Goal: Task Accomplishment & Management: Use online tool/utility

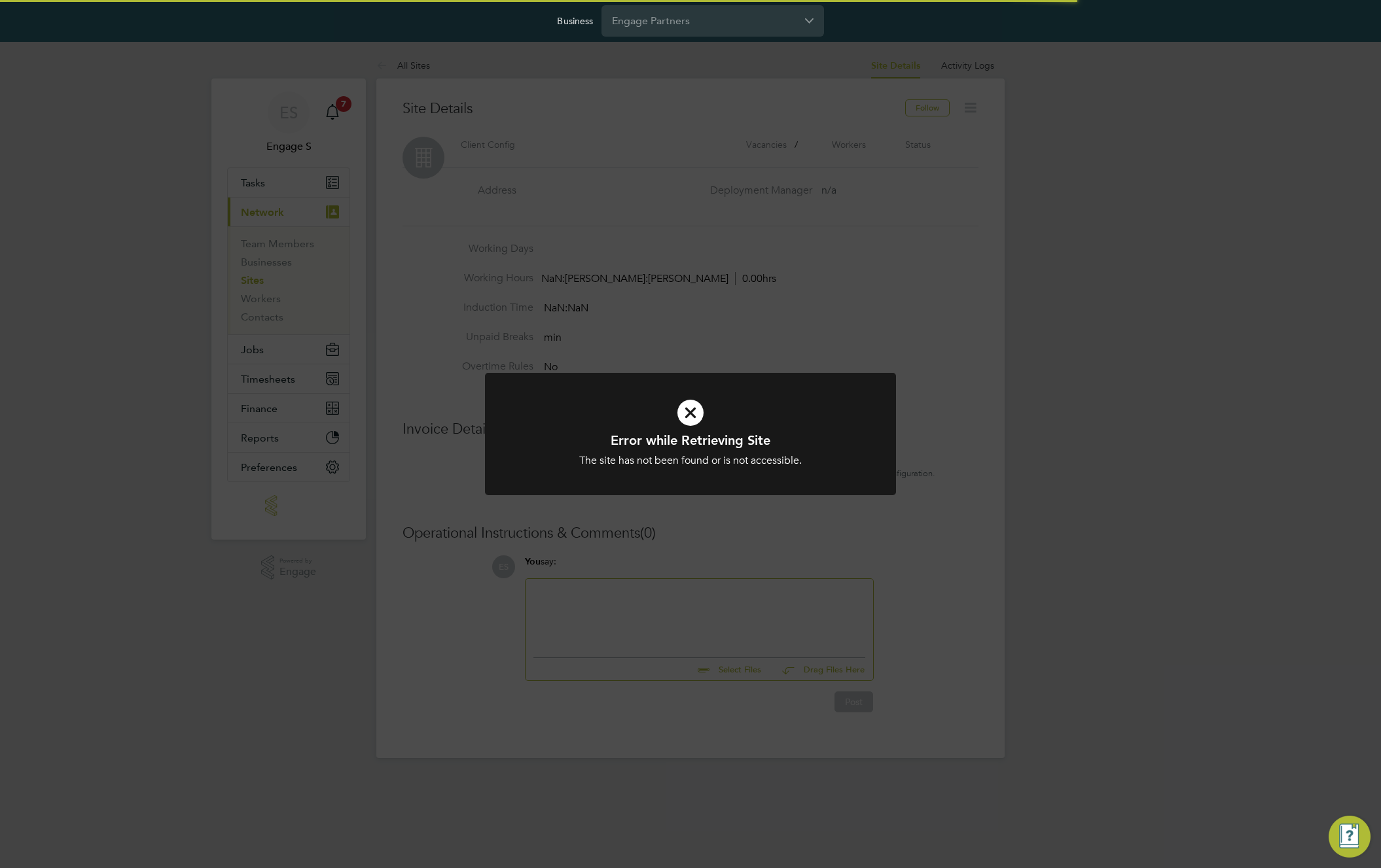
click at [424, 277] on div "Error while Retrieving Site The site has not been found or is not accessible. C…" at bounding box center [690, 434] width 1381 height 868
click at [289, 246] on div "Error while Retrieving Site The site has not been found or is not accessible. C…" at bounding box center [690, 434] width 1381 height 868
click at [289, 246] on div "Error while Retrieving Site Comments Internal server error. Cancel Okay" at bounding box center [690, 434] width 1381 height 868
click at [273, 265] on div "Error while Retrieving Site Comments Internal server error. Cancel Okay" at bounding box center [690, 434] width 1381 height 868
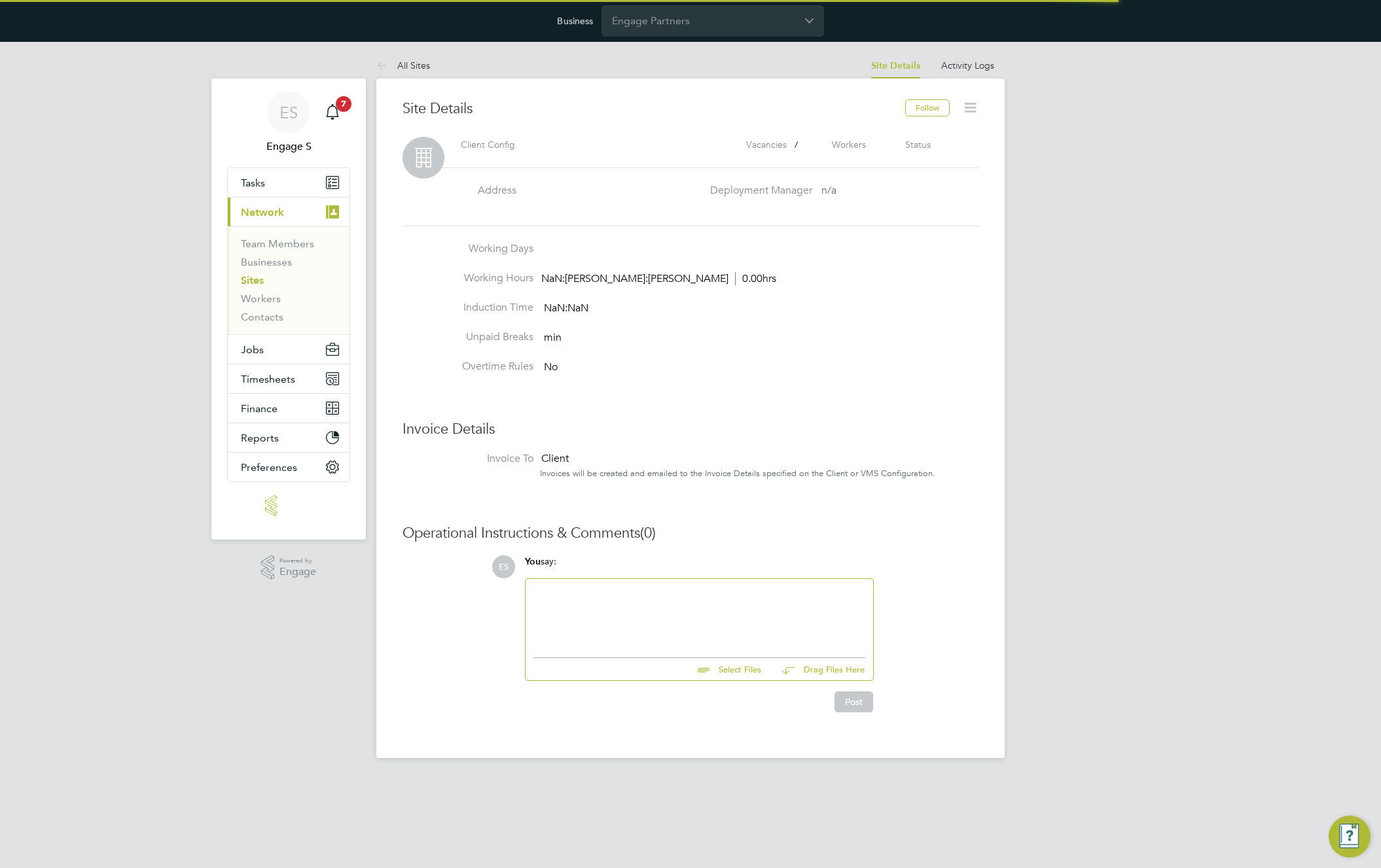
click at [273, 265] on div "ES Engage S Notifications 7 Applications: Tasks Current page: Network Team Memb…" at bounding box center [690, 410] width 1381 height 737
click at [273, 265] on link "Businesses" at bounding box center [266, 261] width 51 height 13
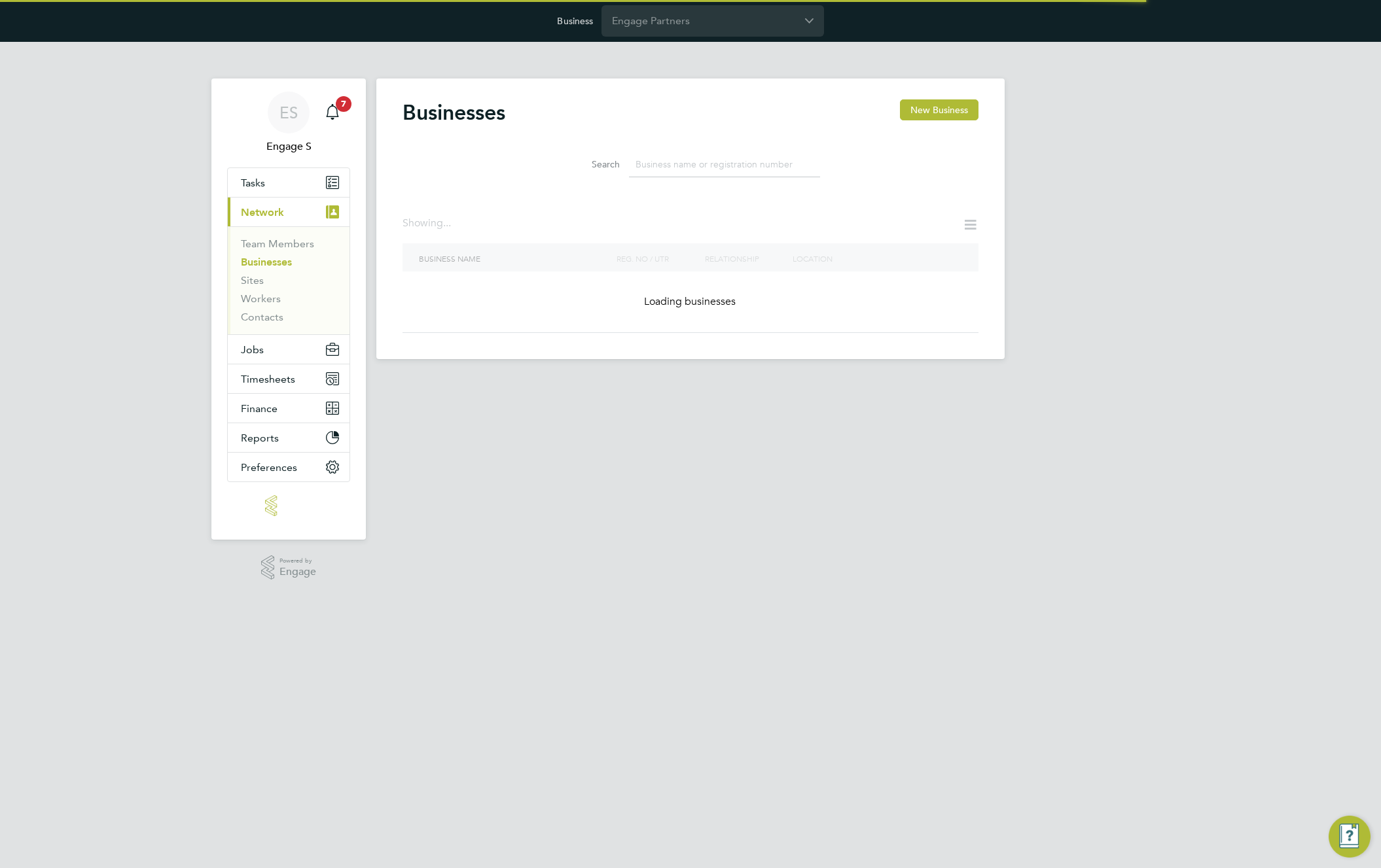
click at [273, 265] on link "Businesses" at bounding box center [266, 261] width 51 height 13
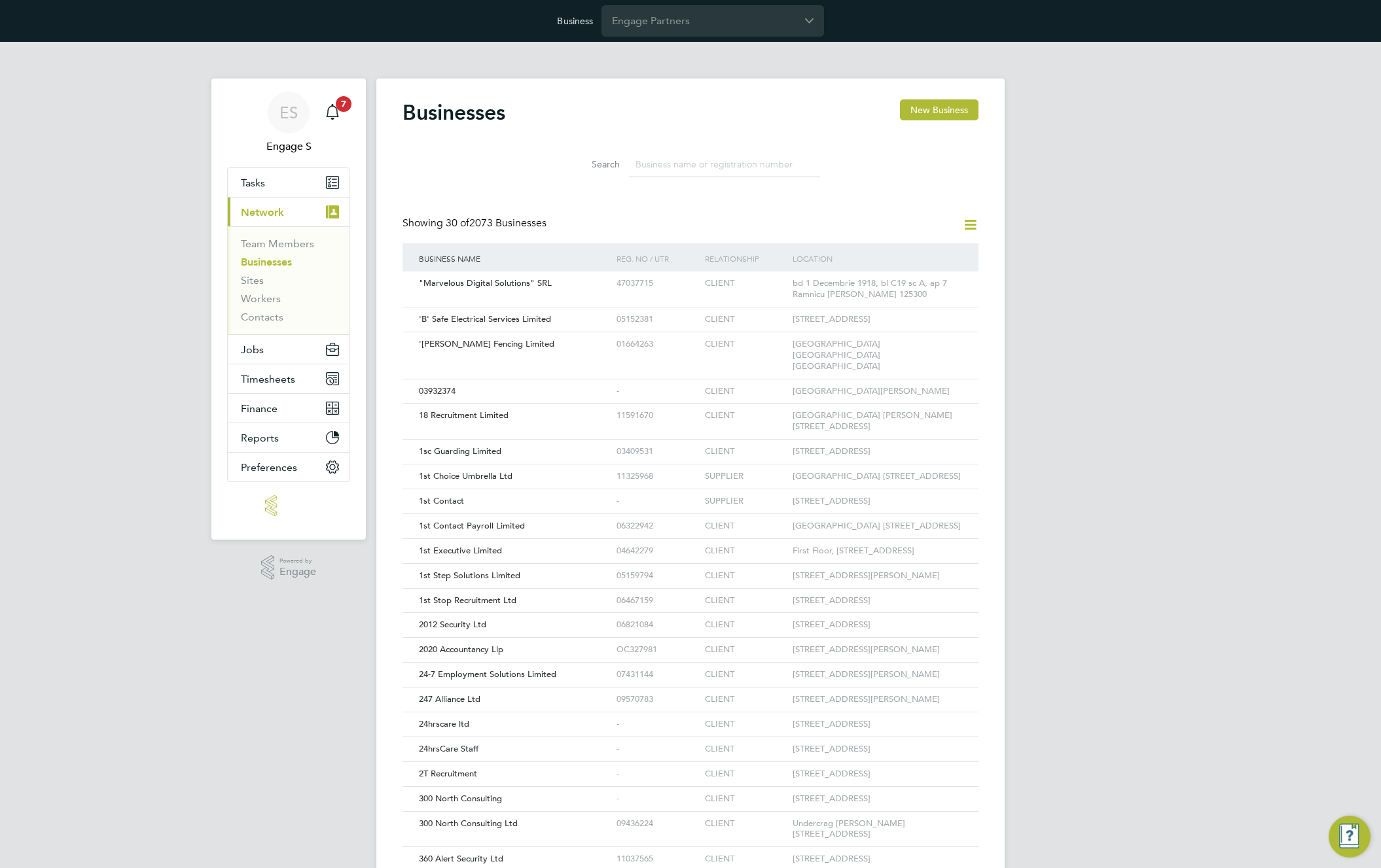
click at [743, 163] on input at bounding box center [724, 165] width 191 height 25
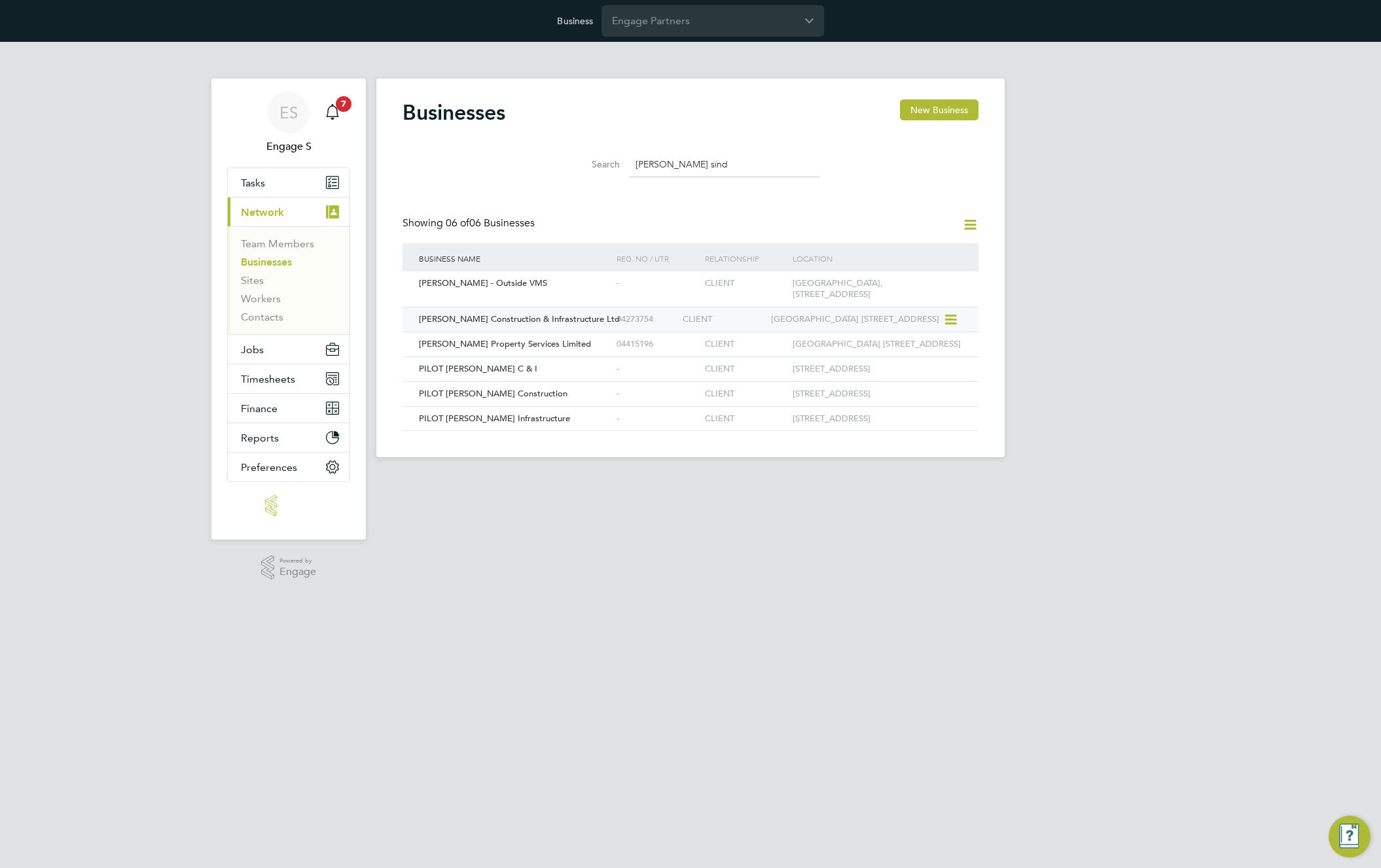
type input "morgan sind"
click at [580, 324] on span "[PERSON_NAME] Construction & Infrastructure Ltd" at bounding box center [520, 318] width 201 height 11
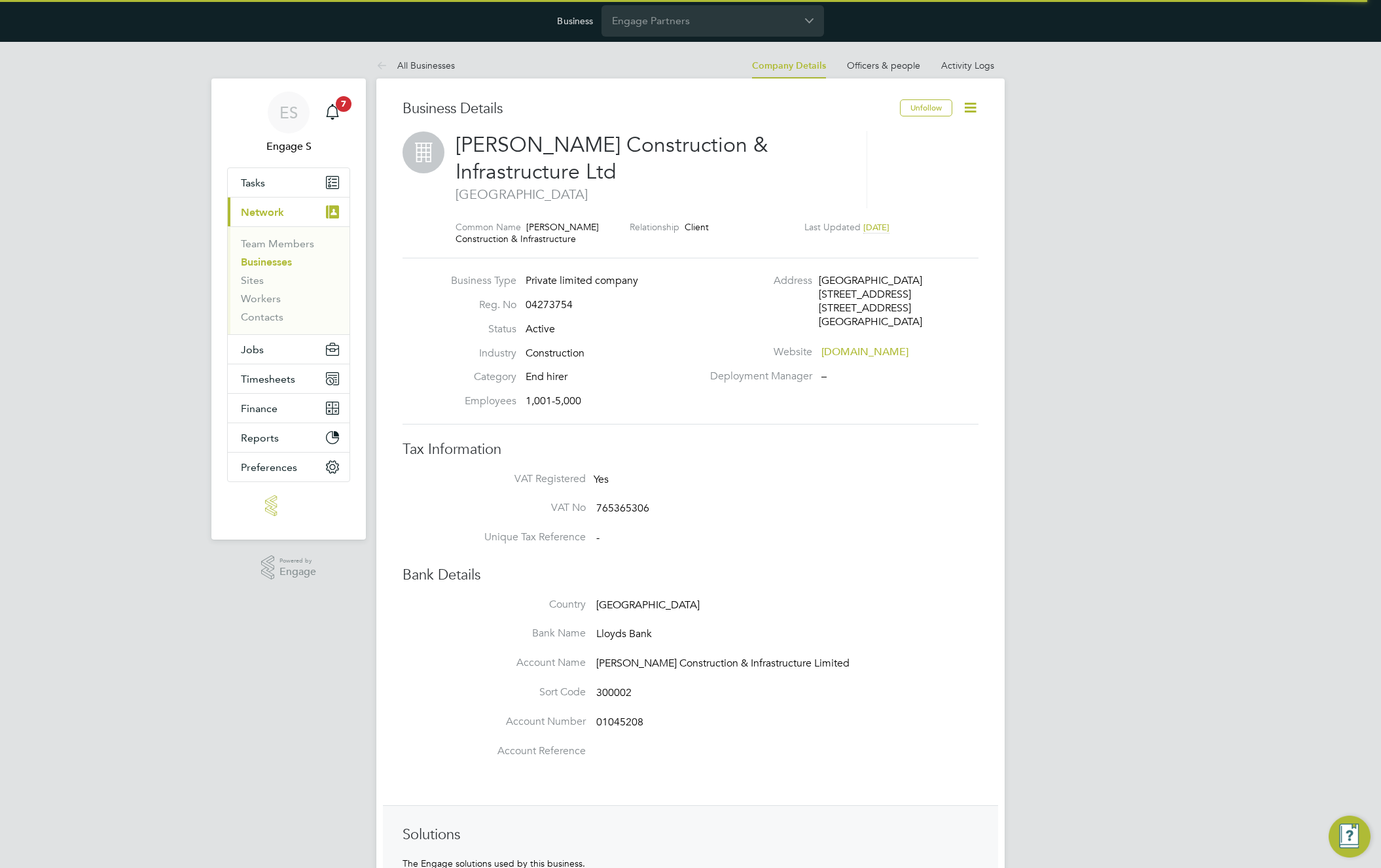
click at [973, 107] on icon at bounding box center [970, 107] width 16 height 16
click at [907, 139] on li "Notification Settings" at bounding box center [924, 138] width 101 height 18
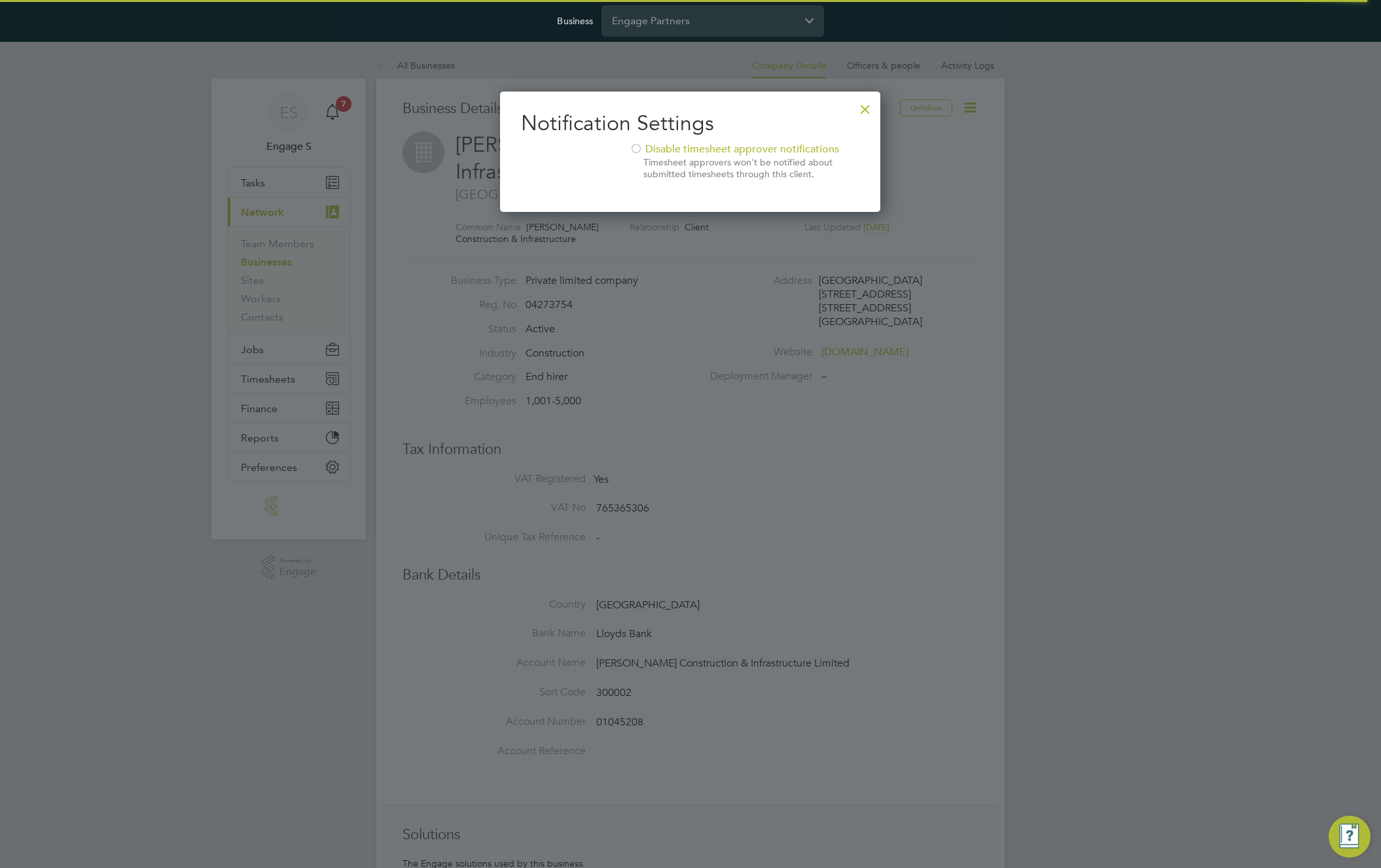
scroll to position [121, 381]
click at [860, 106] on div at bounding box center [865, 105] width 23 height 23
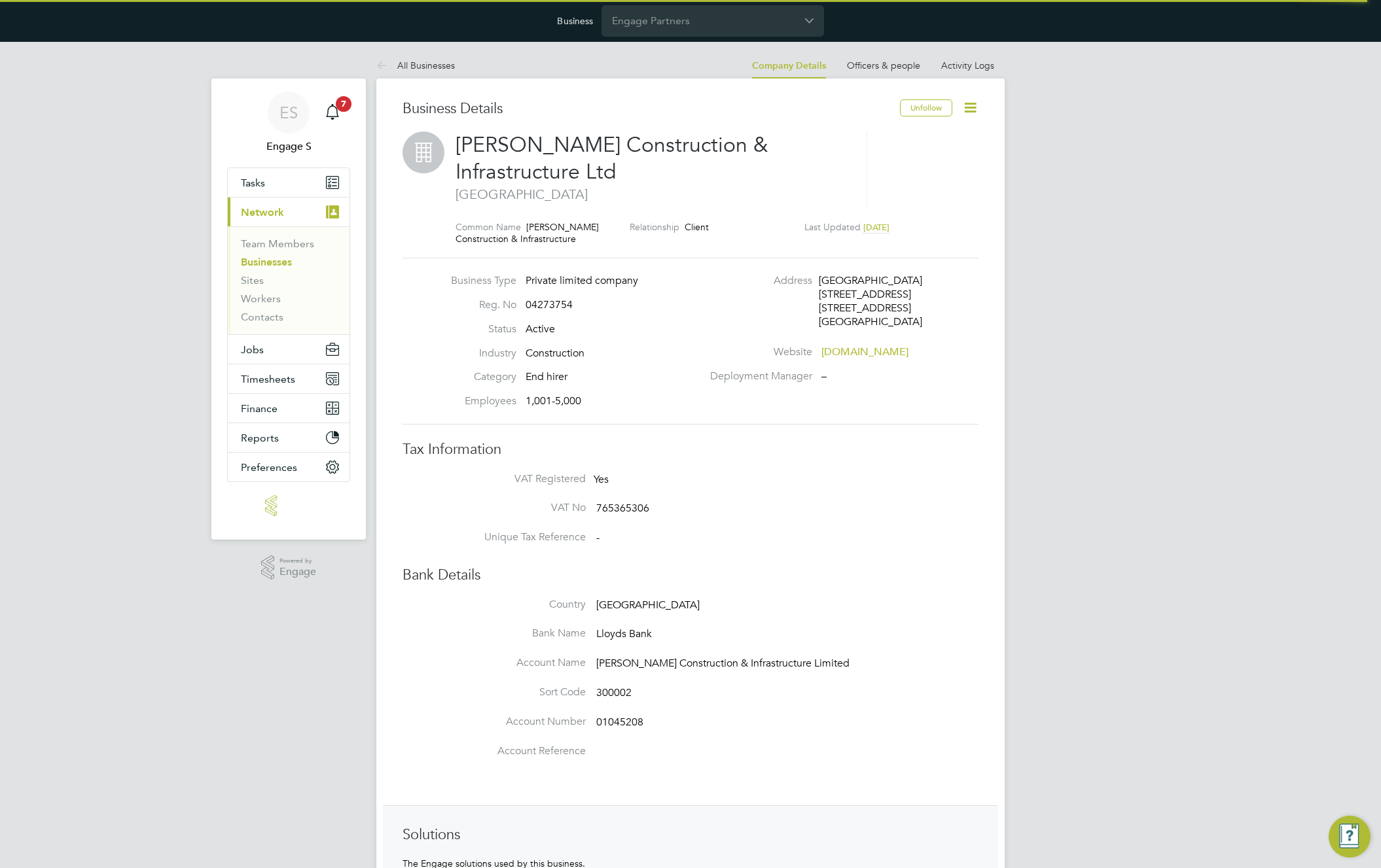
click at [962, 110] on icon at bounding box center [970, 107] width 16 height 16
click at [909, 238] on li "Enterprise Settings" at bounding box center [924, 238] width 101 height 18
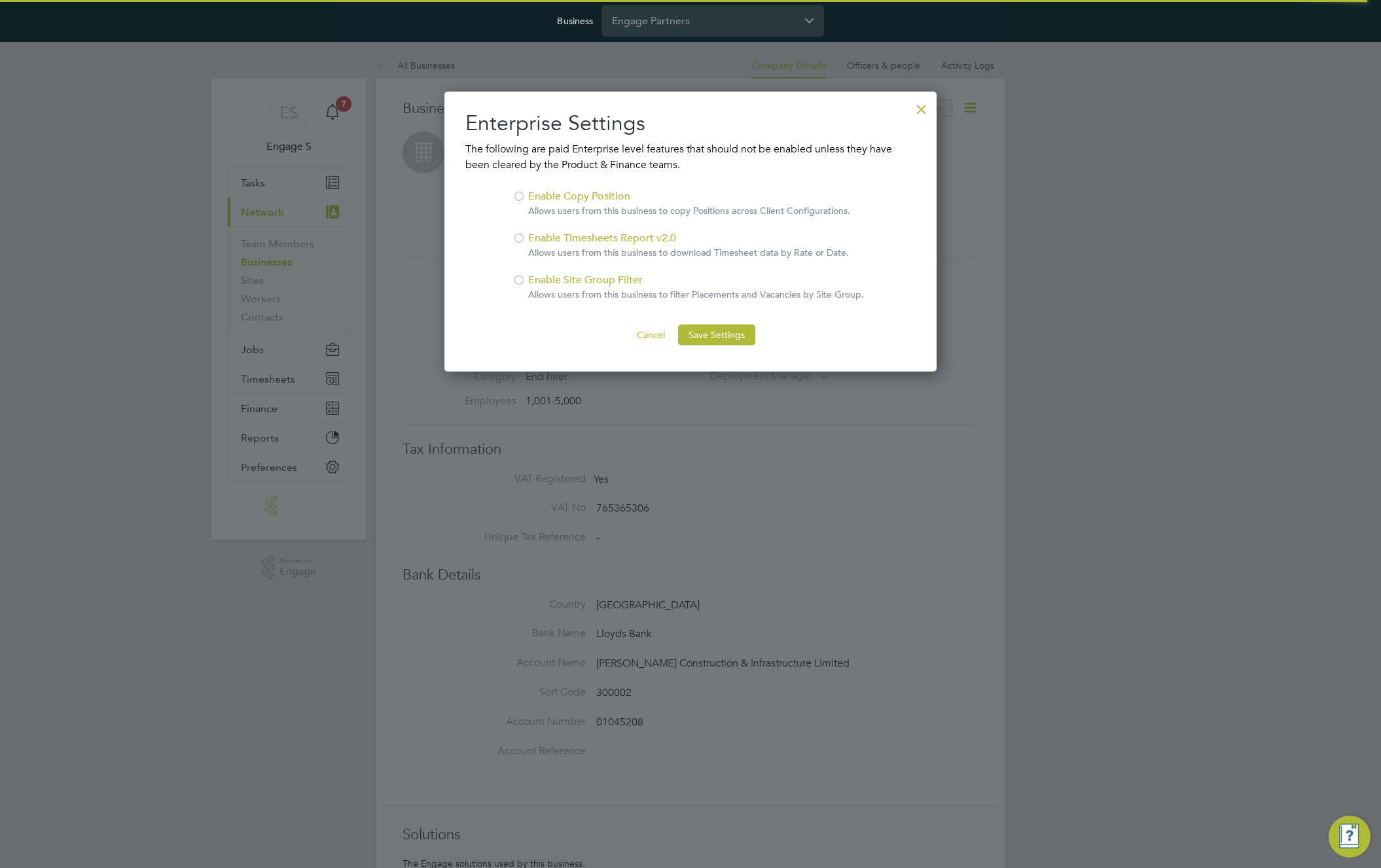
scroll to position [281, 493]
click at [570, 198] on div "Enable Copy Position Allows users from this business to copy Positions across C…" at bounding box center [689, 203] width 322 height 29
click at [725, 333] on button "Save Settings" at bounding box center [717, 335] width 77 height 21
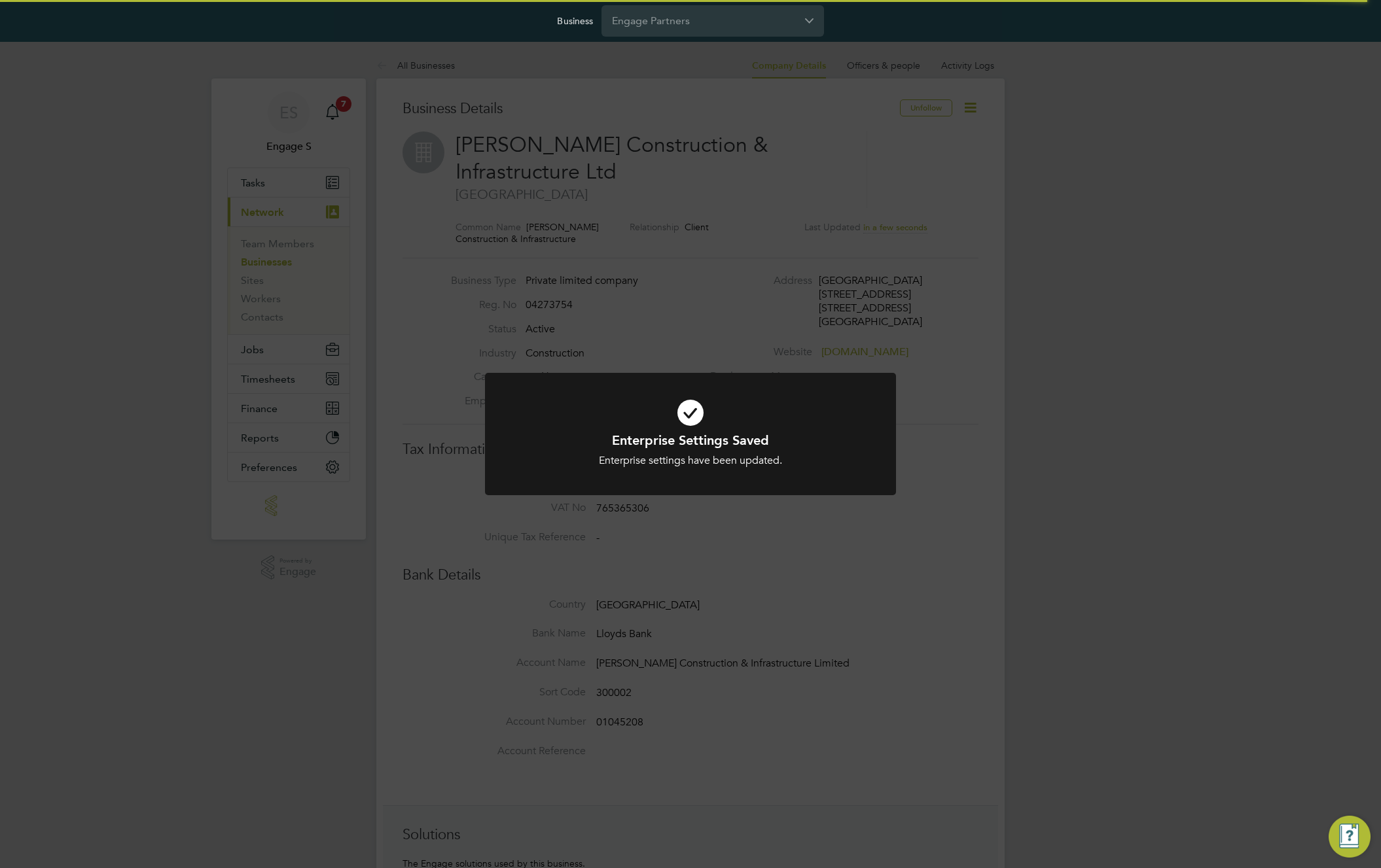
drag, startPoint x: 880, startPoint y: 202, endPoint x: 900, endPoint y: 177, distance: 32.0
click at [884, 197] on div "Enterprise Settings Saved Enterprise settings have been updated. Cancel Okay" at bounding box center [690, 434] width 1381 height 868
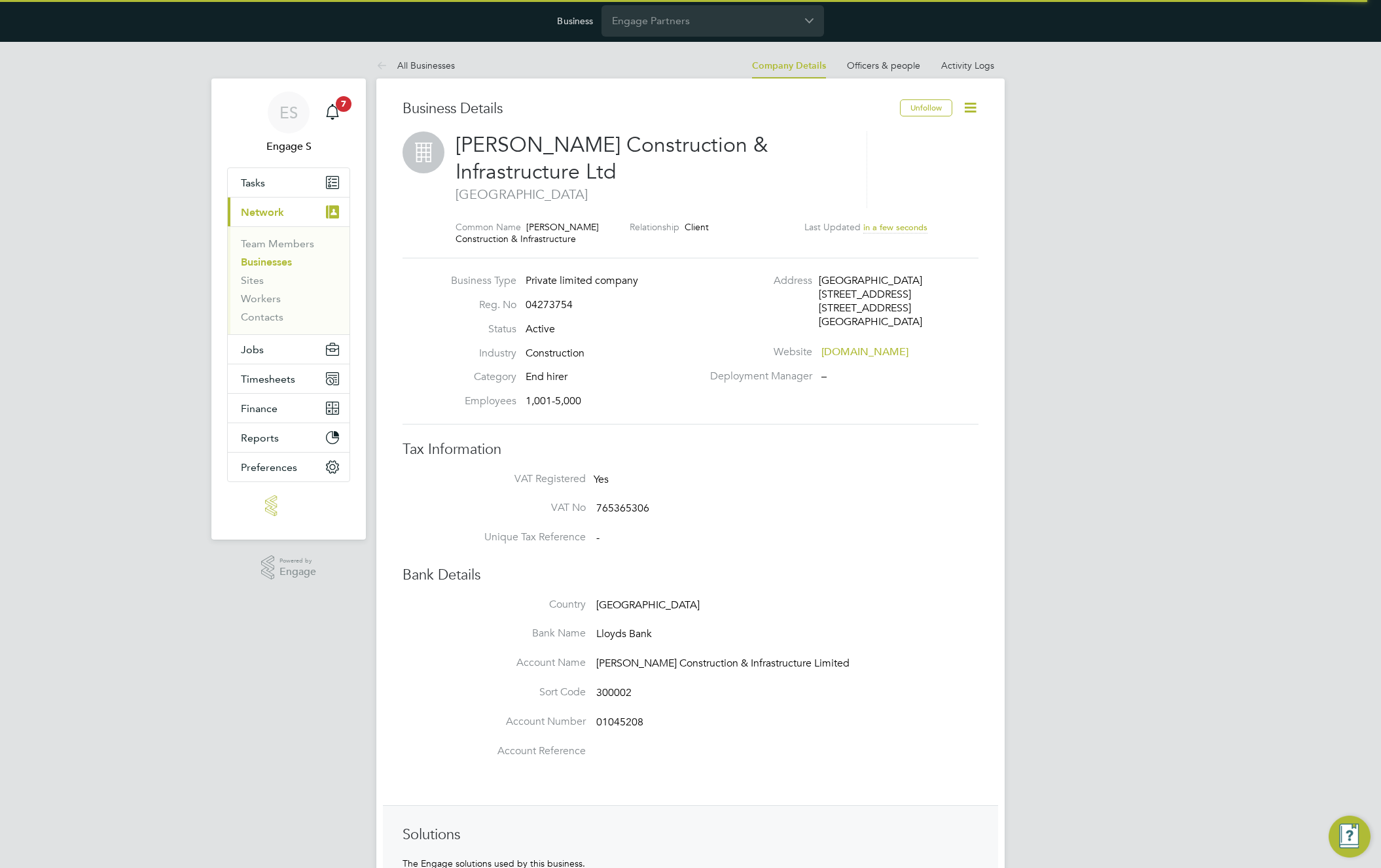
click at [967, 107] on icon at bounding box center [970, 107] width 16 height 16
click at [896, 238] on li "Enterprise Settings" at bounding box center [924, 238] width 101 height 18
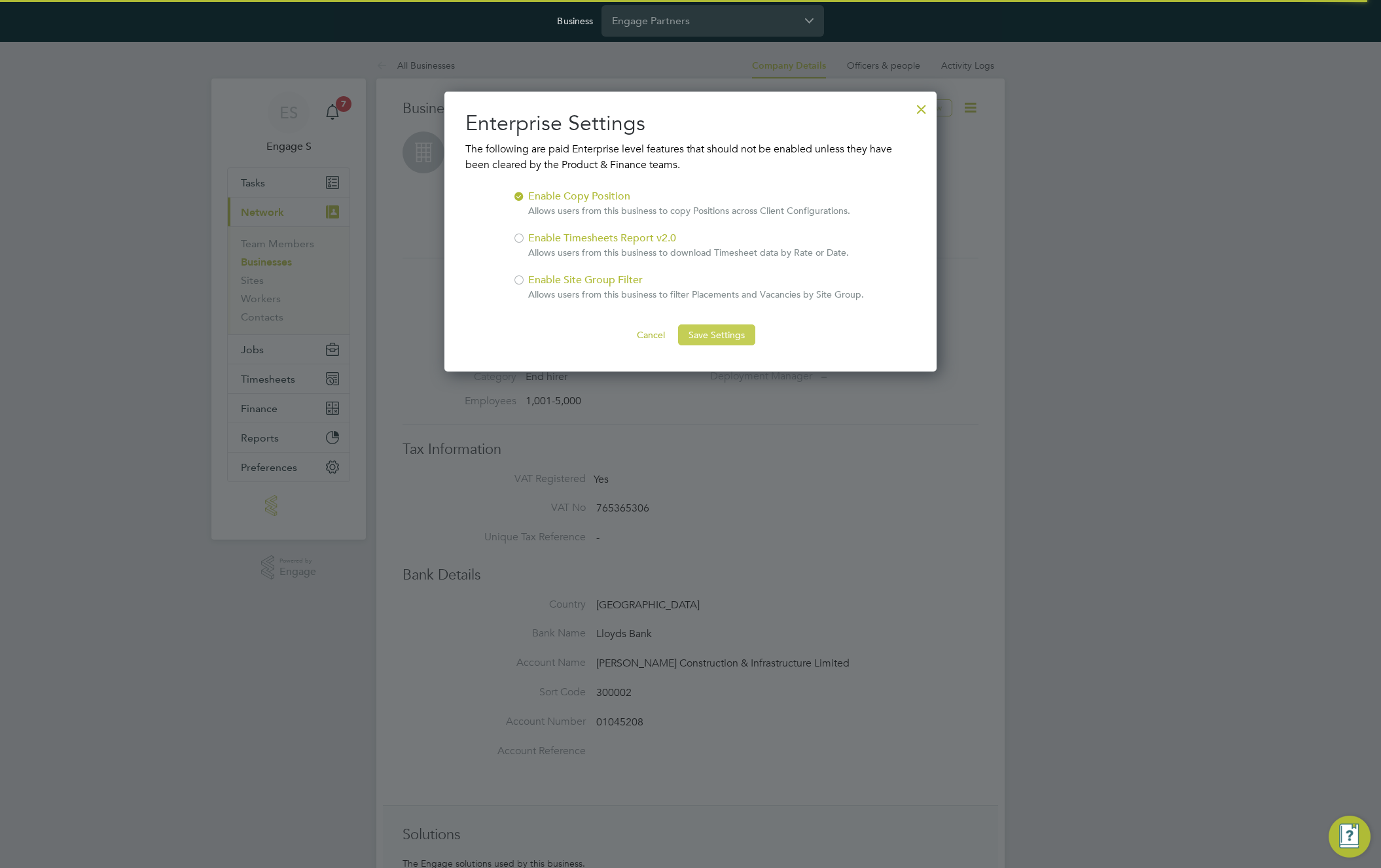
click at [714, 334] on button "Save Settings" at bounding box center [717, 335] width 77 height 21
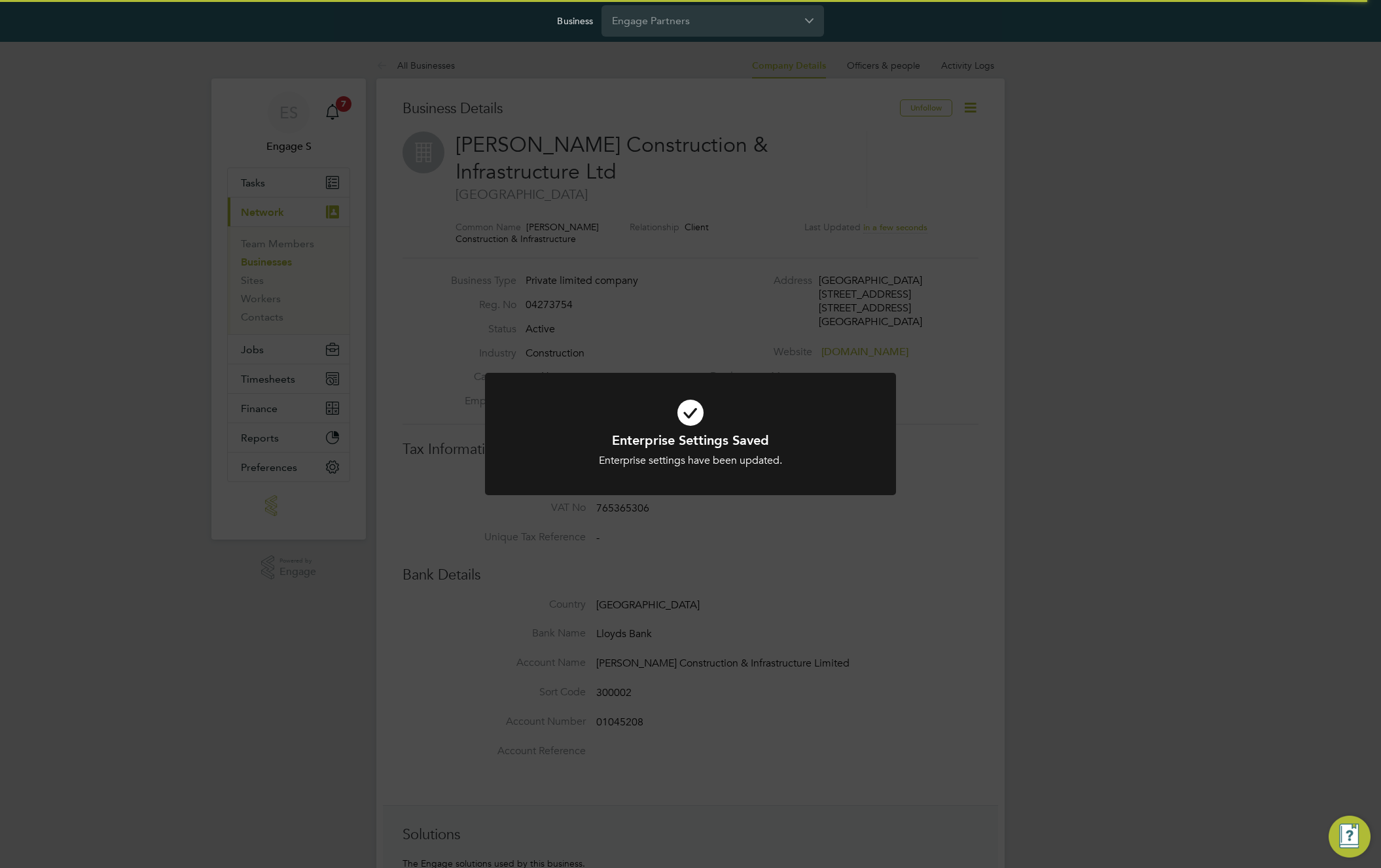
drag, startPoint x: 1156, startPoint y: 66, endPoint x: 1151, endPoint y: 41, distance: 25.5
click at [1156, 66] on div "Enterprise Settings Saved Enterprise settings have been updated. Cancel Okay" at bounding box center [690, 434] width 1381 height 868
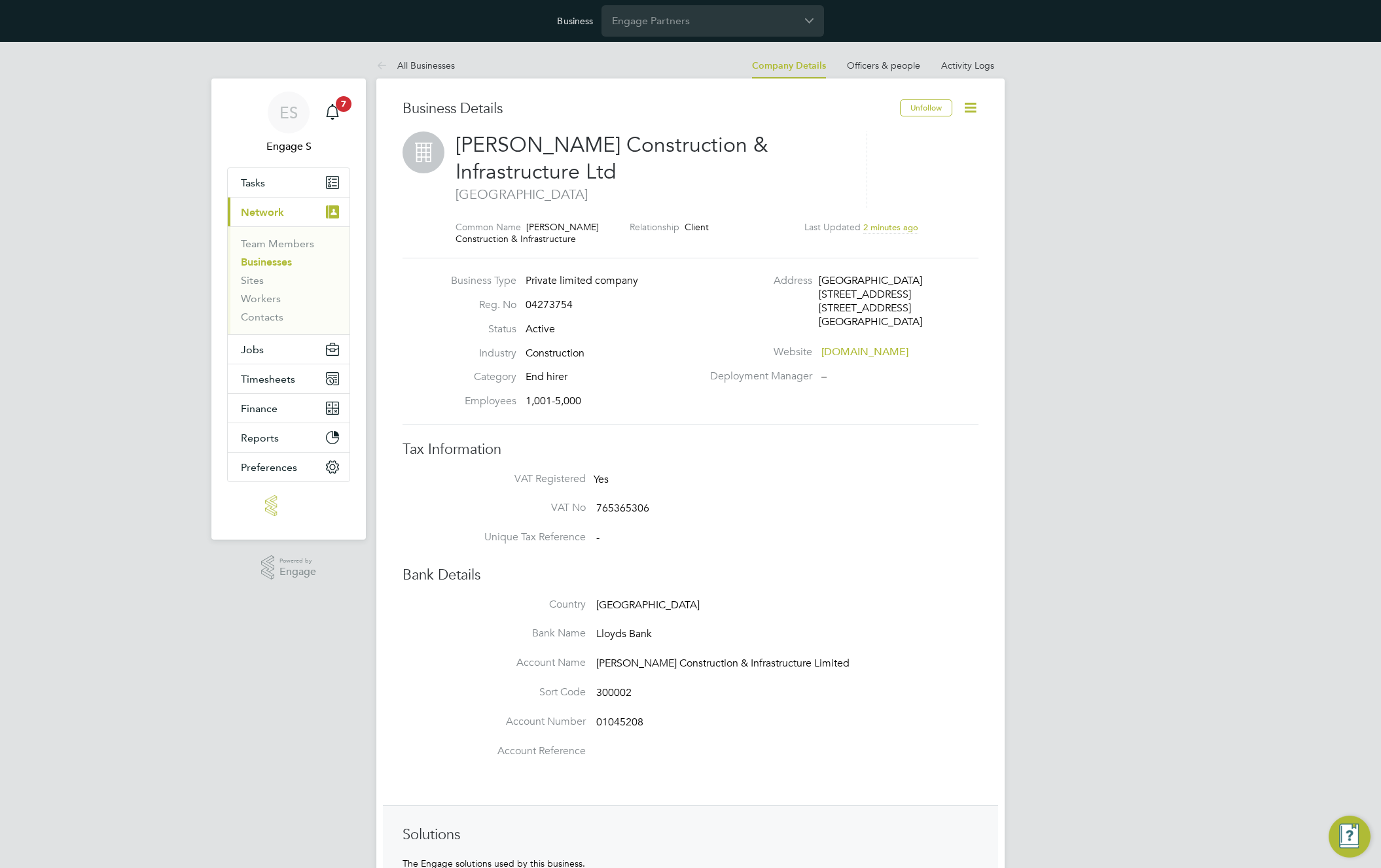
click at [967, 105] on icon at bounding box center [970, 107] width 16 height 16
click at [900, 236] on li "Enterprise Settings" at bounding box center [924, 238] width 101 height 18
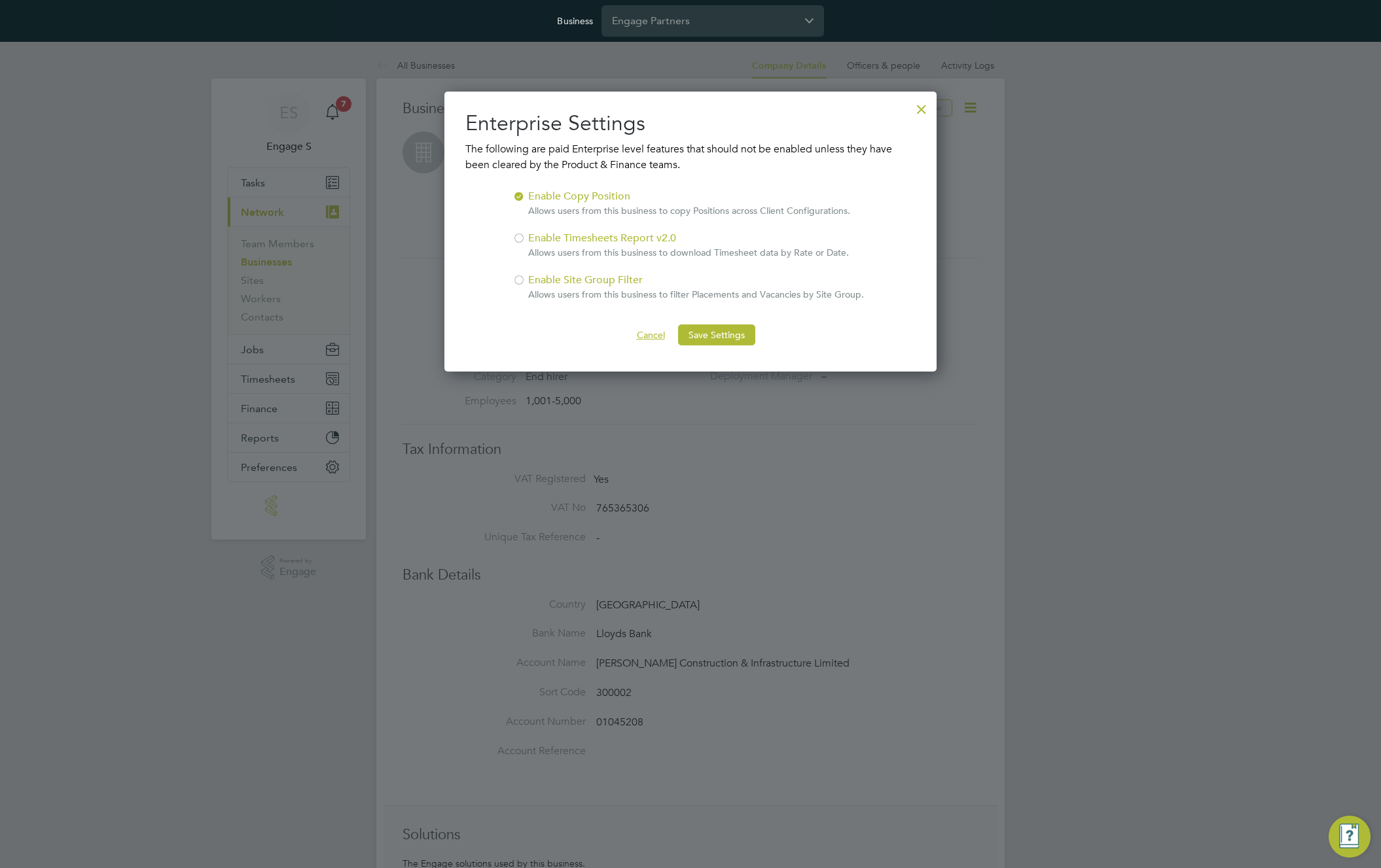
click at [659, 330] on button "Cancel" at bounding box center [650, 335] width 49 height 21
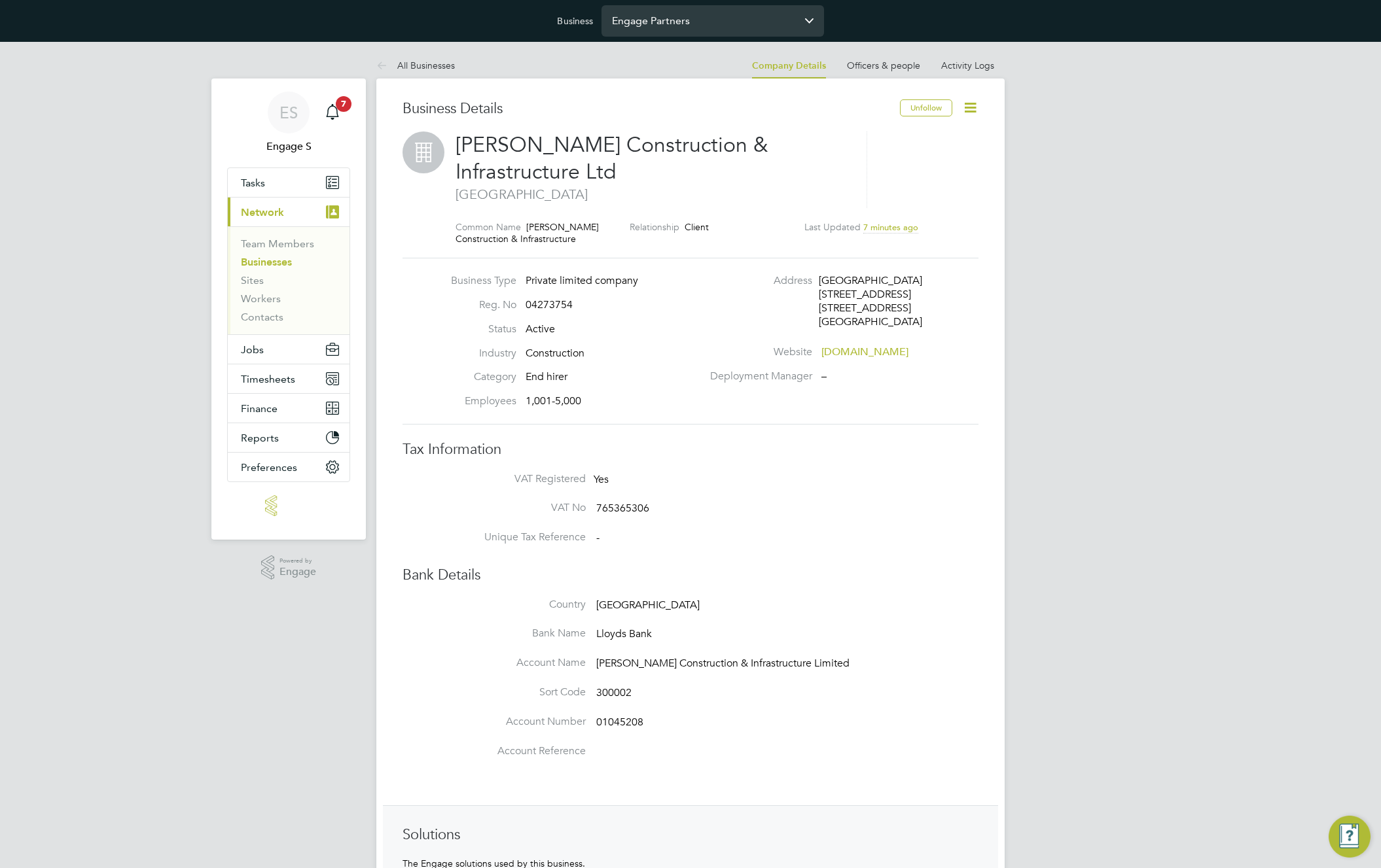
click at [666, 20] on input "Engage Partners" at bounding box center [712, 20] width 223 height 31
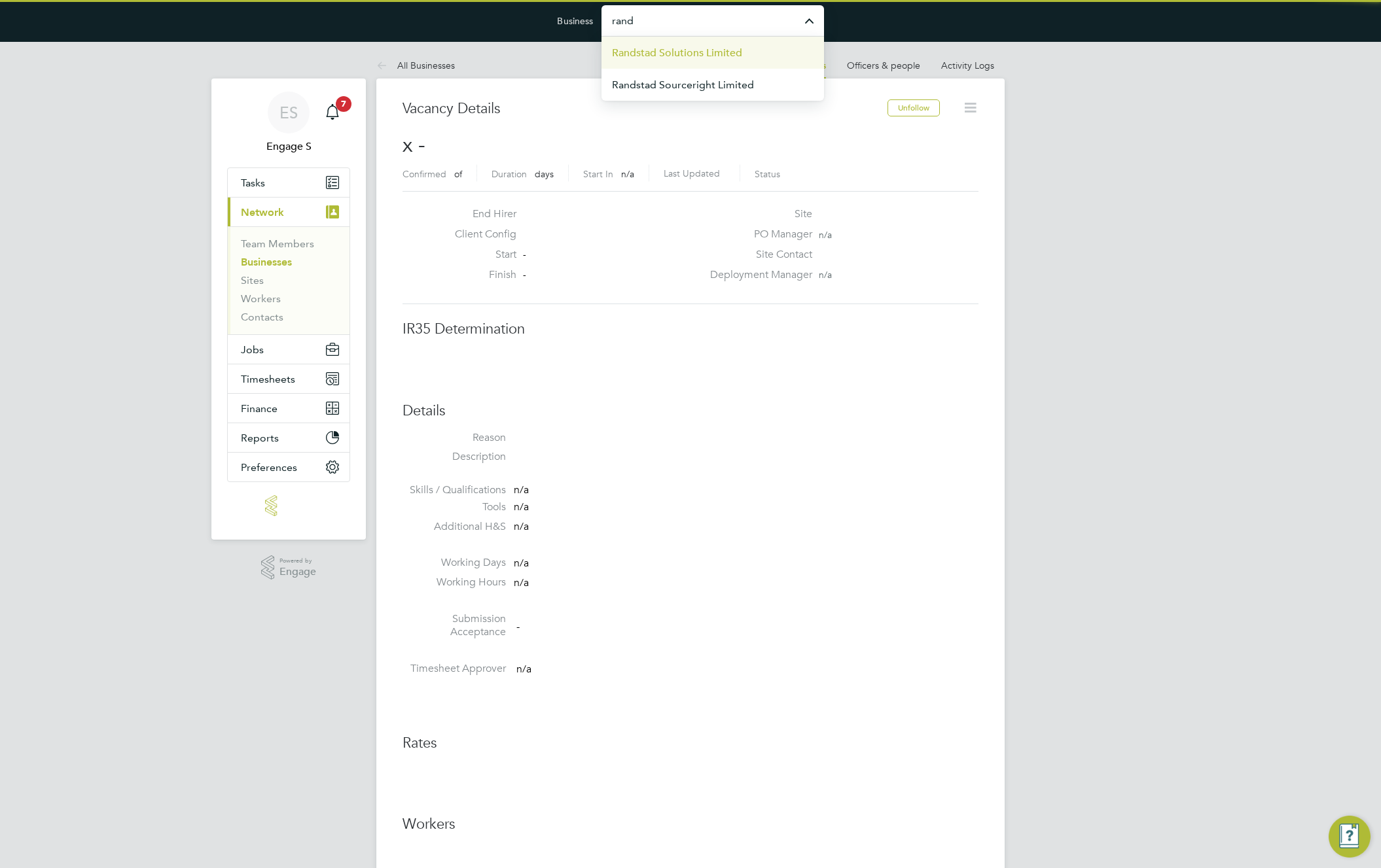
scroll to position [3, 0]
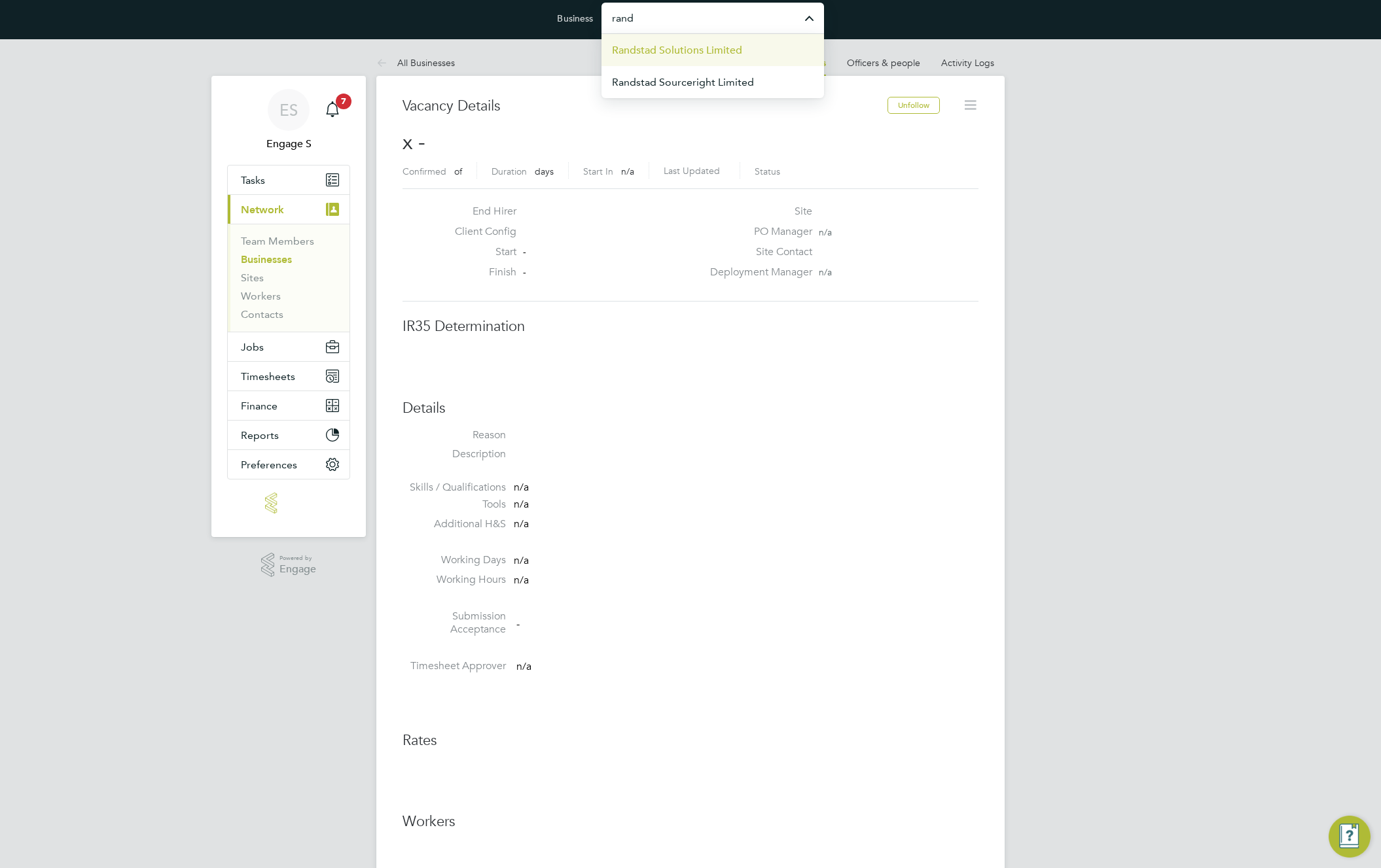
click at [702, 53] on span "Randstad Solutions Limited" at bounding box center [676, 50] width 131 height 15
type input "Randstad Solutions Limited"
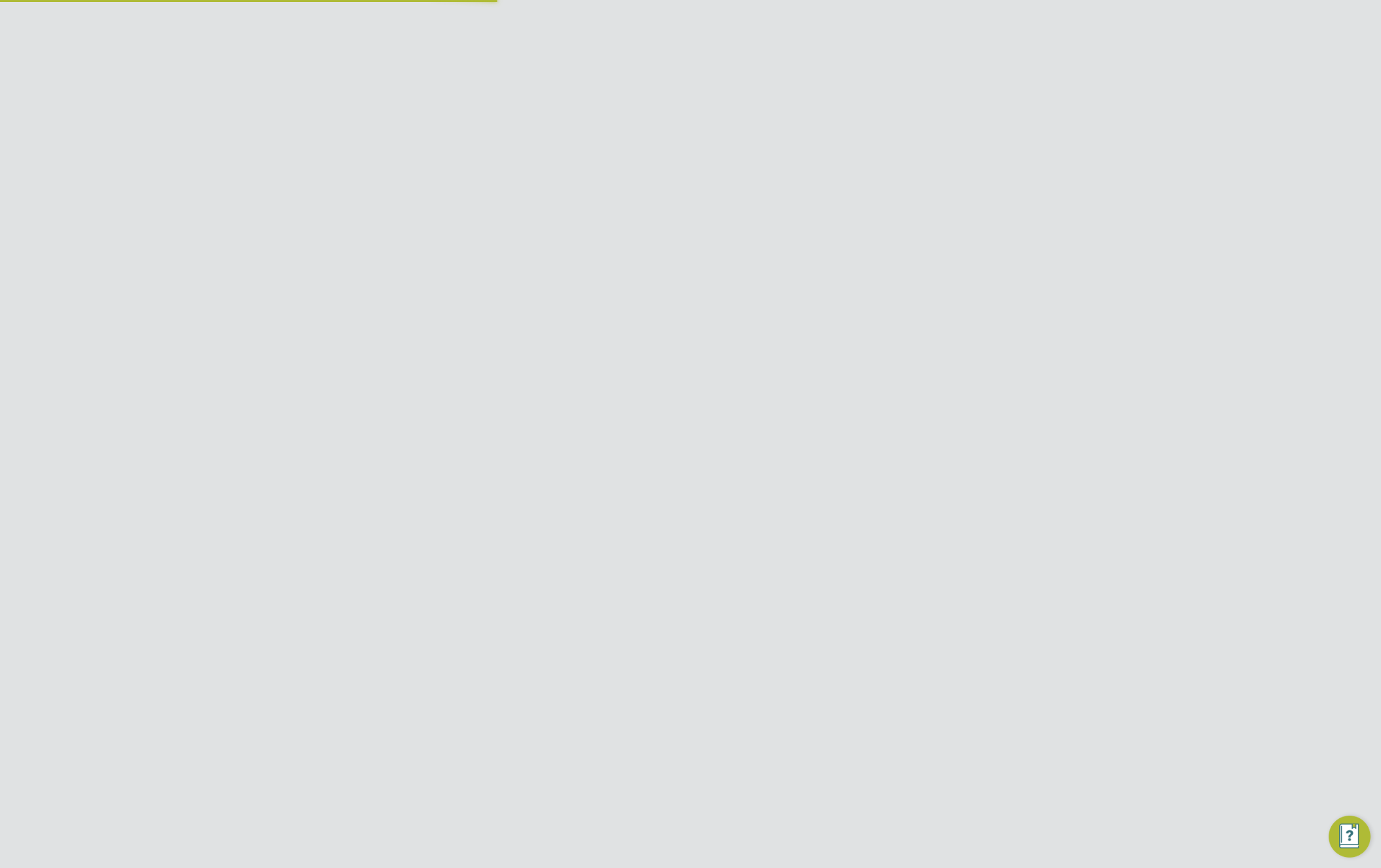
scroll to position [0, 0]
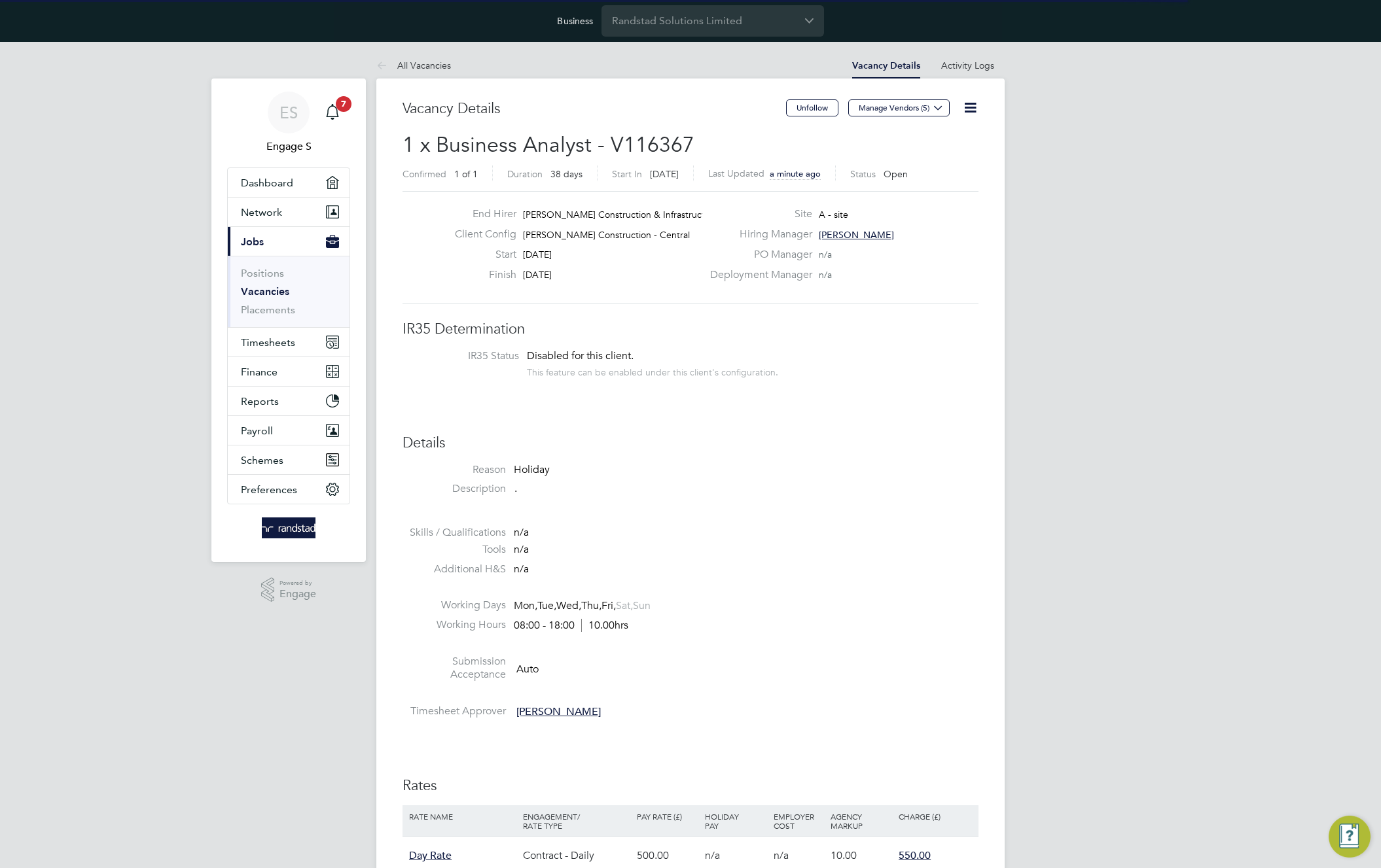
click at [911, 314] on div "Vacancy Details Unfollow Manage Vendors (5) 1 x Business Analyst - V116367 Conf…" at bounding box center [690, 849] width 576 height 1499
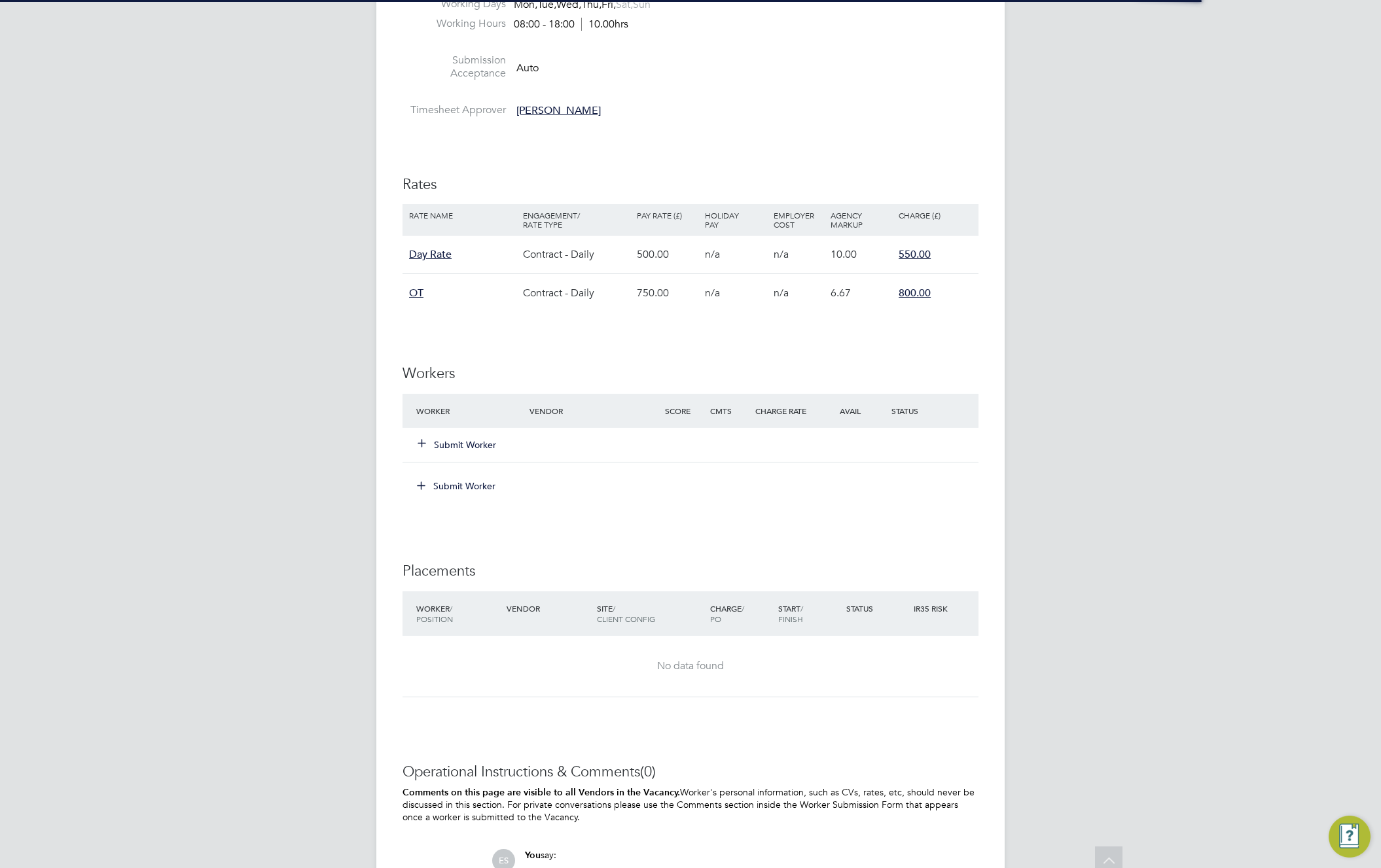
scroll to position [603, 0]
click at [469, 445] on button "Submit Worker" at bounding box center [457, 444] width 78 height 14
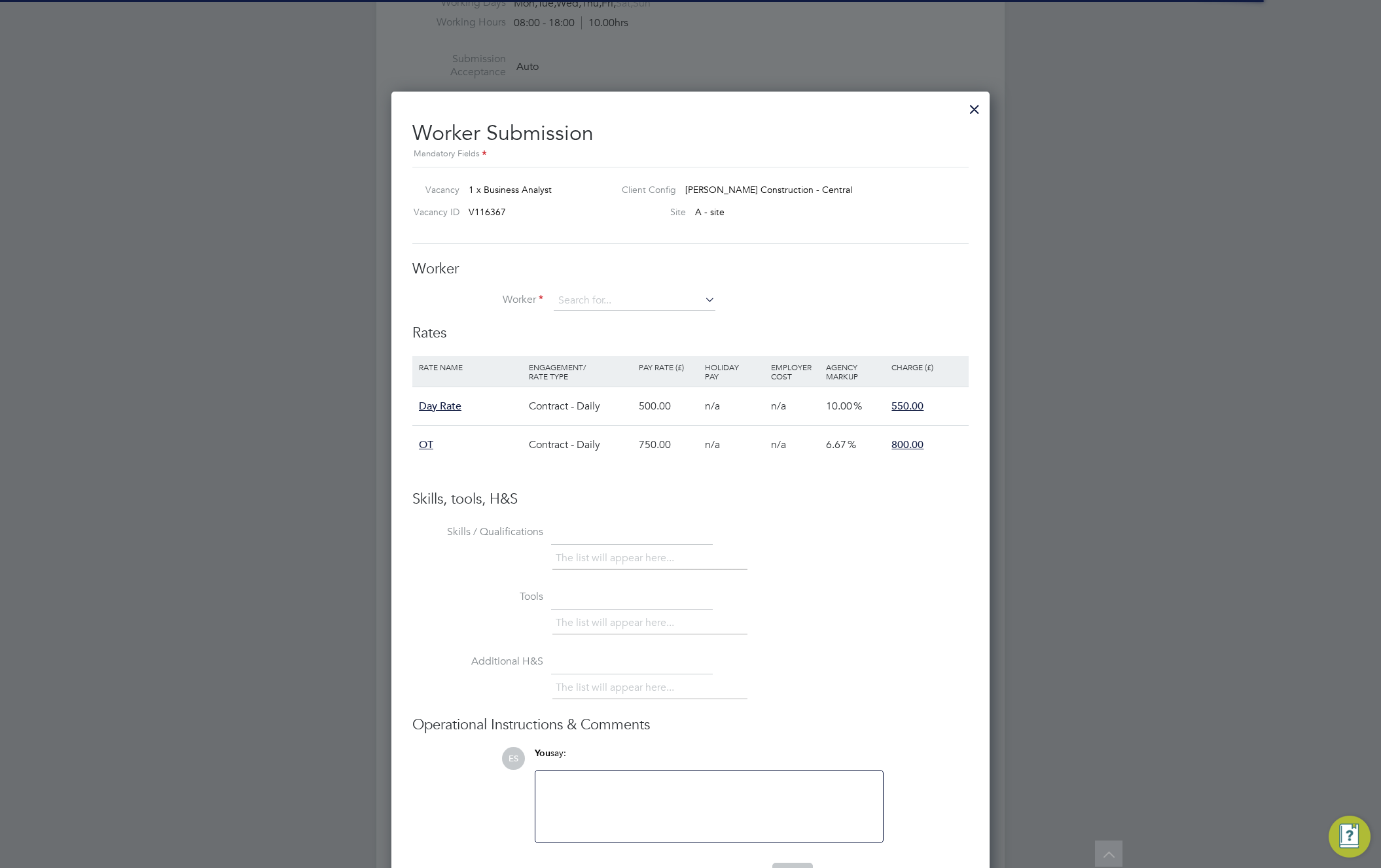
scroll to position [39, 110]
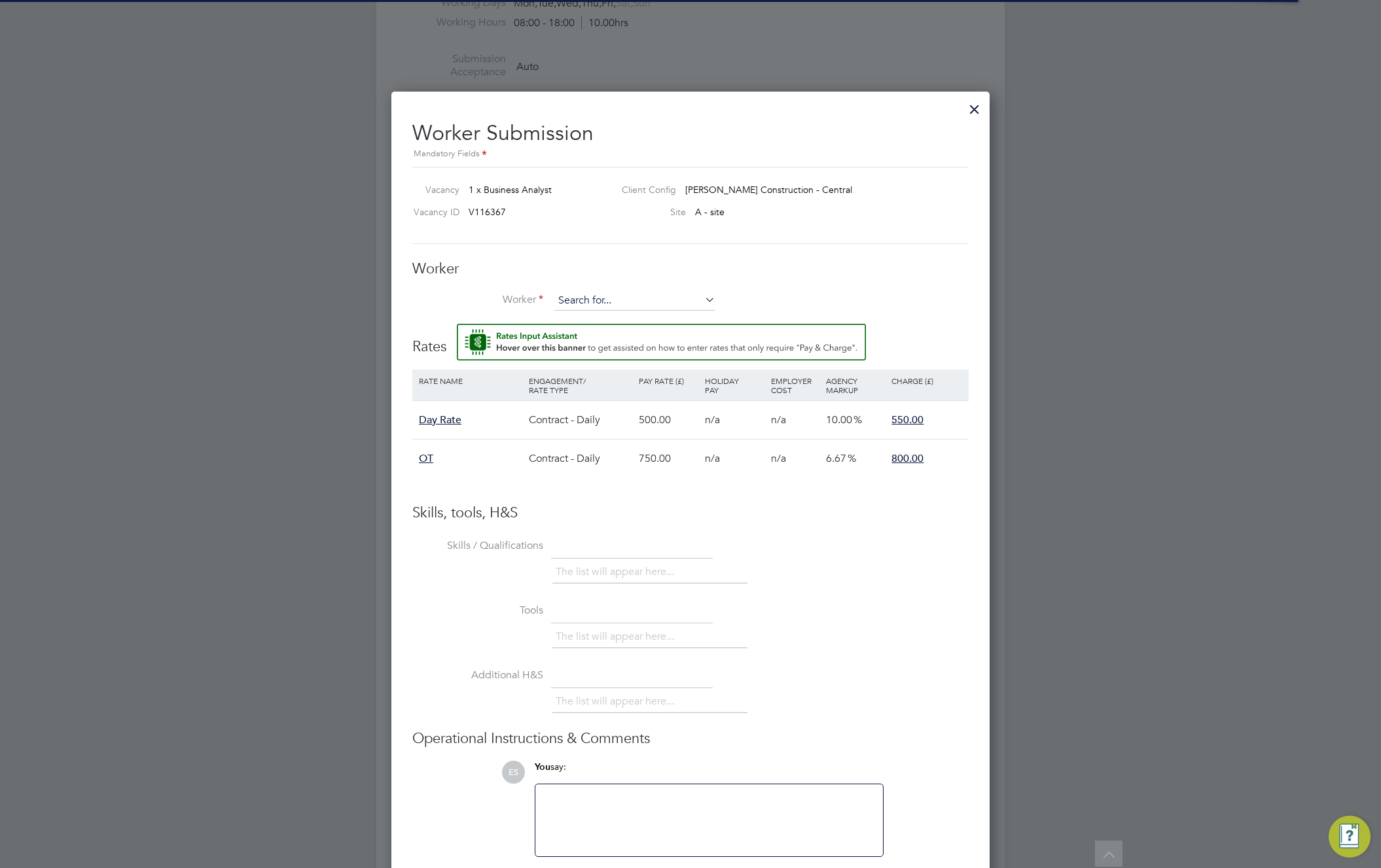
click at [627, 306] on input at bounding box center [634, 301] width 162 height 19
click at [605, 390] on li "Ra janayagam S (RSivathasan)" at bounding box center [634, 391] width 163 height 17
type input "Rajanayagam S (RSivathasan)"
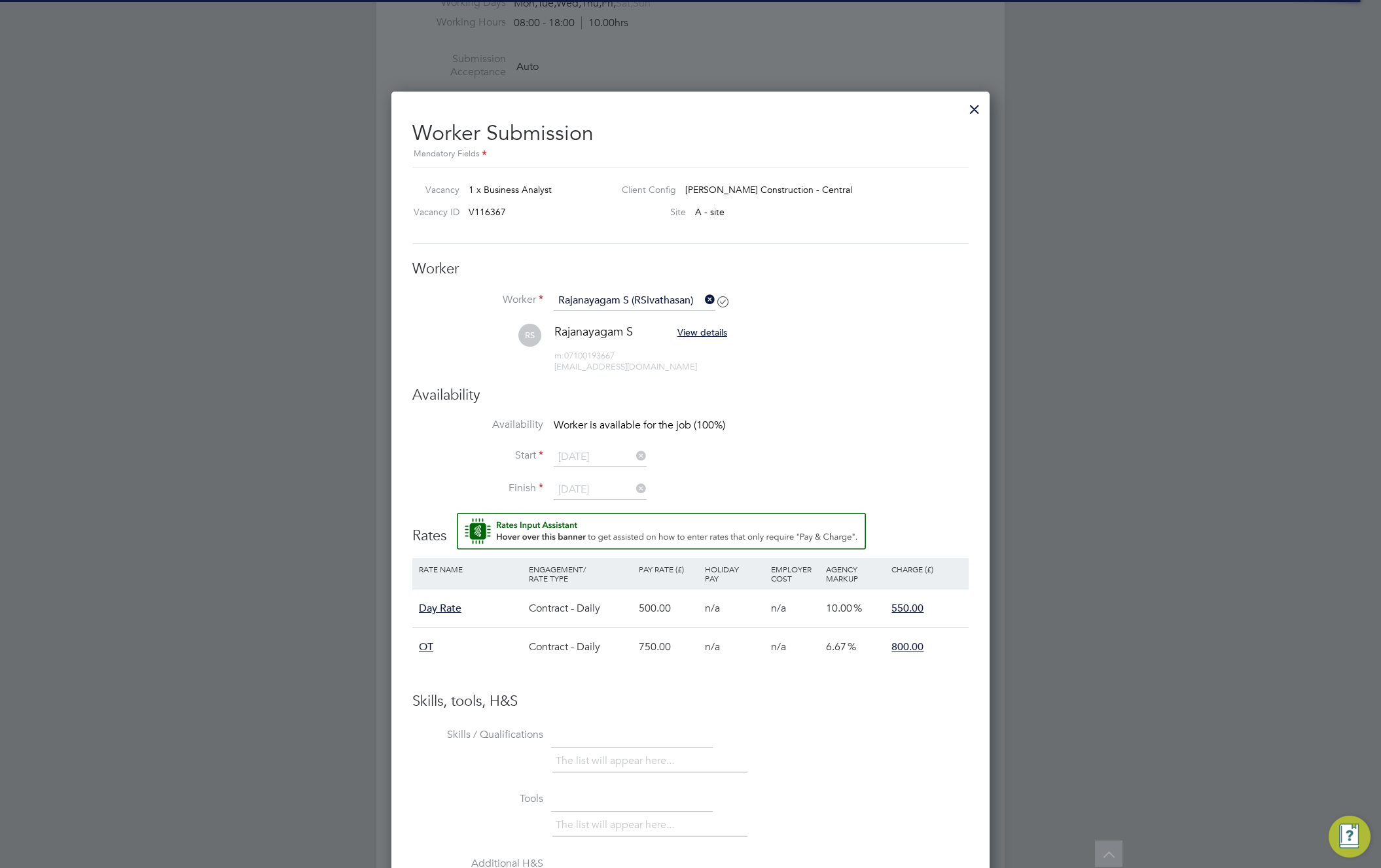
scroll to position [1002, 599]
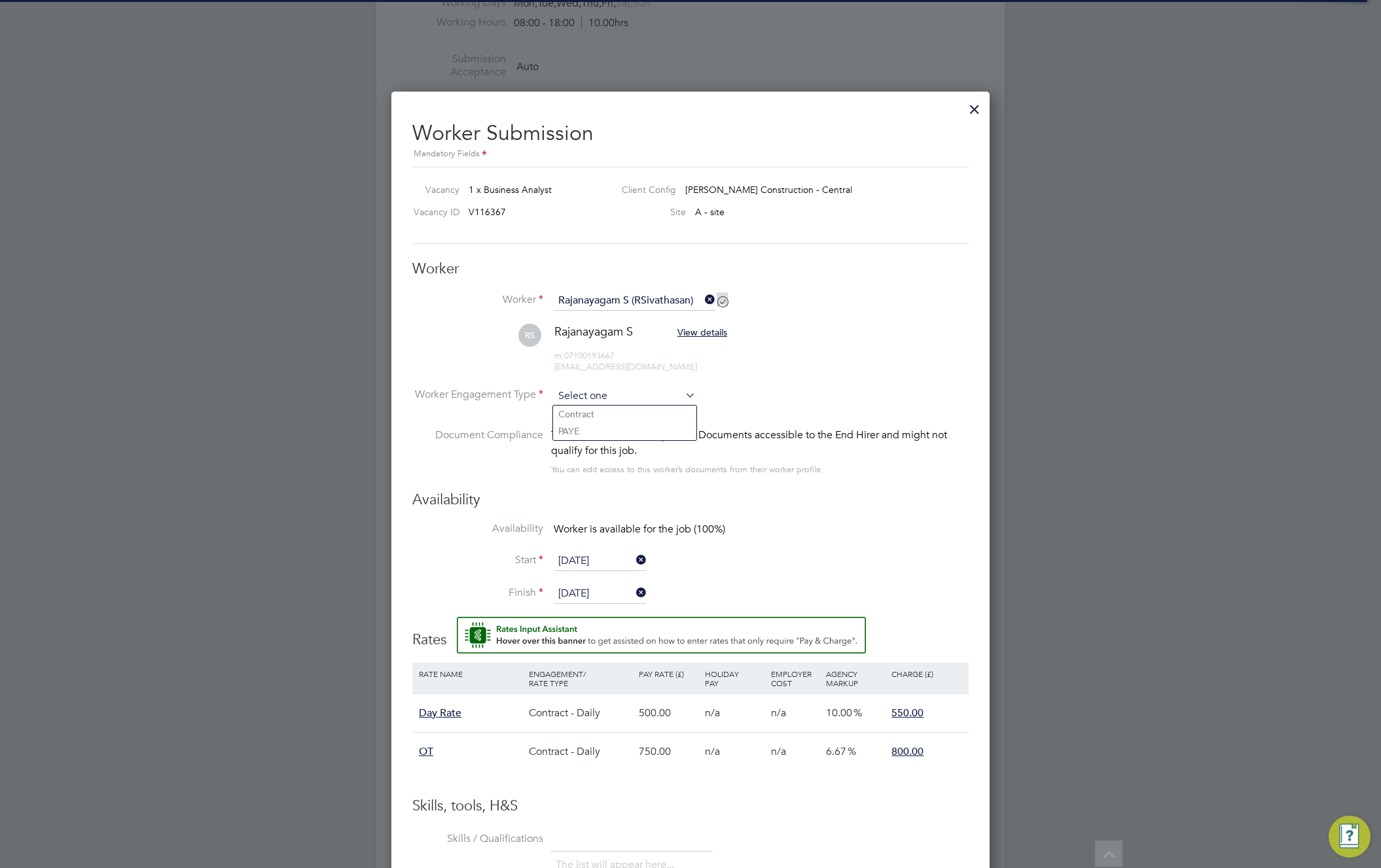
click at [662, 391] on input at bounding box center [624, 397] width 142 height 19
click at [643, 434] on li "PAYE" at bounding box center [624, 432] width 143 height 17
type input "PAYE"
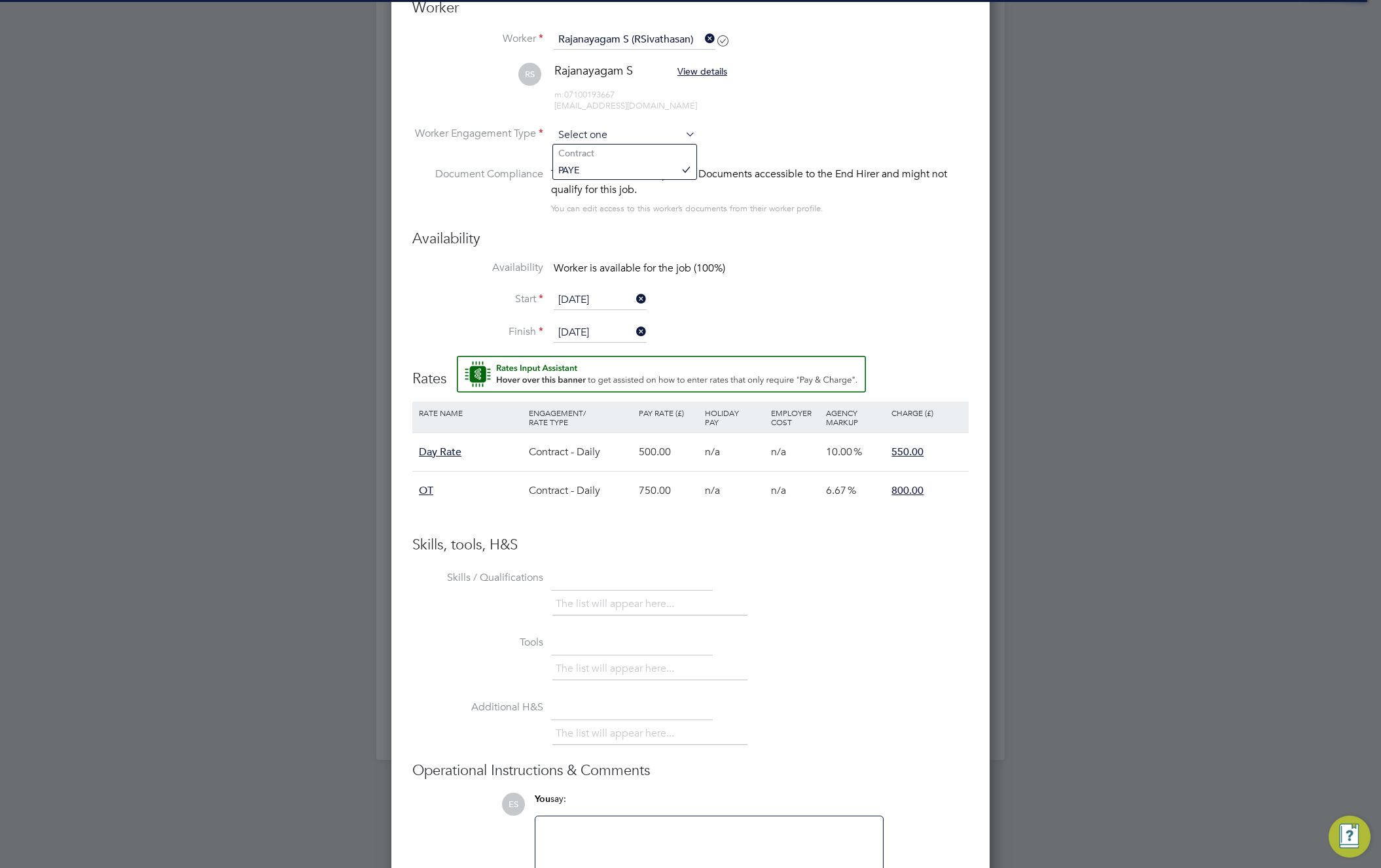
click at [620, 135] on input at bounding box center [624, 135] width 142 height 19
click at [615, 161] on li "Contract" at bounding box center [624, 153] width 143 height 17
type input "Contract"
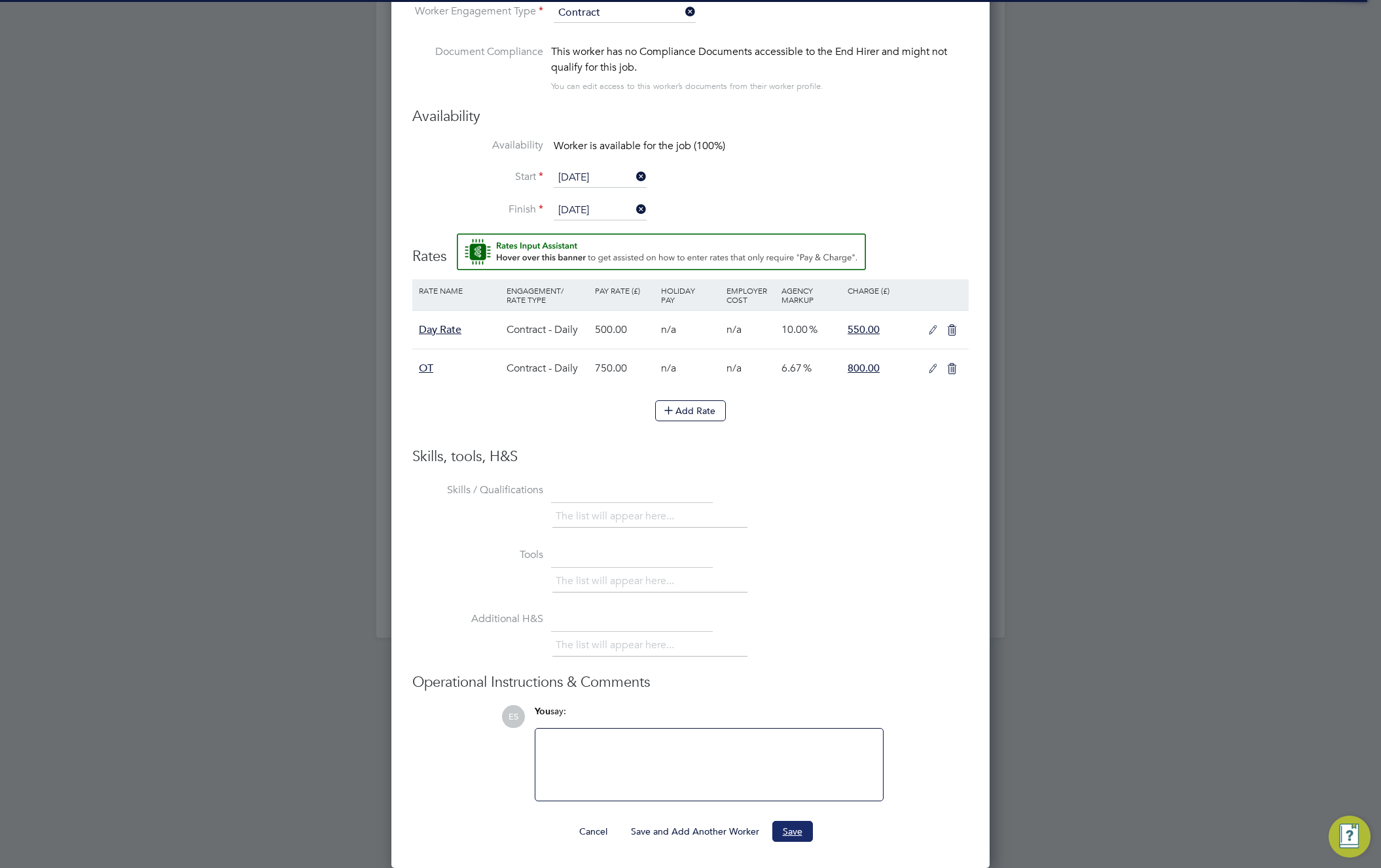
click at [788, 829] on button "Save" at bounding box center [793, 832] width 41 height 21
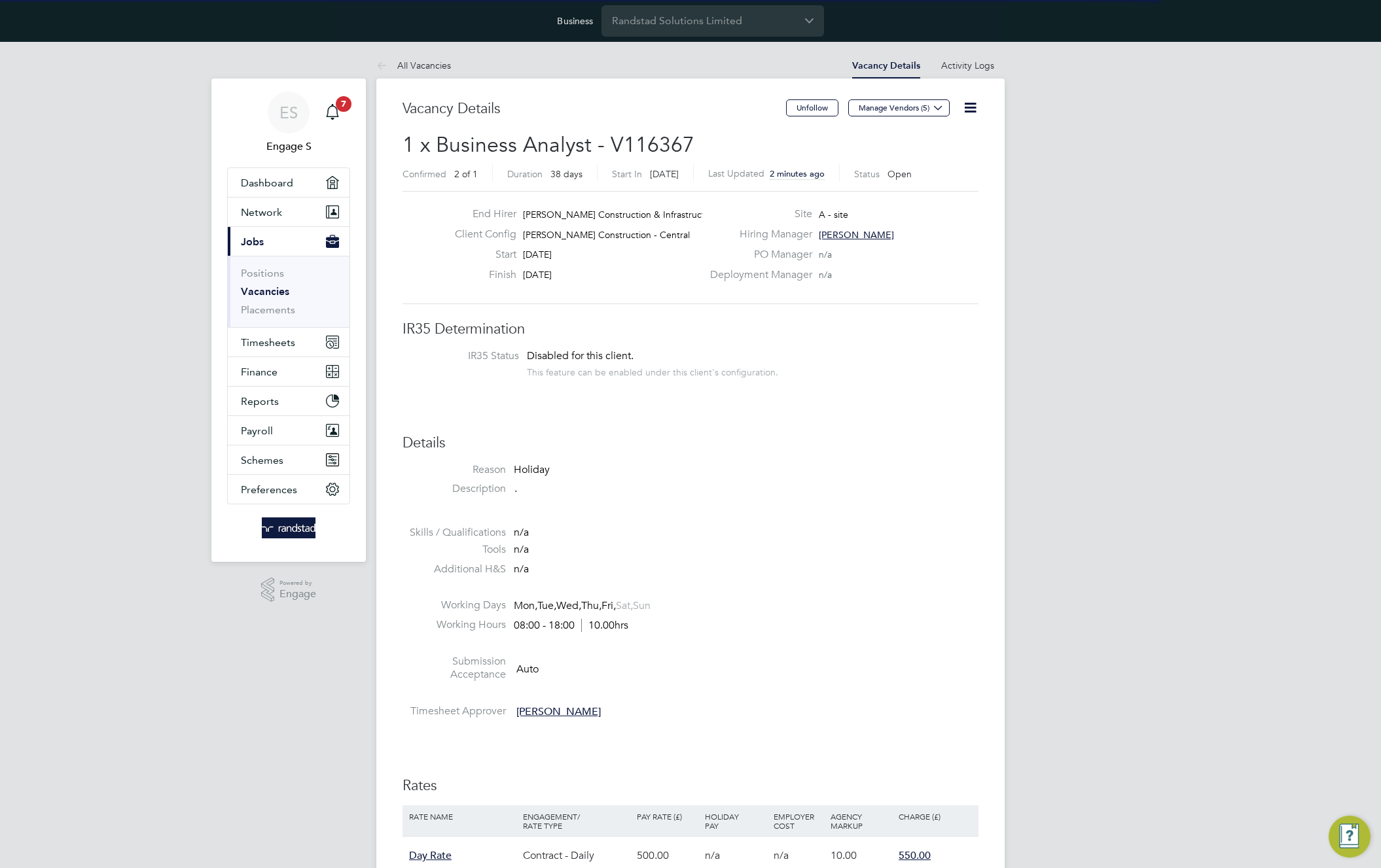
scroll to position [49, 114]
click at [1119, 191] on div "ES Engage S Notifications 7 Applications: Dashboard Network Team Members Busine…" at bounding box center [690, 841] width 1381 height 1600
click at [1115, 139] on div "ES Engage S Notifications 7 Applications: Dashboard Network Team Members Busine…" at bounding box center [690, 841] width 1381 height 1600
click at [915, 106] on button "Manage Vendors (5)" at bounding box center [898, 108] width 102 height 17
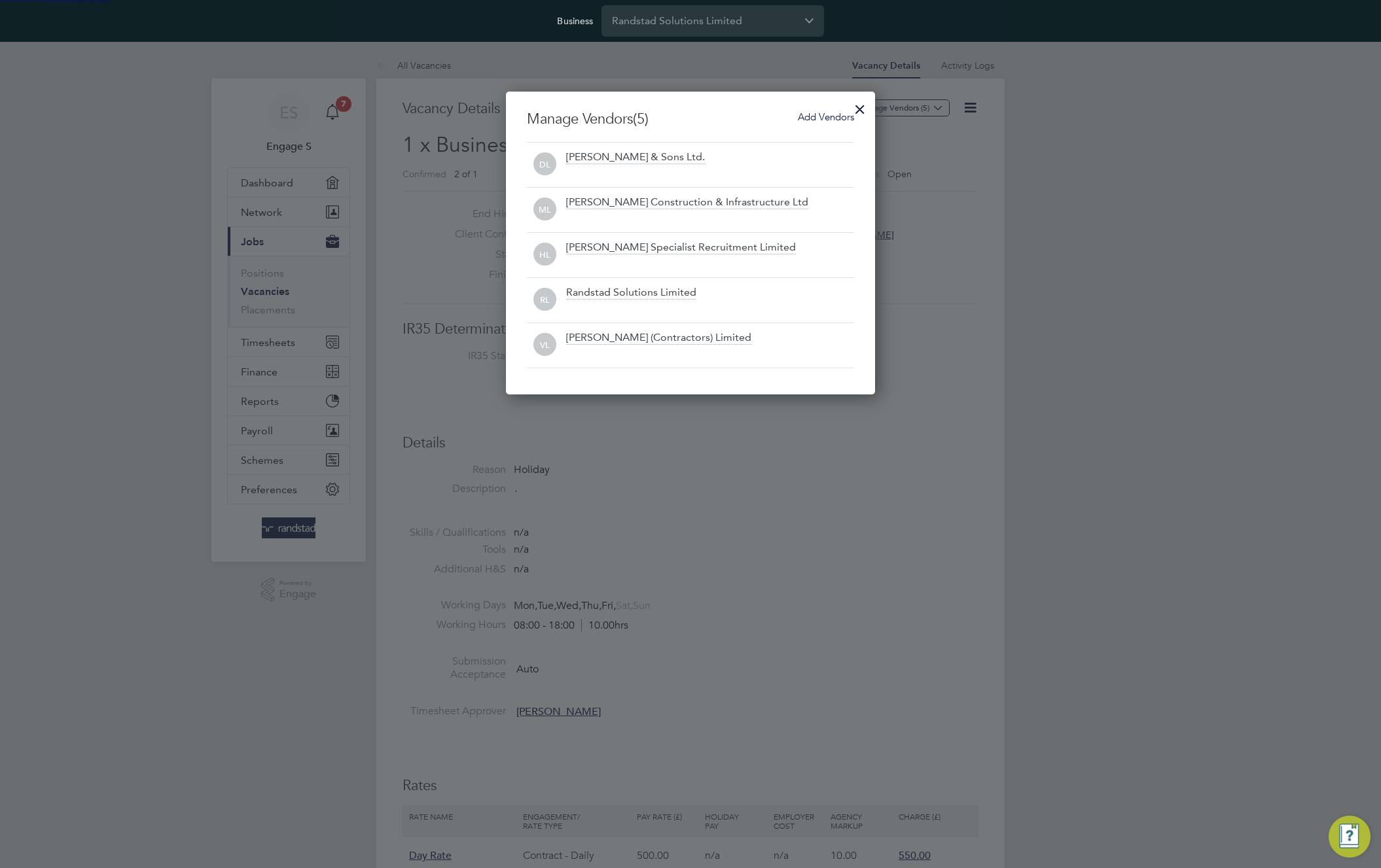
scroll to position [303, 370]
click at [797, 120] on span "Add Vendors" at bounding box center [826, 116] width 56 height 13
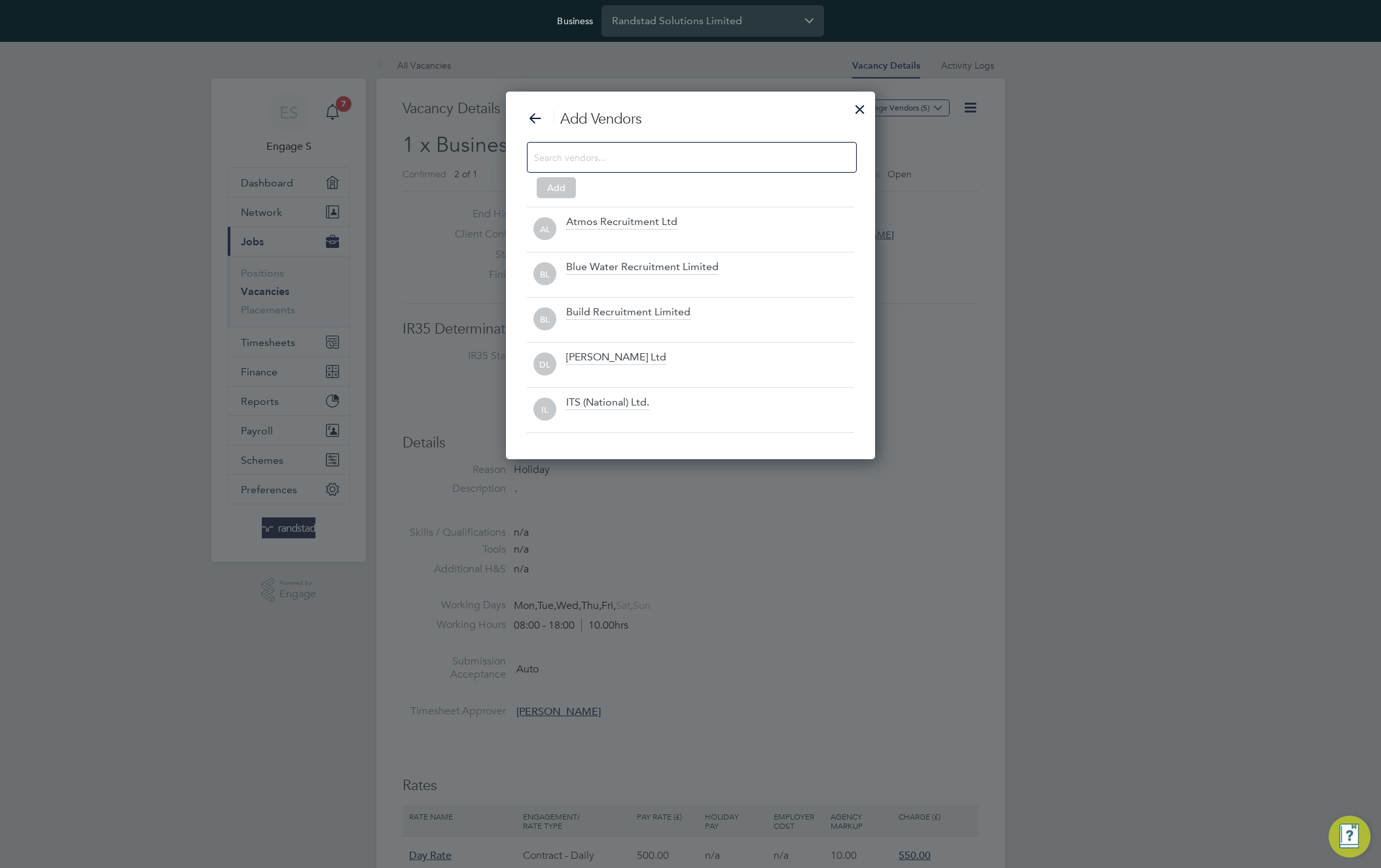
click at [614, 165] on input at bounding box center [681, 158] width 294 height 17
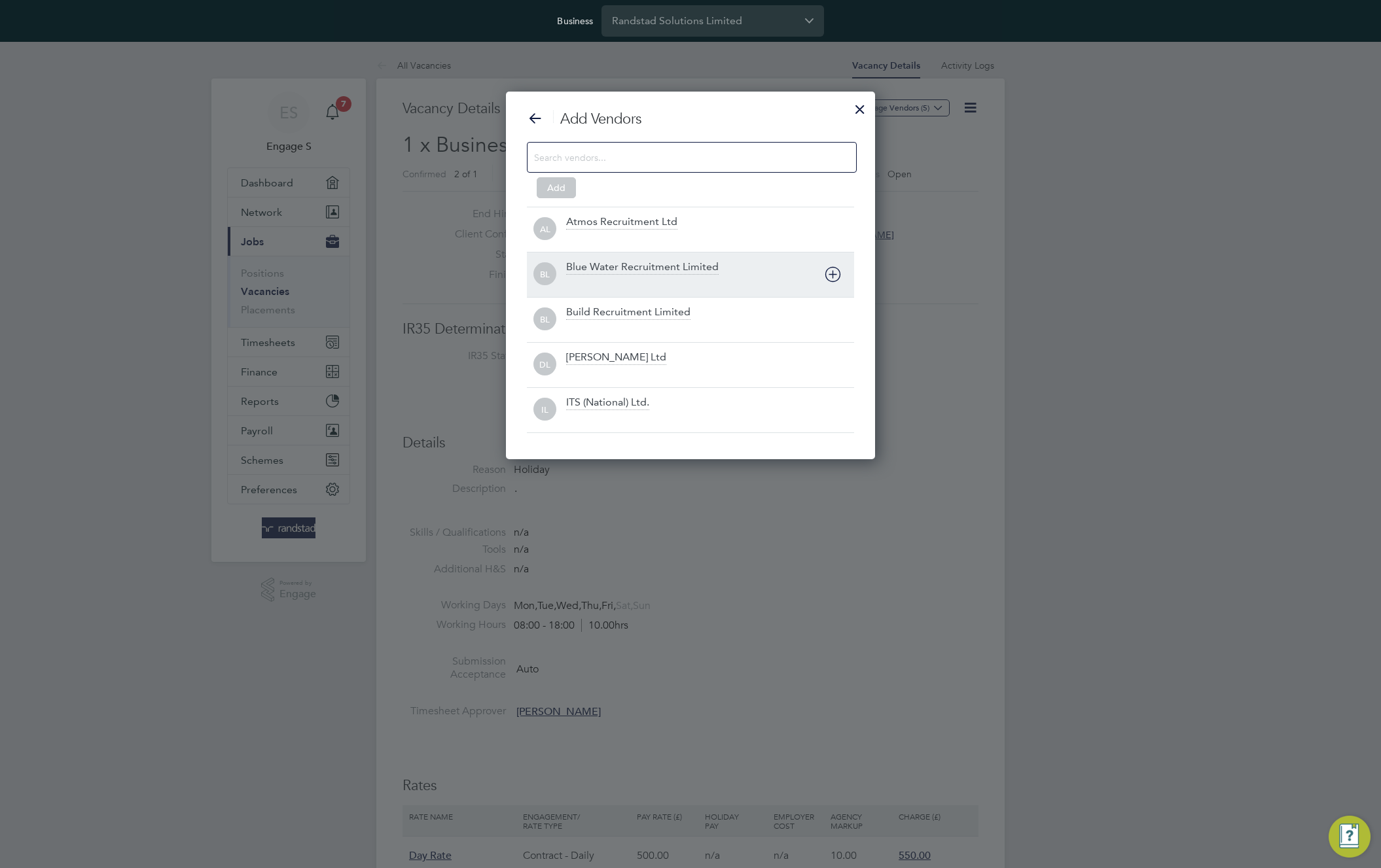
click at [825, 274] on icon at bounding box center [832, 274] width 16 height 16
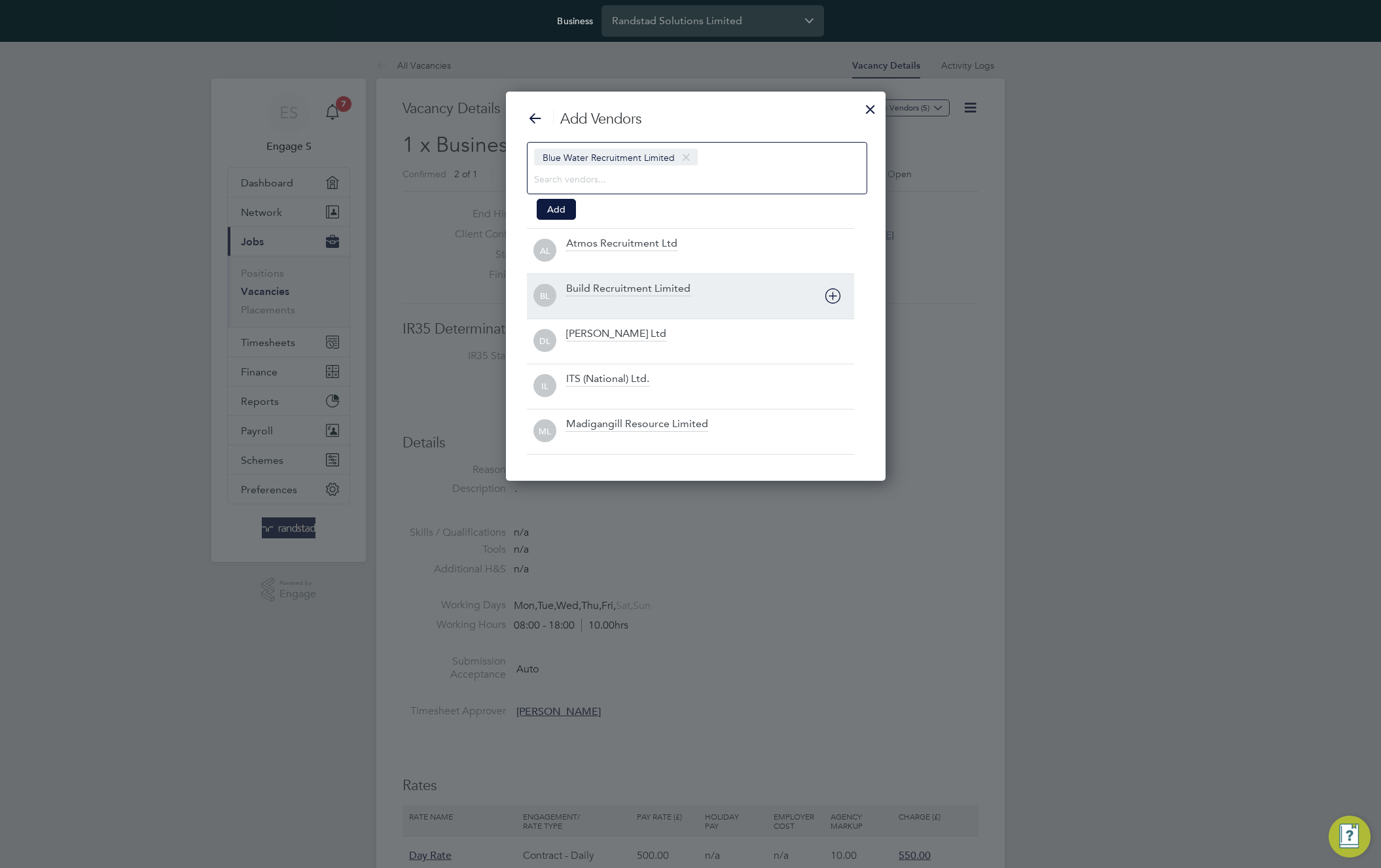
scroll to position [390, 370]
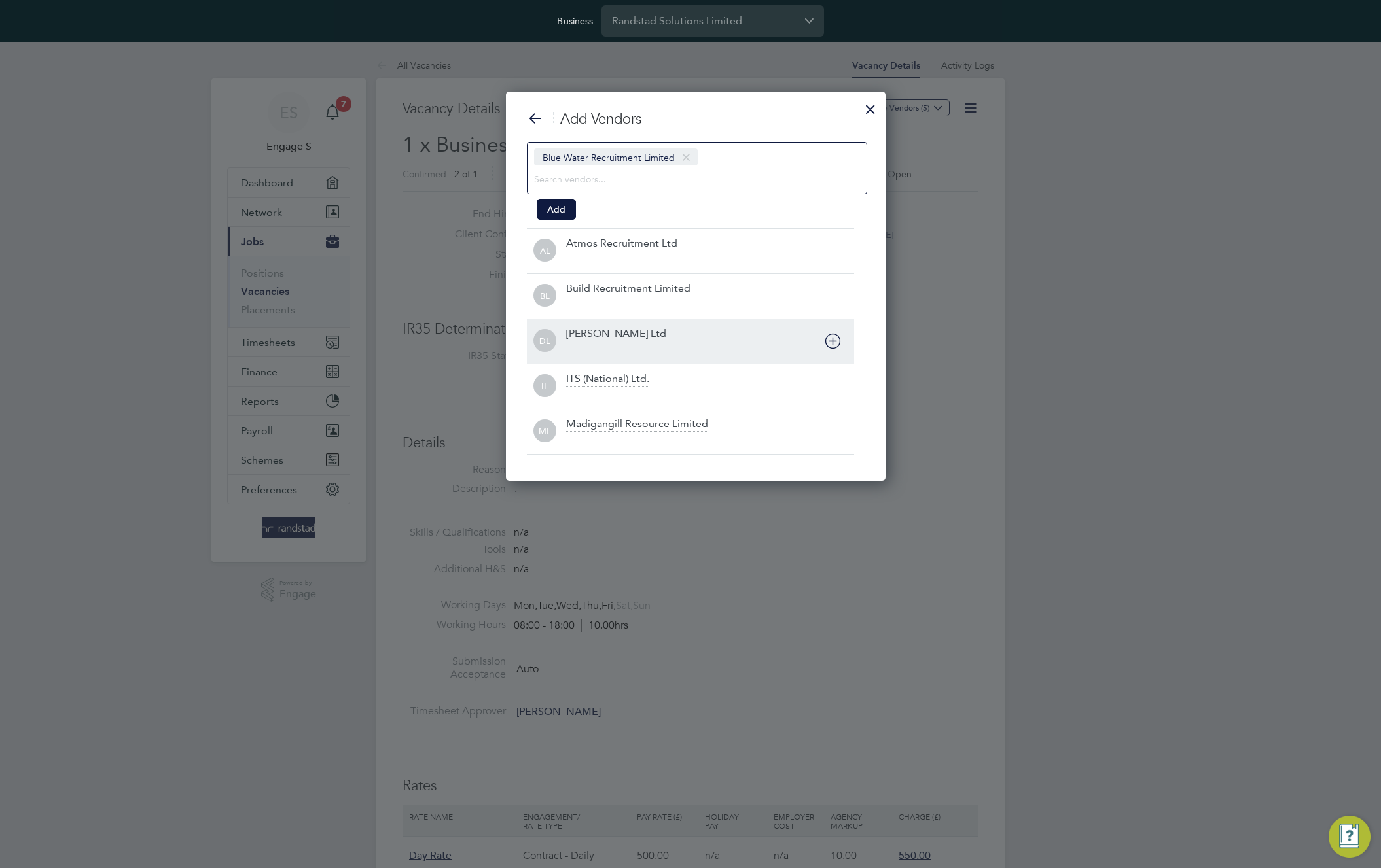
click at [827, 335] on icon at bounding box center [832, 341] width 16 height 16
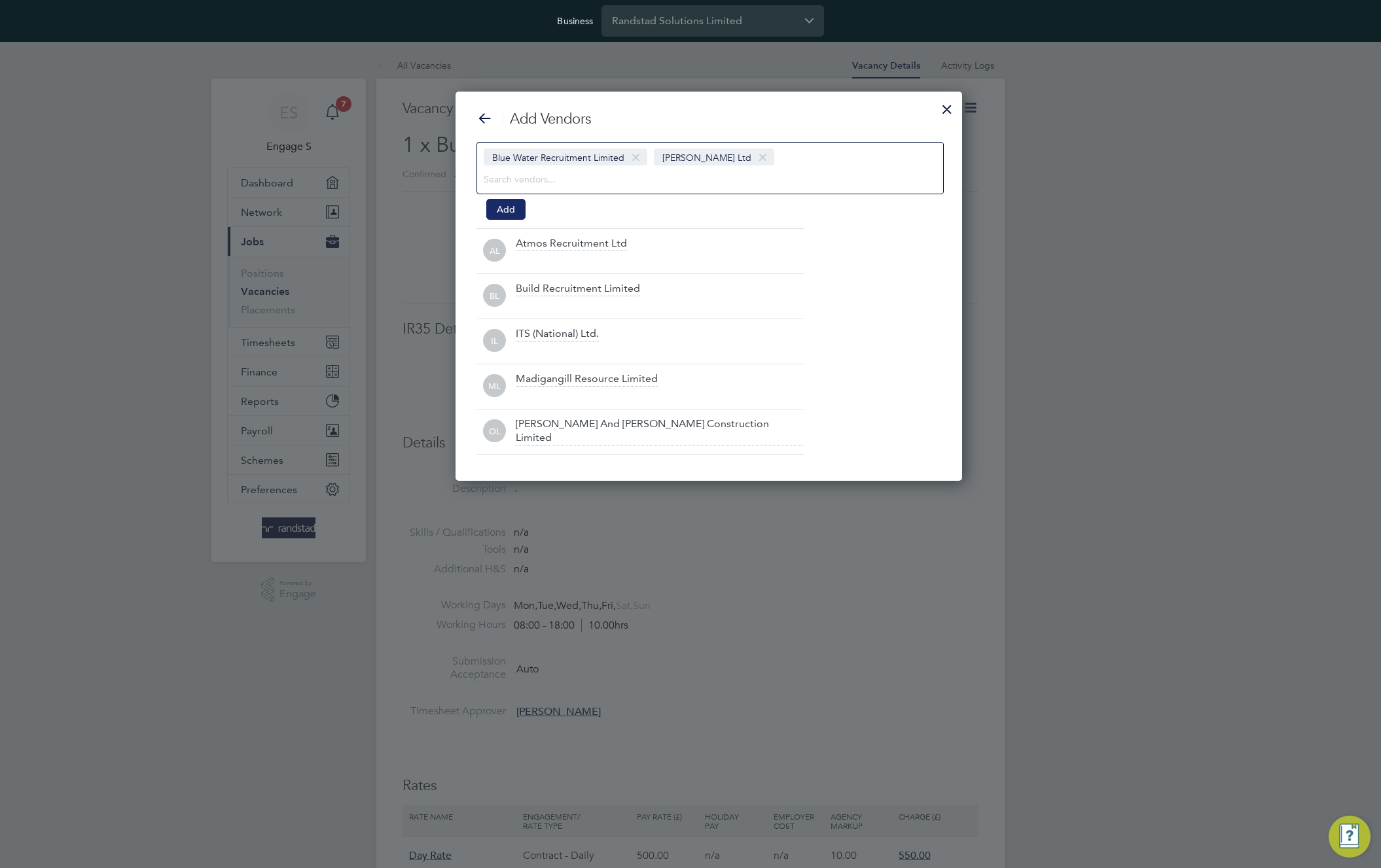
click at [498, 203] on button "Add" at bounding box center [505, 210] width 40 height 21
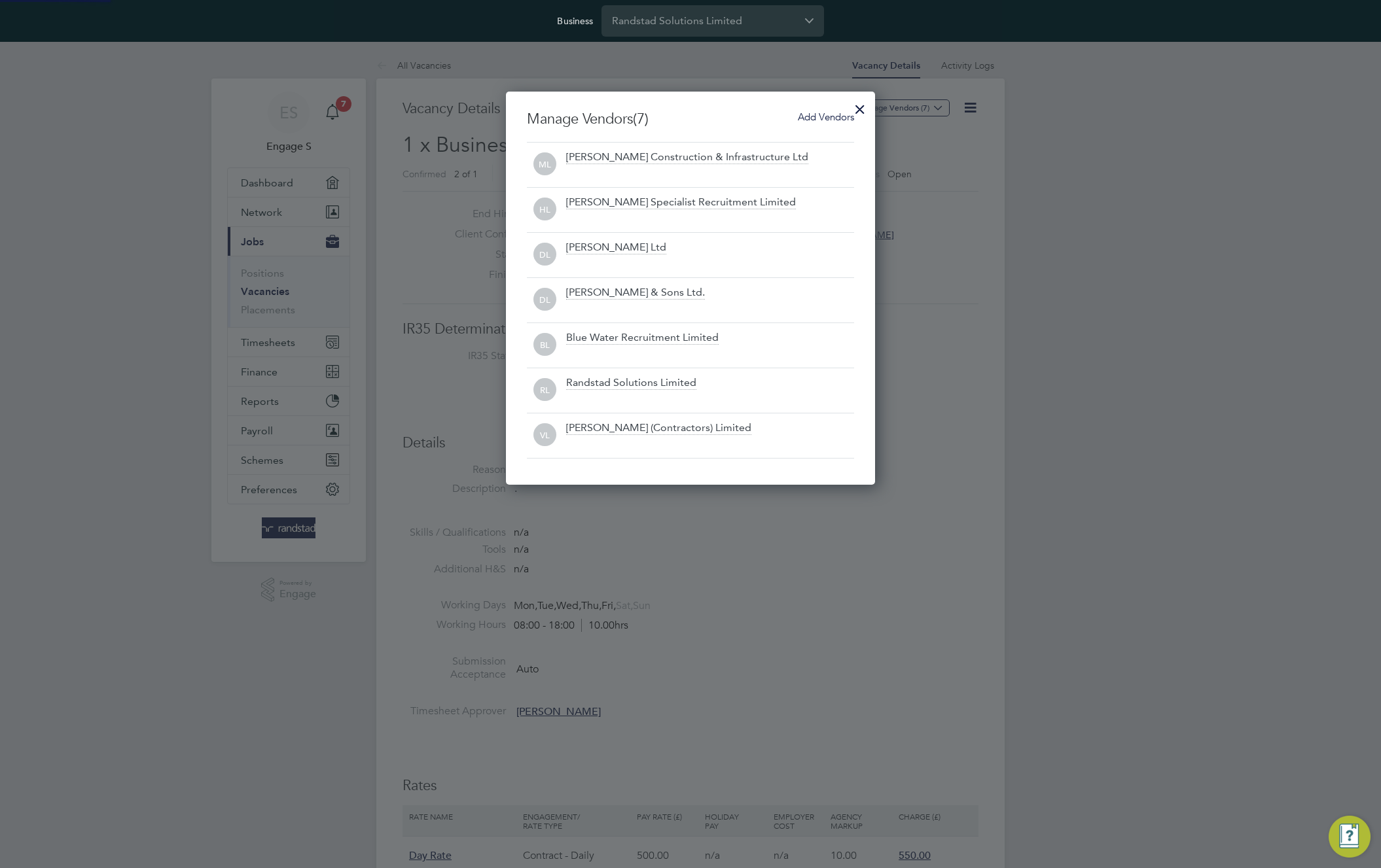
scroll to position [393, 370]
click at [856, 101] on div at bounding box center [859, 105] width 23 height 23
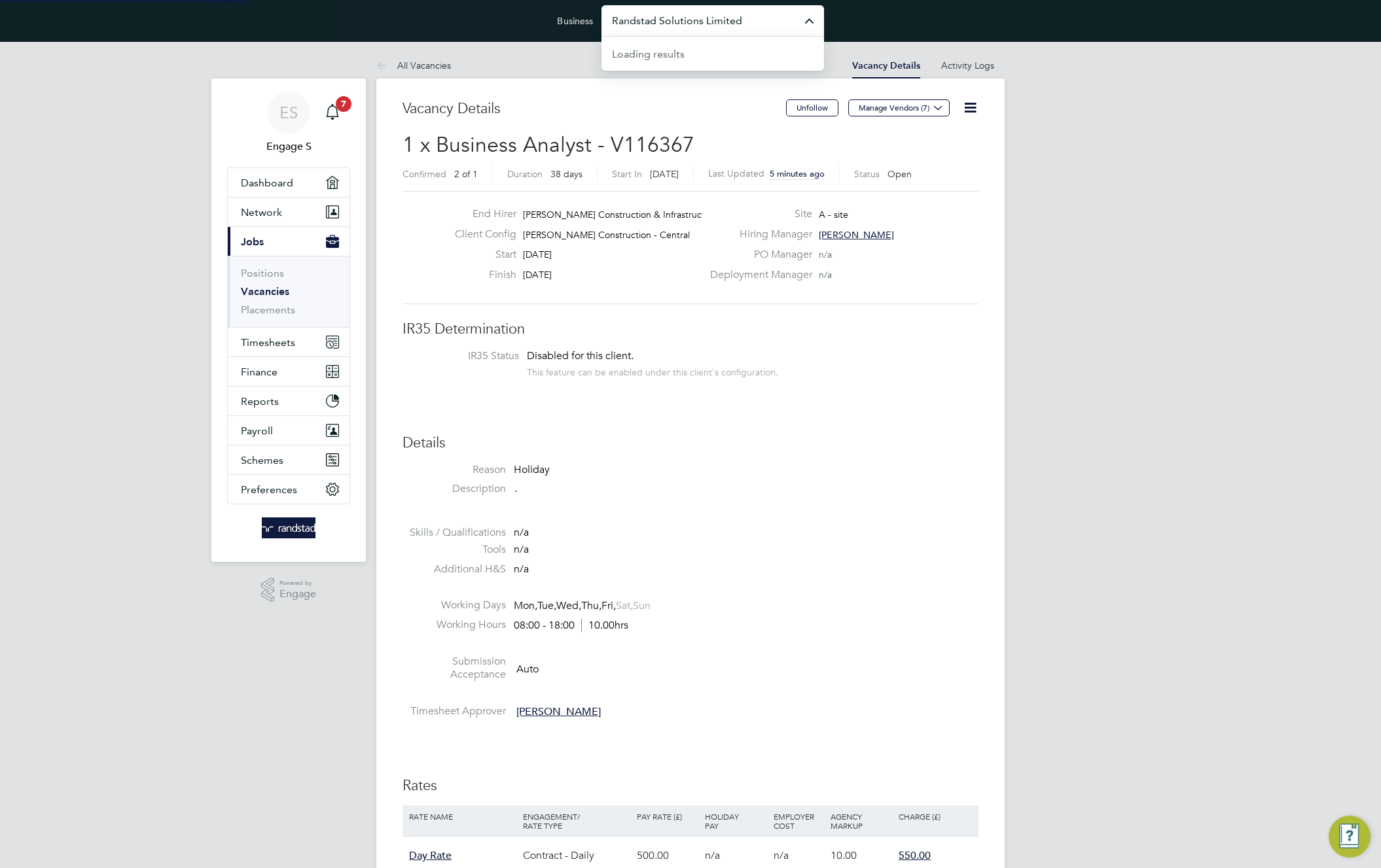
click at [721, 25] on input "Randstad Solutions Limited" at bounding box center [712, 20] width 223 height 31
click at [719, 25] on input "Randstad Solutions Limited" at bounding box center [712, 20] width 223 height 31
click at [710, 58] on li "Daniel Owen Ltd" at bounding box center [712, 52] width 223 height 32
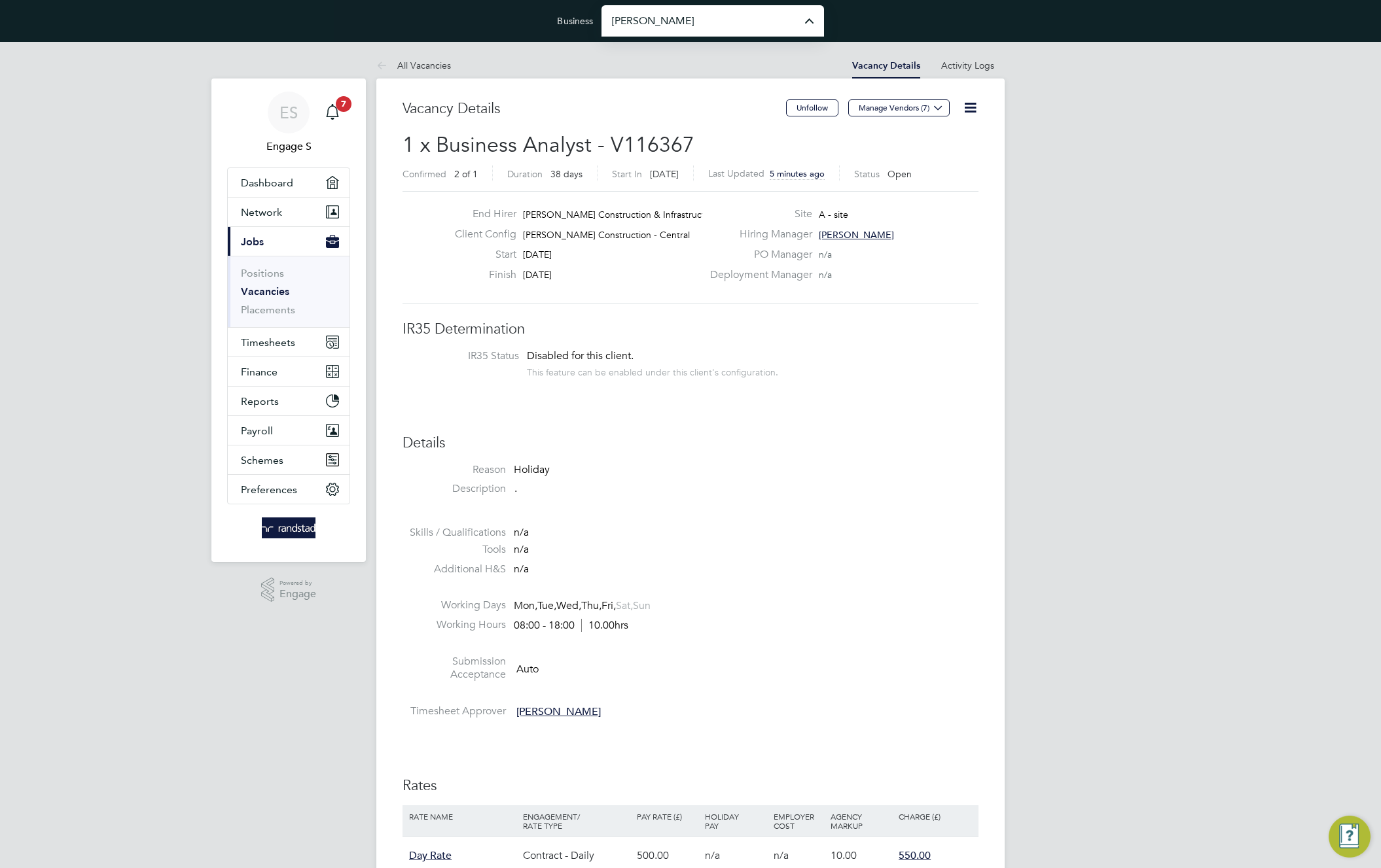
type input "Daniel Owen Ltd"
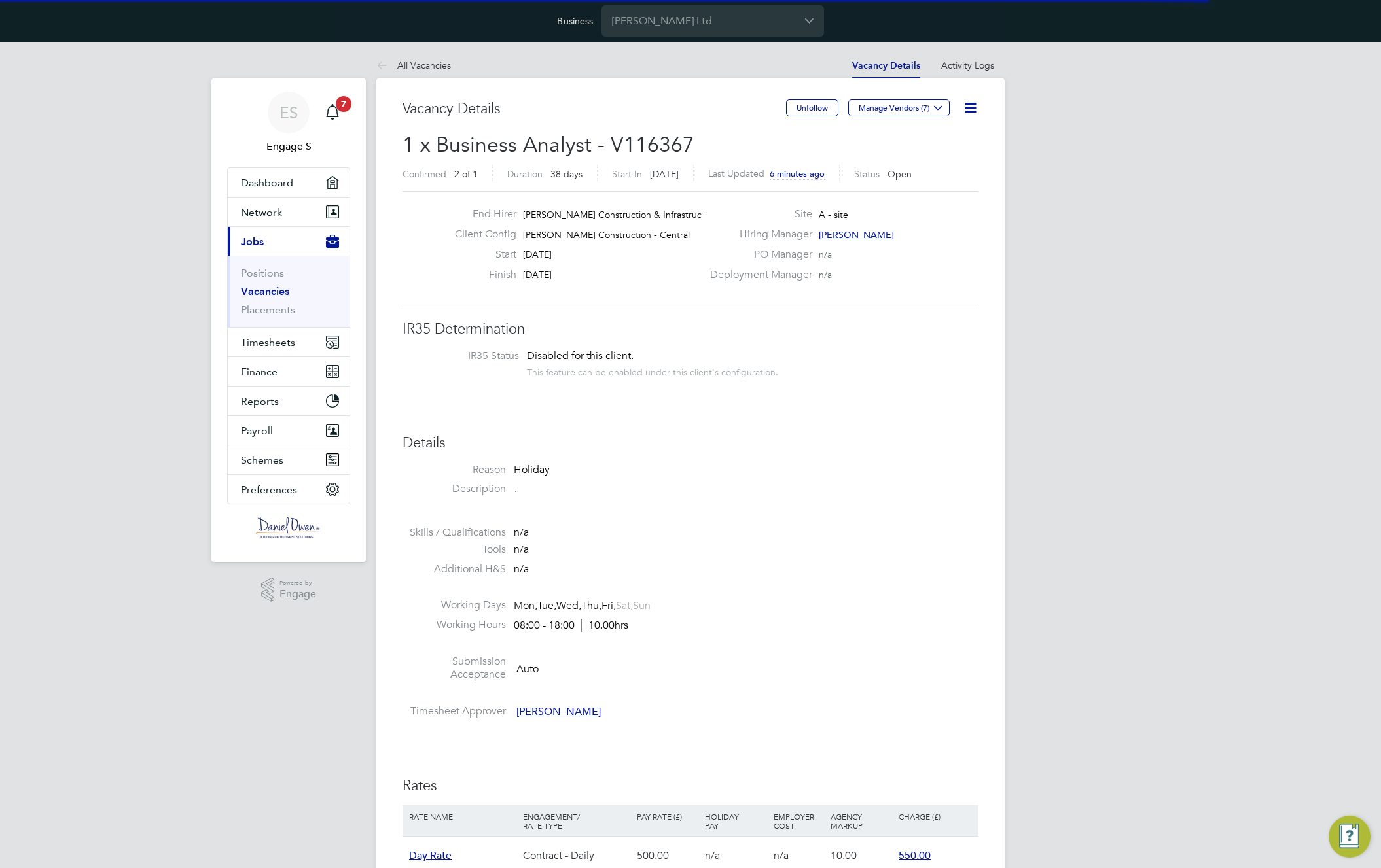
click at [962, 108] on icon at bounding box center [970, 107] width 16 height 16
click at [911, 302] on div "End Hirer [PERSON_NAME] Construction & Infrastruct… Client Config [PERSON_NAME]…" at bounding box center [690, 247] width 576 height 113
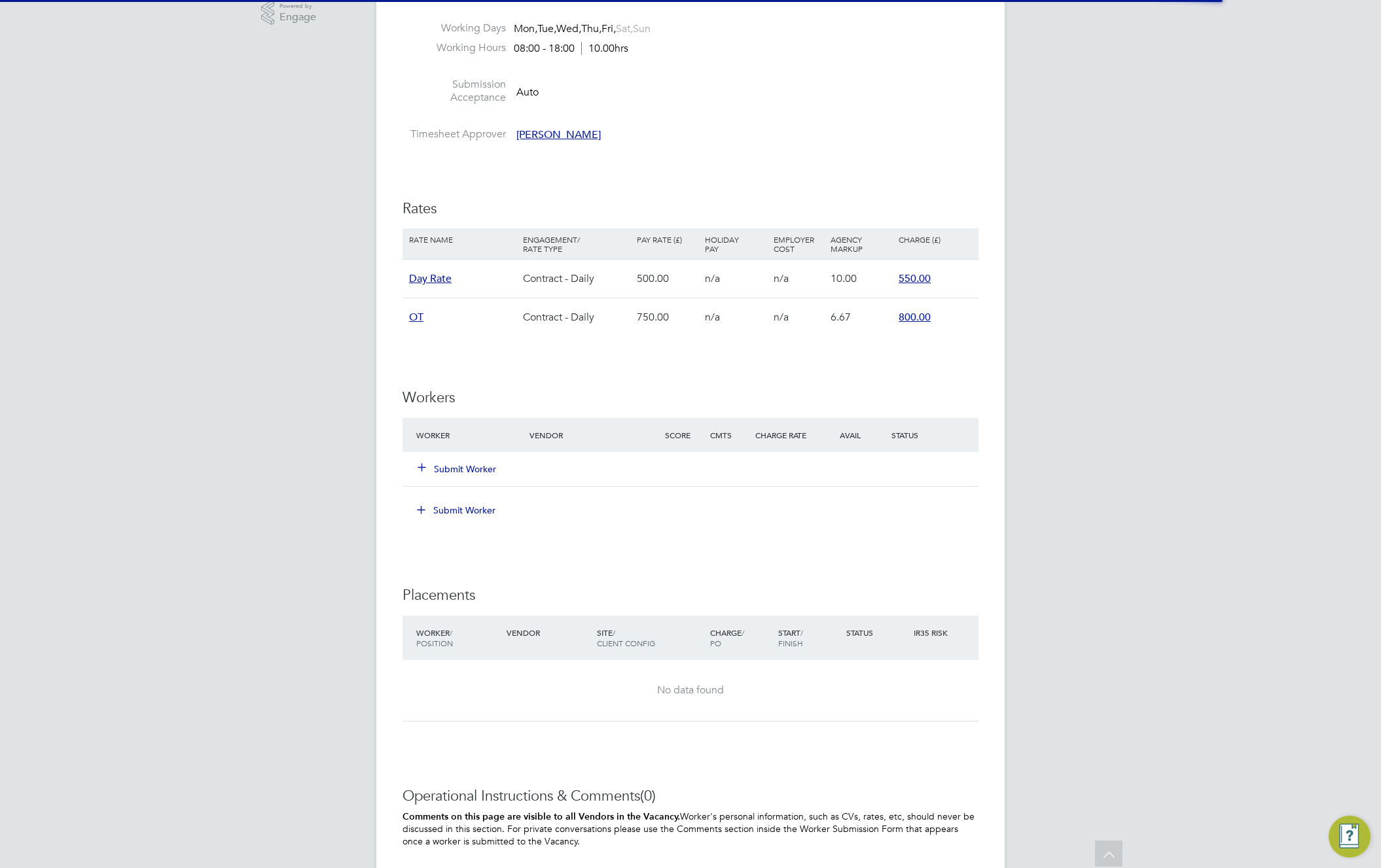
scroll to position [776, 0]
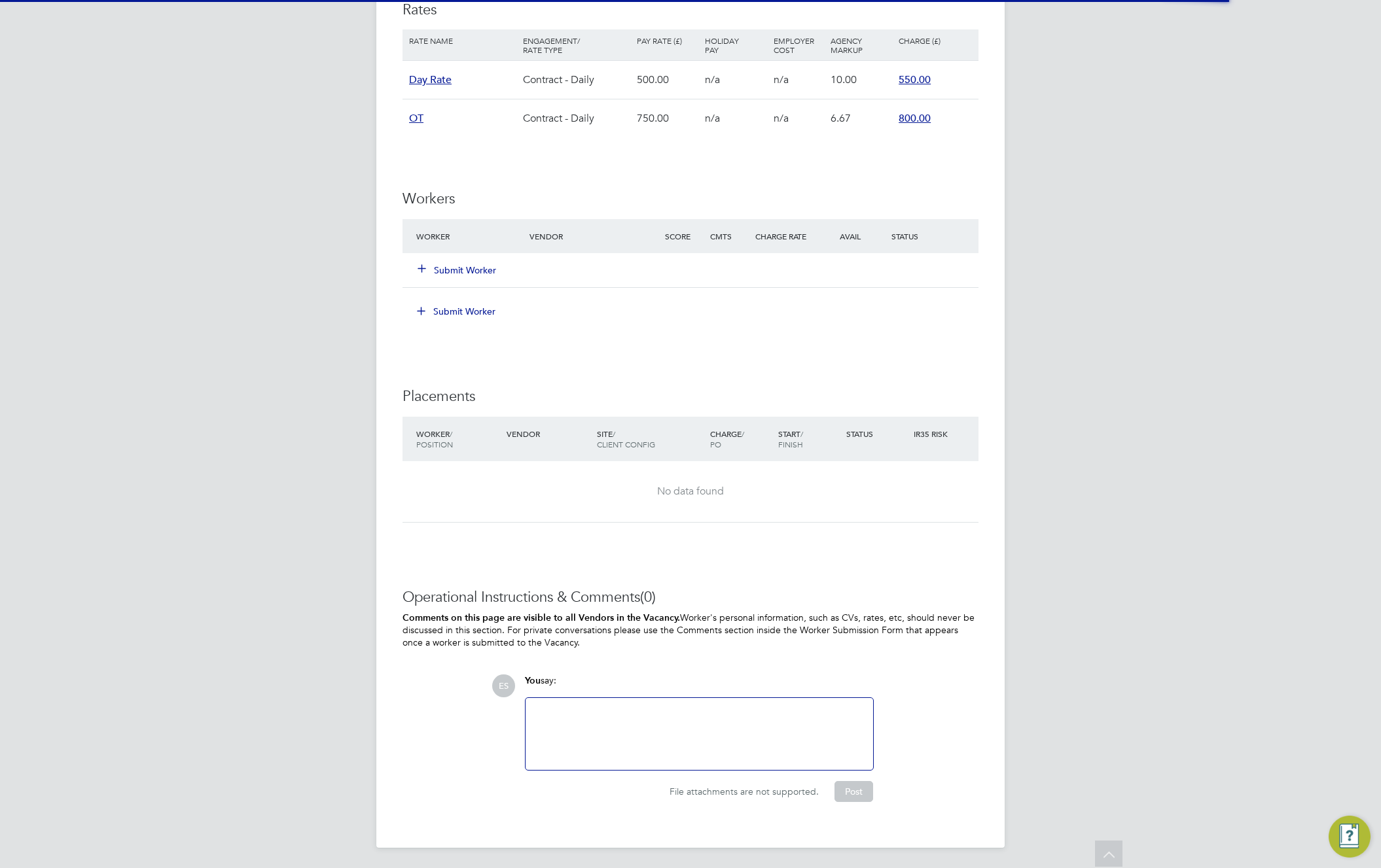
click at [484, 309] on button "Submit Worker" at bounding box center [456, 312] width 98 height 21
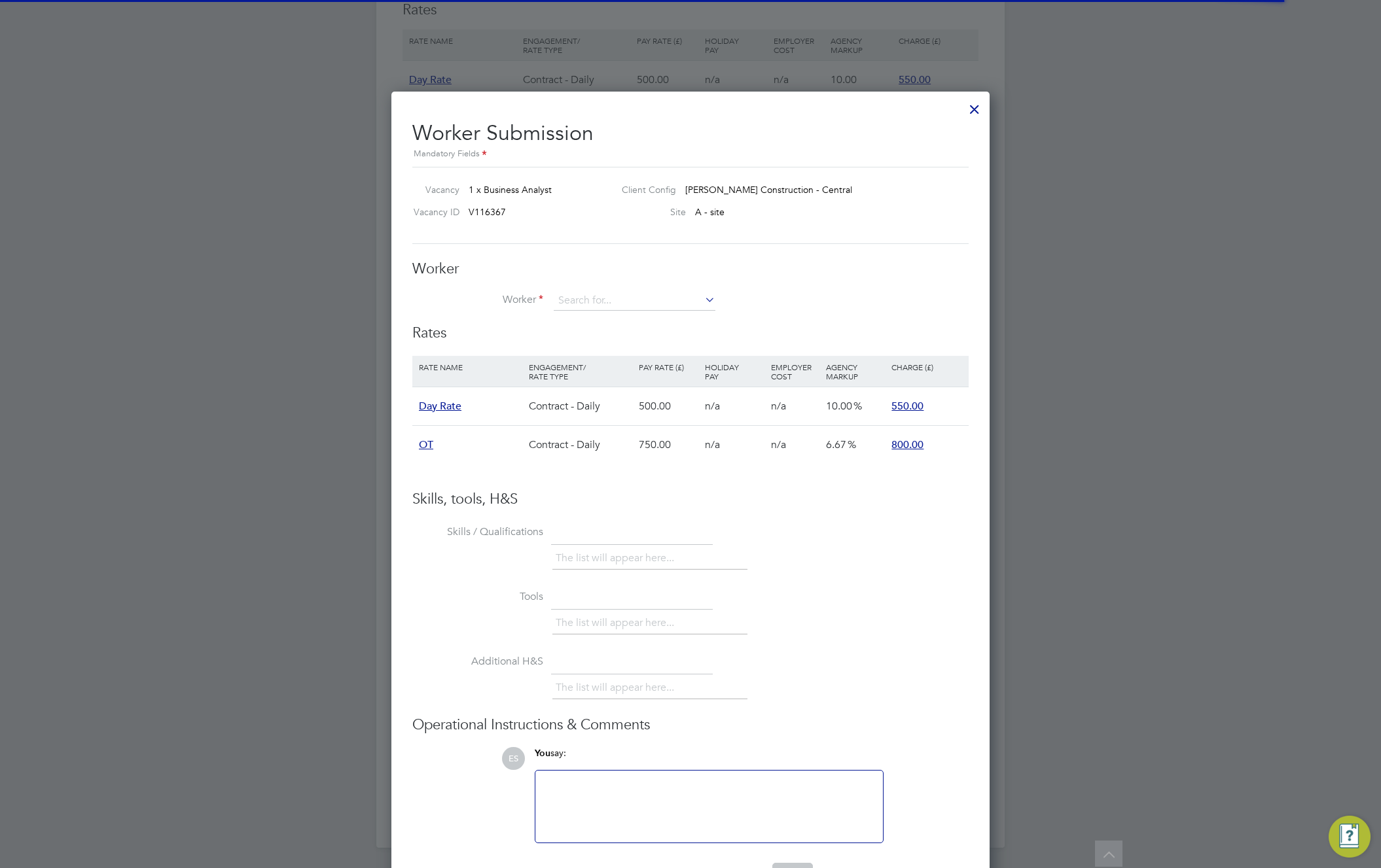
scroll to position [39, 110]
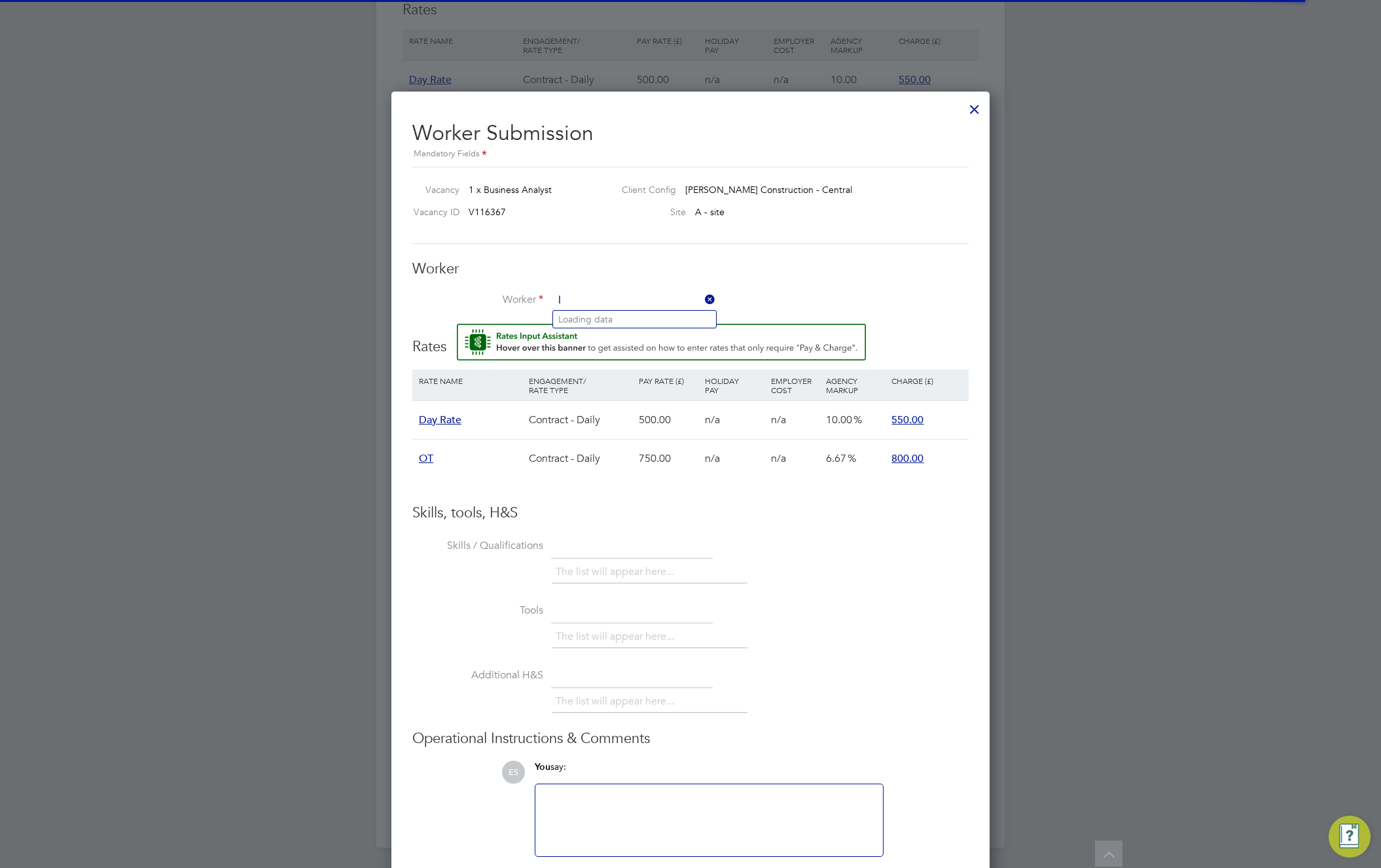
type input "lu"
click at [584, 298] on input "lu" at bounding box center [634, 301] width 162 height 19
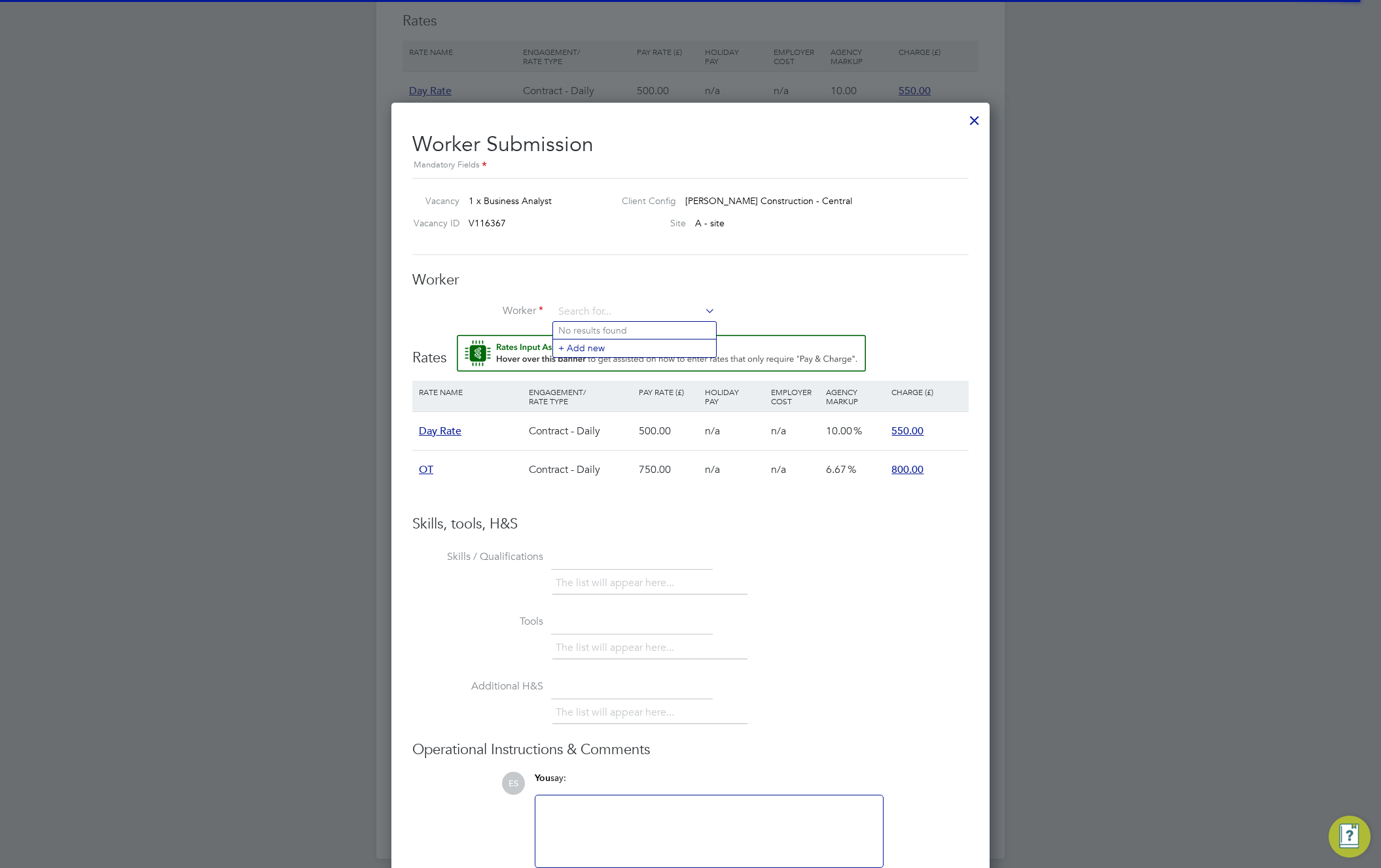
scroll to position [778, 0]
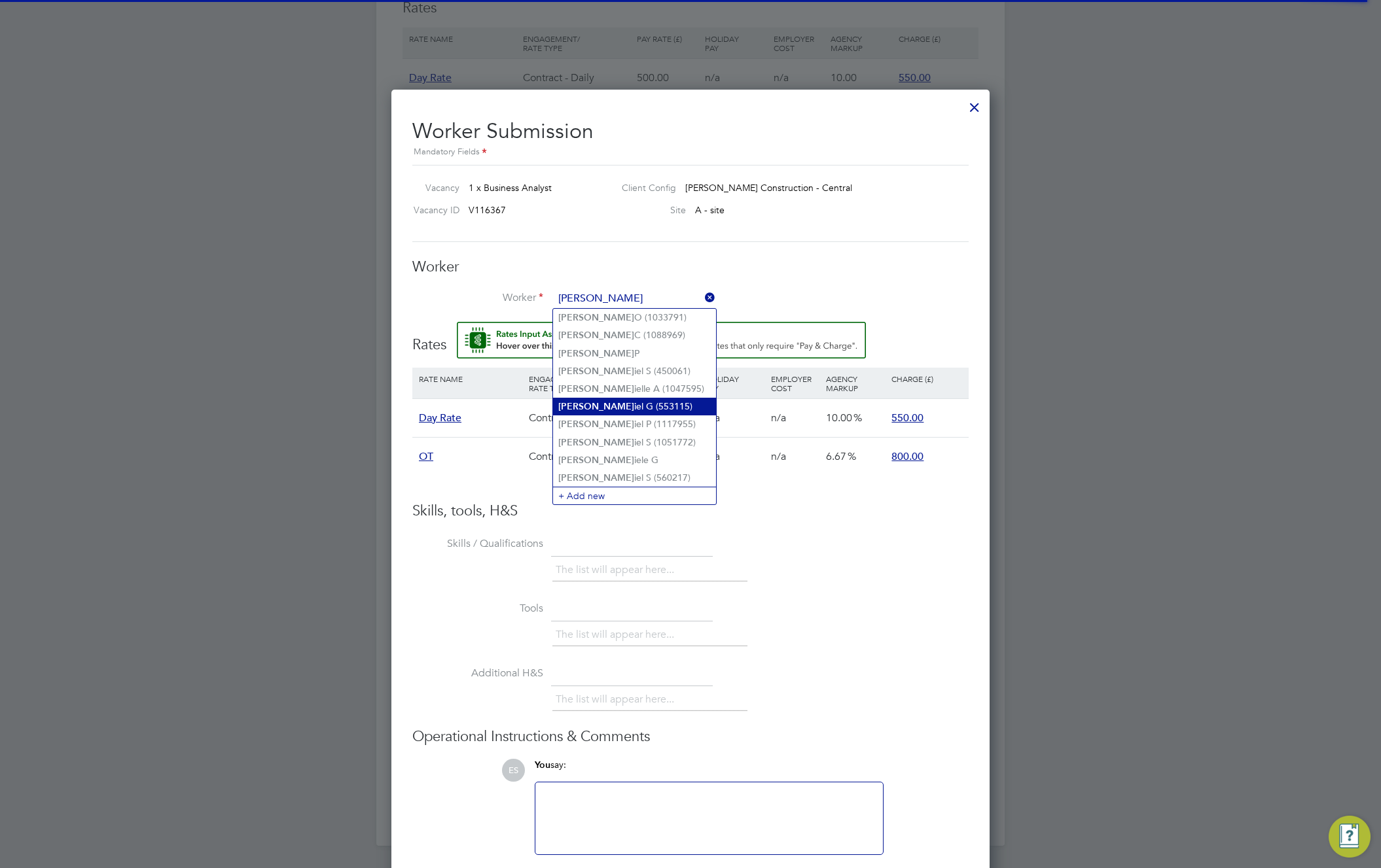
click at [600, 404] on li "Dan iel G (553115)" at bounding box center [634, 406] width 163 height 17
type input "Daniel G (553115)"
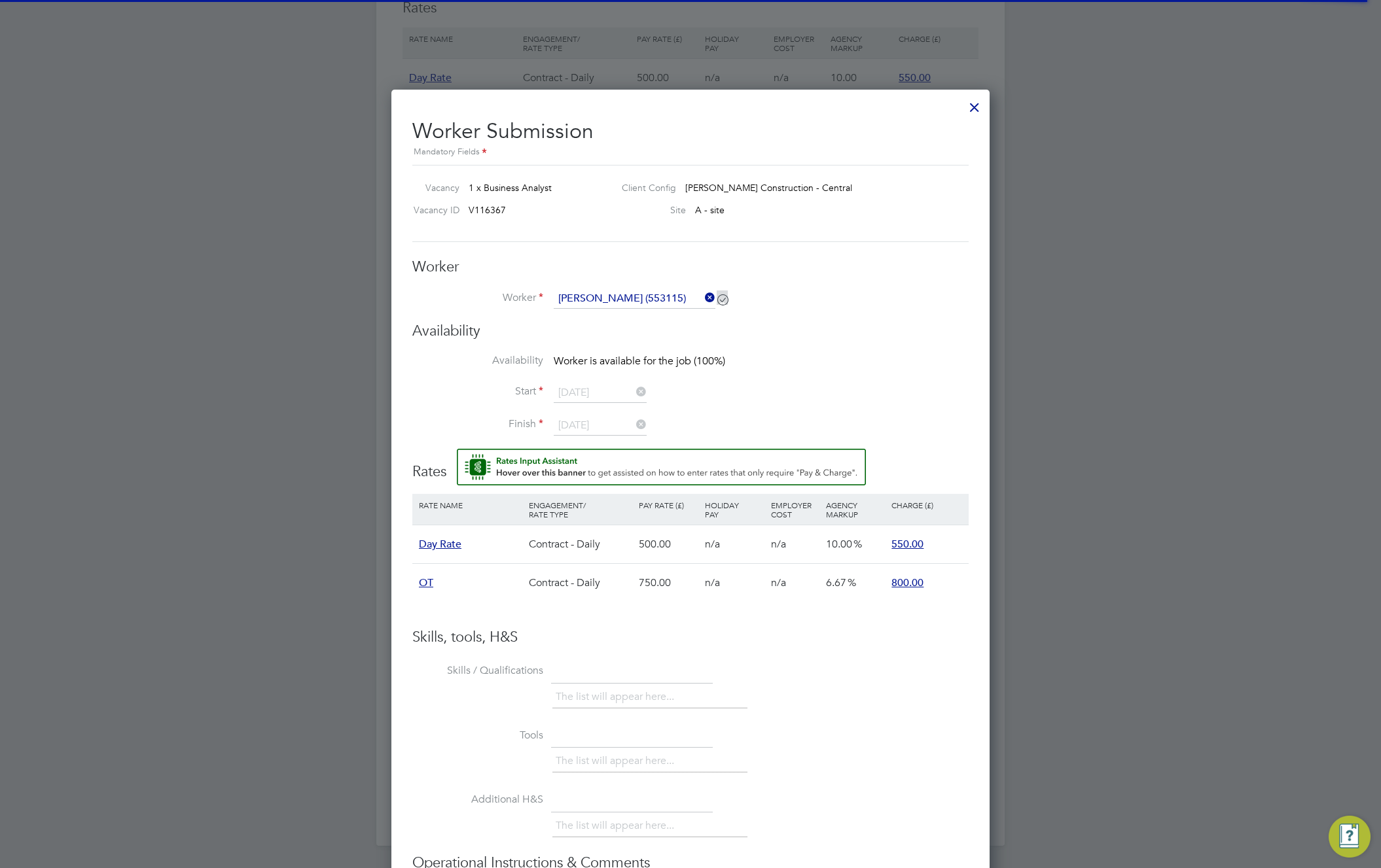
scroll to position [7, 7]
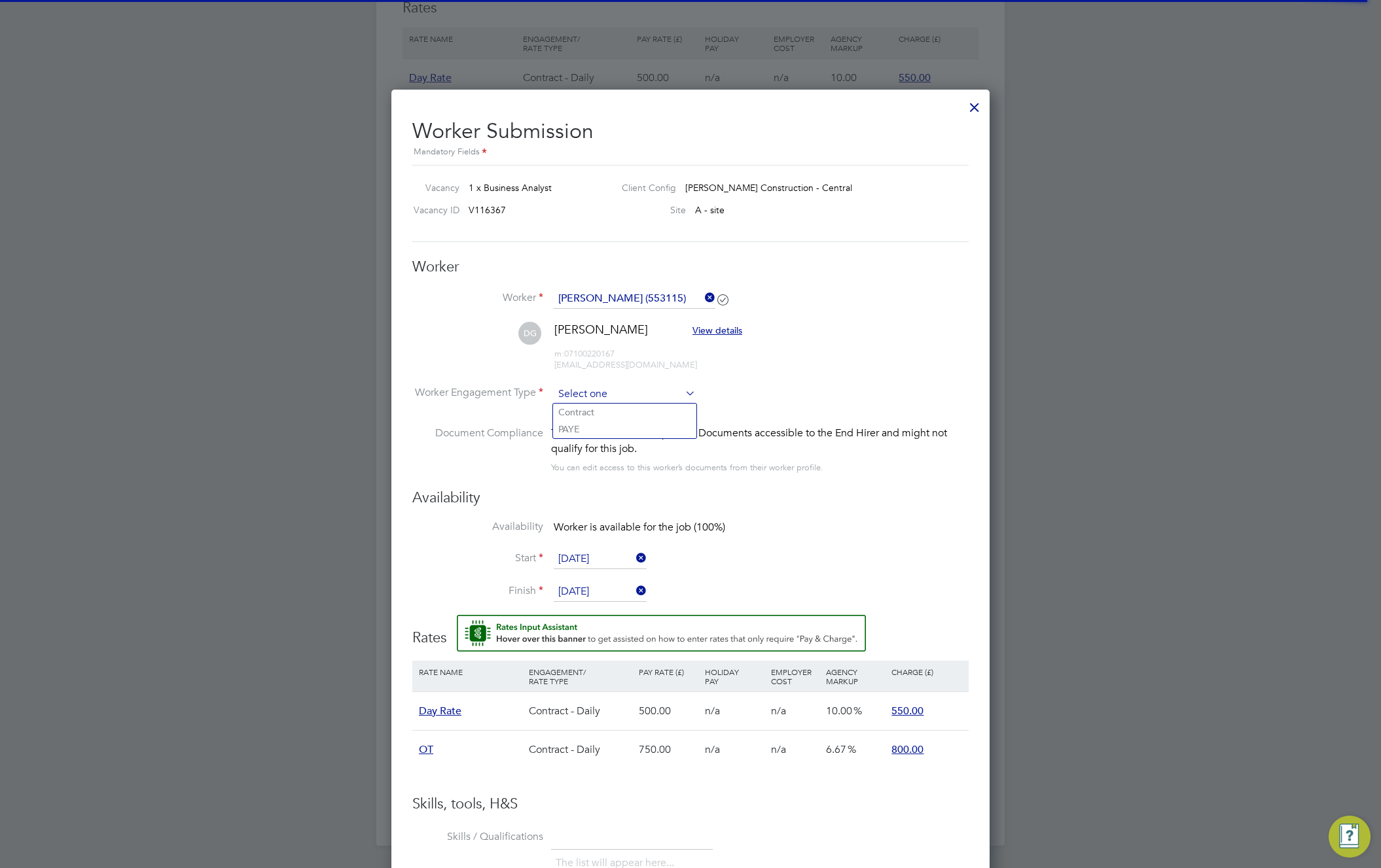
click at [603, 399] on input at bounding box center [624, 395] width 142 height 19
click at [604, 426] on li "PAYE" at bounding box center [624, 430] width 143 height 17
type input "PAYE"
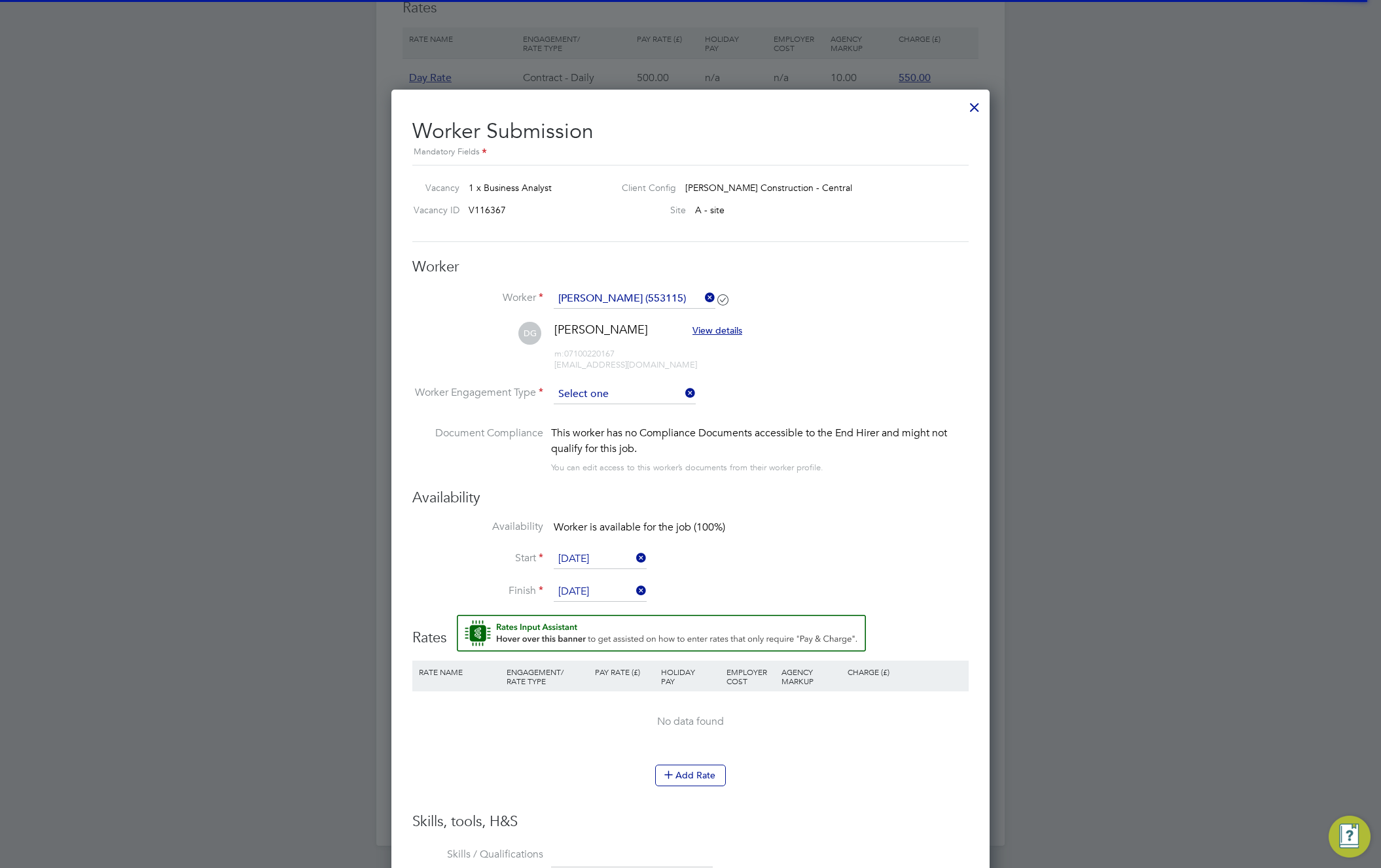
click at [619, 398] on input at bounding box center [624, 395] width 142 height 19
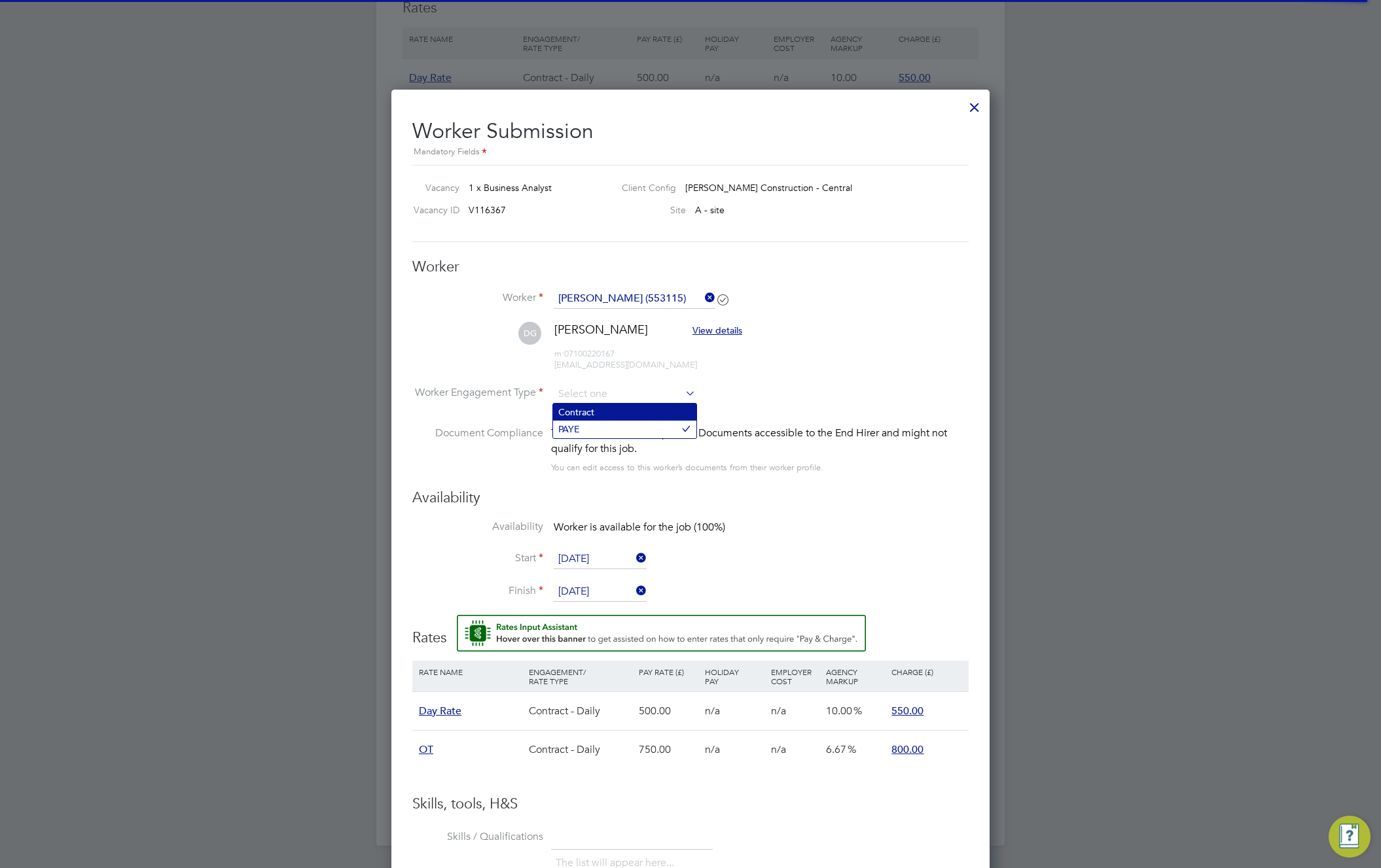
click at [614, 411] on li "Contract" at bounding box center [624, 412] width 143 height 17
type input "Contract"
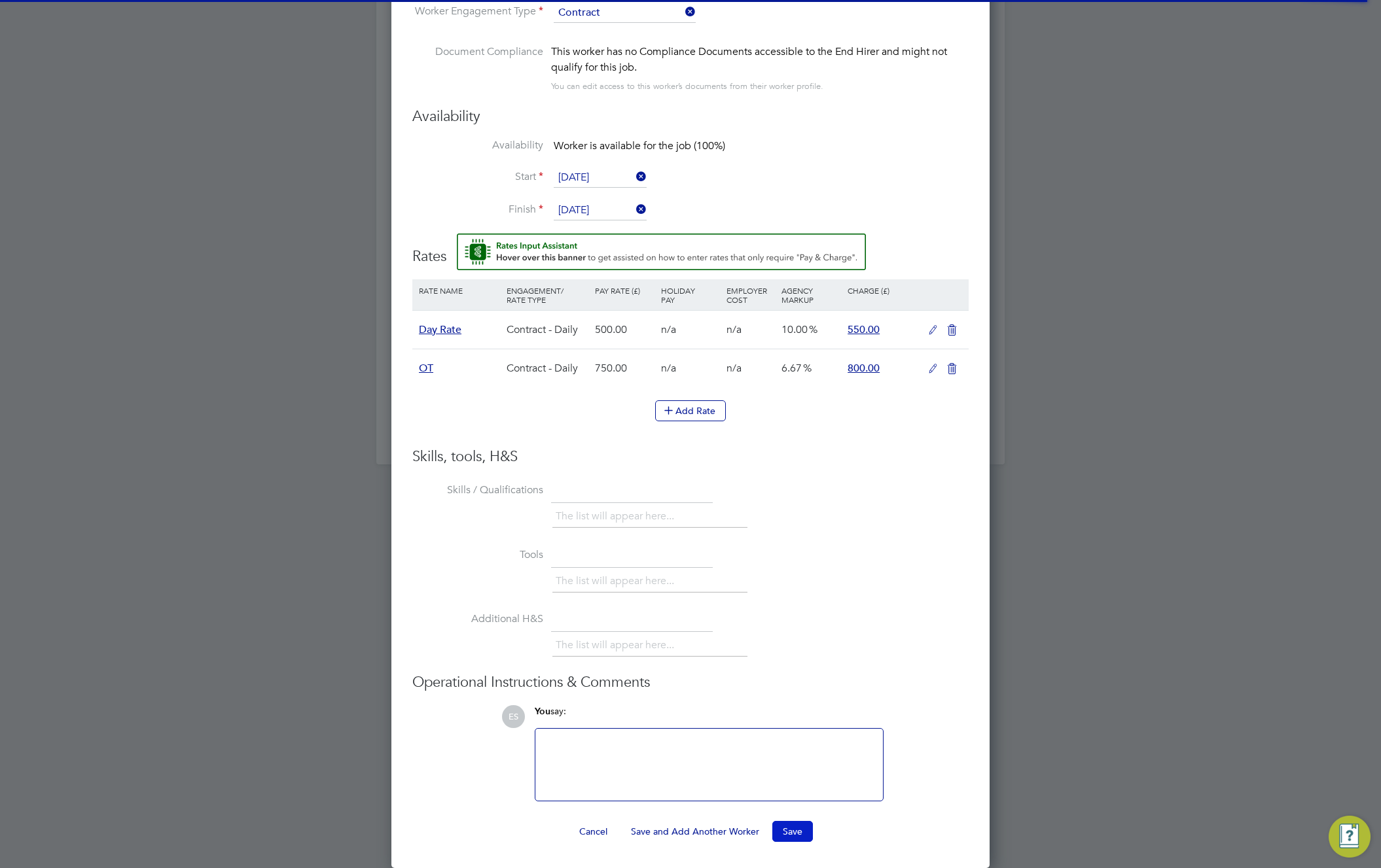
click at [803, 829] on button "Save" at bounding box center [793, 832] width 41 height 21
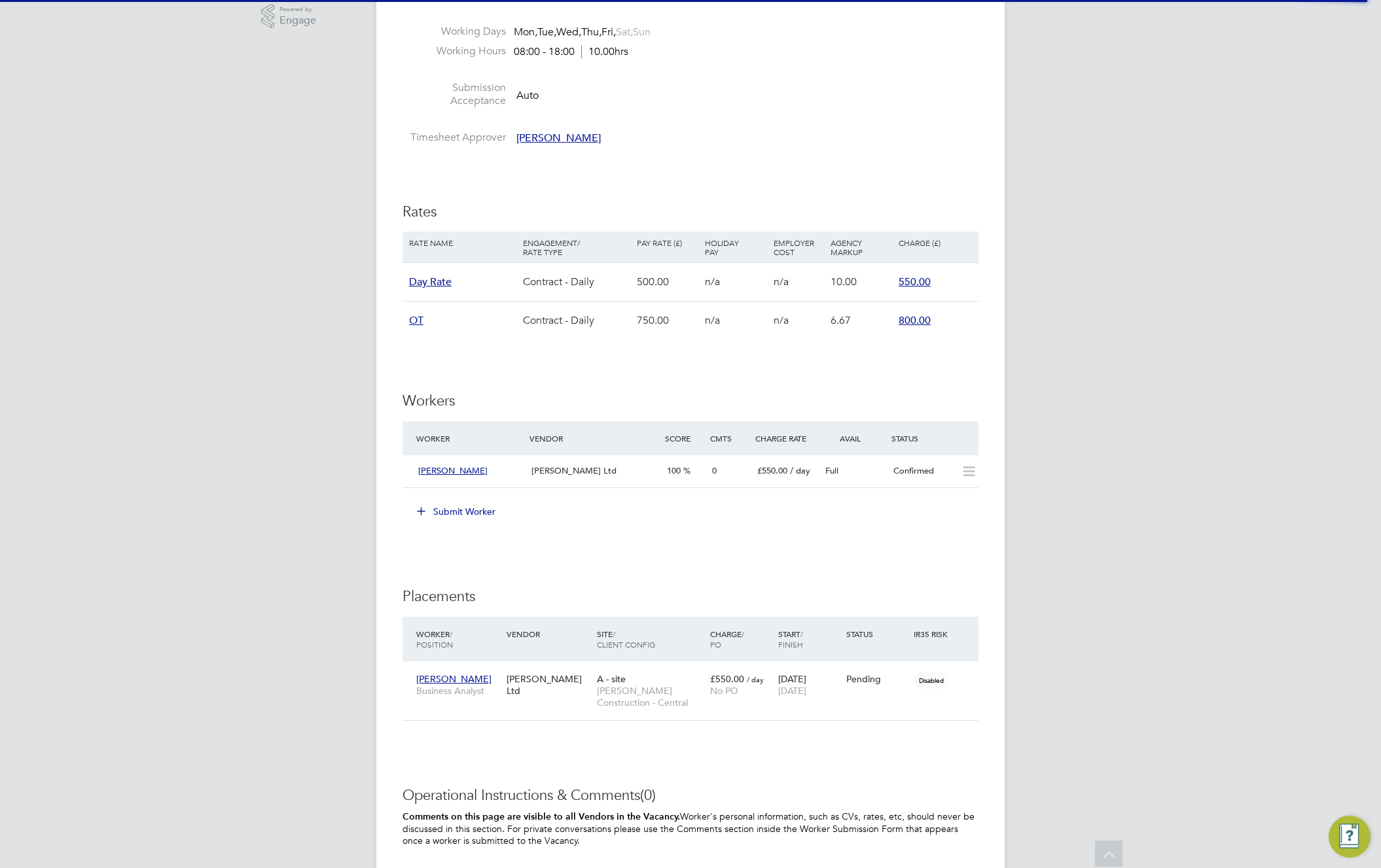
click at [805, 394] on h3 "Workers" at bounding box center [690, 402] width 576 height 19
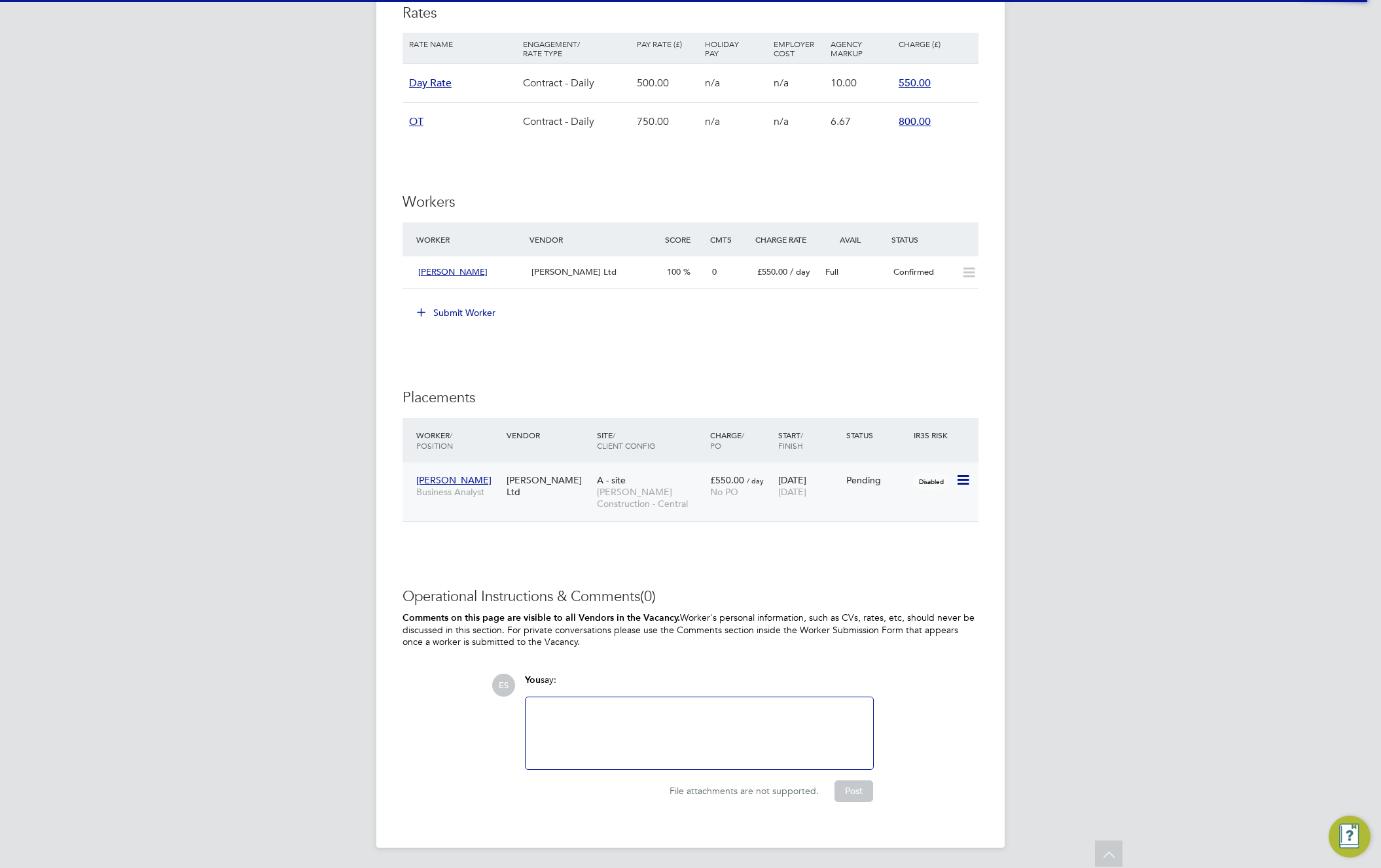
click at [963, 477] on icon at bounding box center [962, 480] width 14 height 15
click at [888, 560] on li "Start" at bounding box center [922, 561] width 93 height 18
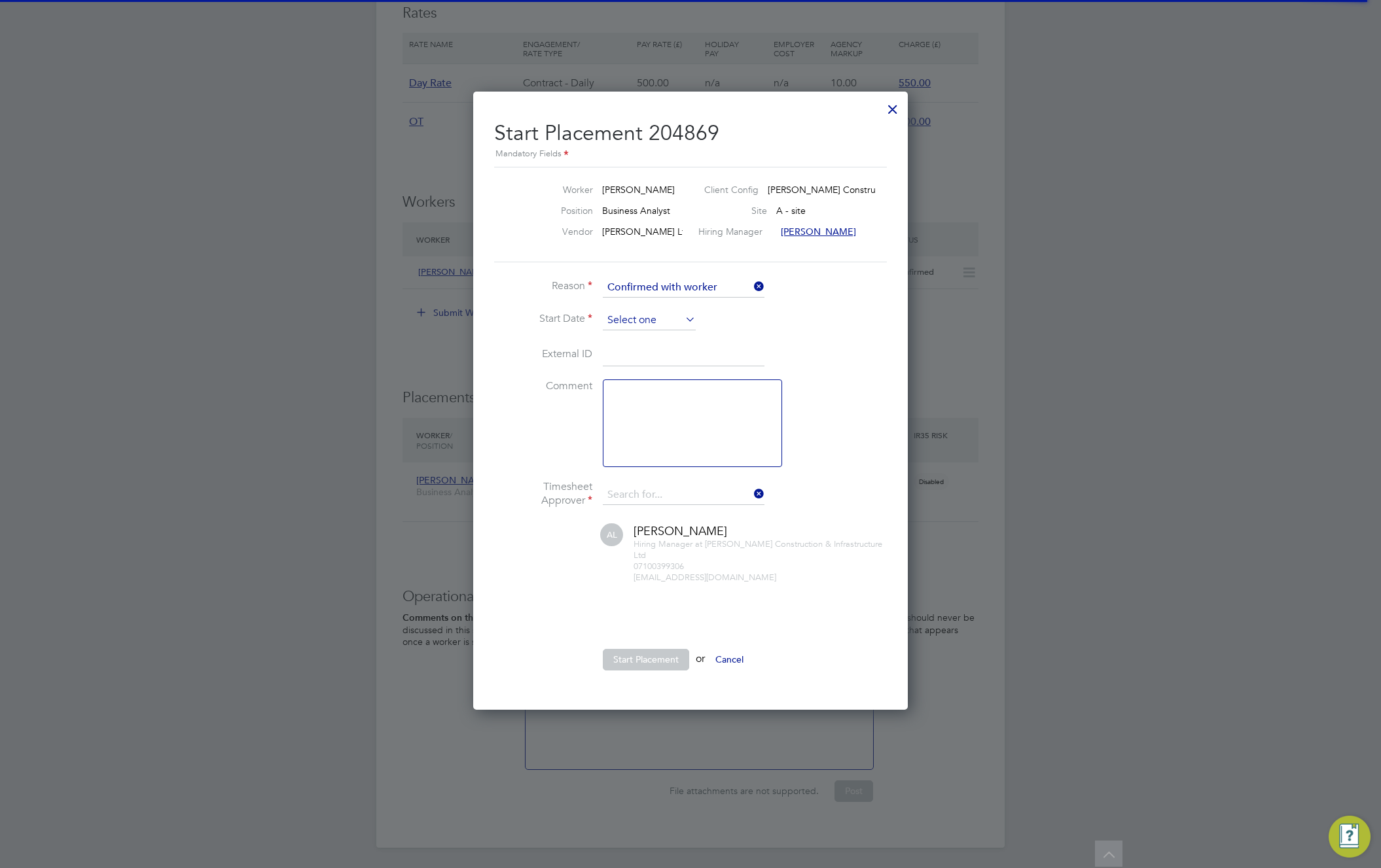
type input "Adam L"
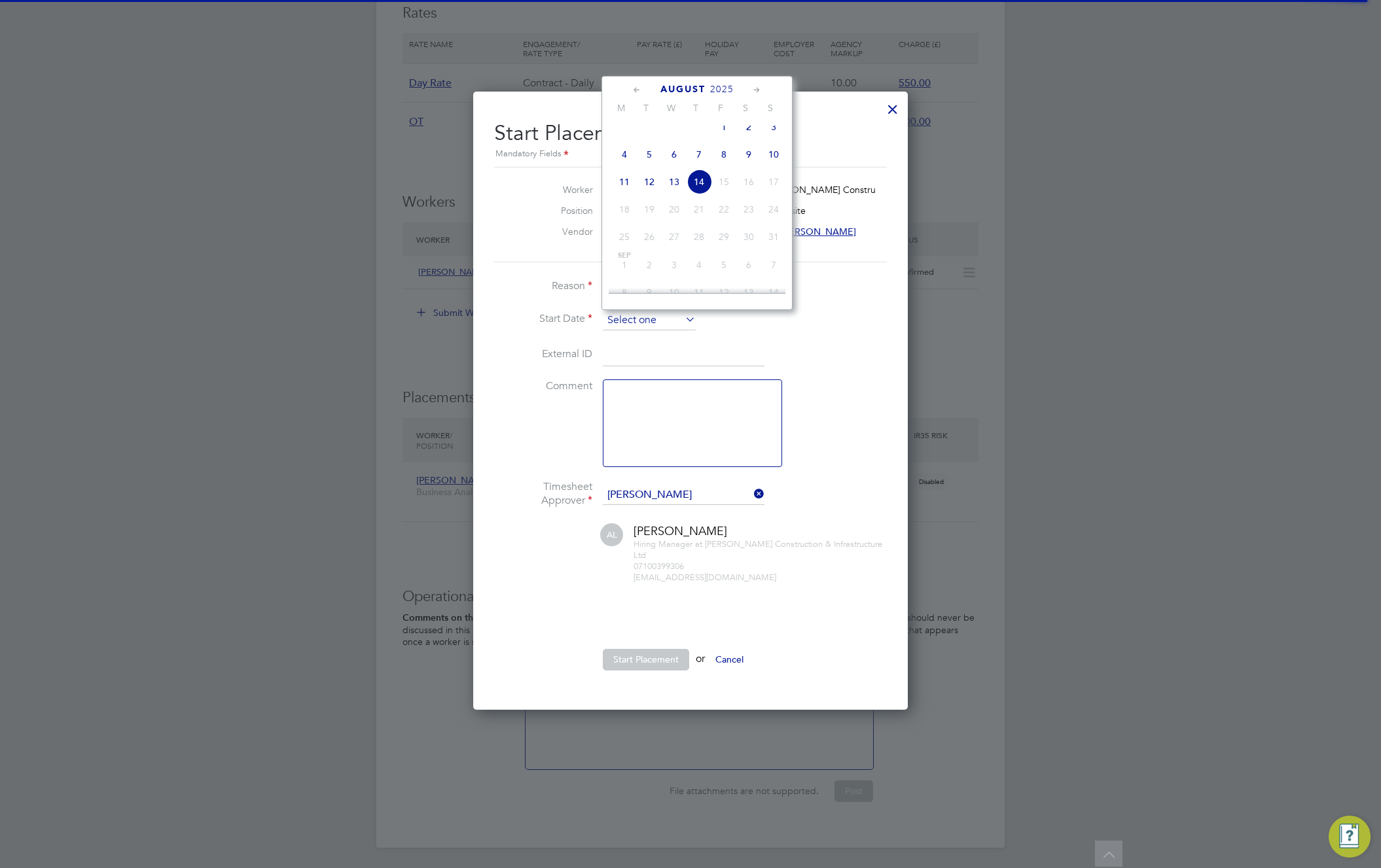
click at [619, 313] on input at bounding box center [649, 320] width 93 height 19
click at [678, 150] on span "11" at bounding box center [675, 143] width 25 height 25
type input "11 Jun 2025"
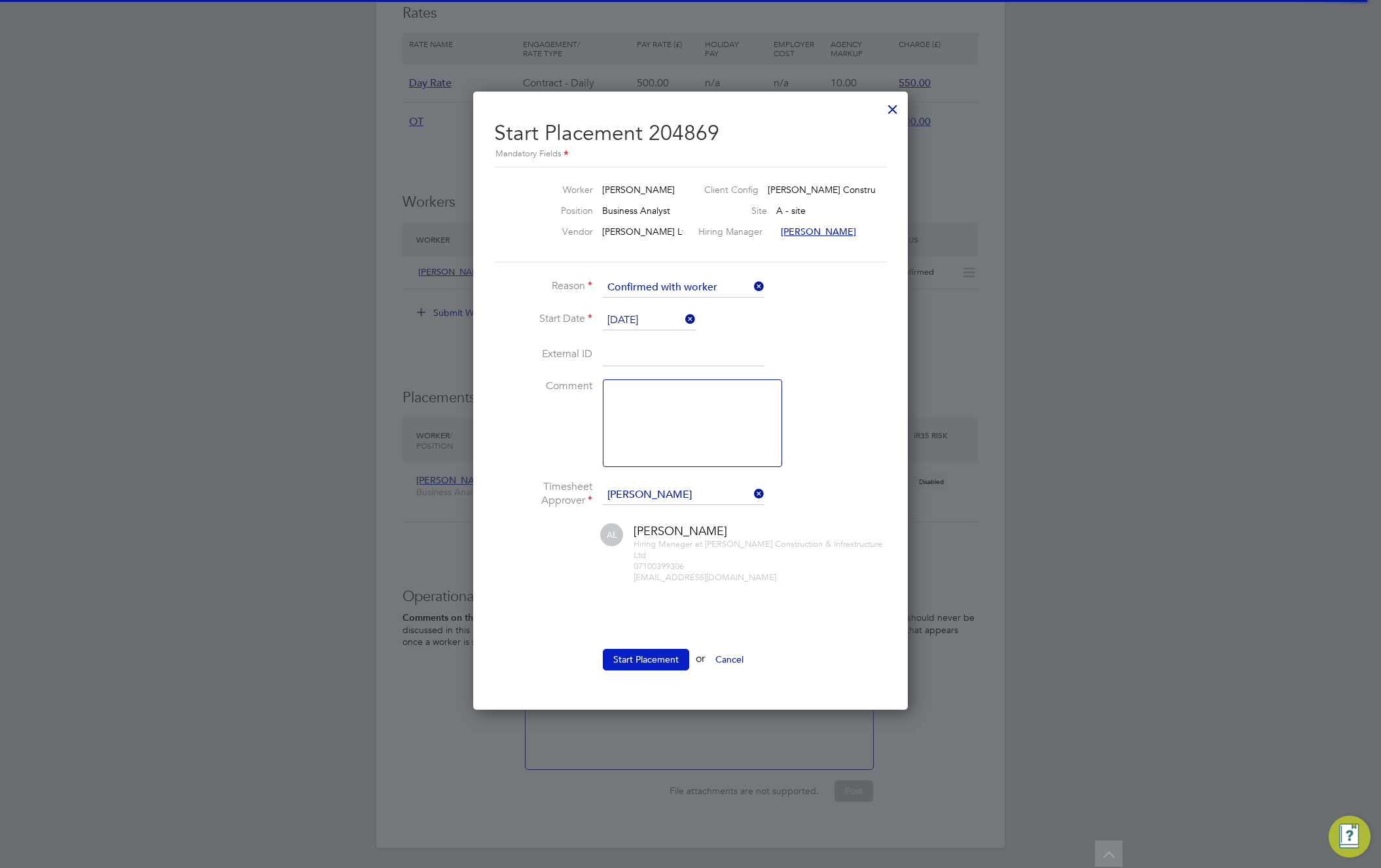
click at [649, 658] on button "Start Placement" at bounding box center [645, 660] width 86 height 21
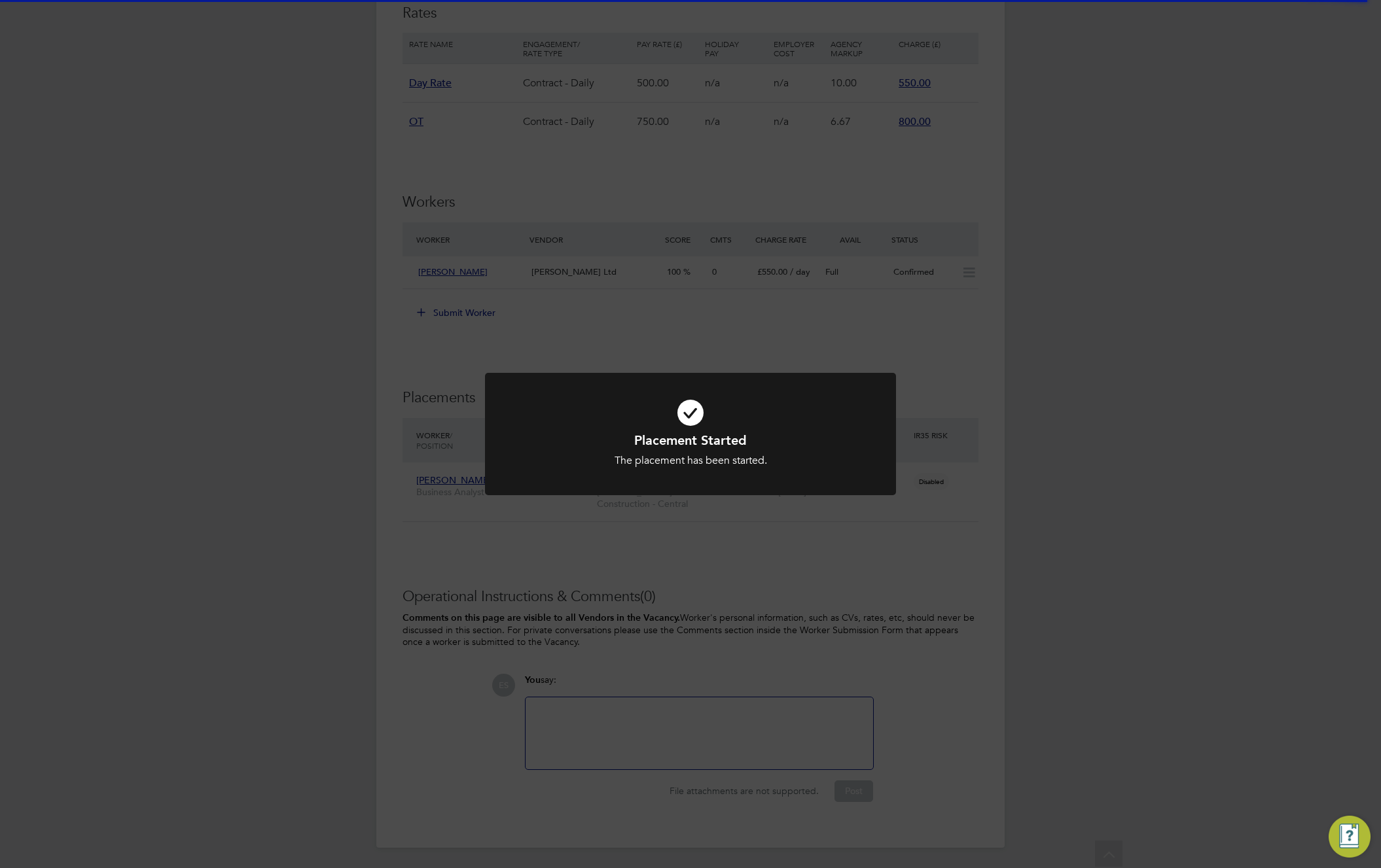
click at [1063, 251] on div "Placement Started The placement has been started. Cancel Okay" at bounding box center [690, 434] width 1381 height 868
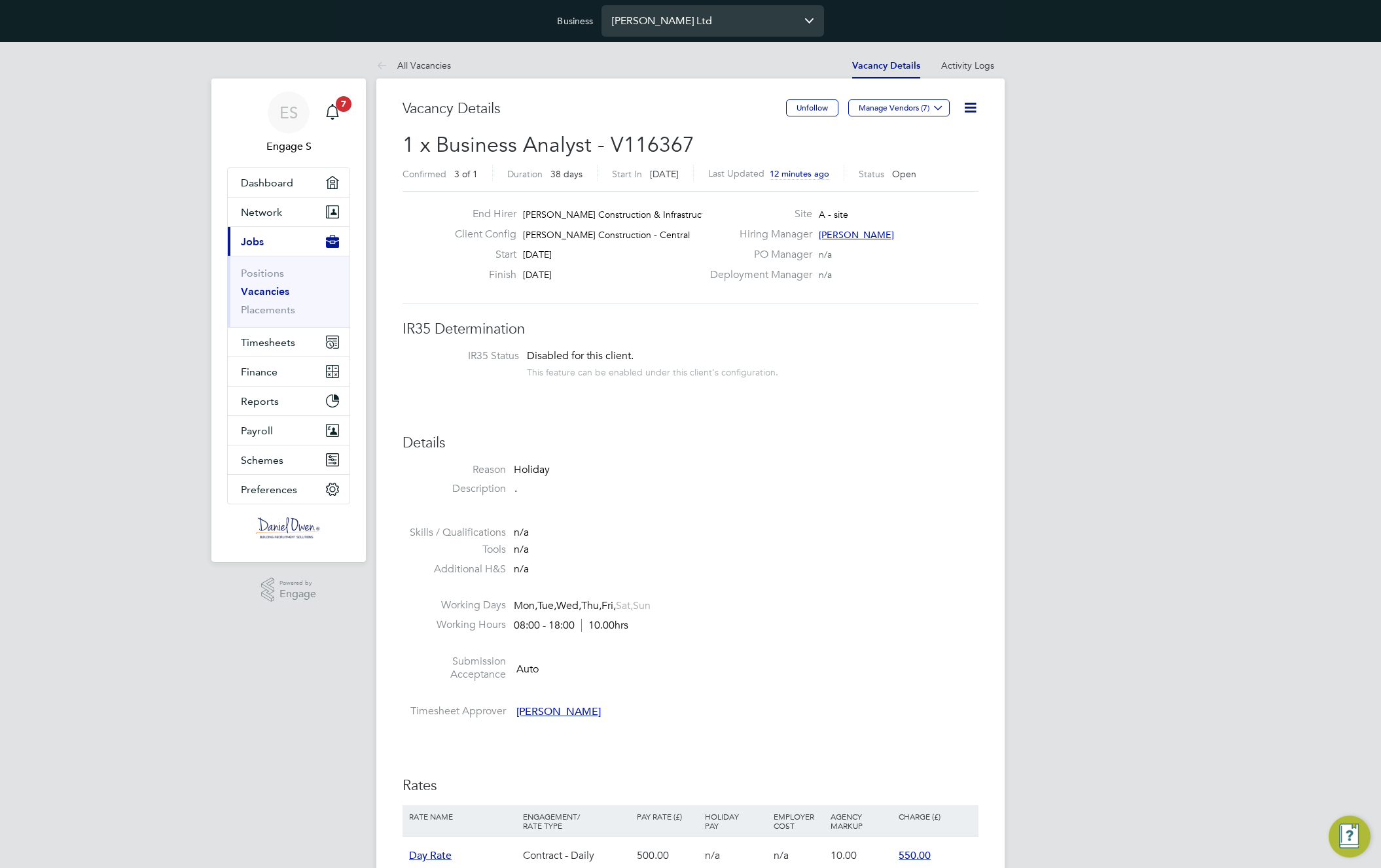
click at [746, 27] on input "Daniel Owen Ltd" at bounding box center [712, 20] width 223 height 31
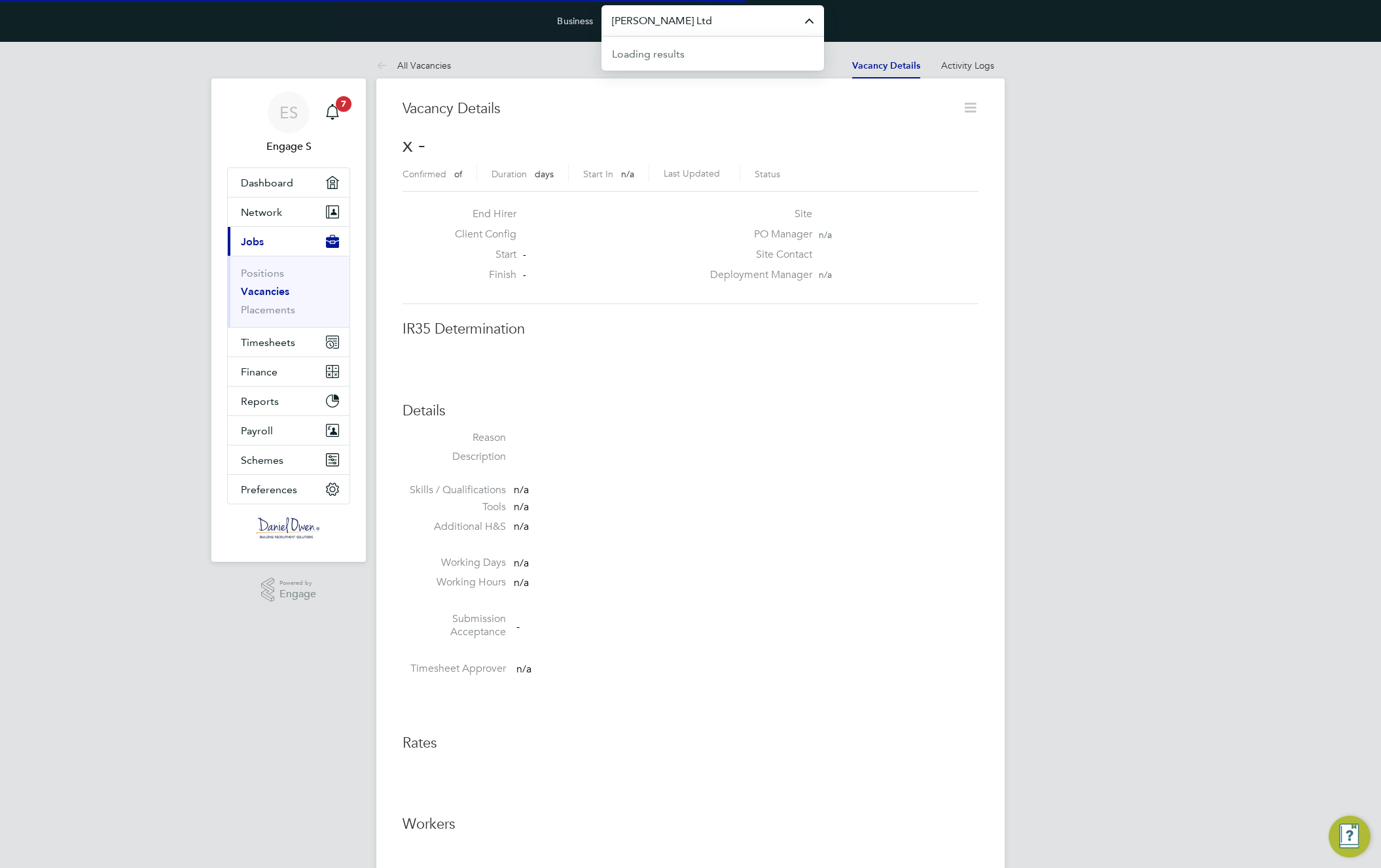
scroll to position [21, 282]
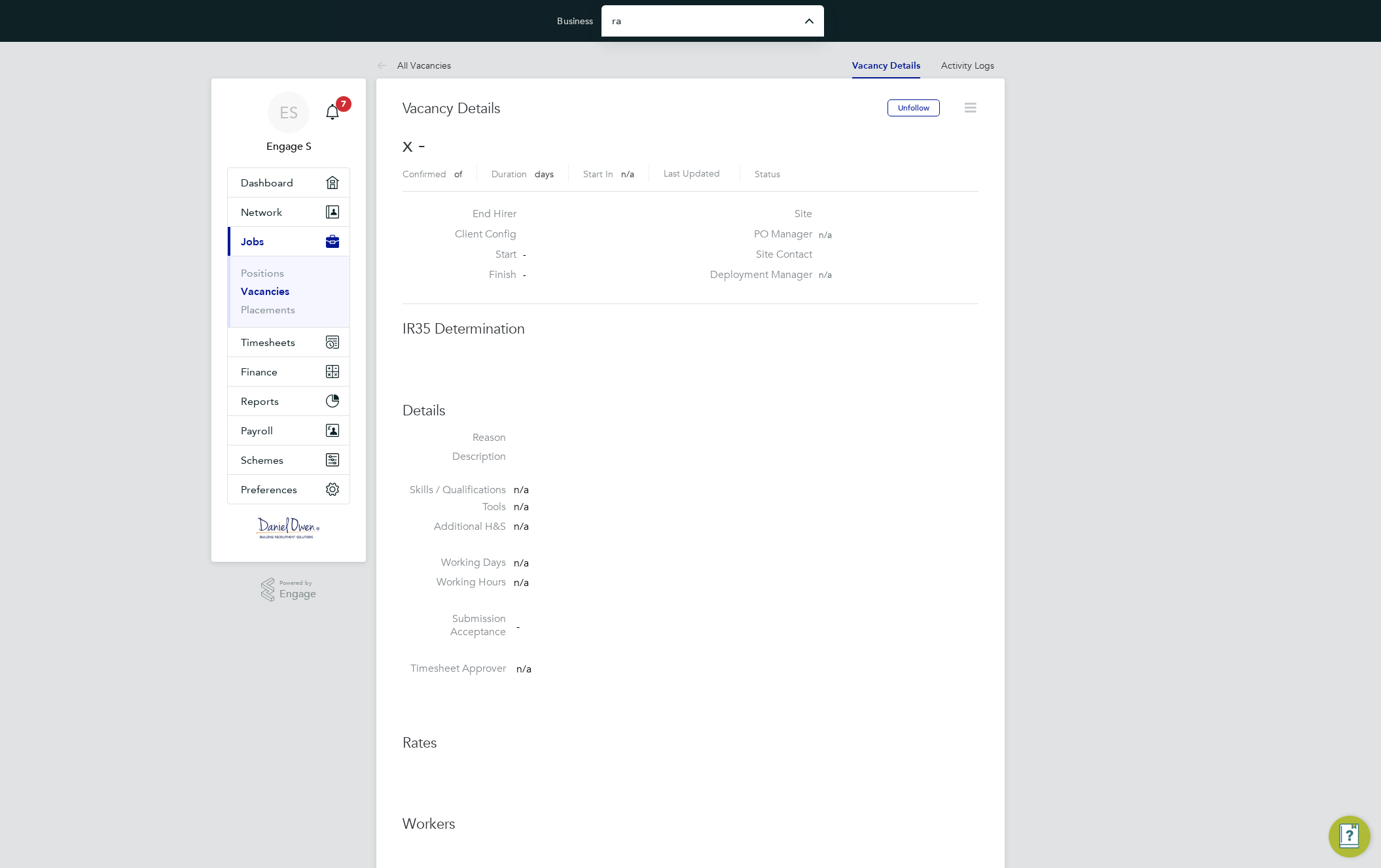
type input "Randstad Solutions Limited"
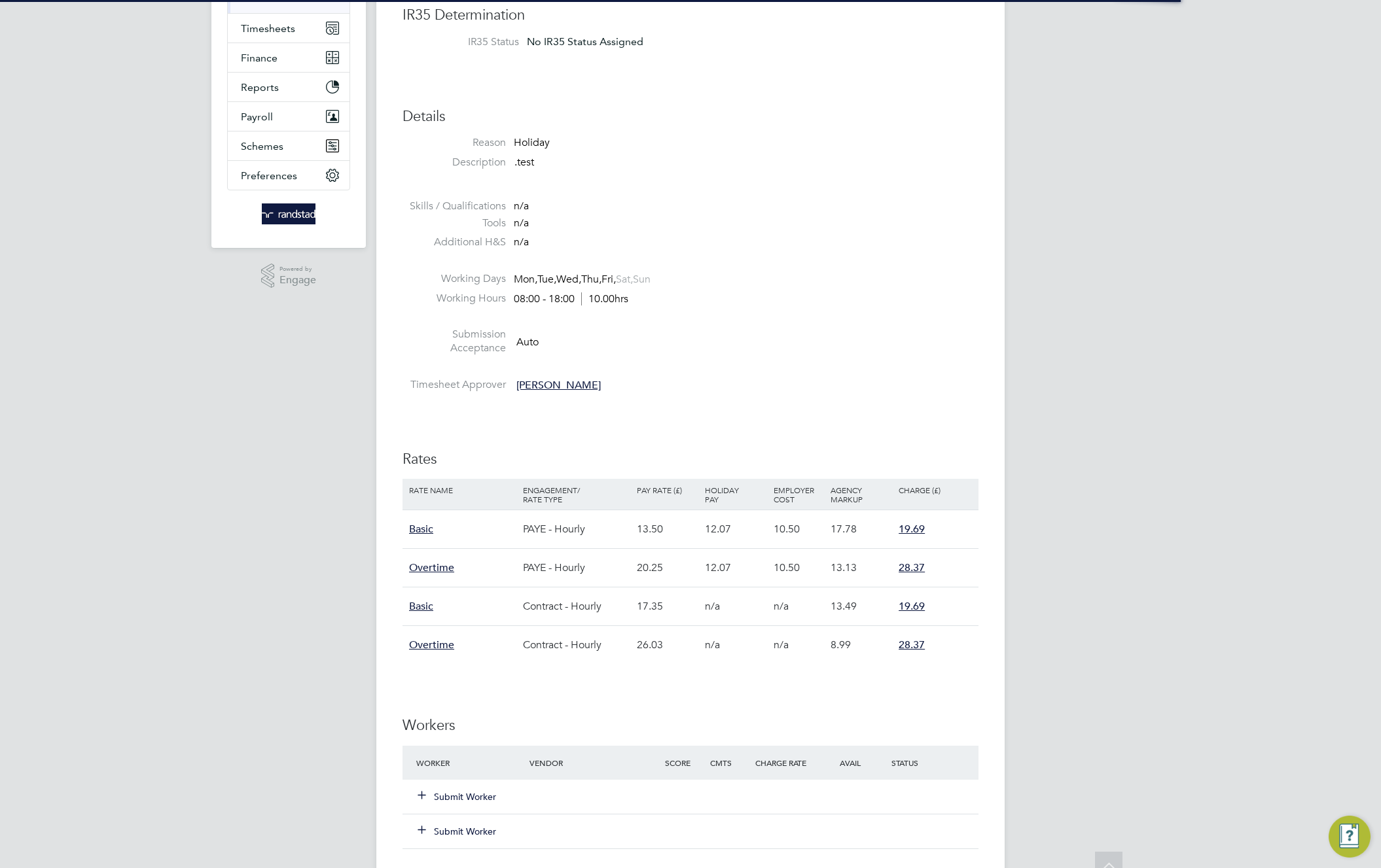
scroll to position [816, 0]
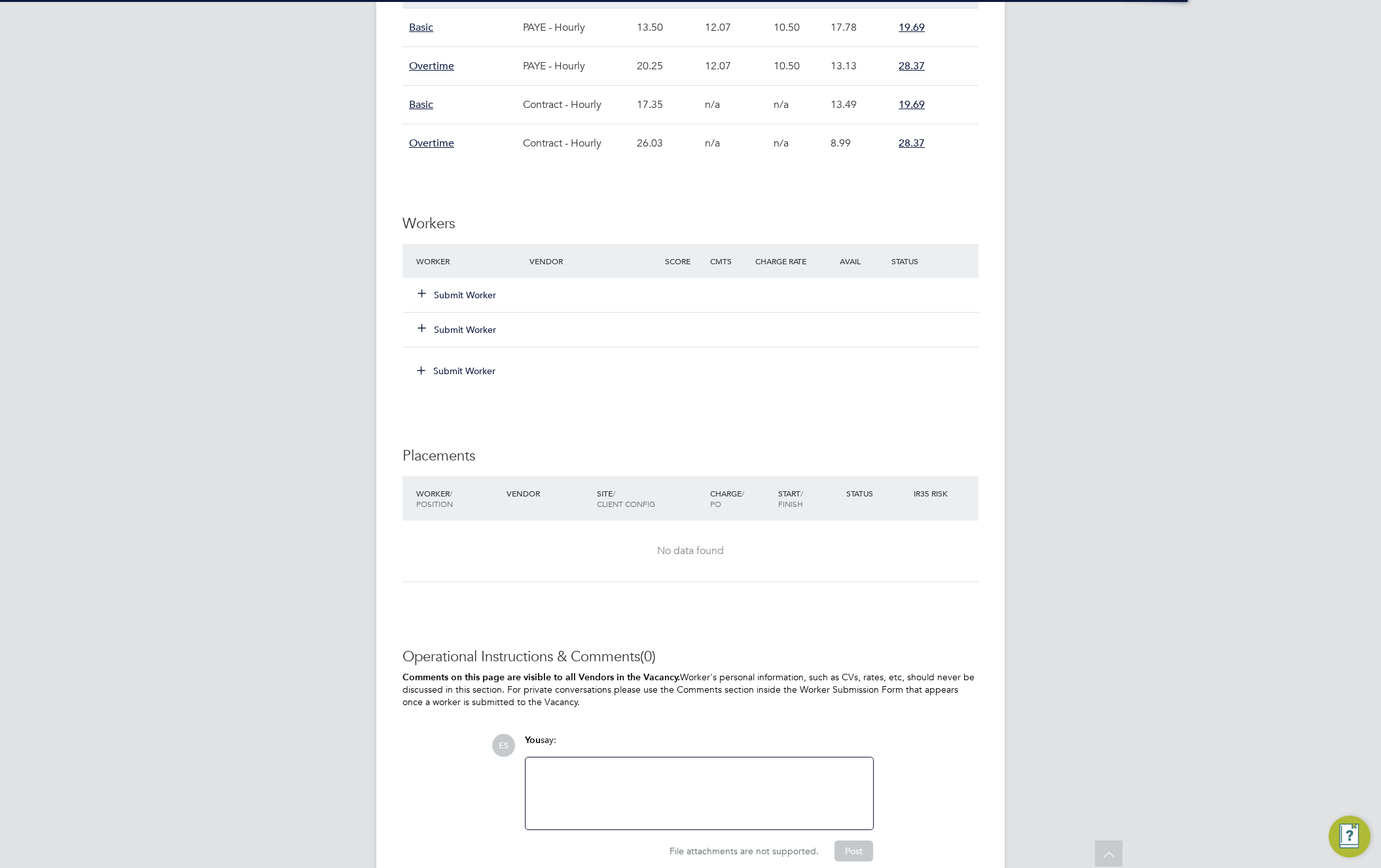
click at [484, 296] on button "Submit Worker" at bounding box center [457, 295] width 78 height 14
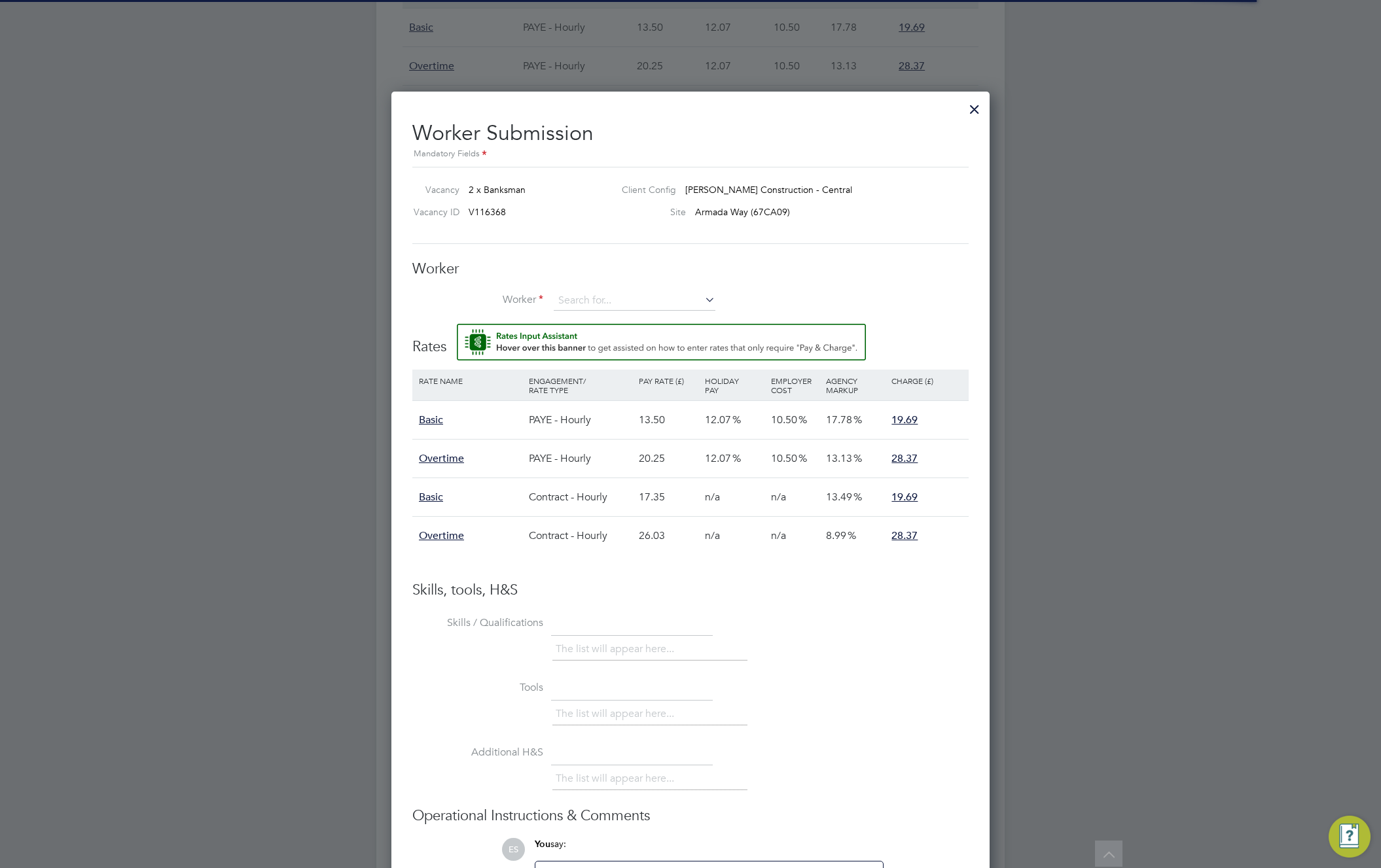
scroll to position [39, 110]
click at [621, 464] on li "Lu ke M (6260765)" at bounding box center [639, 463] width 172 height 17
type input "Luke M (6260765)"
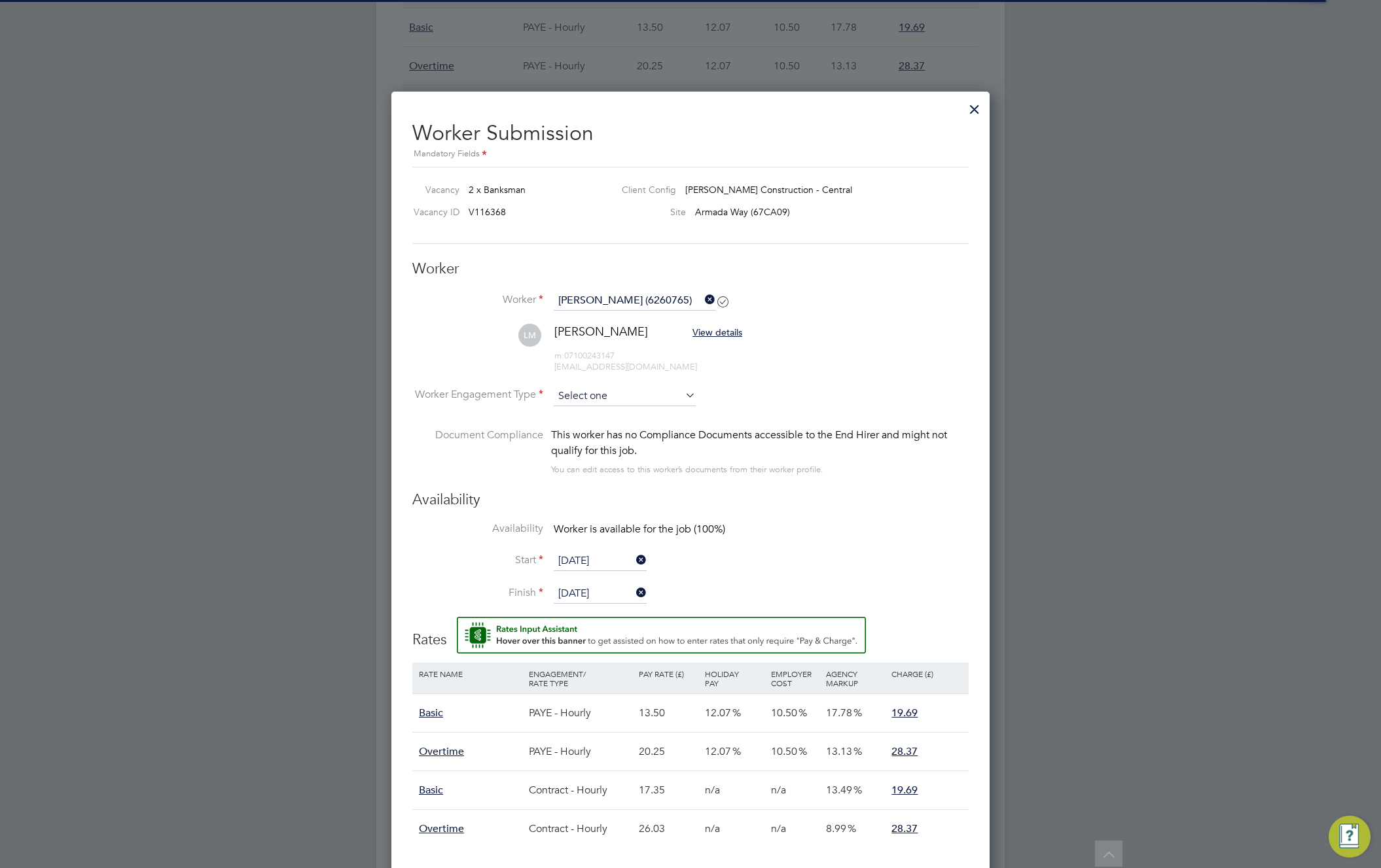
click at [640, 404] on input at bounding box center [624, 397] width 142 height 19
click at [640, 414] on li "Contract" at bounding box center [624, 414] width 143 height 17
type input "Contract"
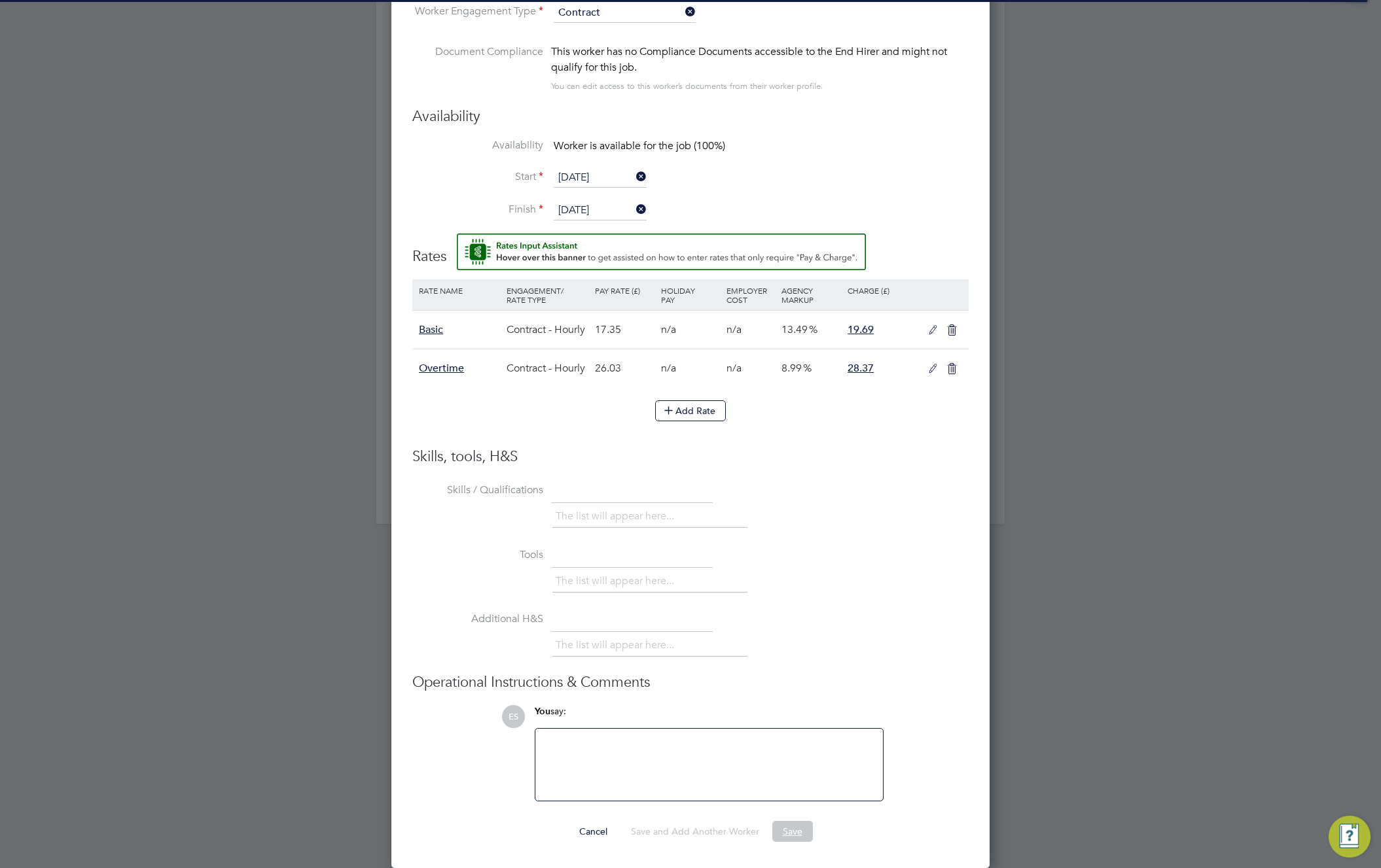
click at [795, 831] on button "Save" at bounding box center [793, 832] width 41 height 21
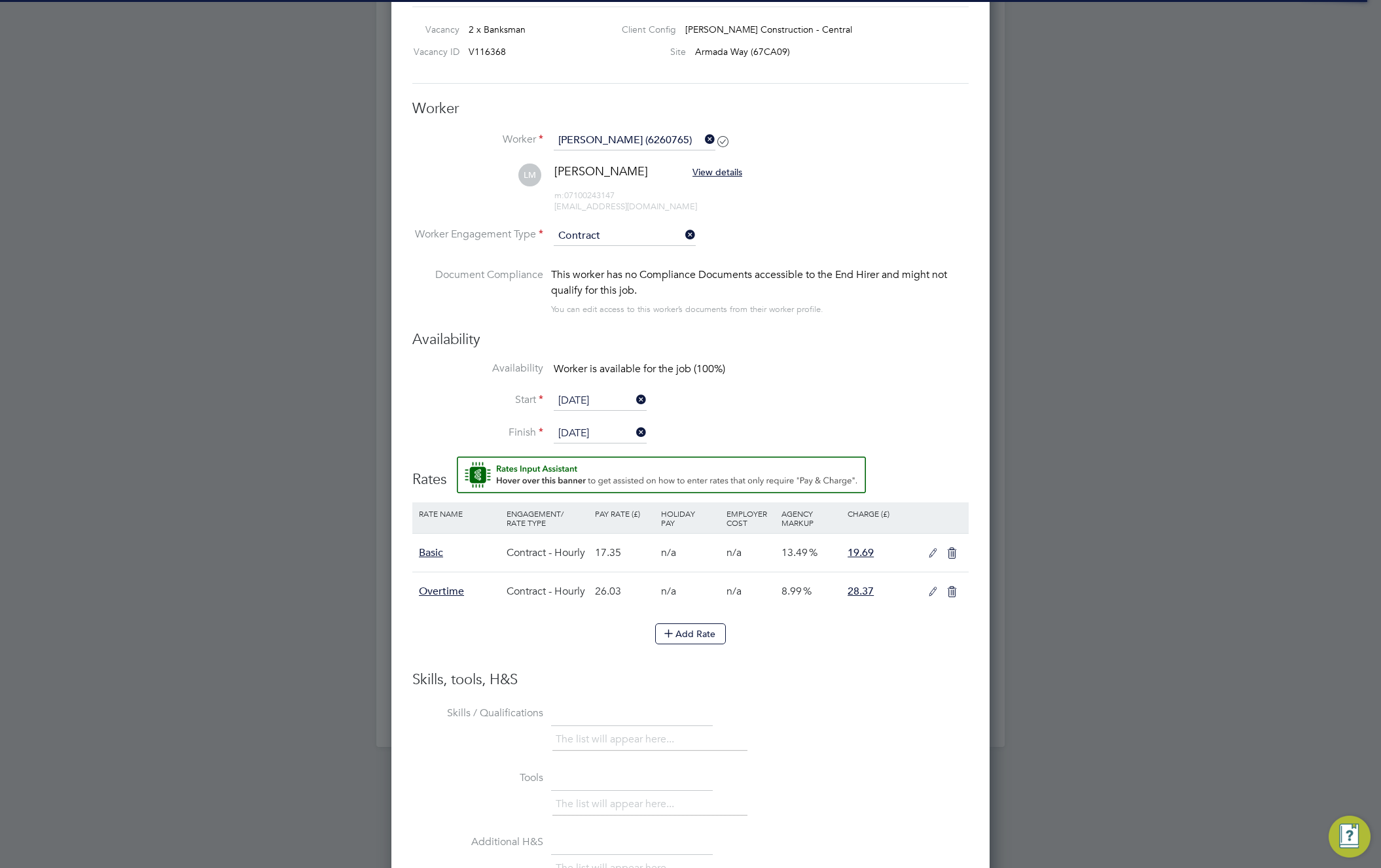
click at [927, 591] on icon at bounding box center [933, 592] width 16 height 11
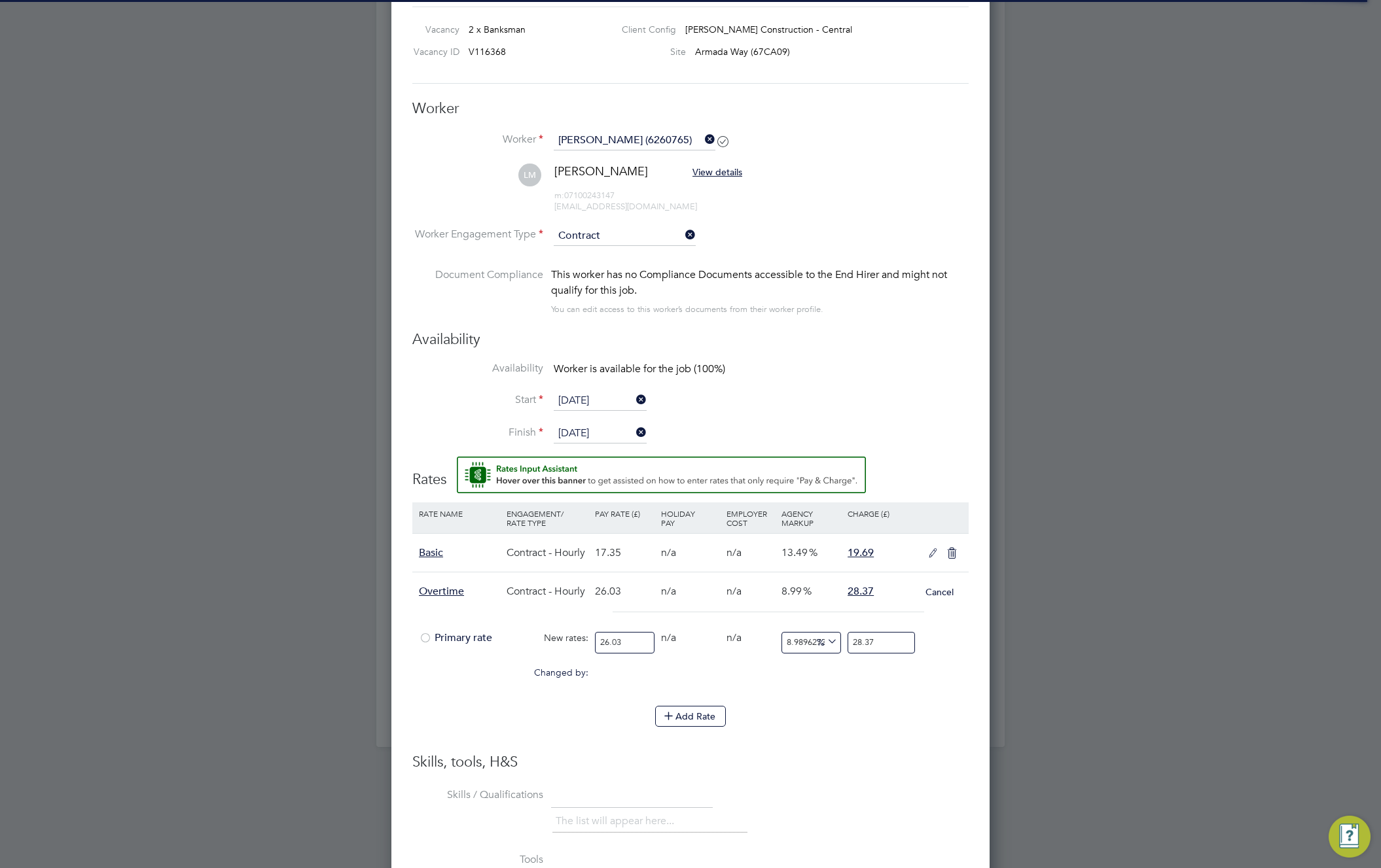
click at [416, 642] on div "Primary rate" at bounding box center [459, 638] width 88 height 25
click at [928, 551] on icon at bounding box center [933, 554] width 16 height 11
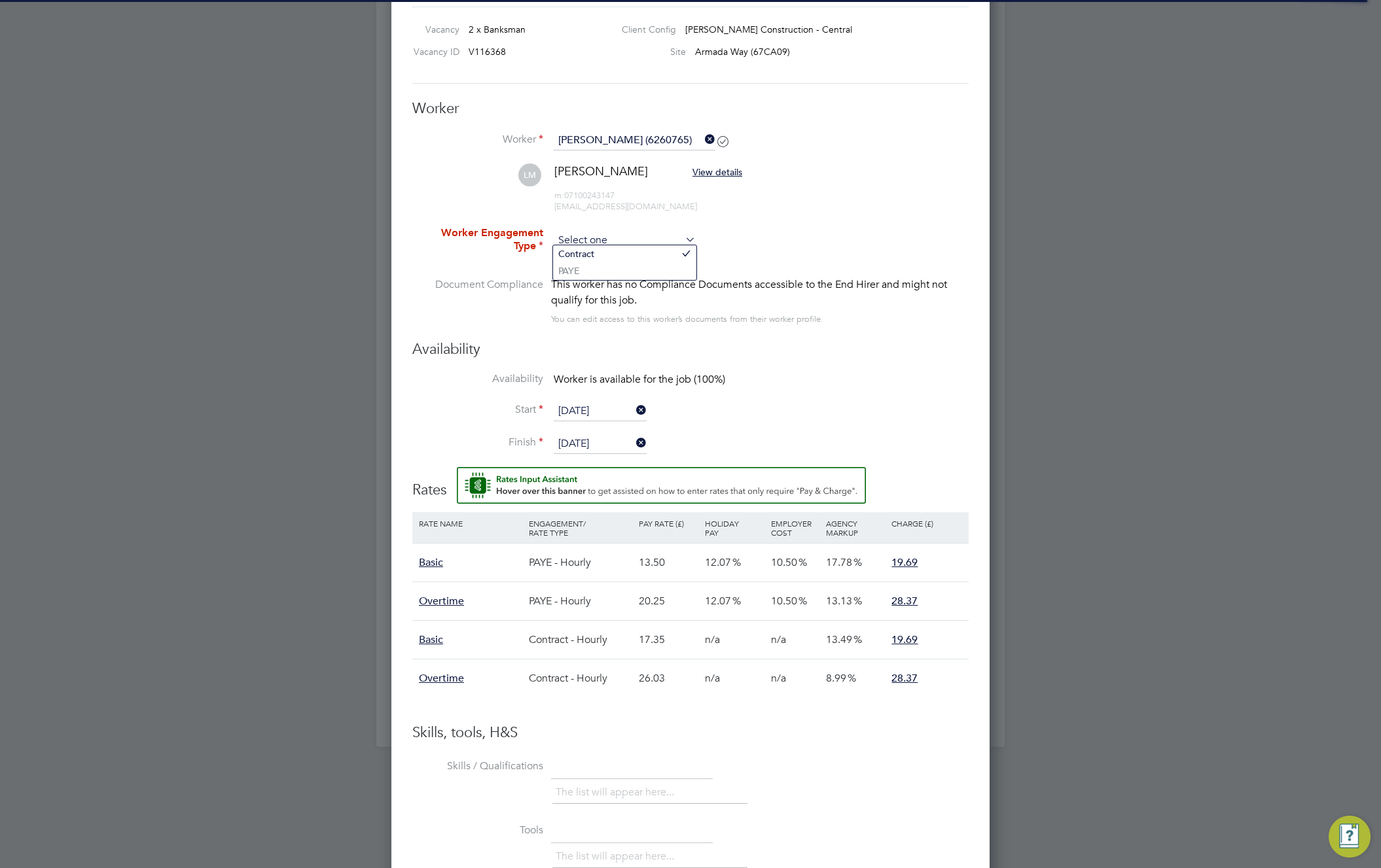
click at [633, 233] on input at bounding box center [624, 241] width 142 height 19
click at [609, 270] on li "PAYE" at bounding box center [624, 271] width 143 height 17
type input "PAYE"
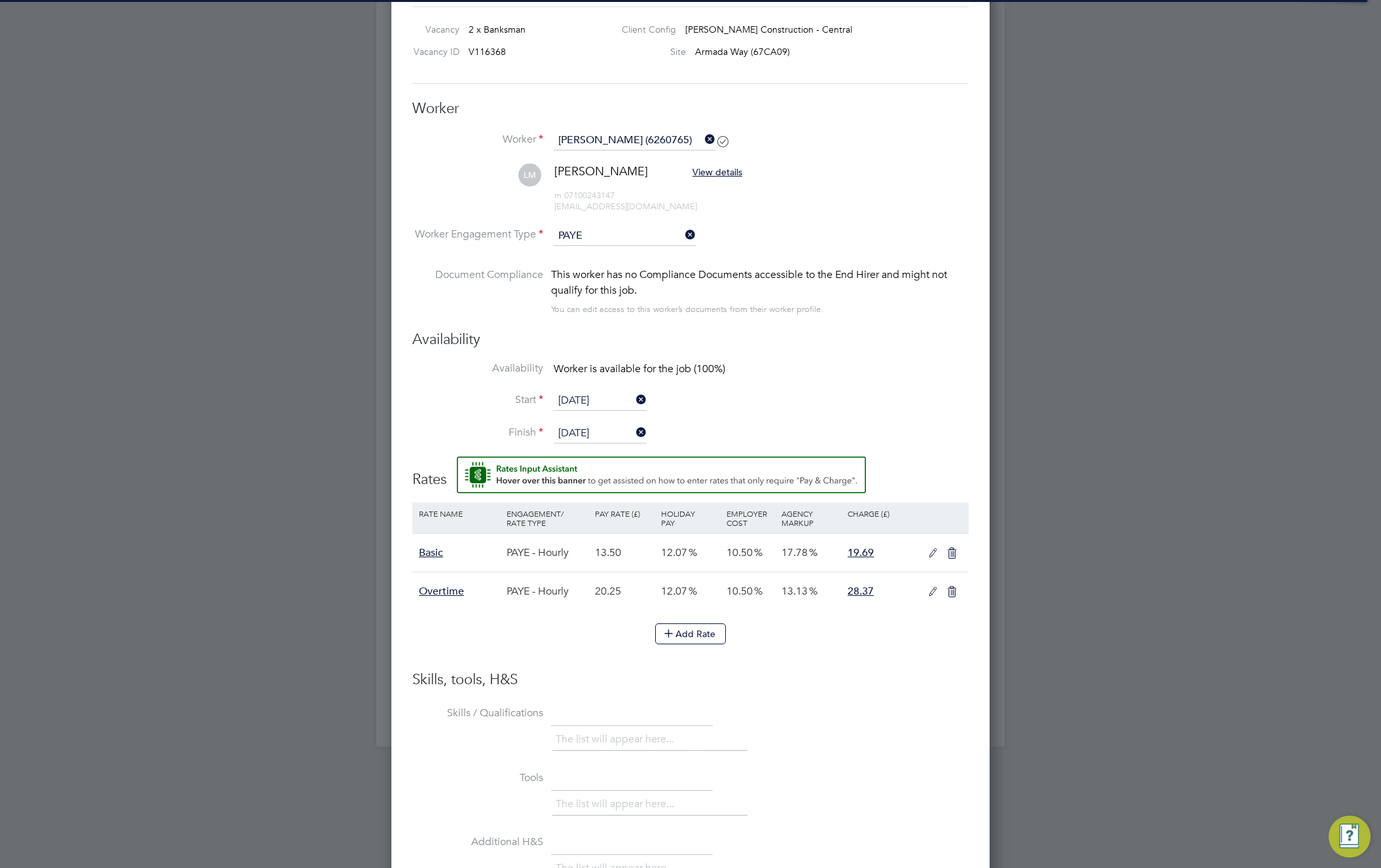
click at [792, 383] on li "Availability Worker is available for the job (100%)" at bounding box center [690, 376] width 556 height 29
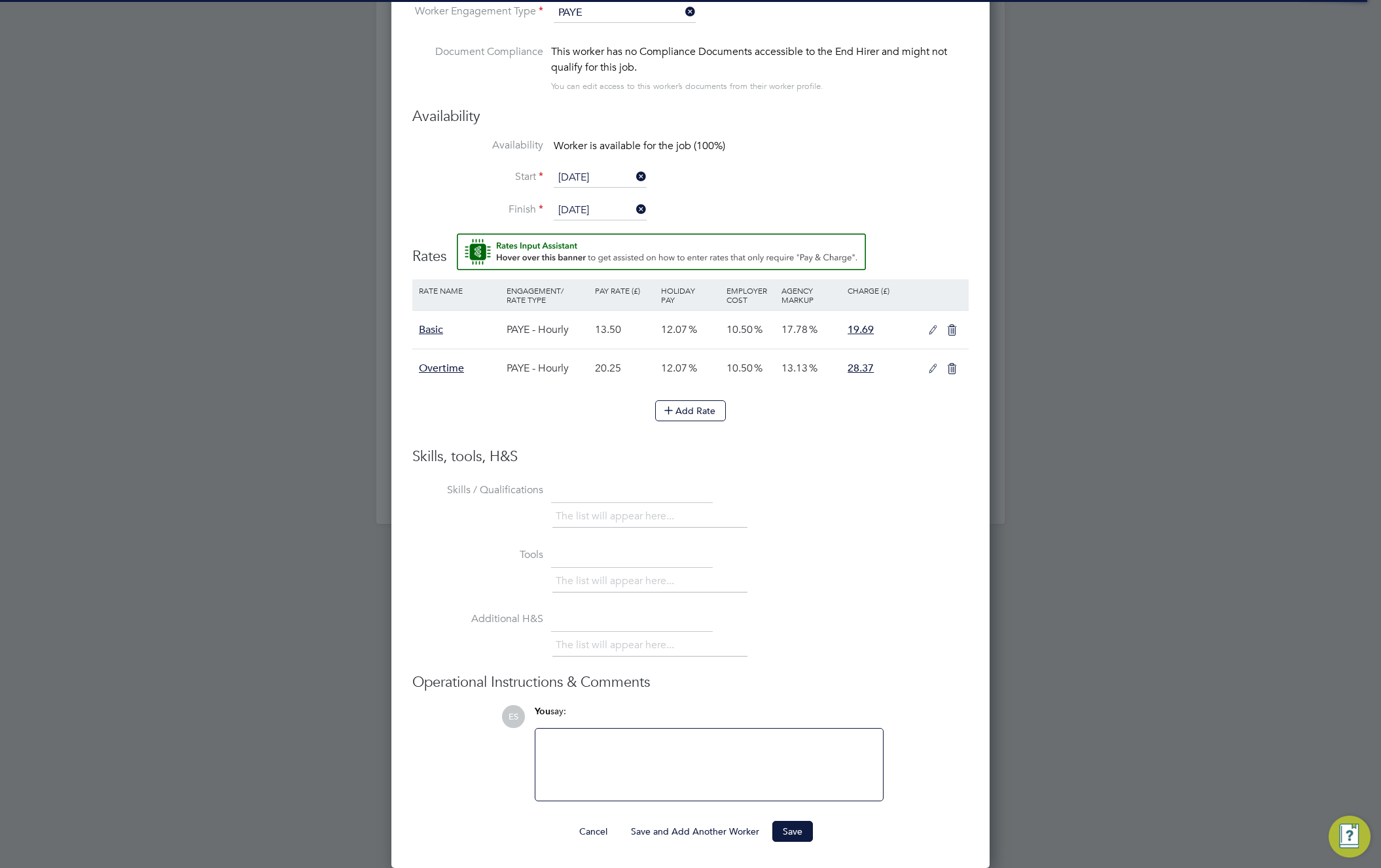
click at [712, 826] on button "Save and Add Another Worker" at bounding box center [695, 832] width 149 height 21
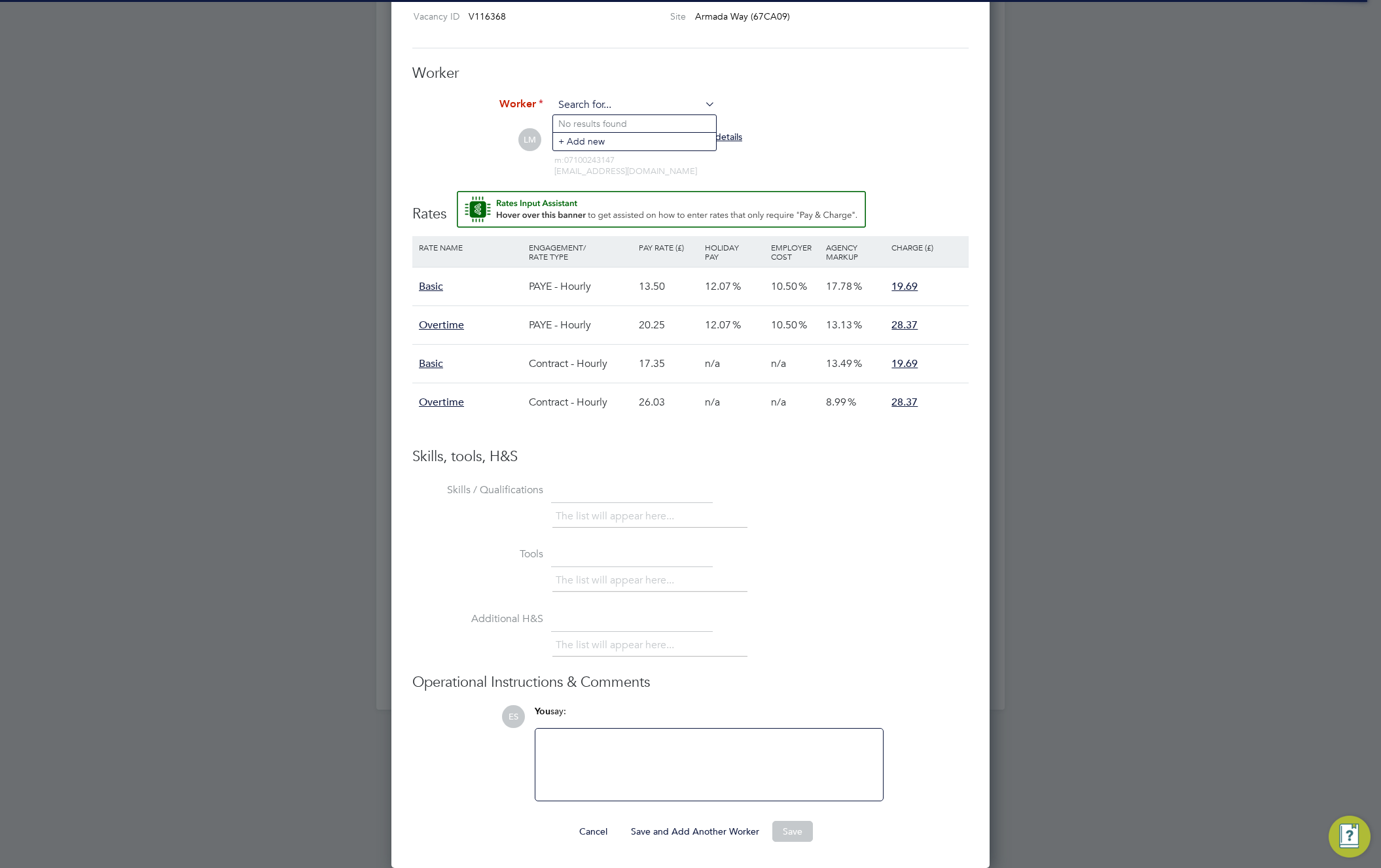
click at [648, 106] on input at bounding box center [634, 105] width 162 height 19
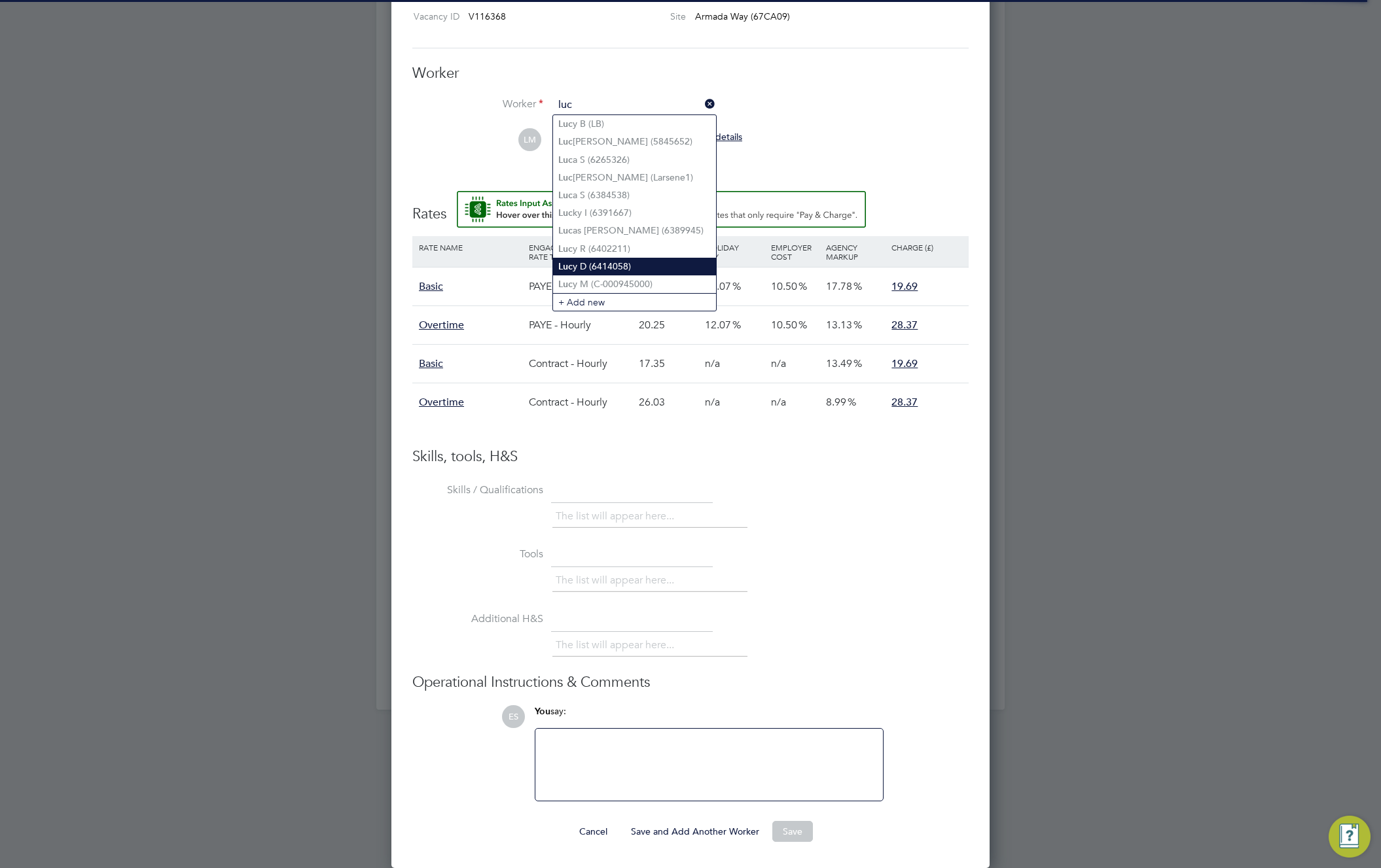
type input "luc"
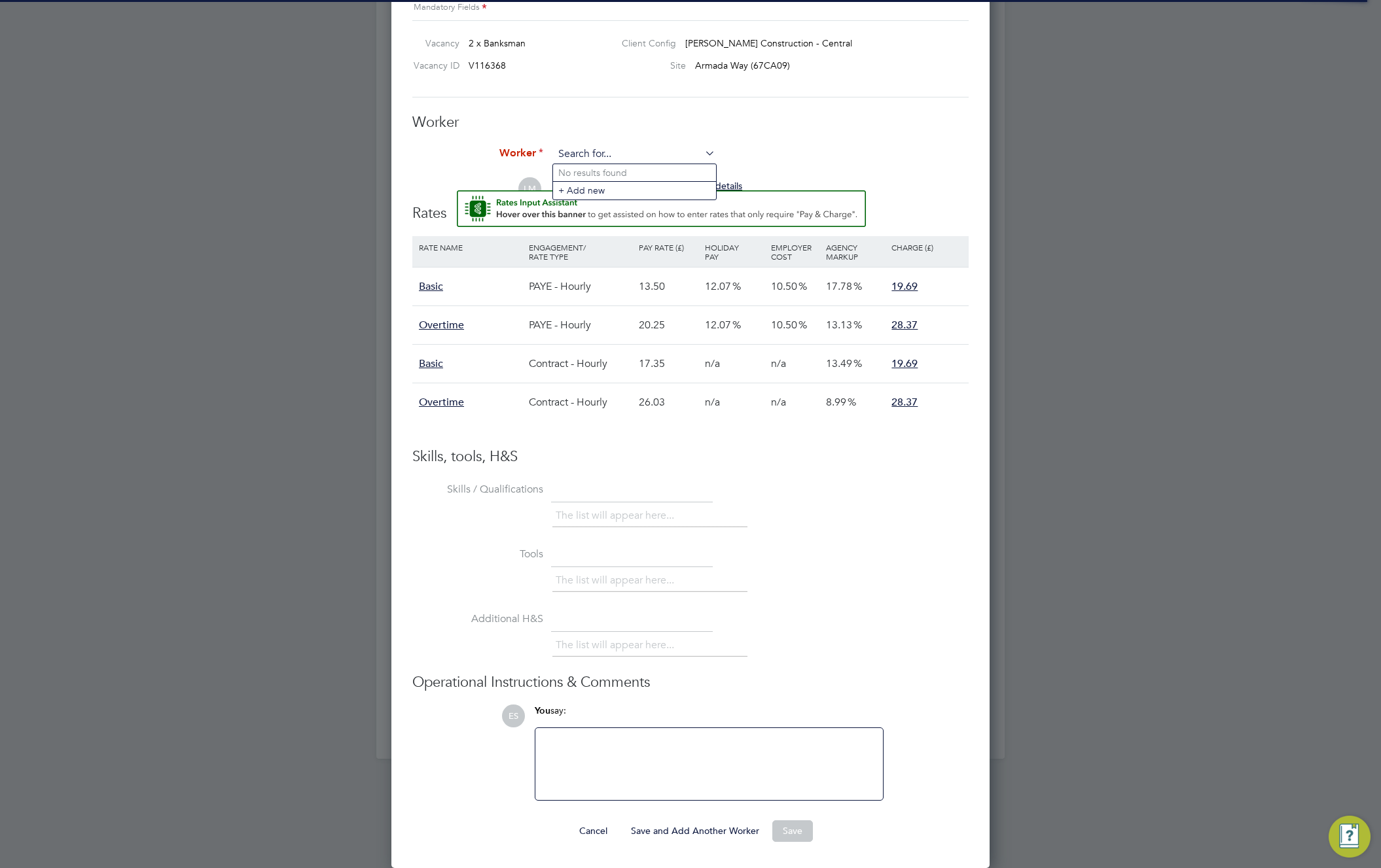
click at [644, 113] on div "Worker Worker LM Luke M View details m: 07100243147 250358@testop.com Worker En…" at bounding box center [690, 152] width 556 height 77
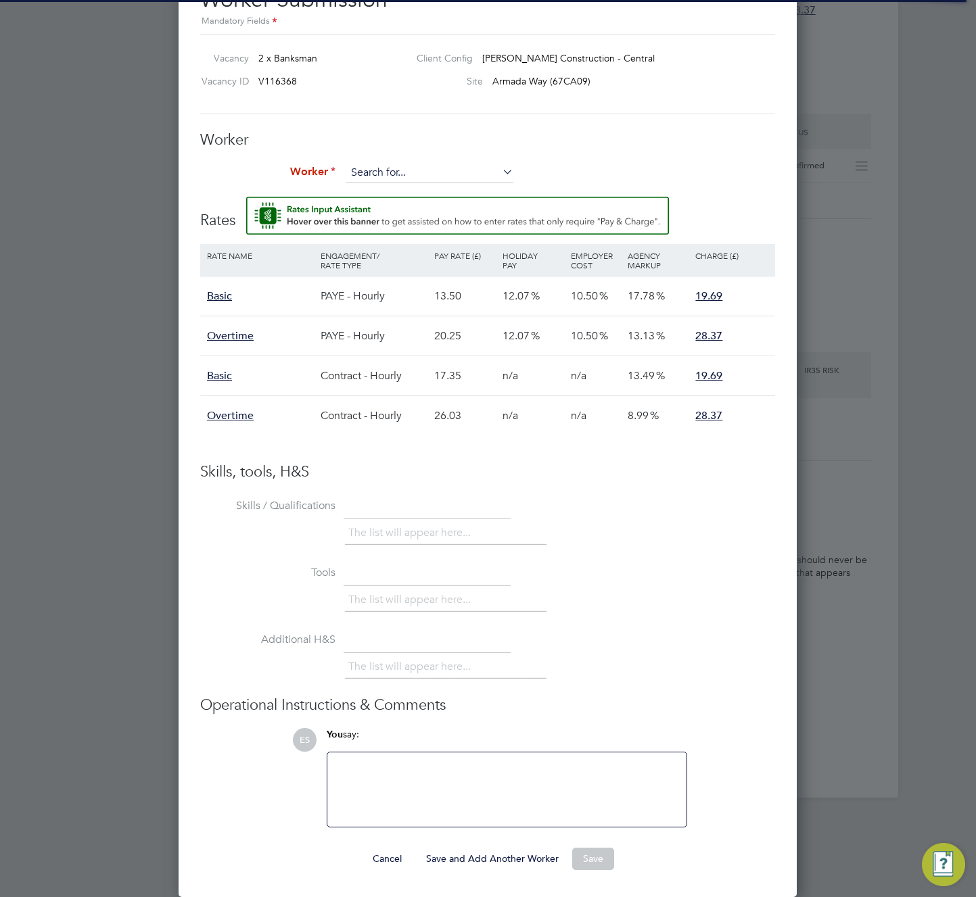
click at [481, 168] on input at bounding box center [429, 173] width 167 height 20
click at [389, 168] on input at bounding box center [429, 173] width 167 height 20
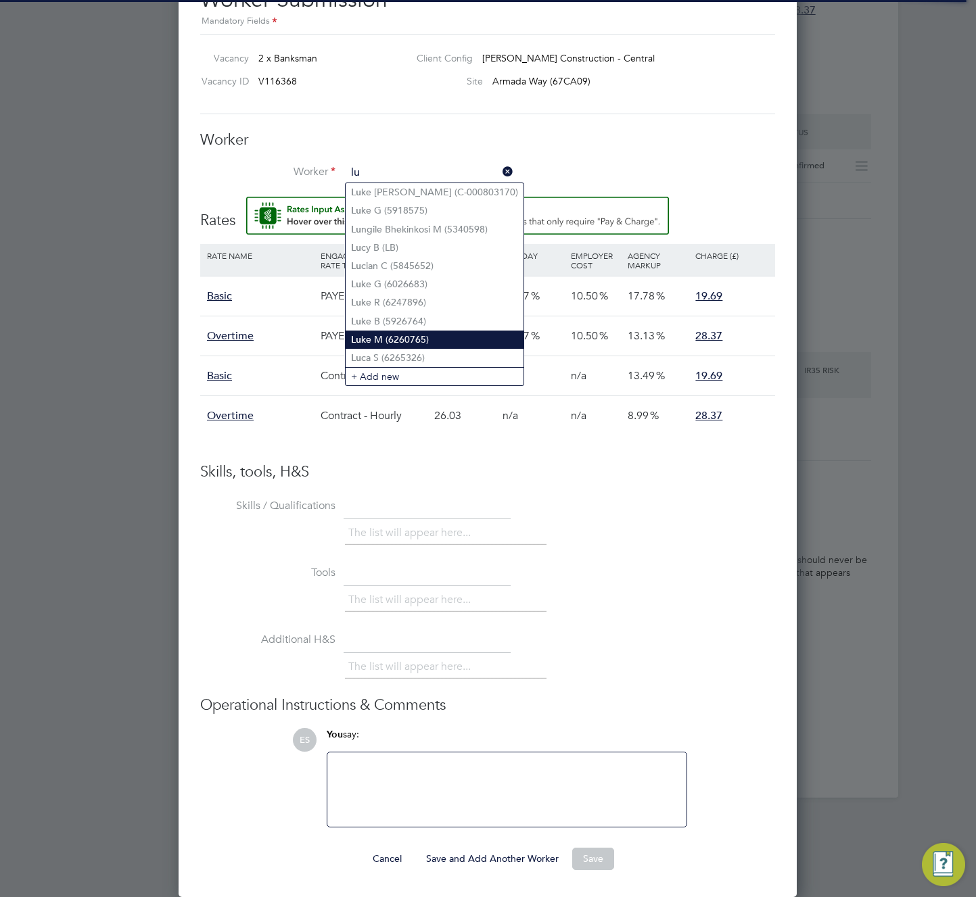
click at [431, 340] on li "Lu ke M (6260765)" at bounding box center [435, 340] width 178 height 18
type input "Luke M (6260765)"
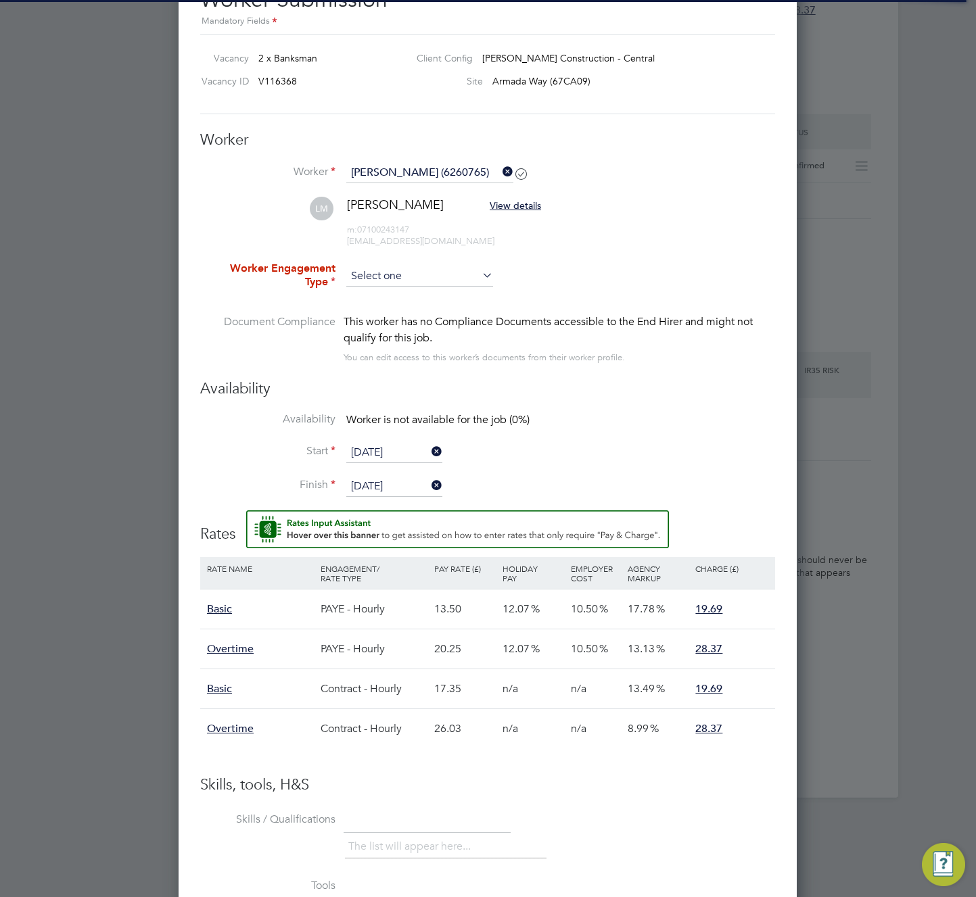
click at [471, 278] on input at bounding box center [419, 276] width 147 height 20
click at [454, 298] on li "Contract" at bounding box center [420, 296] width 148 height 18
type input "Contract"
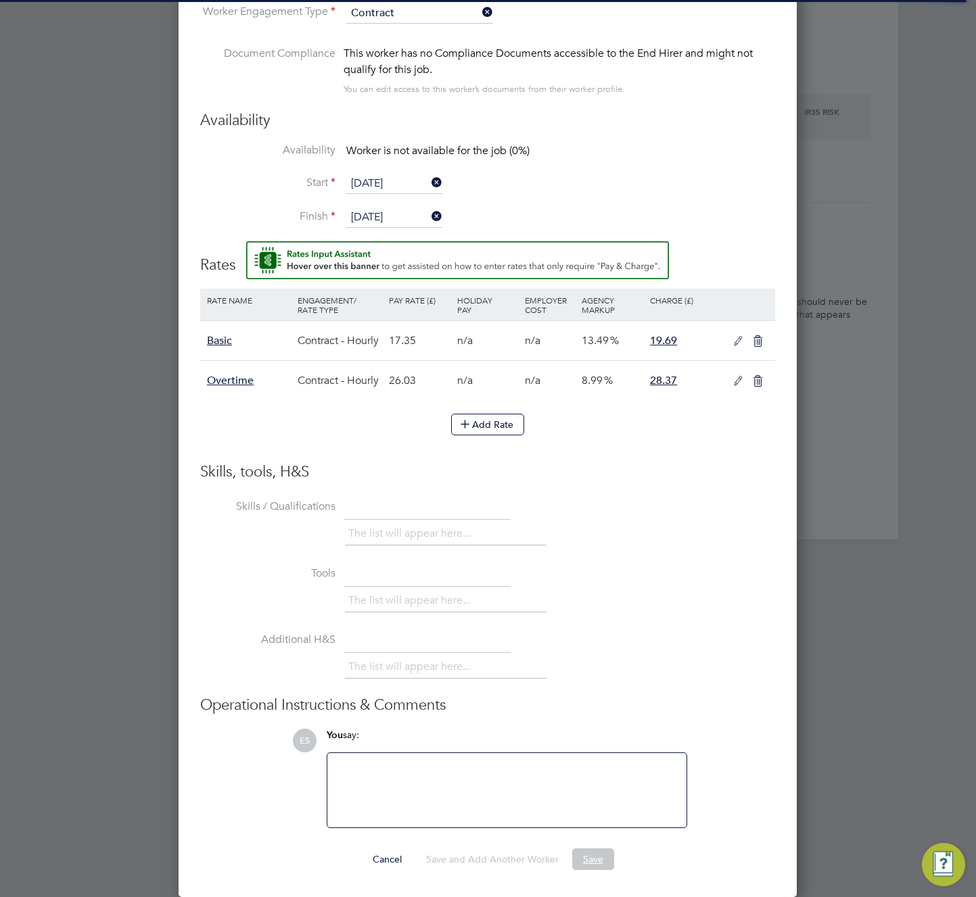
click at [595, 863] on button "Save" at bounding box center [593, 860] width 42 height 22
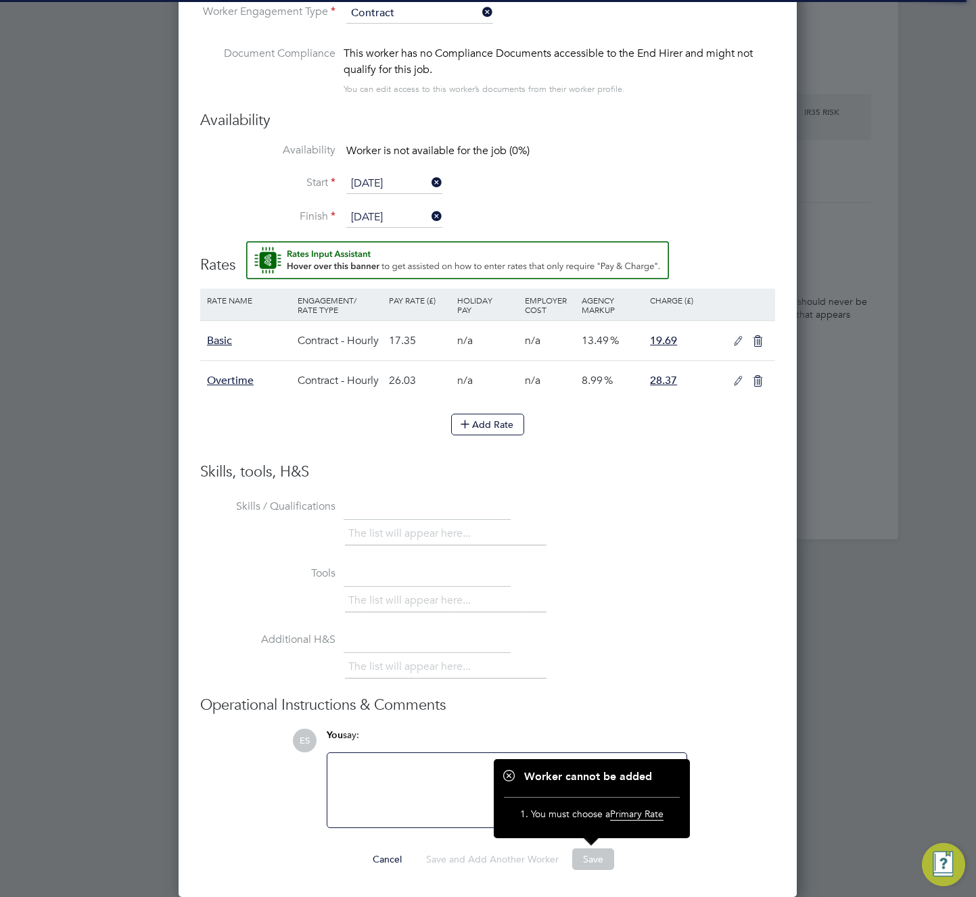
click at [740, 343] on icon at bounding box center [738, 341] width 17 height 11
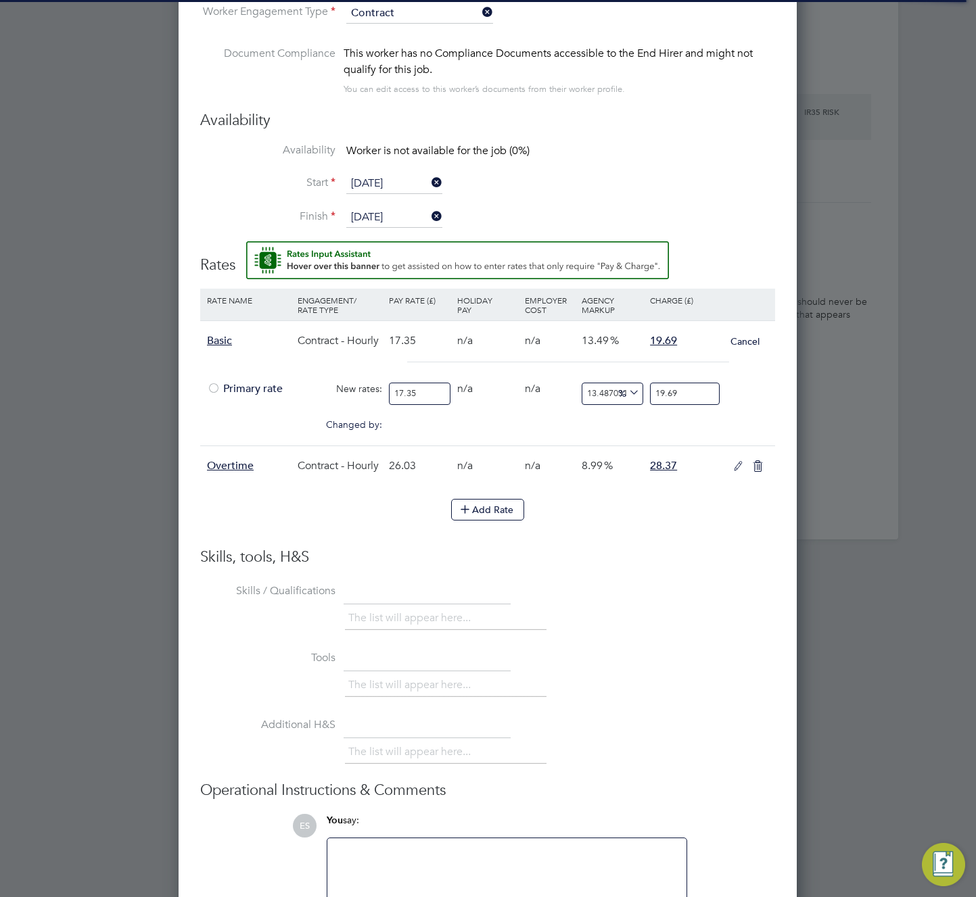
click at [241, 384] on span "Primary rate" at bounding box center [245, 389] width 76 height 14
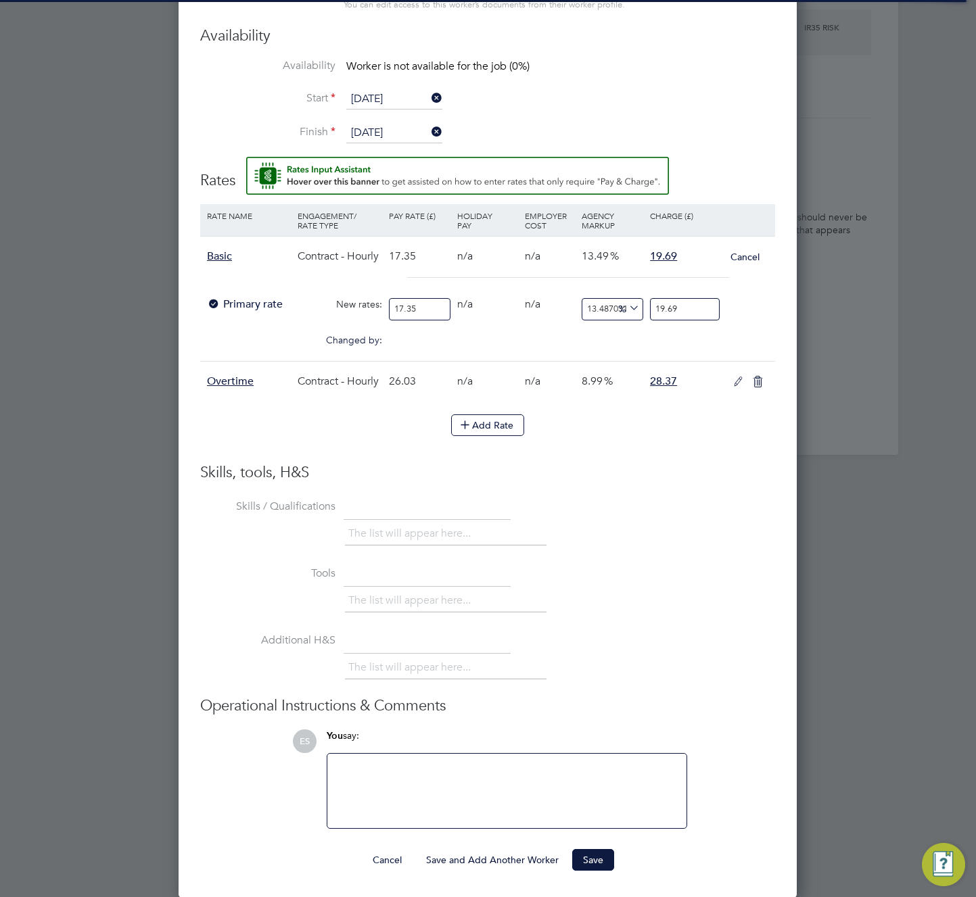
click at [590, 854] on button "Save" at bounding box center [593, 860] width 42 height 22
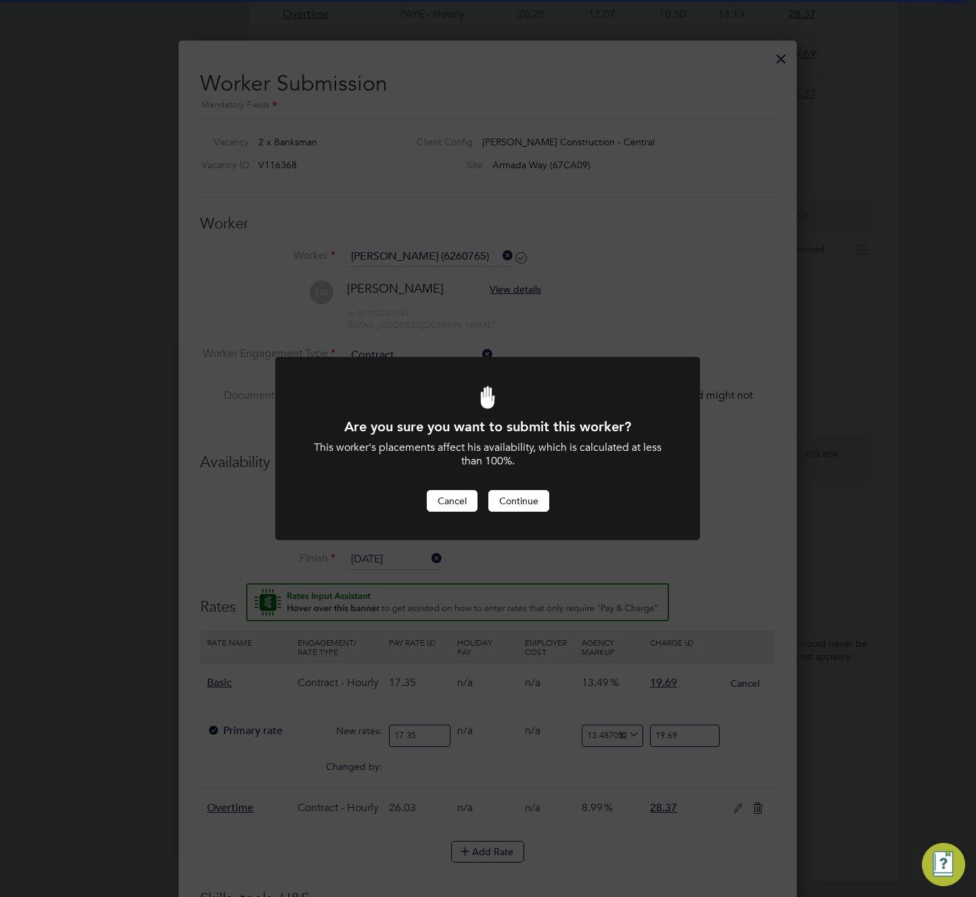
click at [443, 495] on button "Cancel" at bounding box center [452, 501] width 51 height 22
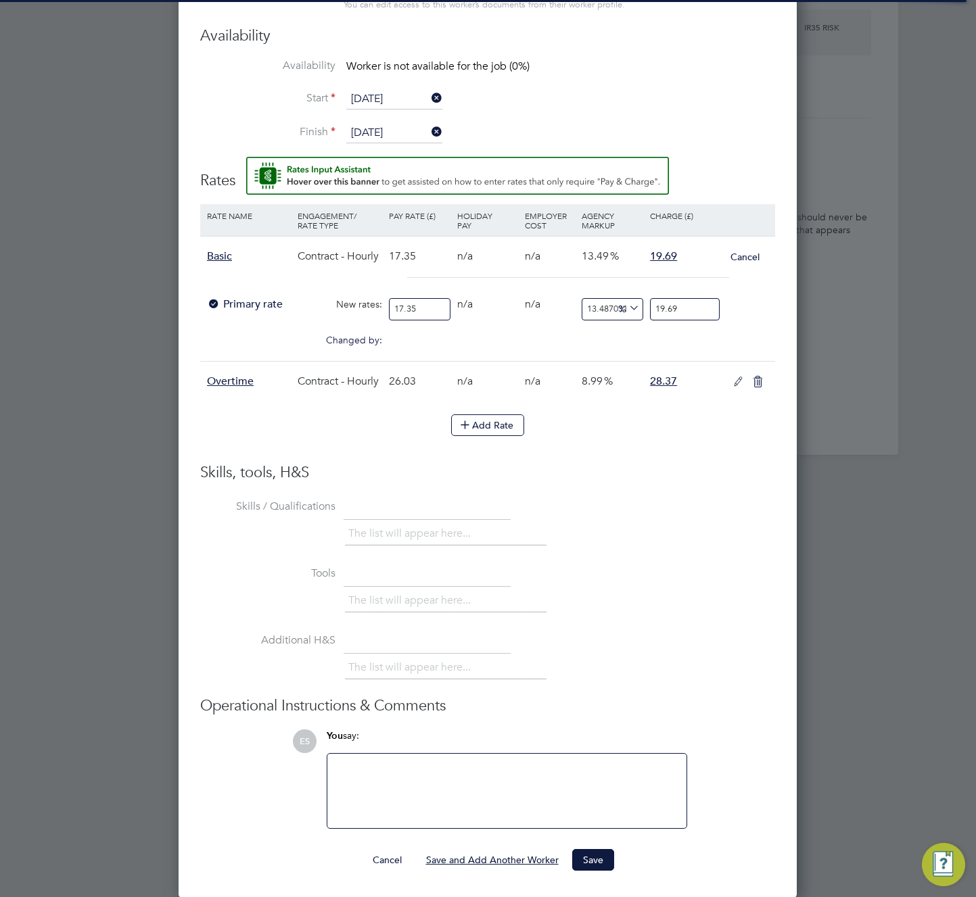
click at [488, 856] on button "Save and Add Another Worker" at bounding box center [492, 860] width 154 height 22
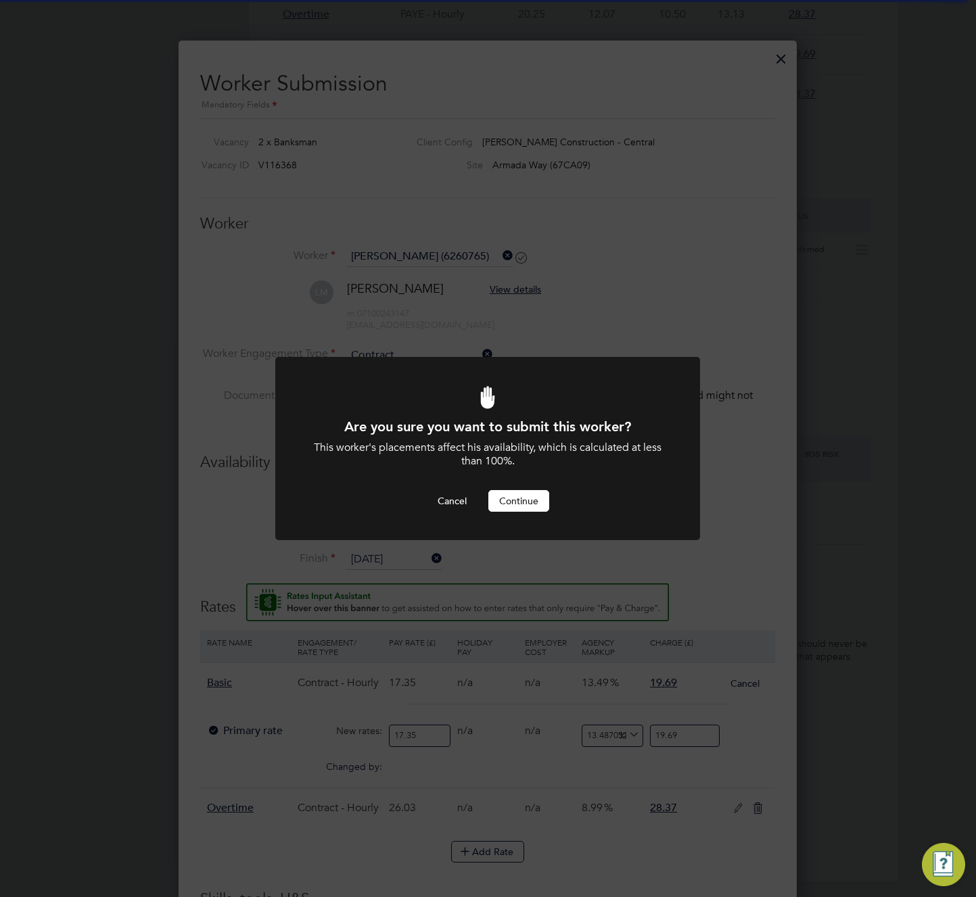
click at [525, 496] on button "Continue" at bounding box center [518, 501] width 61 height 22
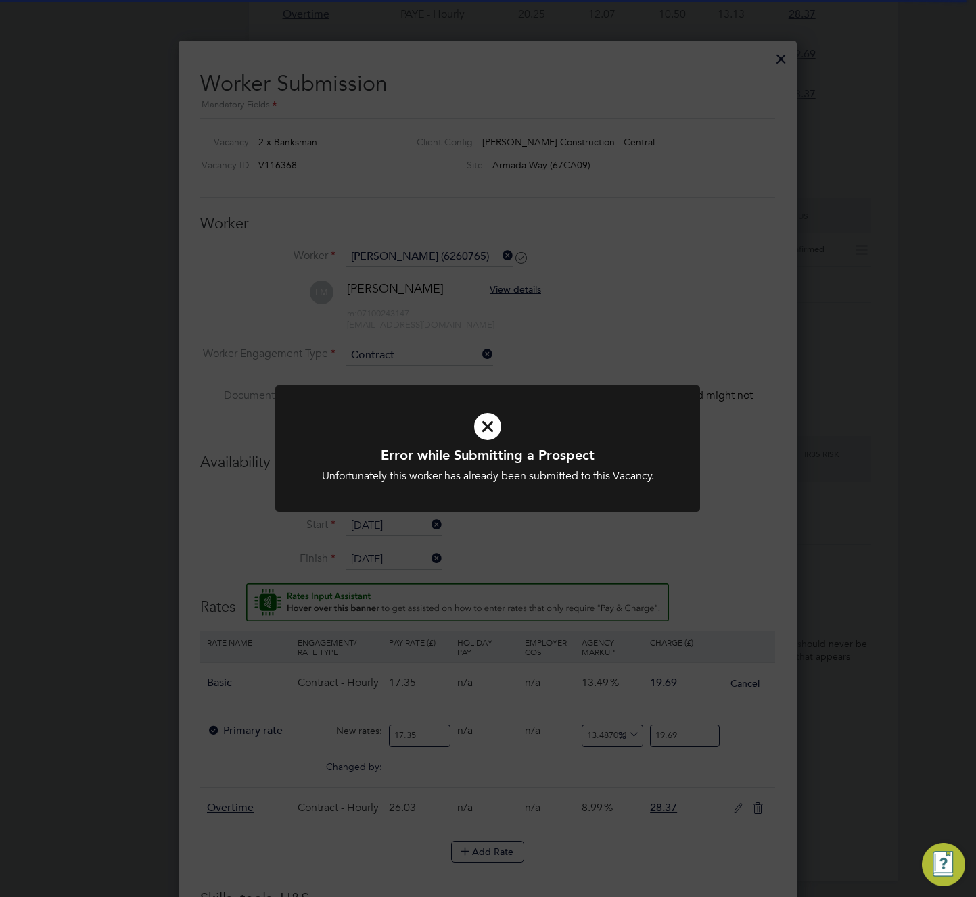
click at [525, 495] on div at bounding box center [487, 448] width 425 height 126
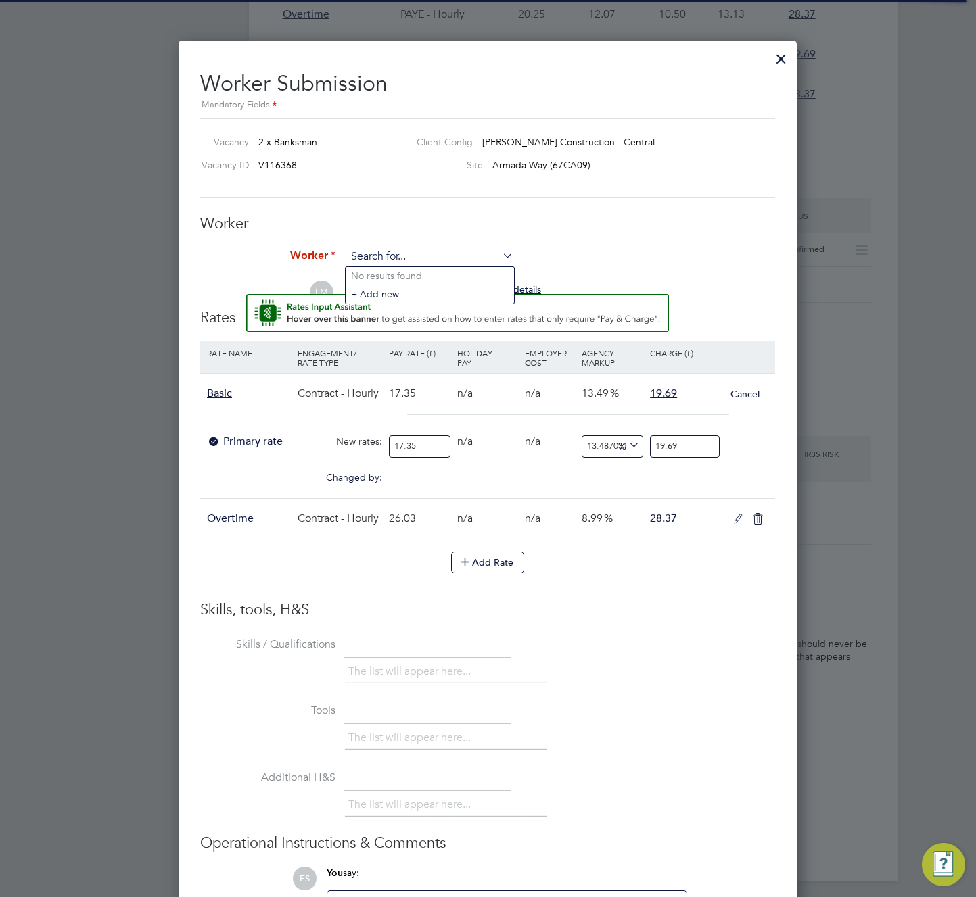
click at [458, 255] on input at bounding box center [429, 257] width 167 height 20
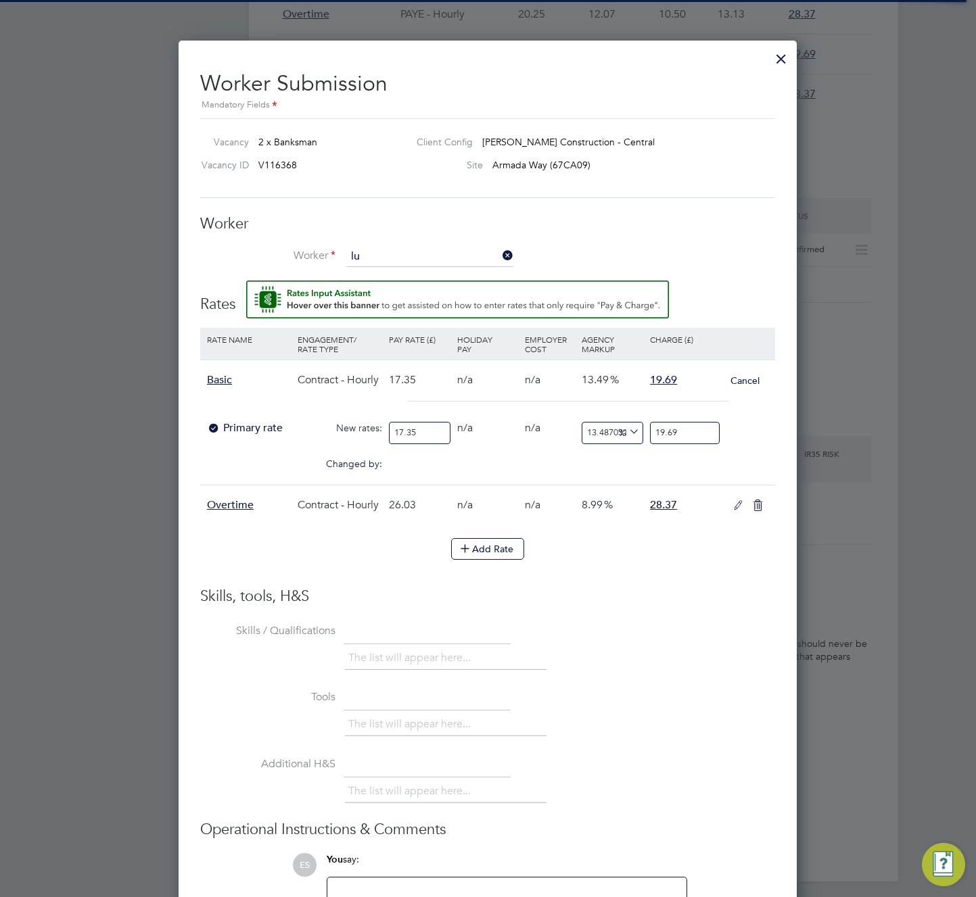
click at [458, 346] on li "Lu cian C (5845652)" at bounding box center [435, 350] width 178 height 18
type input "Lucian C (5845652)"
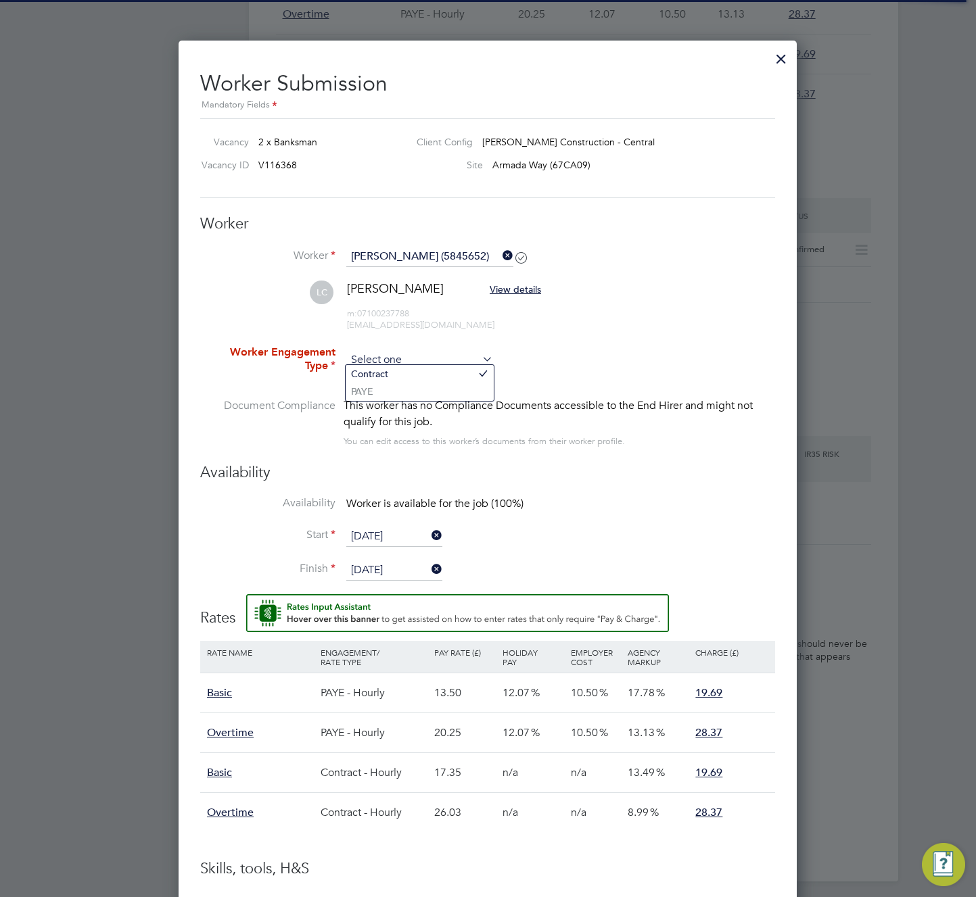
click at [451, 360] on input at bounding box center [419, 360] width 147 height 20
click at [622, 327] on li "LC Lucian C View details m: 07100237788 244597@testop.com" at bounding box center [487, 313] width 575 height 64
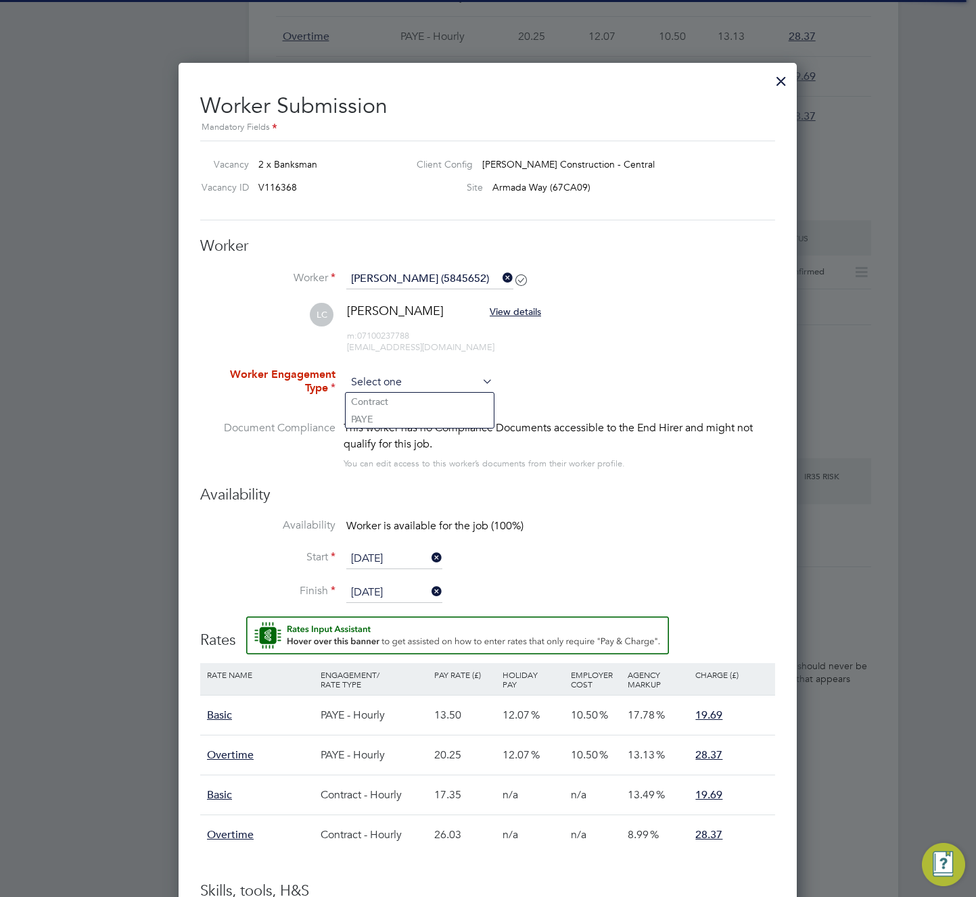
click at [408, 390] on input at bounding box center [419, 383] width 147 height 20
click at [408, 397] on li "Contract" at bounding box center [420, 402] width 148 height 18
type input "Contract"
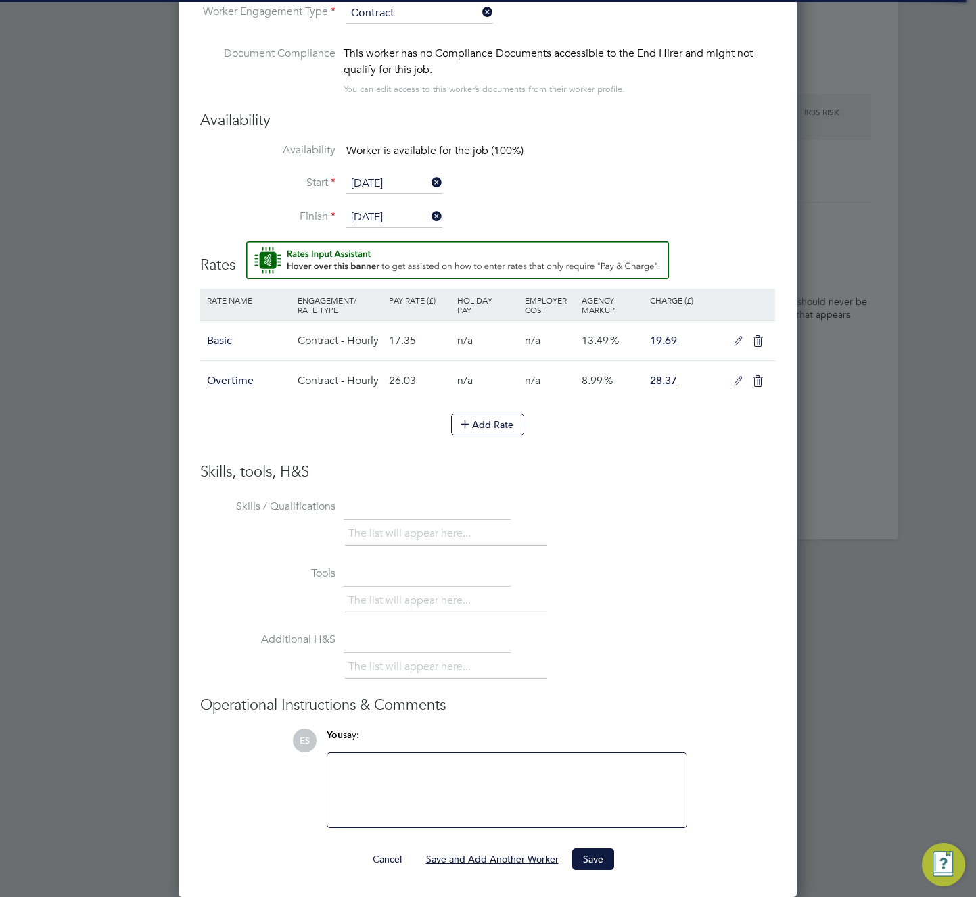
click at [528, 858] on button "Save and Add Another Worker" at bounding box center [492, 860] width 154 height 22
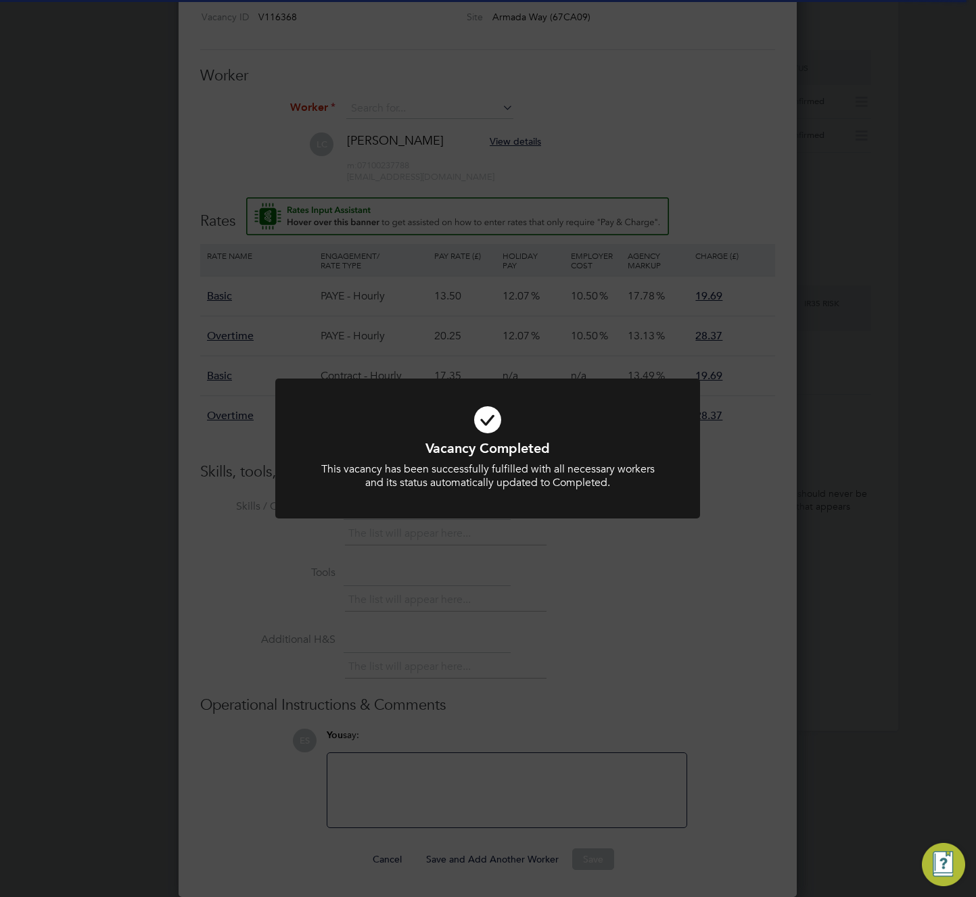
click at [647, 626] on div "Vacancy Completed This vacancy has been successfully fulfilled with all necessa…" at bounding box center [488, 448] width 976 height 897
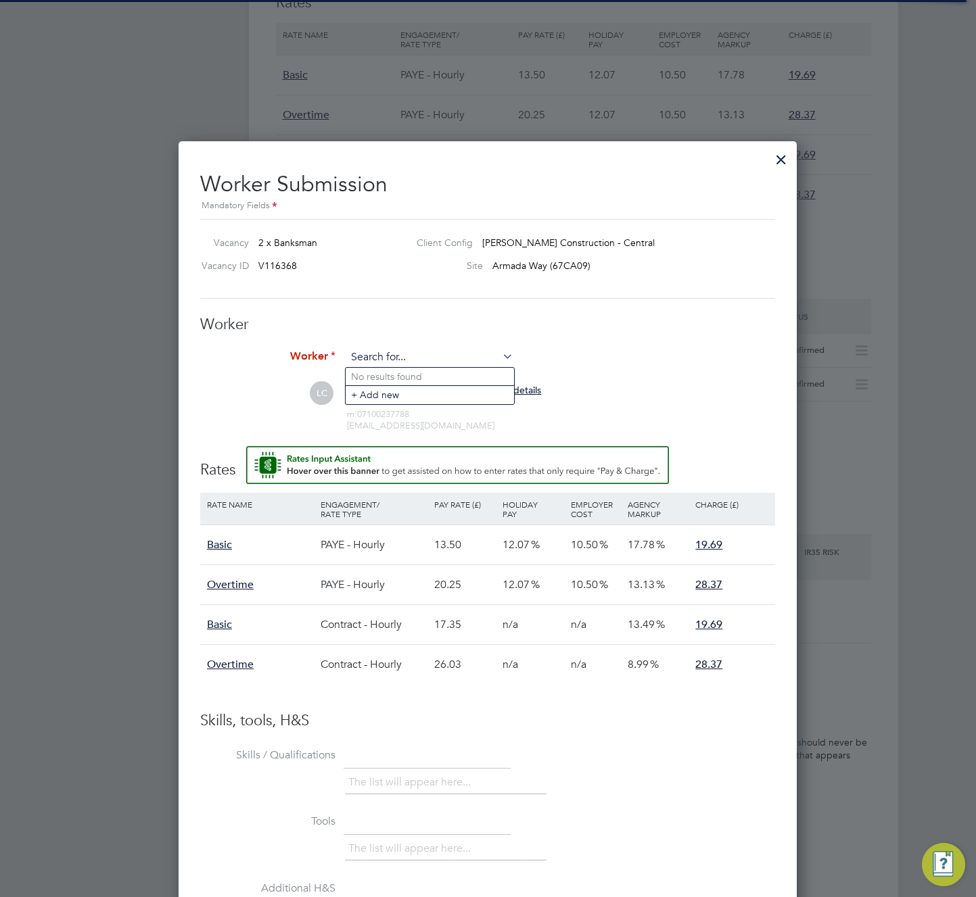
click at [474, 362] on input at bounding box center [429, 358] width 167 height 20
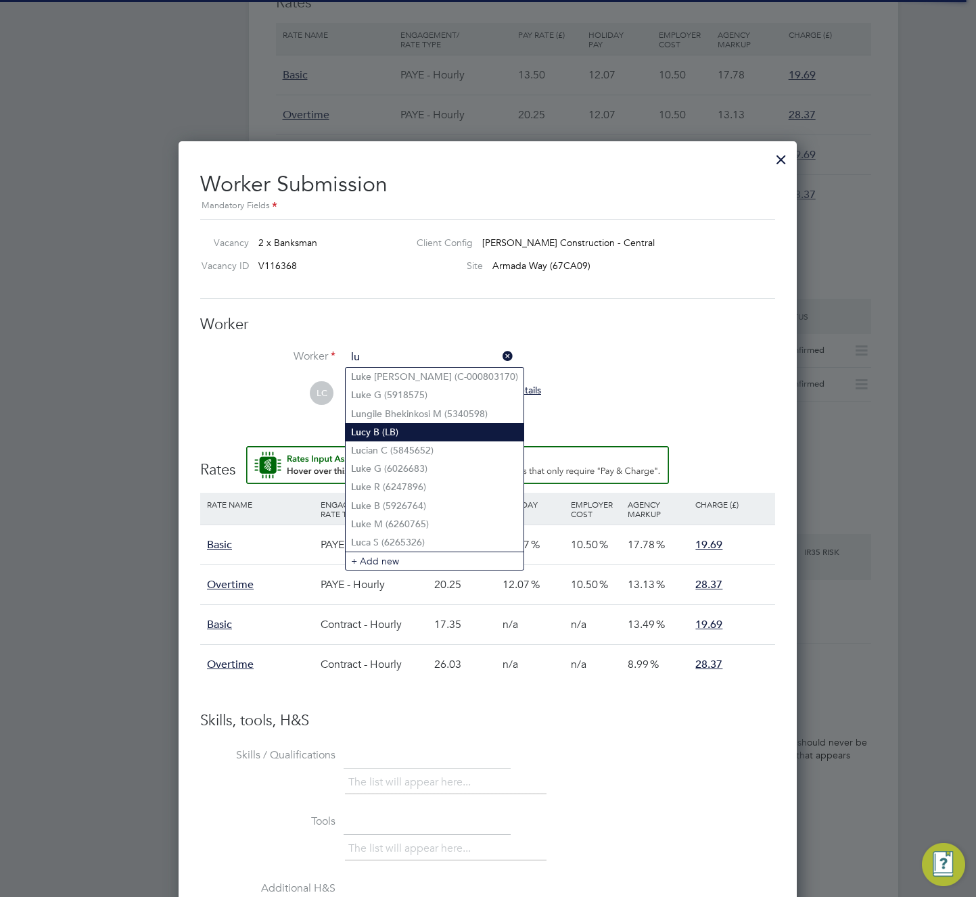
click at [461, 429] on li "Lu cy B (LB)" at bounding box center [435, 432] width 178 height 18
type input "Lucy B (LB)"
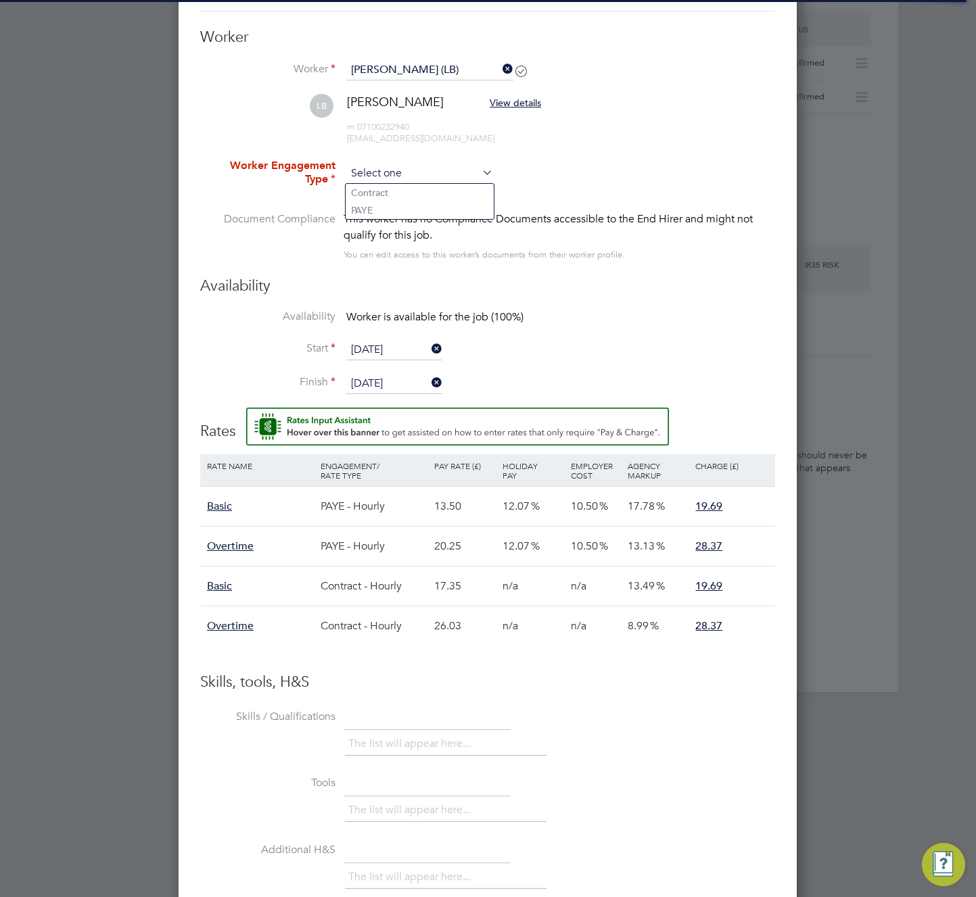
click at [410, 174] on input at bounding box center [419, 174] width 147 height 20
click at [396, 210] on li "PAYE" at bounding box center [420, 211] width 148 height 18
type input "PAYE"
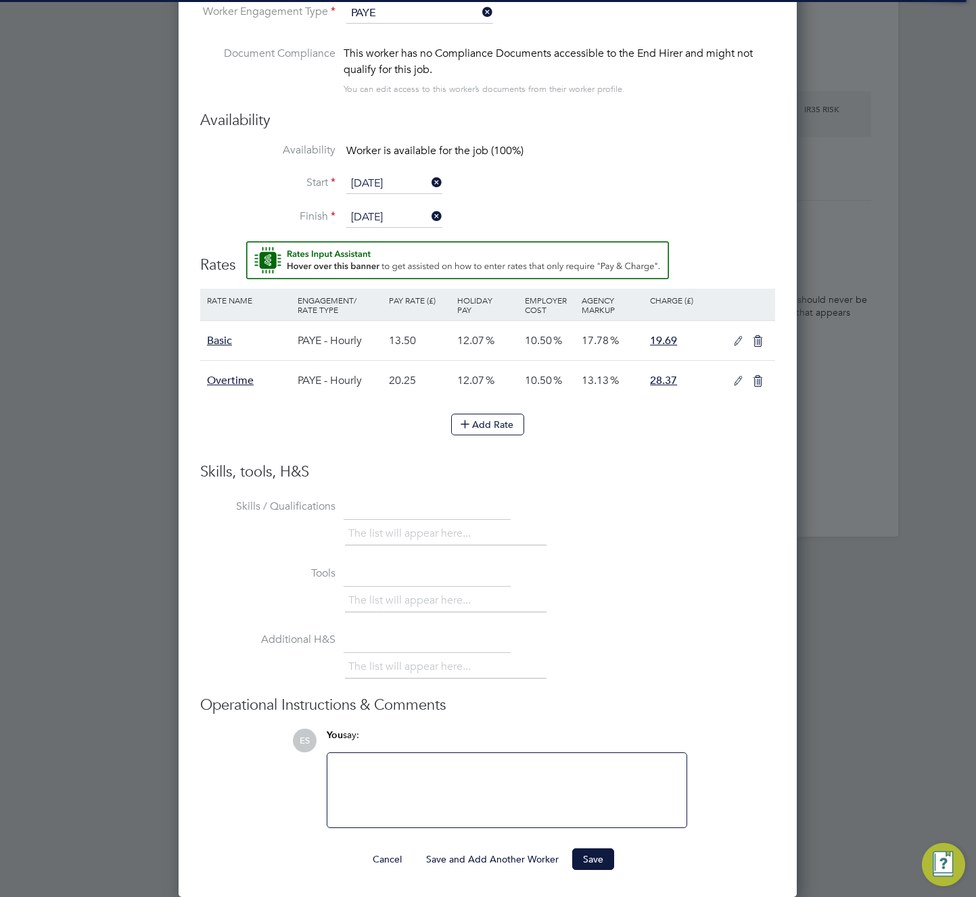
click at [517, 855] on button "Save and Add Another Worker" at bounding box center [492, 860] width 154 height 22
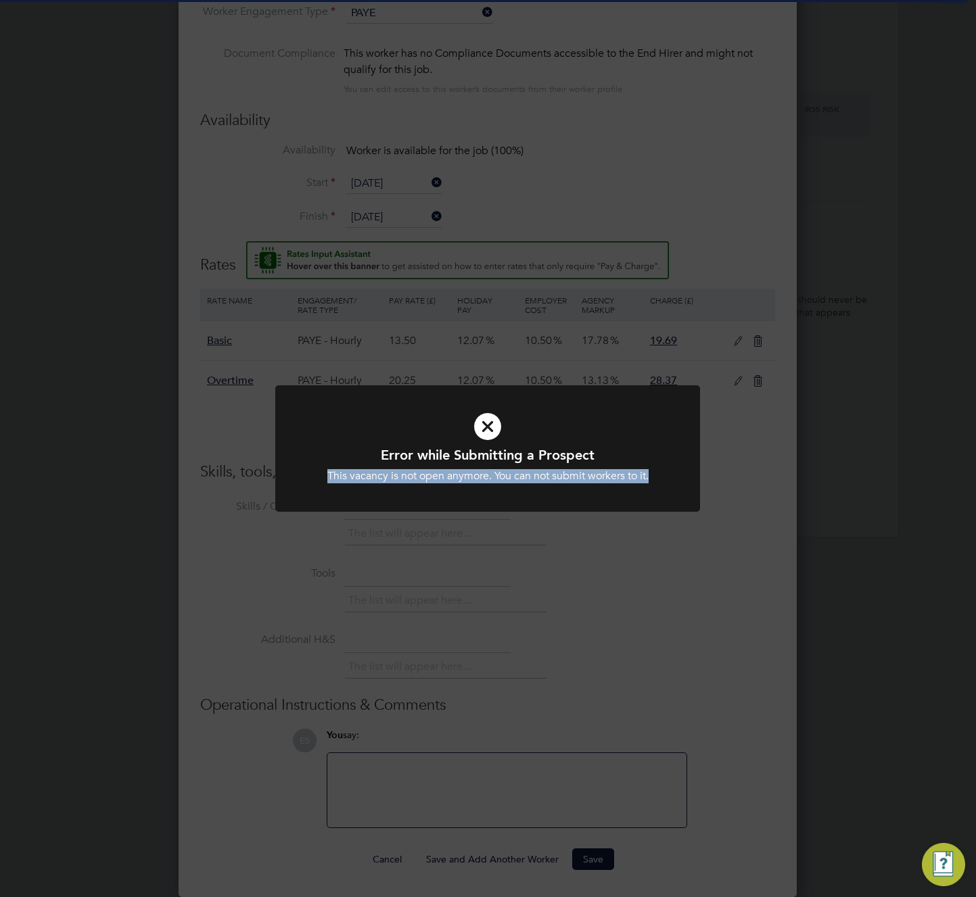
drag, startPoint x: 332, startPoint y: 477, endPoint x: 737, endPoint y: 460, distance: 405.4
click at [737, 460] on div "Error while Submitting a Prospect This vacancy is not open anymore. You can not…" at bounding box center [488, 448] width 976 height 897
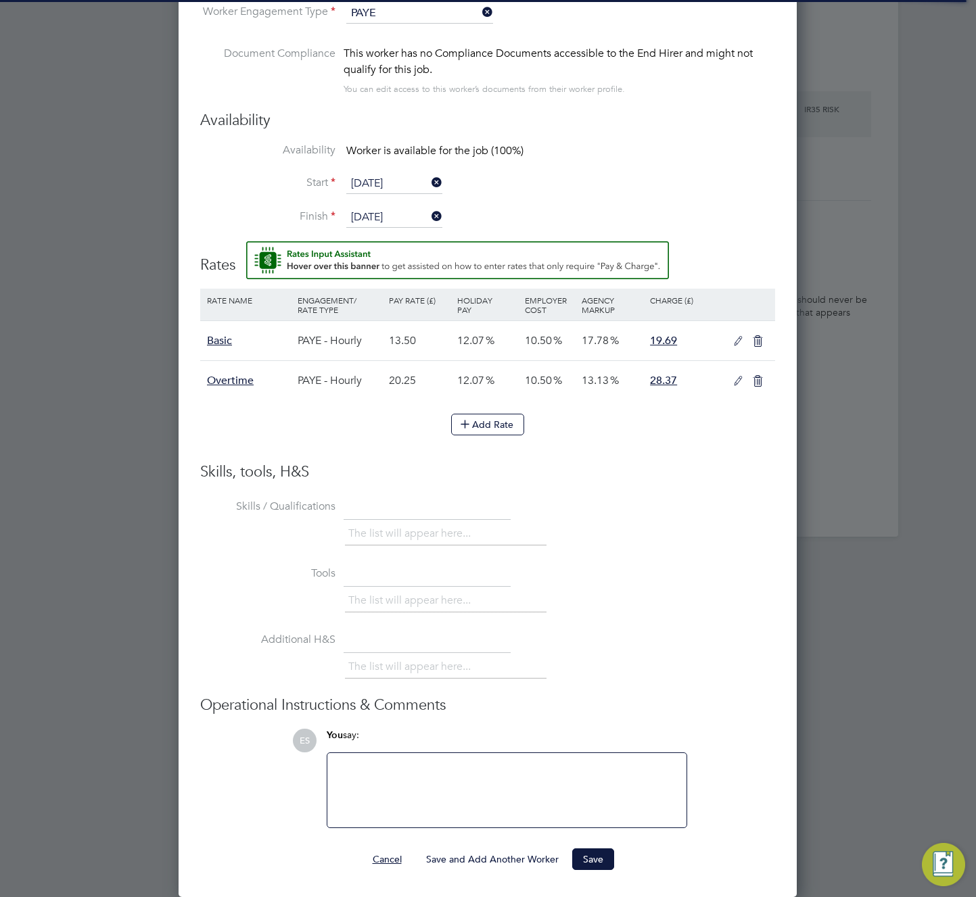
click at [390, 859] on button "Cancel" at bounding box center [387, 860] width 51 height 22
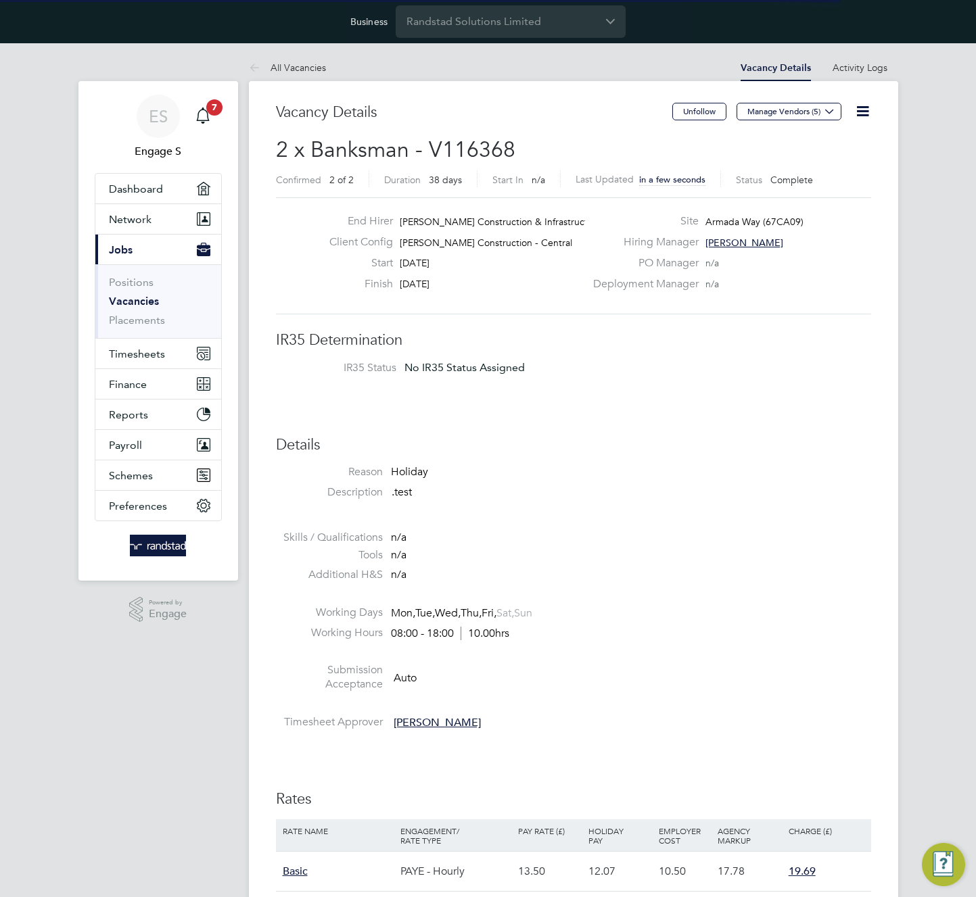
click at [861, 110] on icon at bounding box center [862, 111] width 17 height 17
click at [778, 469] on li "Reason Holiday" at bounding box center [573, 475] width 595 height 20
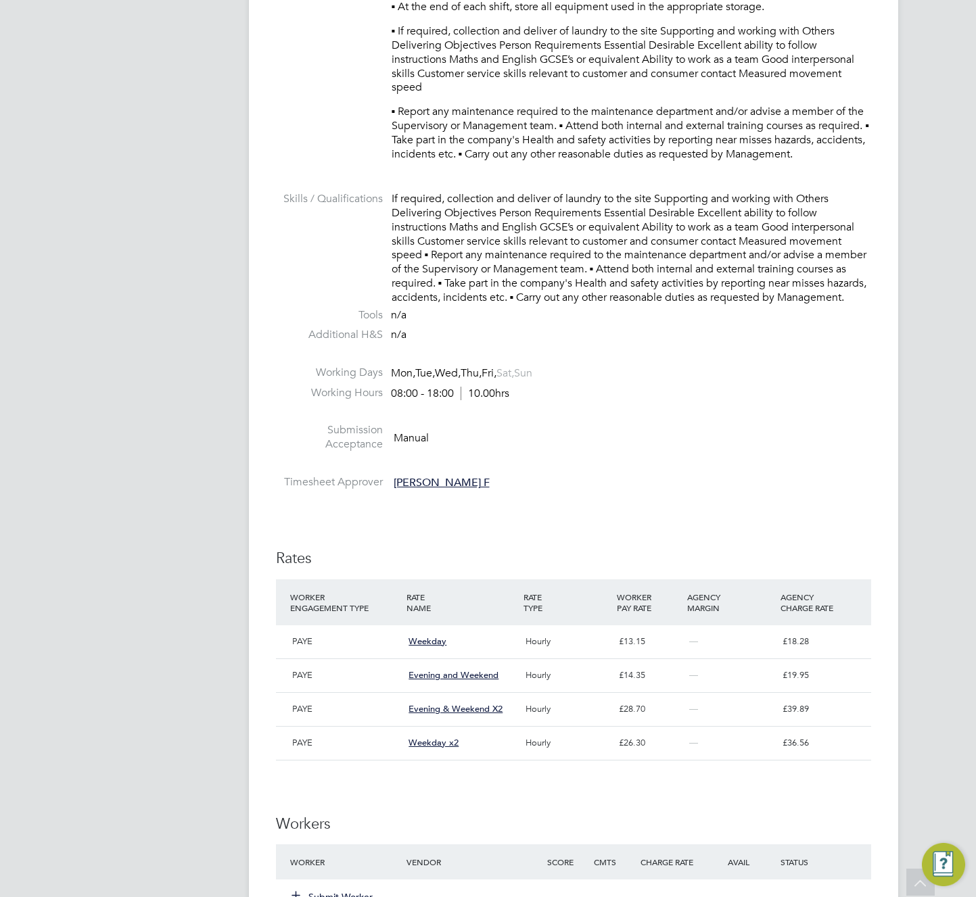
scroll to position [1473, 0]
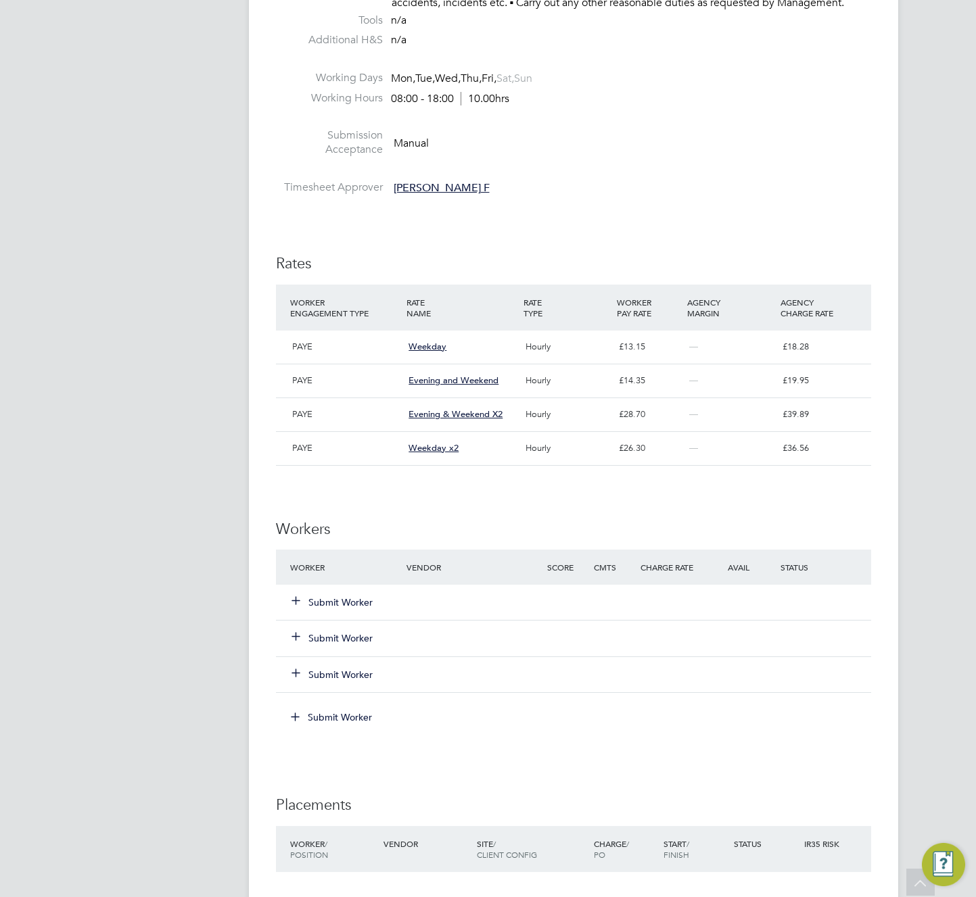
drag, startPoint x: 358, startPoint y: 621, endPoint x: 367, endPoint y: 612, distance: 12.9
click at [360, 609] on button "Submit Worker" at bounding box center [332, 603] width 81 height 14
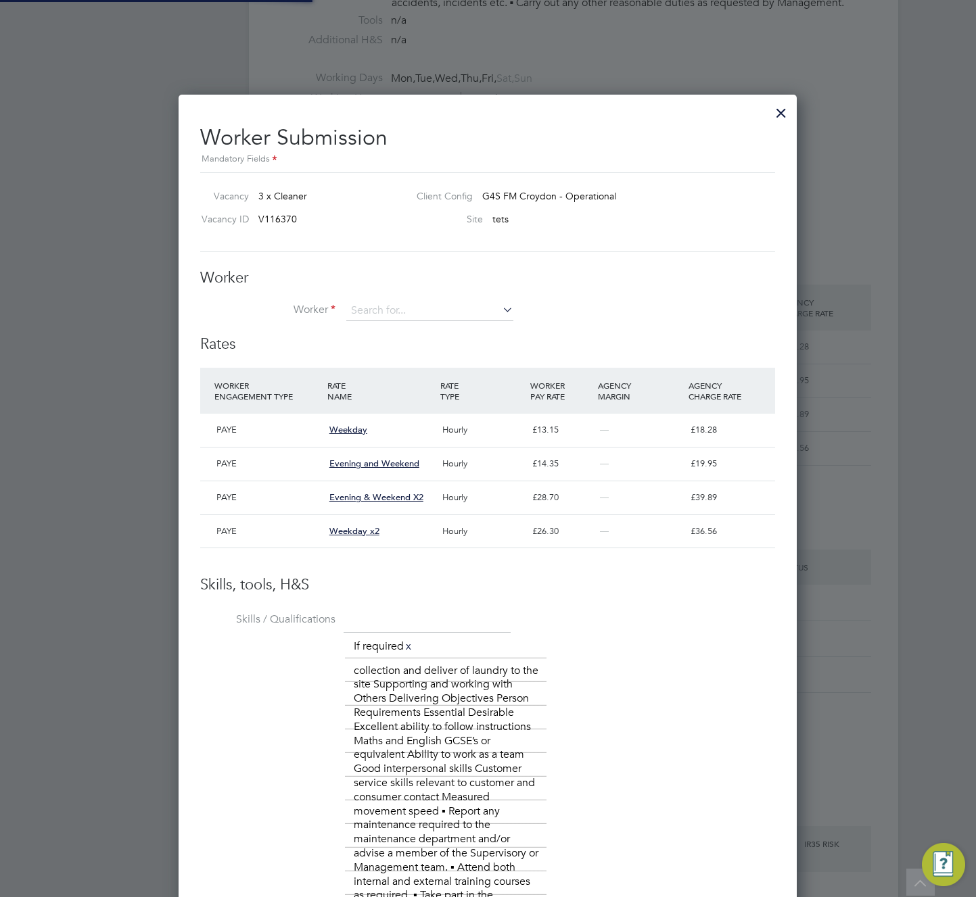
scroll to position [23, 114]
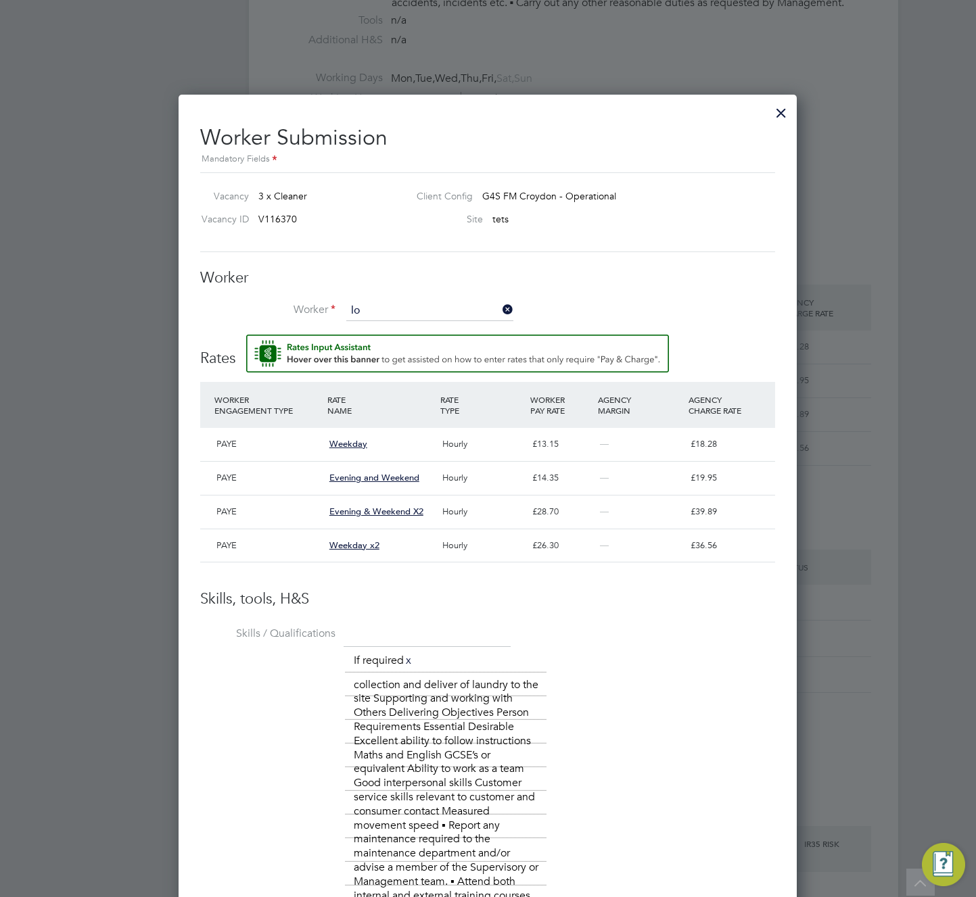
click at [432, 414] on li "Lo uis C (6219942)" at bounding box center [430, 422] width 169 height 18
type input "Louis C (6219942)"
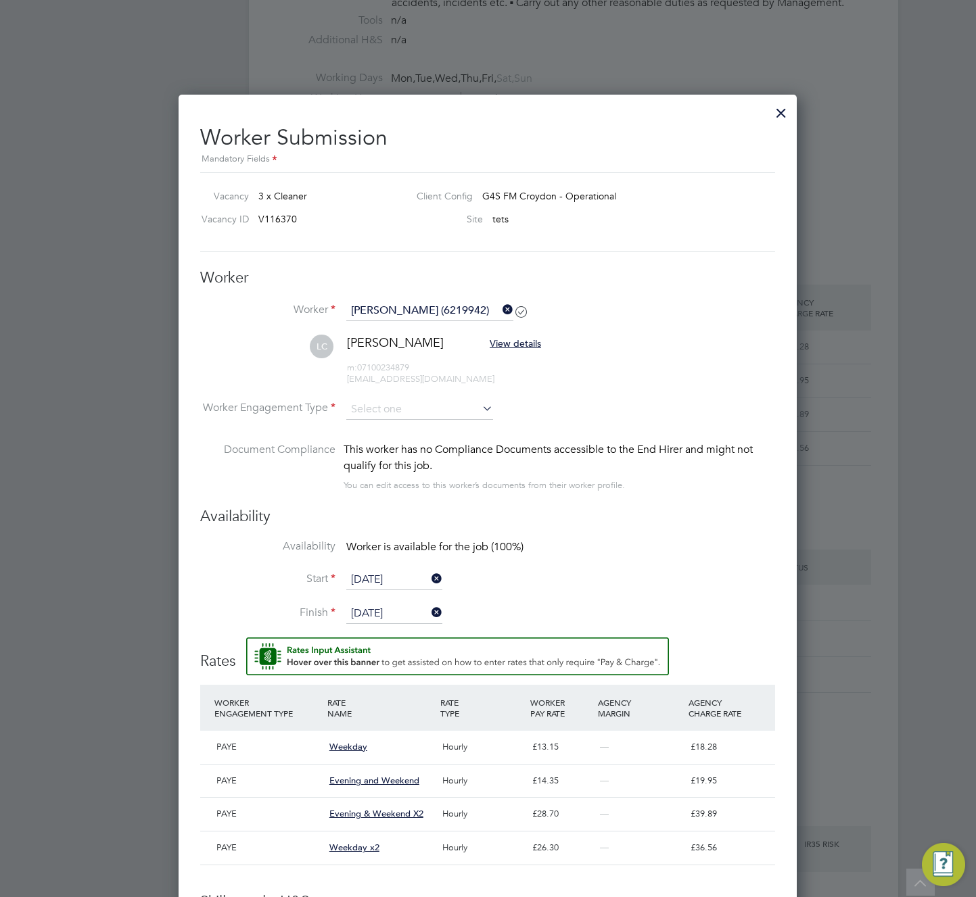
click at [432, 414] on input at bounding box center [419, 410] width 147 height 20
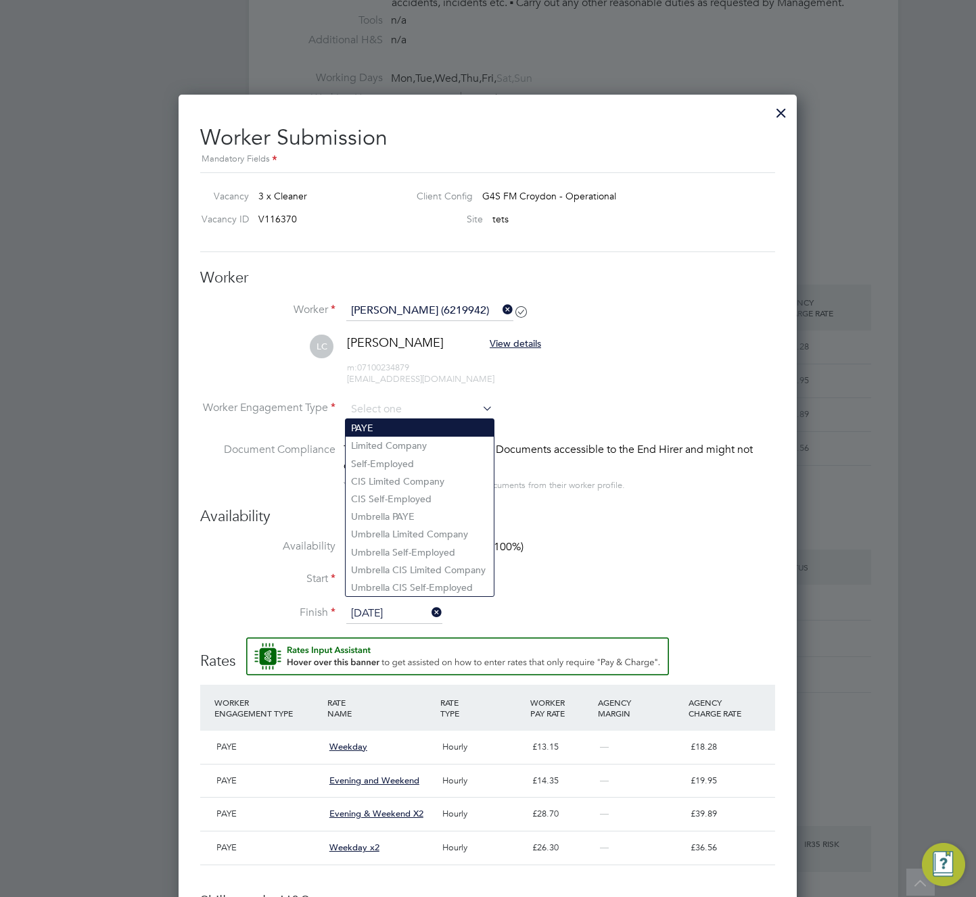
click at [421, 419] on li "PAYE" at bounding box center [420, 428] width 148 height 18
type input "PAYE"
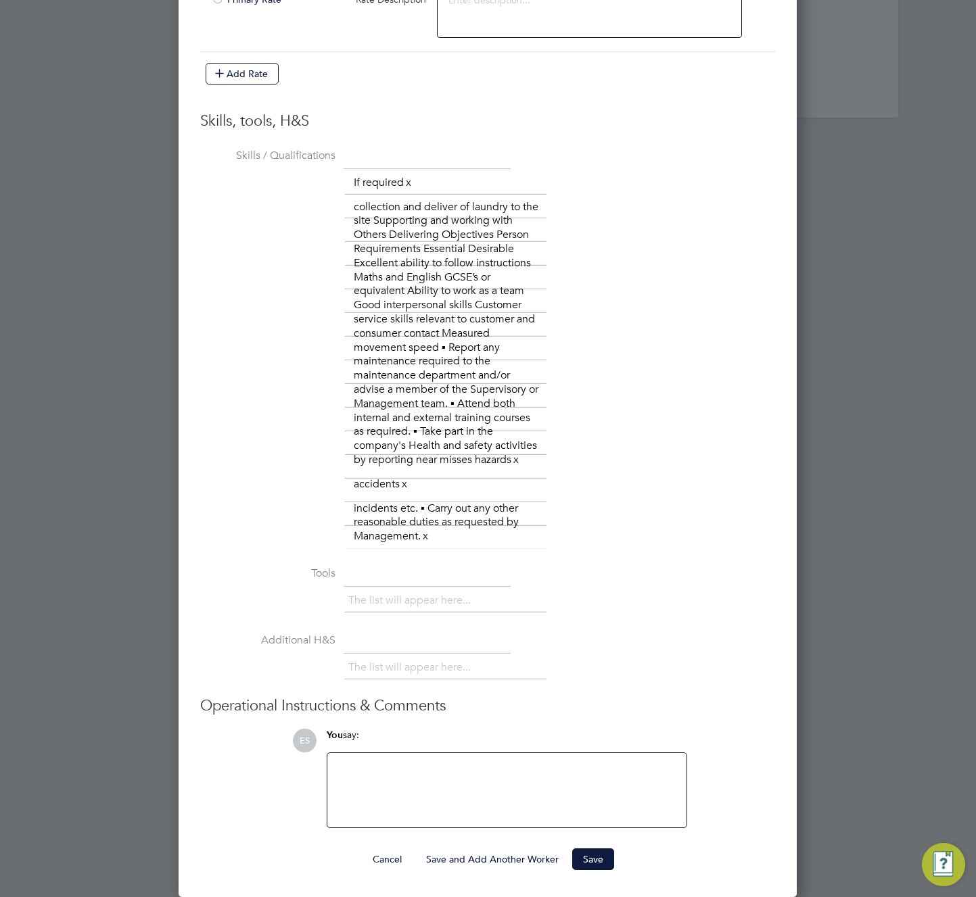
click at [465, 859] on button "Save and Add Another Worker" at bounding box center [492, 860] width 154 height 22
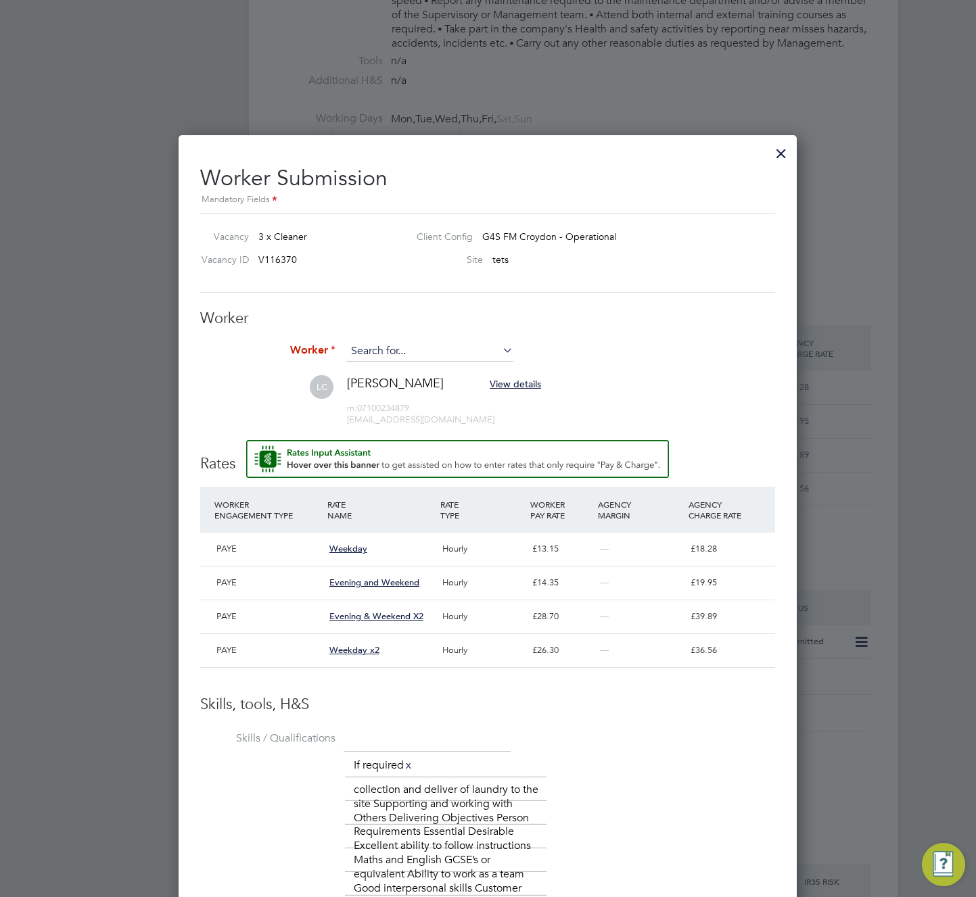
click at [467, 354] on input at bounding box center [429, 351] width 167 height 20
click at [450, 369] on li "Lo uis Kofi A (5530340)" at bounding box center [430, 371] width 169 height 18
type input "Louis Kofi A (5530340)"
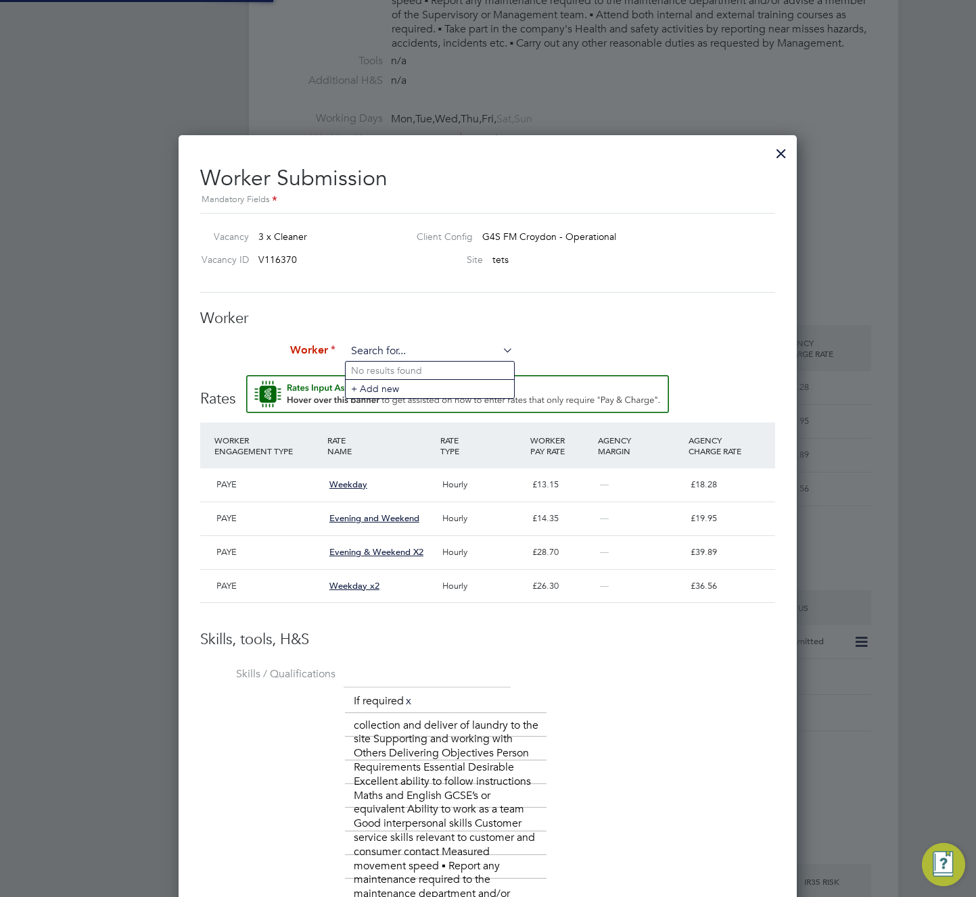
click at [467, 348] on input at bounding box center [429, 351] width 167 height 20
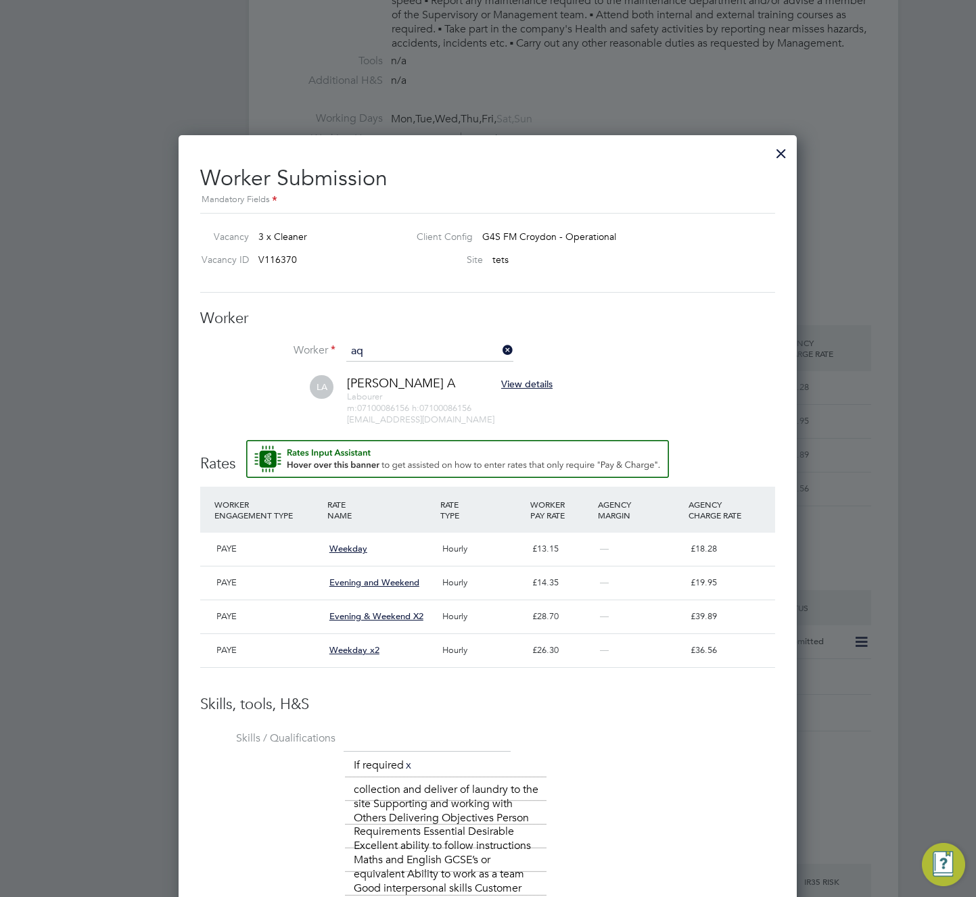
click at [440, 387] on li "Aq sa K (C-000974715)" at bounding box center [430, 389] width 168 height 18
type input "Aqsa K (C-000974715)"
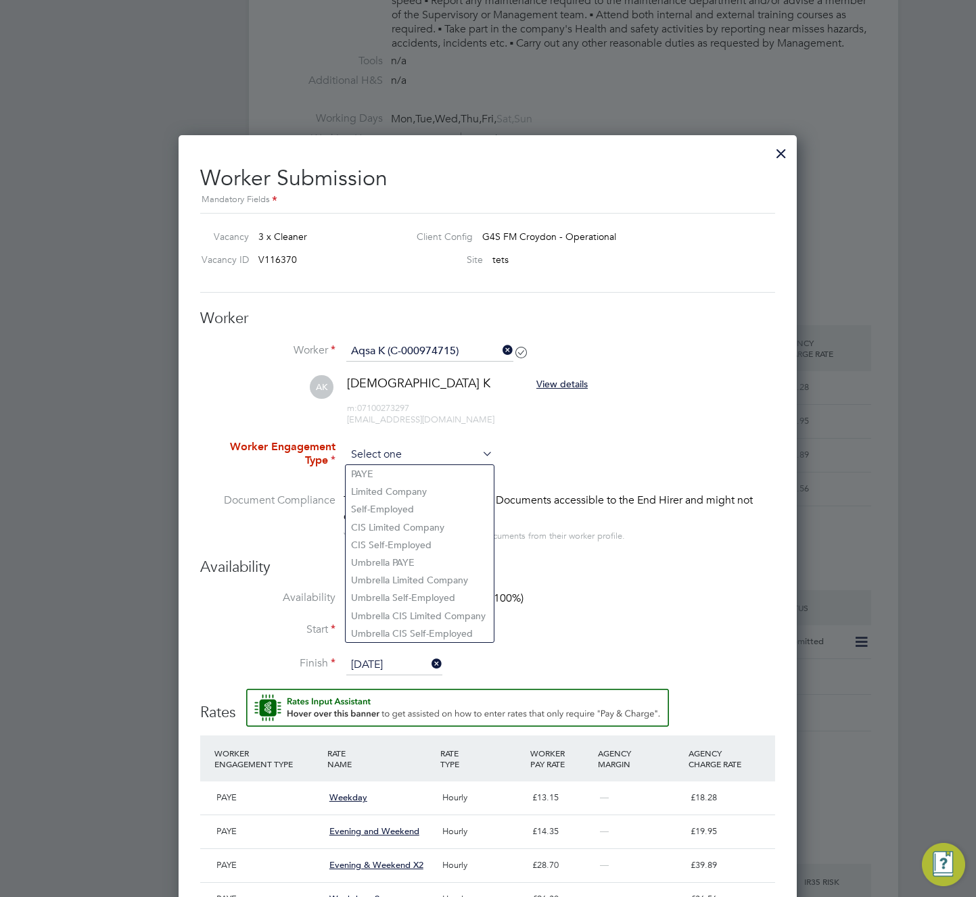
click at [439, 459] on input at bounding box center [419, 455] width 147 height 20
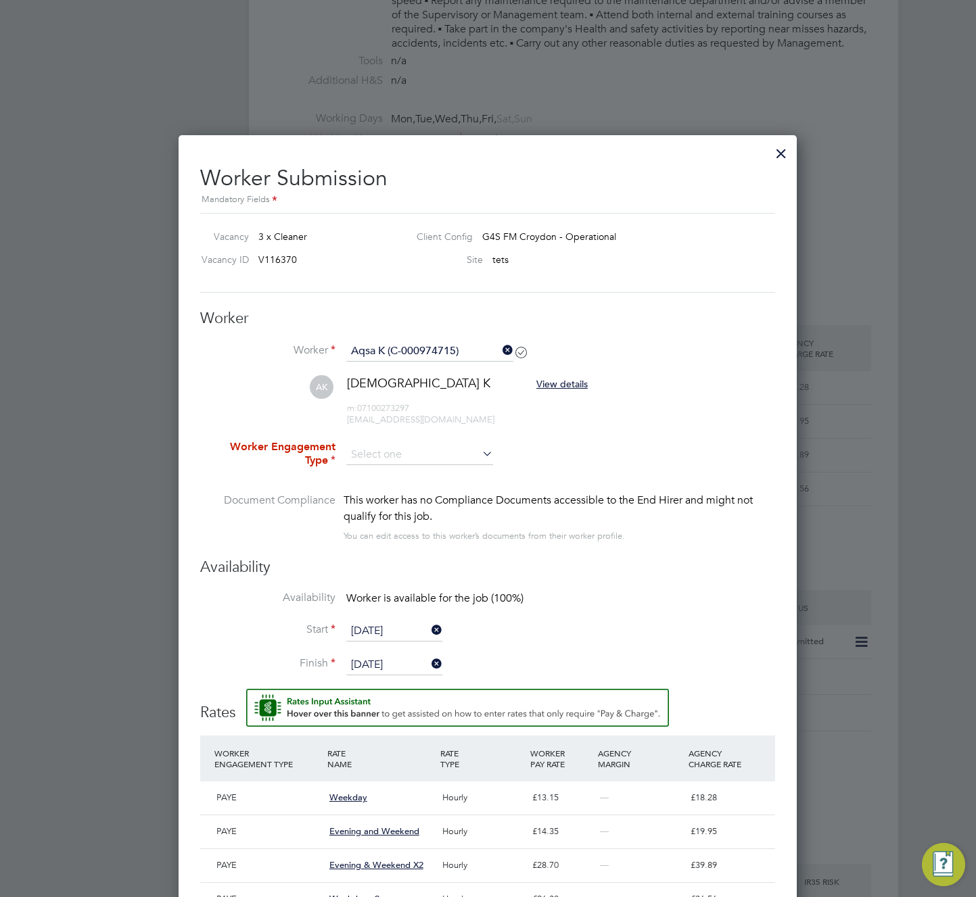
click at [434, 491] on li "Limited Company" at bounding box center [420, 492] width 148 height 18
type input "Limited Company"
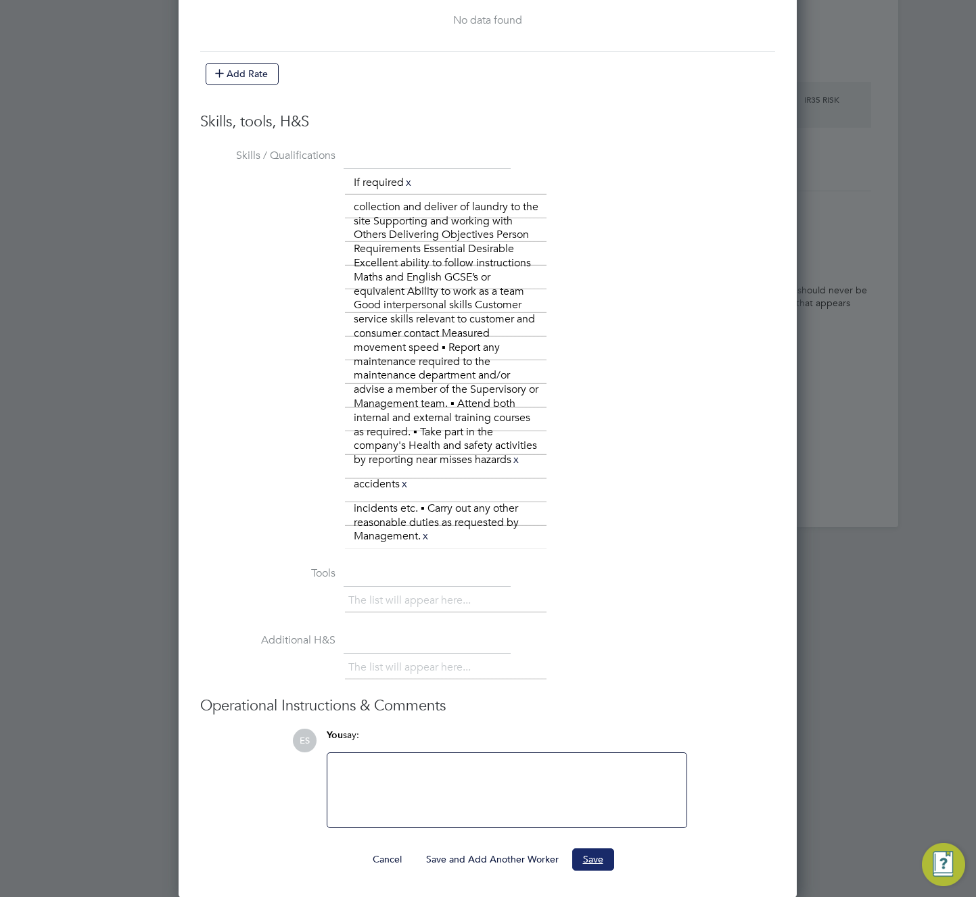
click at [587, 857] on button "Save" at bounding box center [593, 860] width 42 height 22
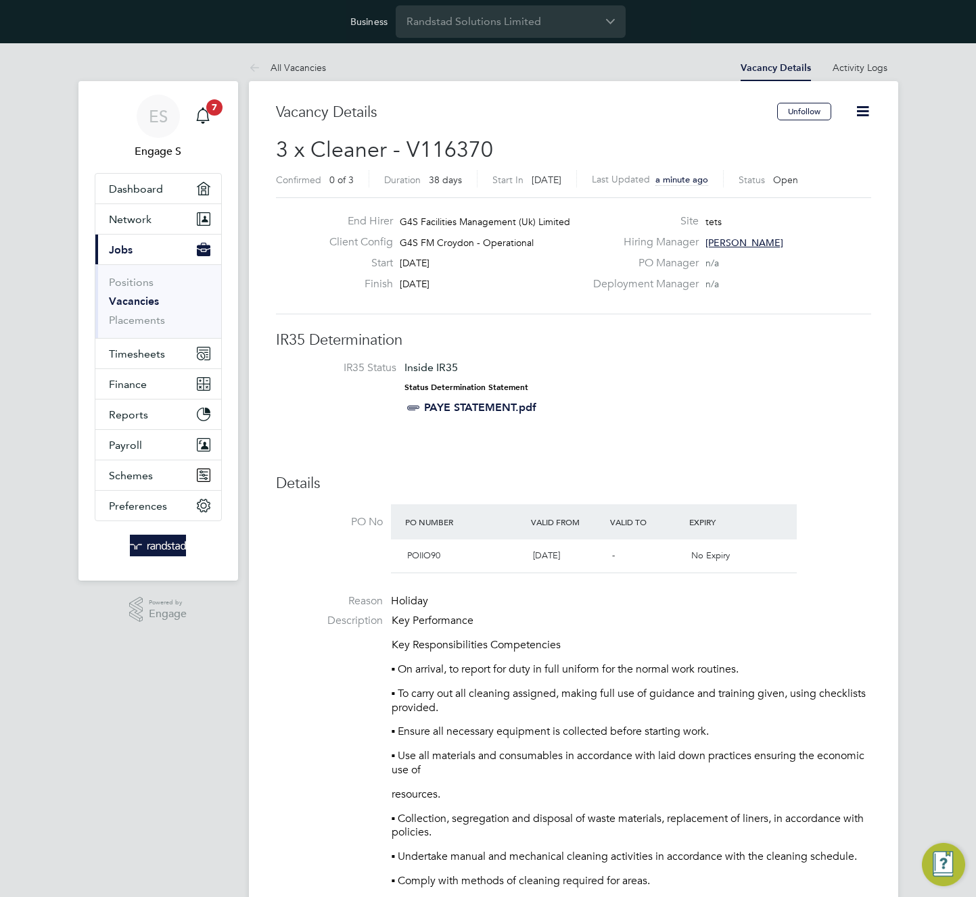
click at [544, 667] on p "▪ On arrival, to report for duty in full uniform for the normal work routines." at bounding box center [631, 670] width 479 height 14
click at [638, 621] on p "Key Performance" at bounding box center [631, 621] width 479 height 14
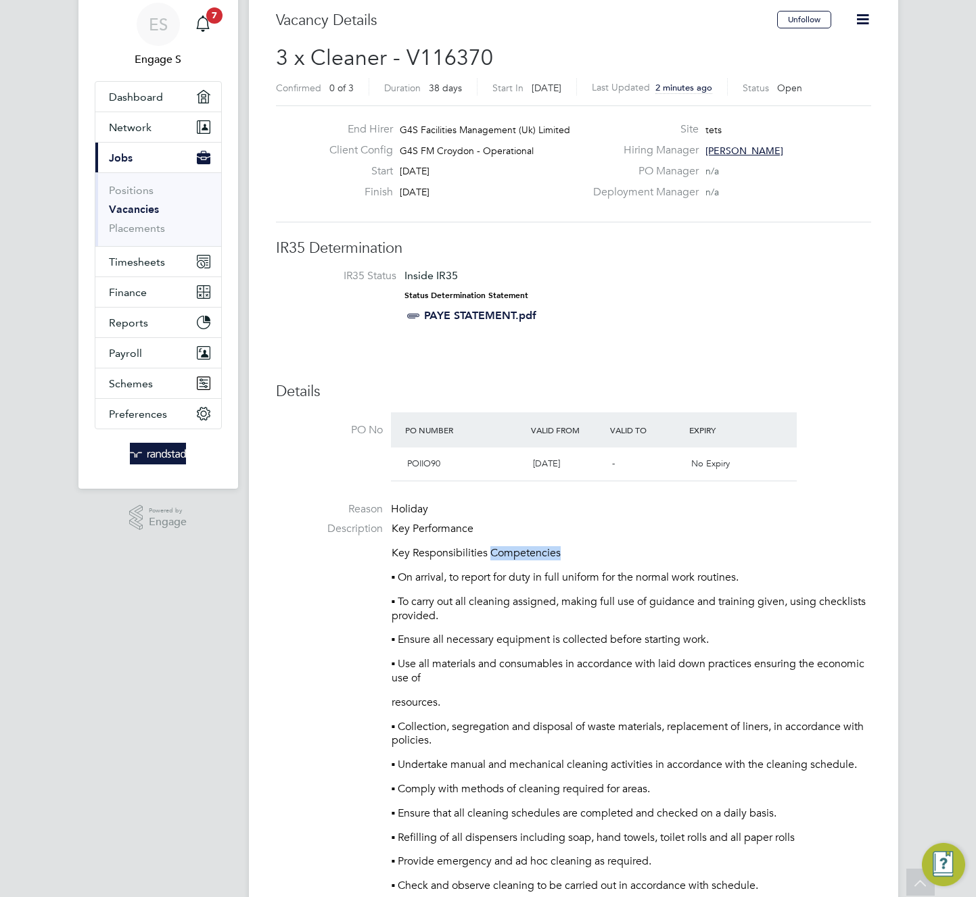
click at [537, 559] on p "Key Responsibilities Competencies" at bounding box center [631, 553] width 479 height 14
click at [641, 597] on p "▪ To carry out all cleaning assigned, making full use of guidance and training …" at bounding box center [631, 609] width 479 height 28
click at [642, 596] on p "▪ To carry out all cleaning assigned, making full use of guidance and training …" at bounding box center [631, 609] width 479 height 28
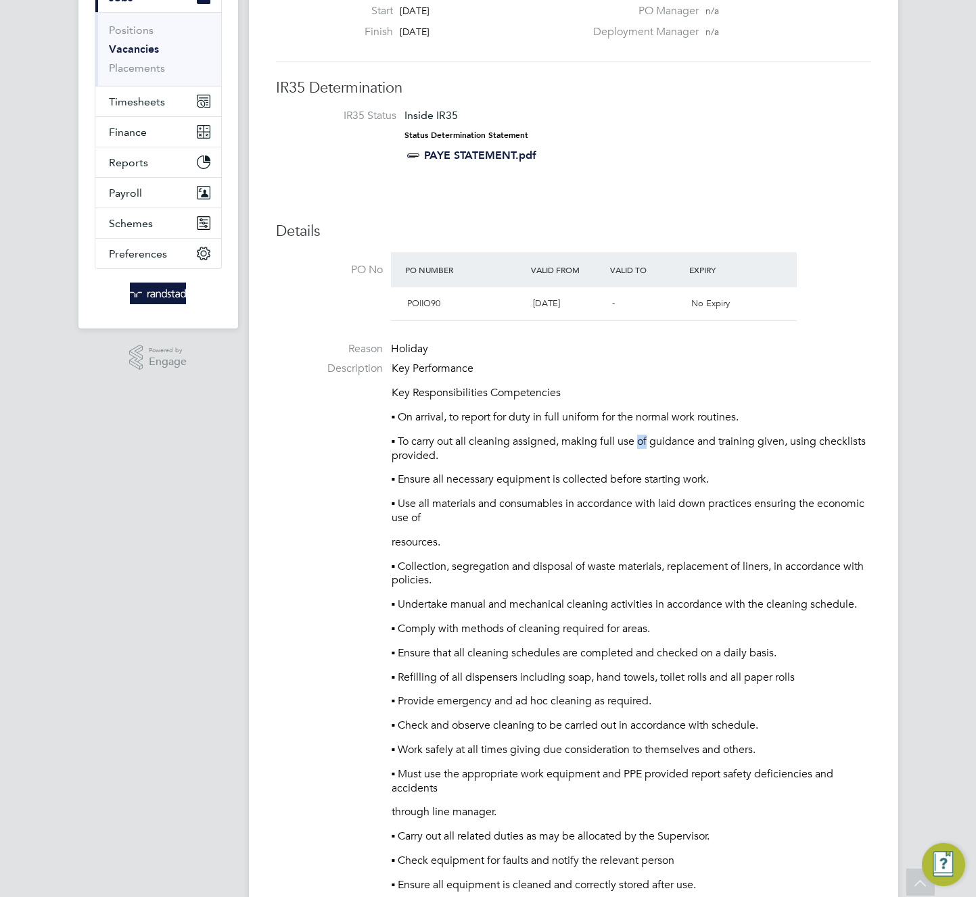
scroll to position [0, 0]
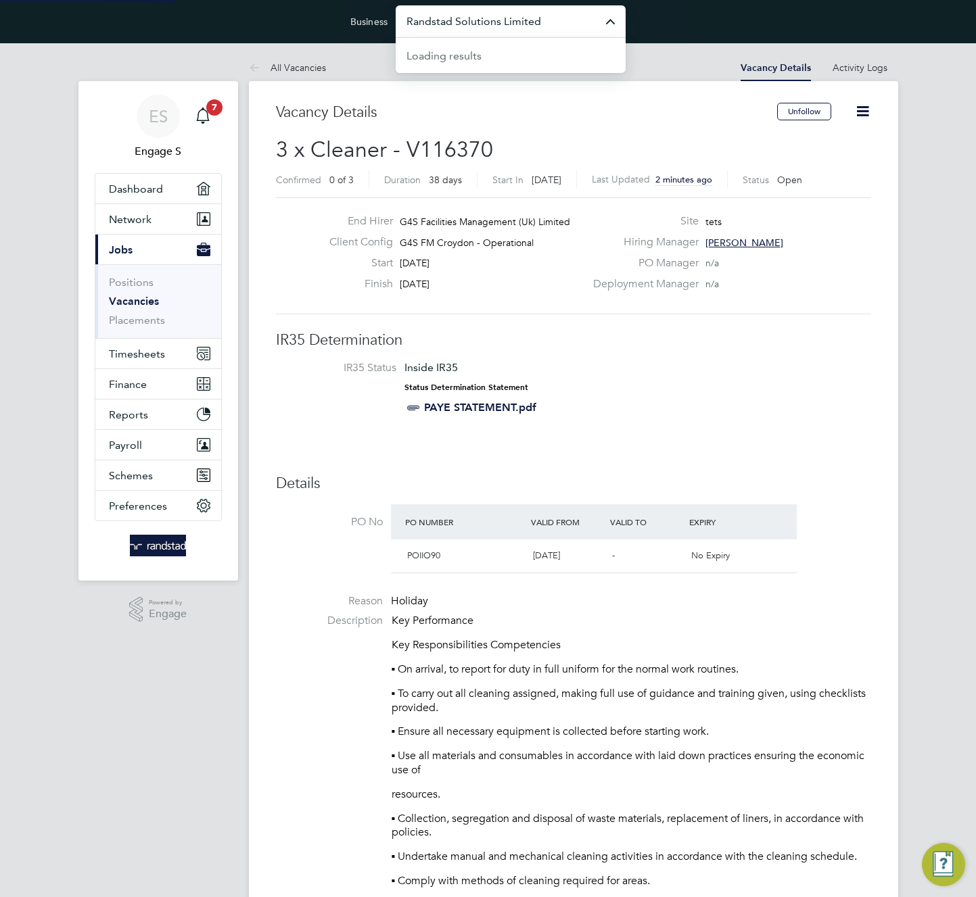
click at [542, 24] on input "Randstad Solutions Limited" at bounding box center [511, 21] width 230 height 32
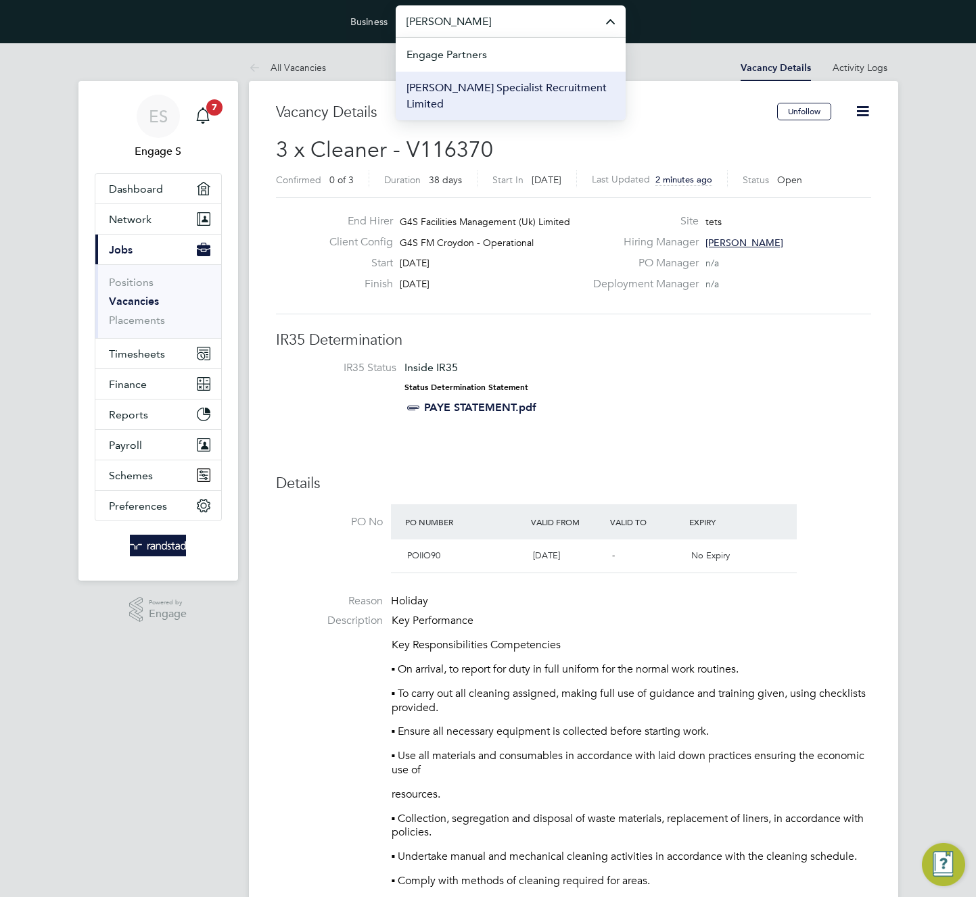
click at [544, 86] on span "Hays Specialist Recruitment Limited" at bounding box center [510, 96] width 208 height 32
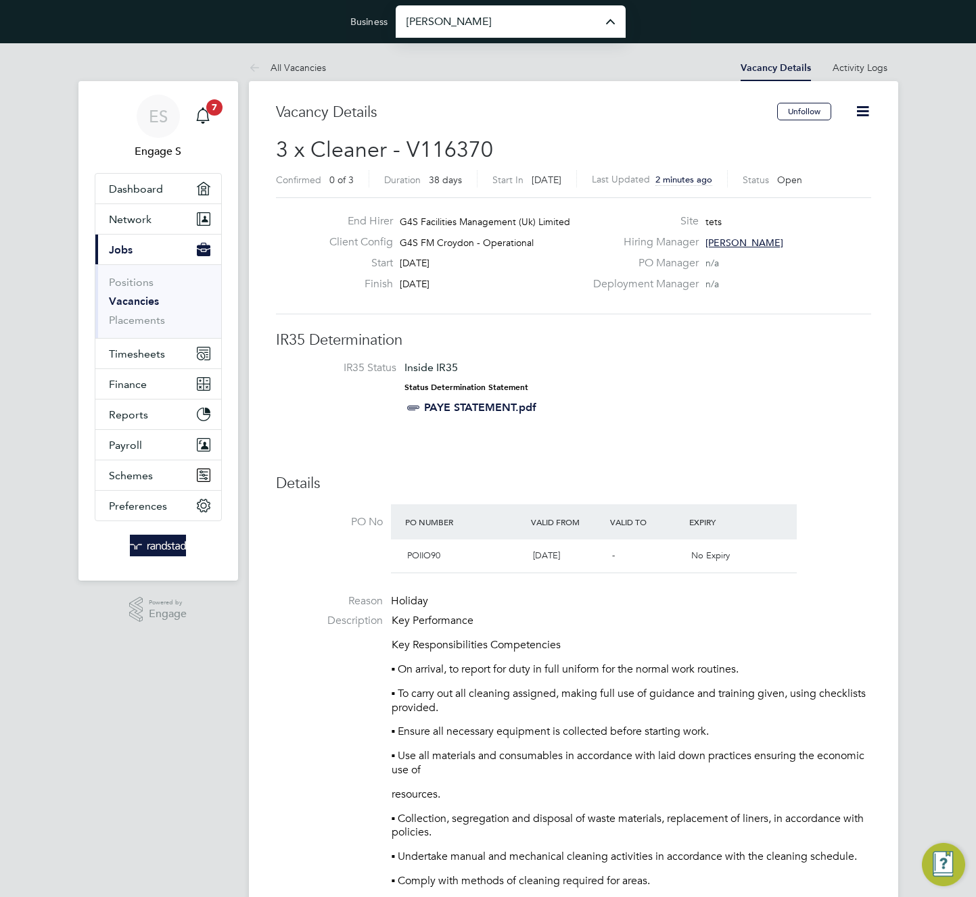
type input "Hays Specialist Recruitment Limited"
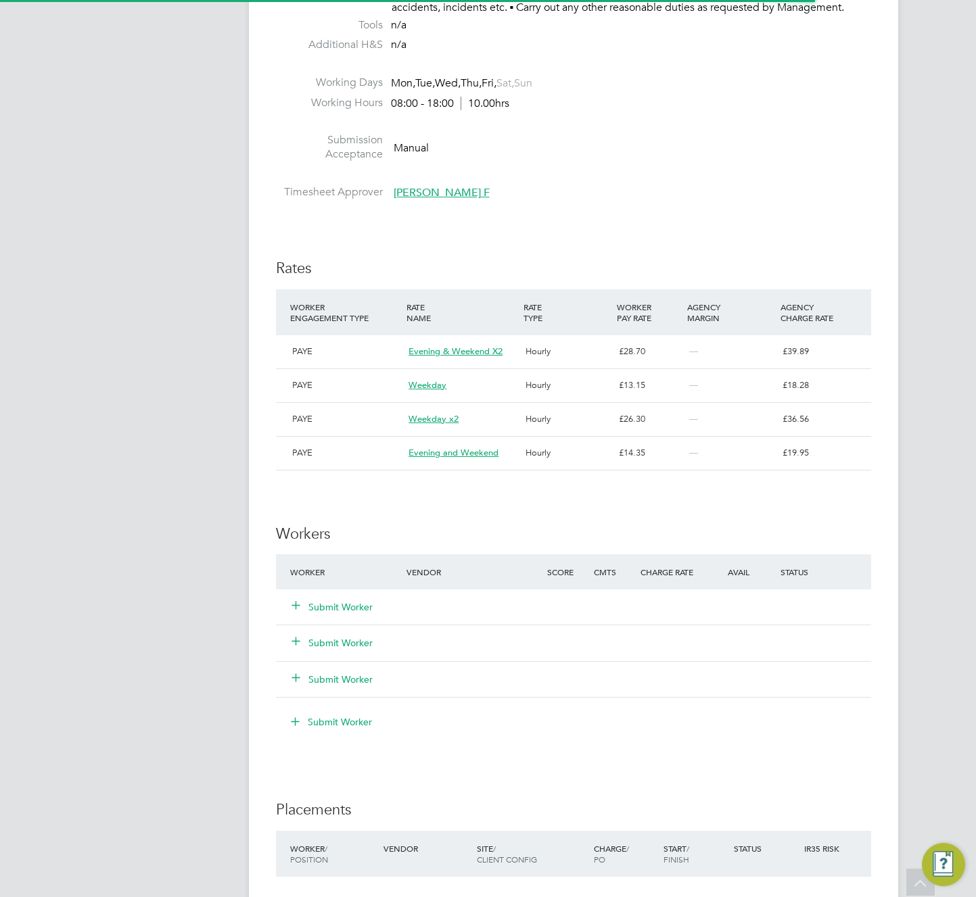
click at [356, 614] on button "Submit Worker" at bounding box center [332, 607] width 81 height 14
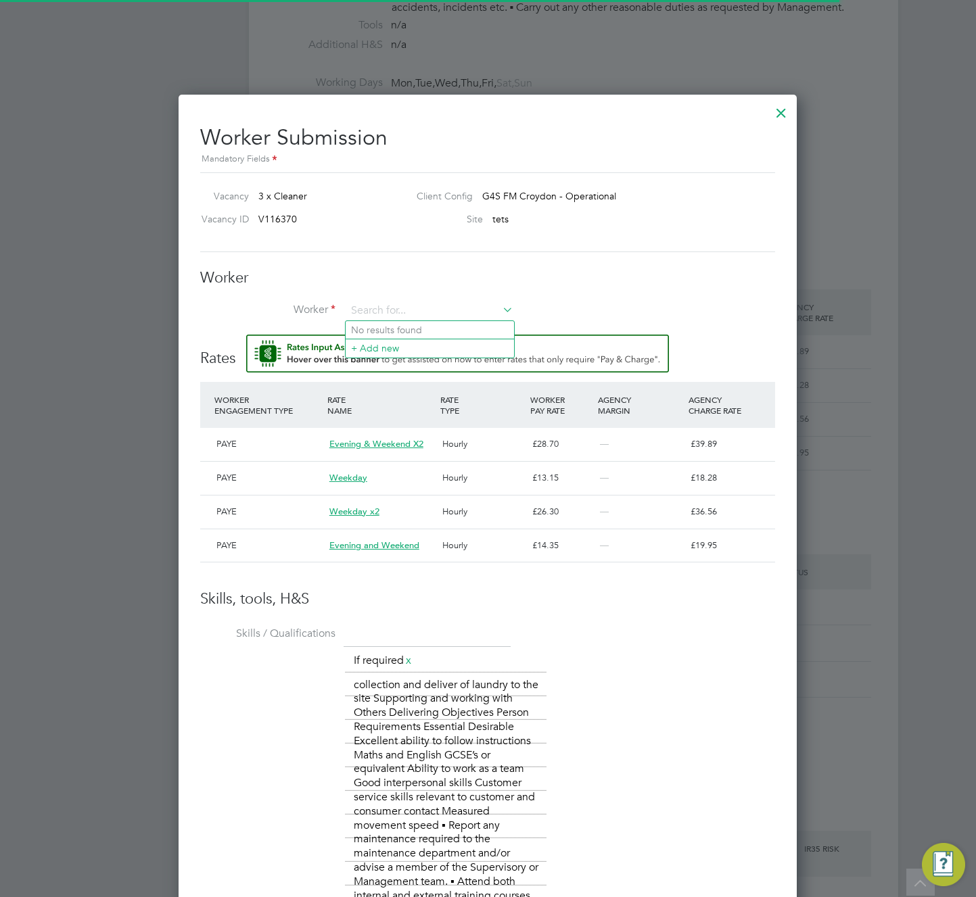
scroll to position [23, 114]
click at [427, 342] on li "[PERSON_NAME] T (9055277)" at bounding box center [430, 348] width 168 height 18
type input "[PERSON_NAME] T (9055277)"
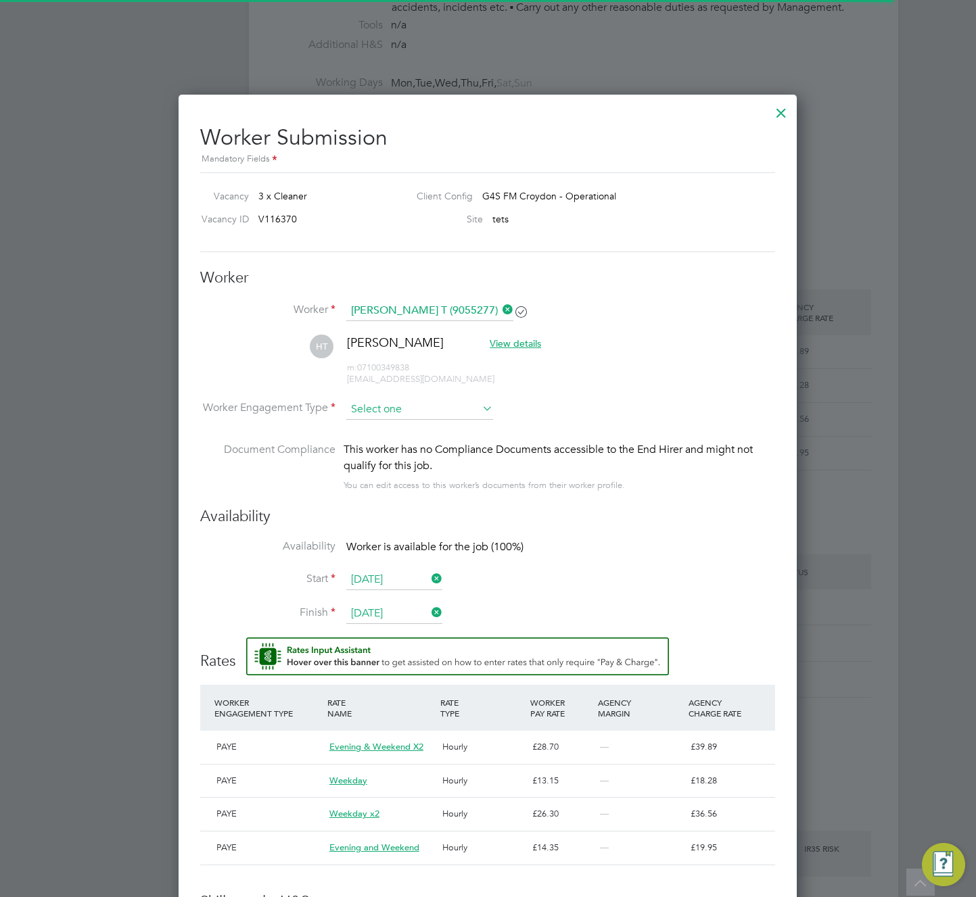
click at [406, 414] on input at bounding box center [419, 410] width 147 height 20
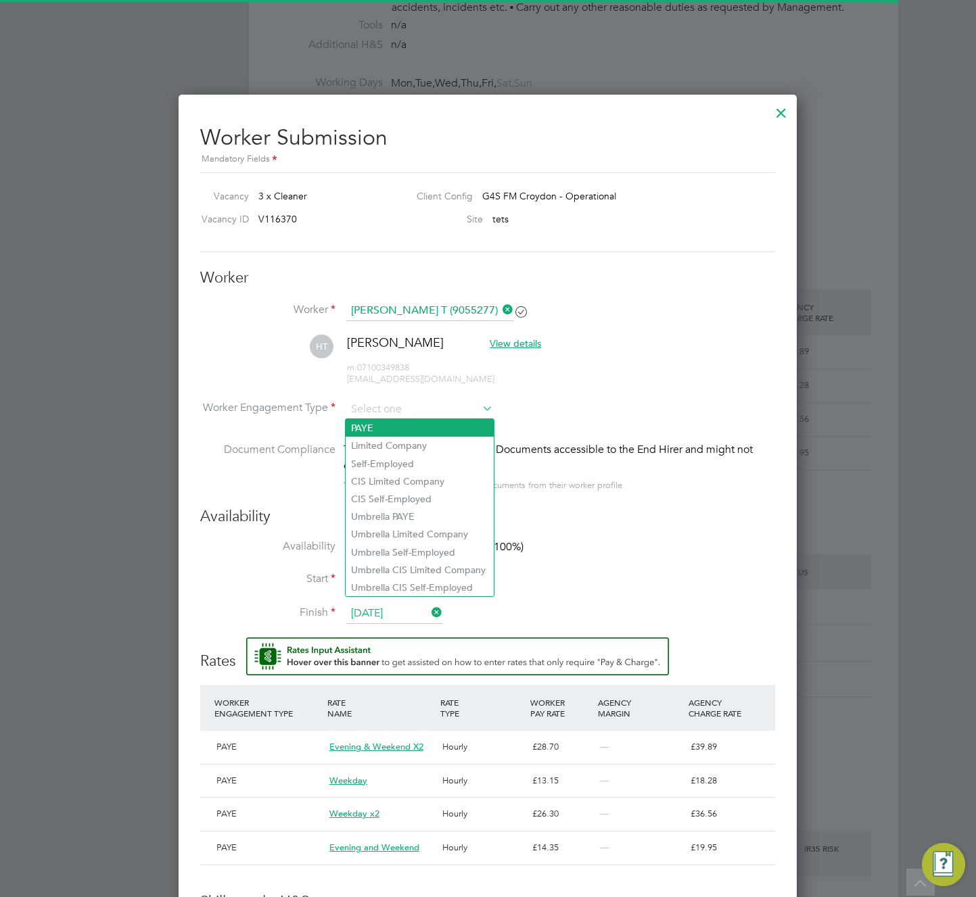
click at [391, 427] on li "PAYE" at bounding box center [420, 428] width 148 height 18
type input "PAYE"
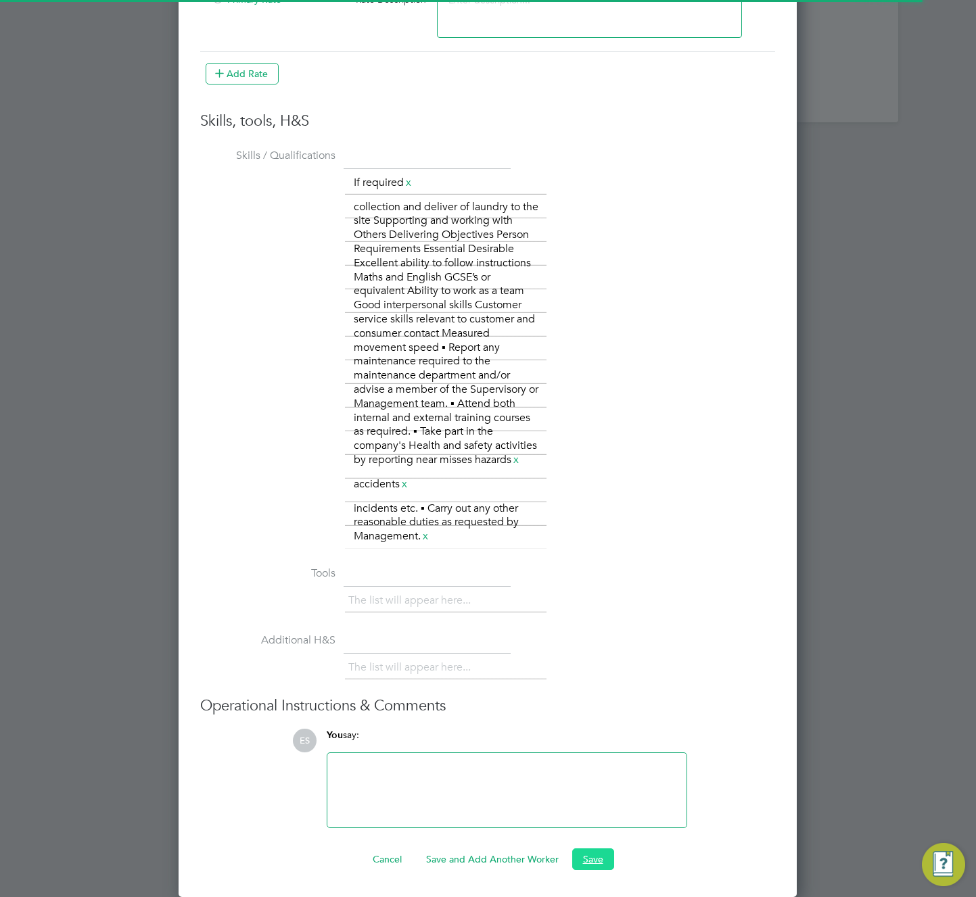
click at [586, 862] on button "Save" at bounding box center [593, 860] width 42 height 22
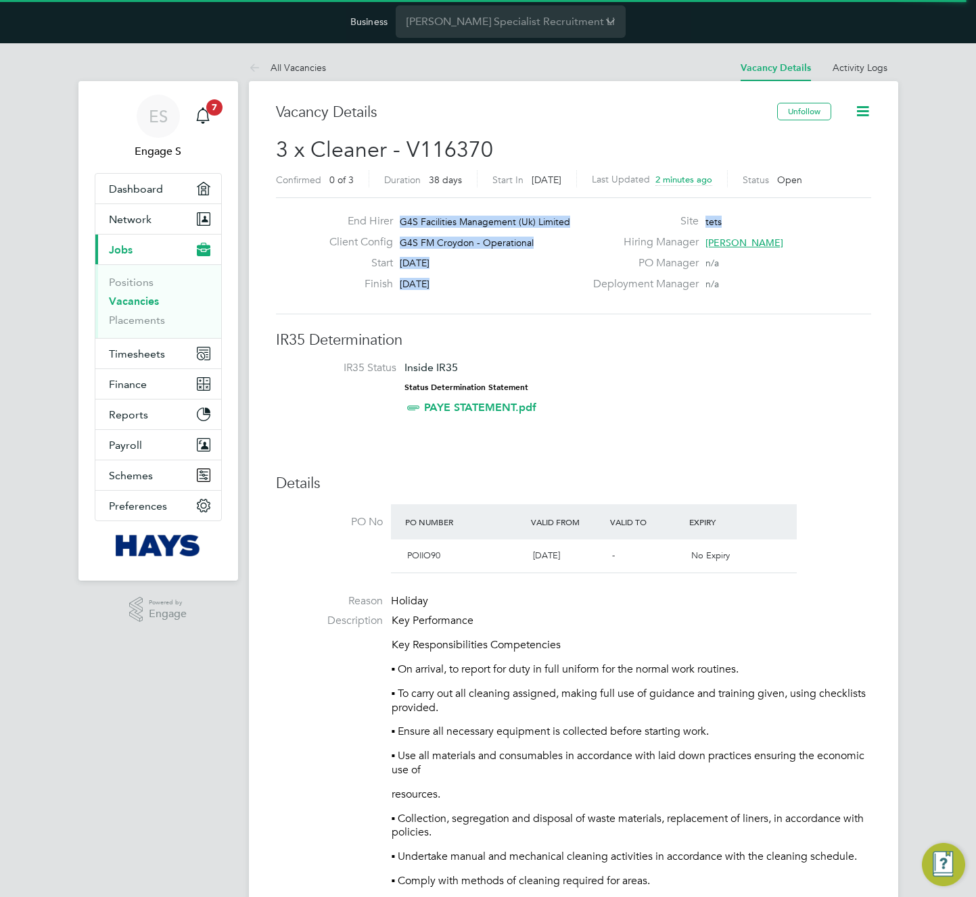
drag, startPoint x: 577, startPoint y: 248, endPoint x: 341, endPoint y: 220, distance: 238.4
click at [341, 220] on div "End Hirer G4S Facilities Management (Uk) Limited Client Config G4S FM Croydon -…" at bounding box center [573, 255] width 606 height 83
click at [571, 300] on div "End Hirer G4S Facilities Management (Uk) Limited Client Config G4S FM Croydon -…" at bounding box center [573, 255] width 595 height 117
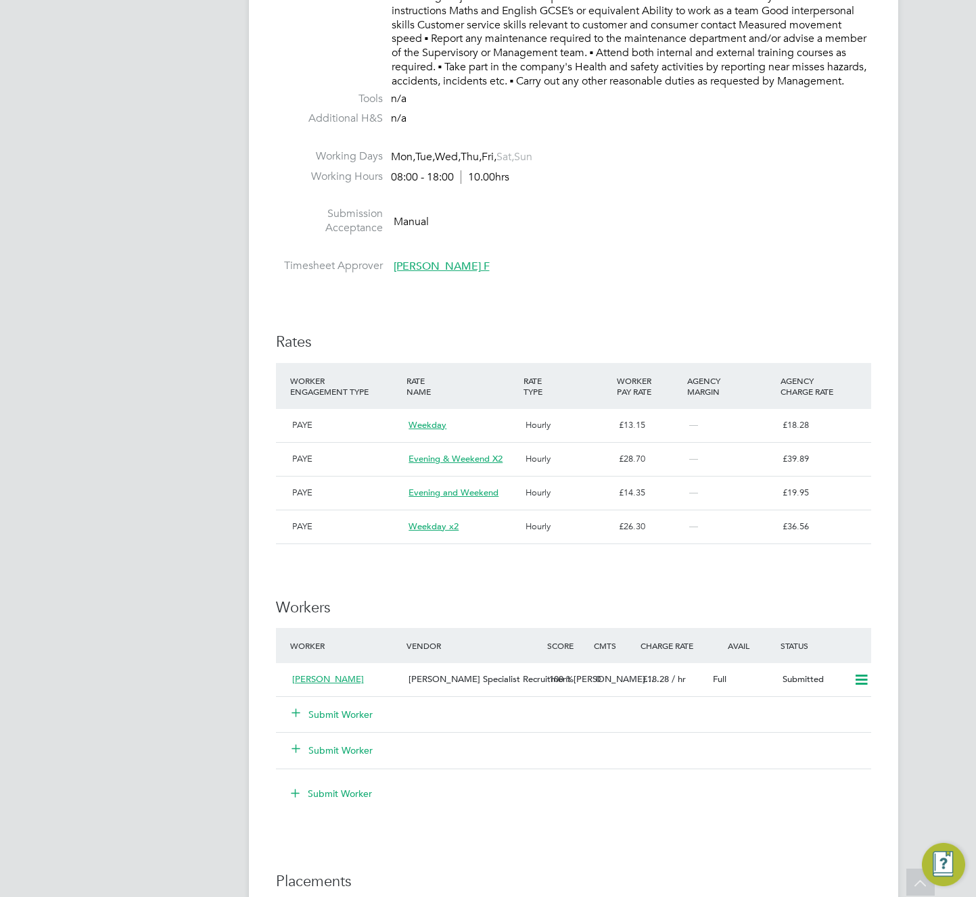
scroll to position [1754, 0]
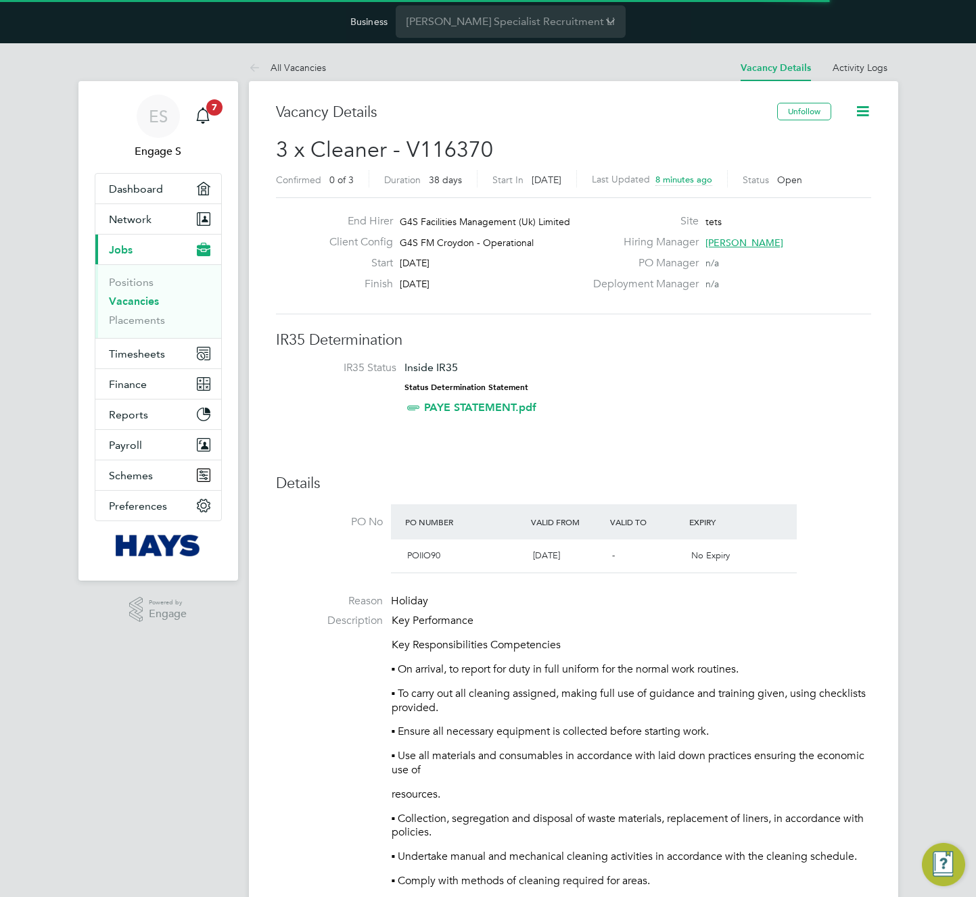
click at [783, 607] on li "Reason Holiday" at bounding box center [573, 604] width 595 height 20
click at [855, 108] on icon at bounding box center [862, 111] width 17 height 17
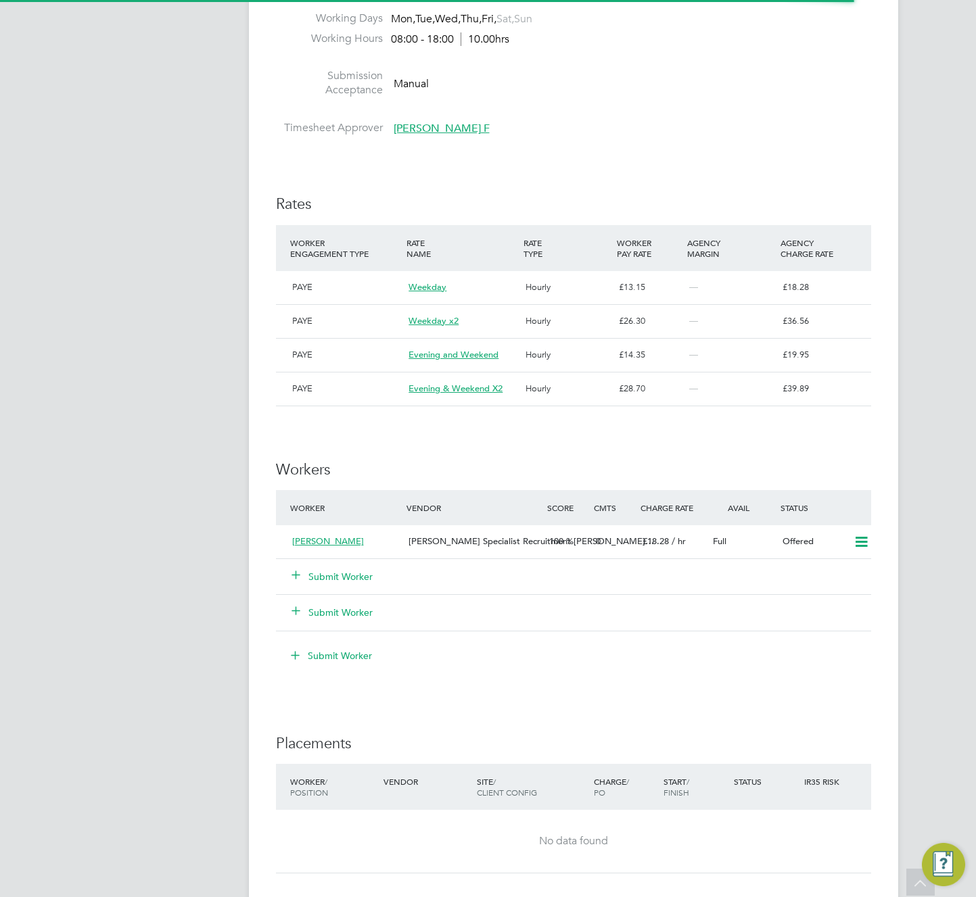
scroll to position [1540, 0]
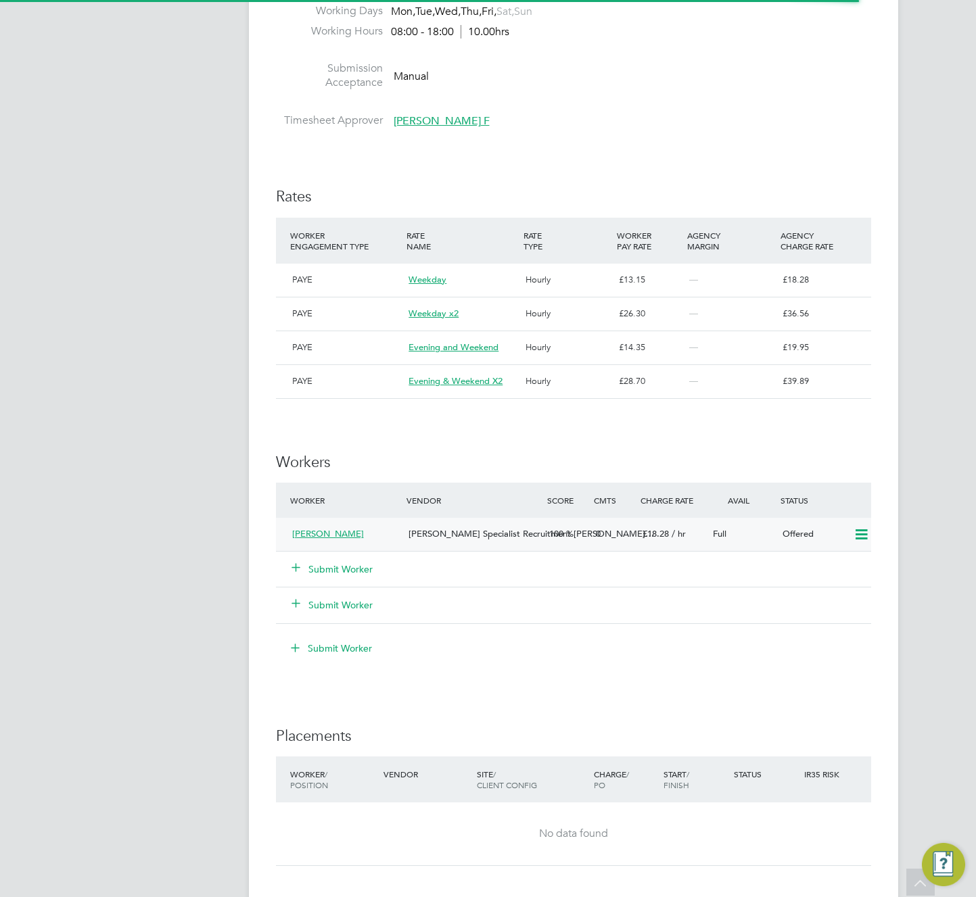
click at [862, 540] on icon at bounding box center [861, 534] width 17 height 11
click at [823, 580] on li "Confirm" at bounding box center [841, 577] width 51 height 19
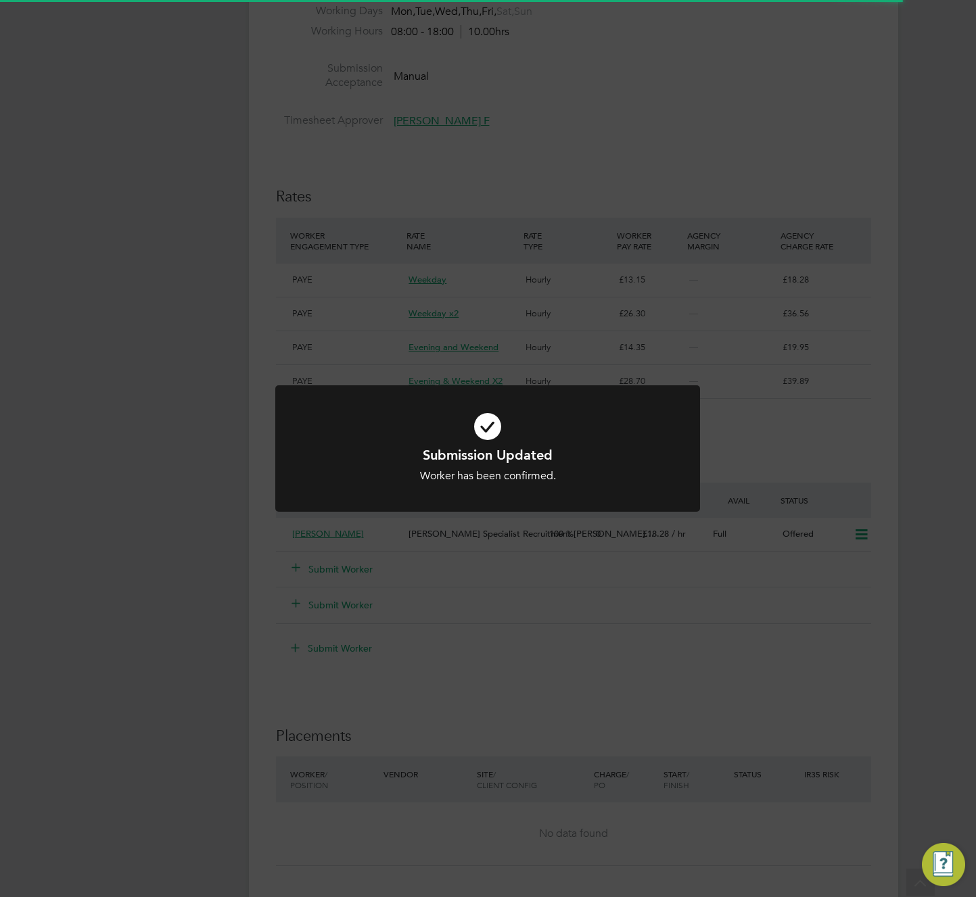
click at [825, 457] on div "Submission Updated Worker has been confirmed. Cancel Okay" at bounding box center [488, 448] width 976 height 897
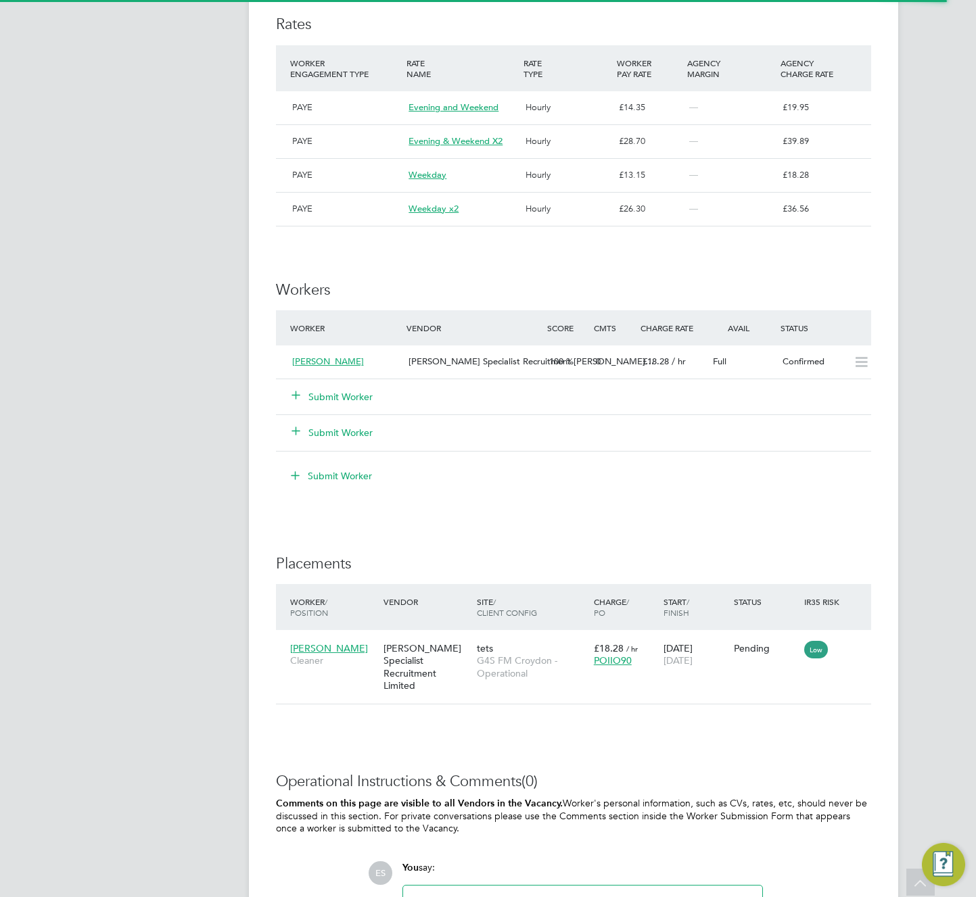
scroll to position [13, 64]
click at [843, 655] on div "Low" at bounding box center [824, 649] width 47 height 26
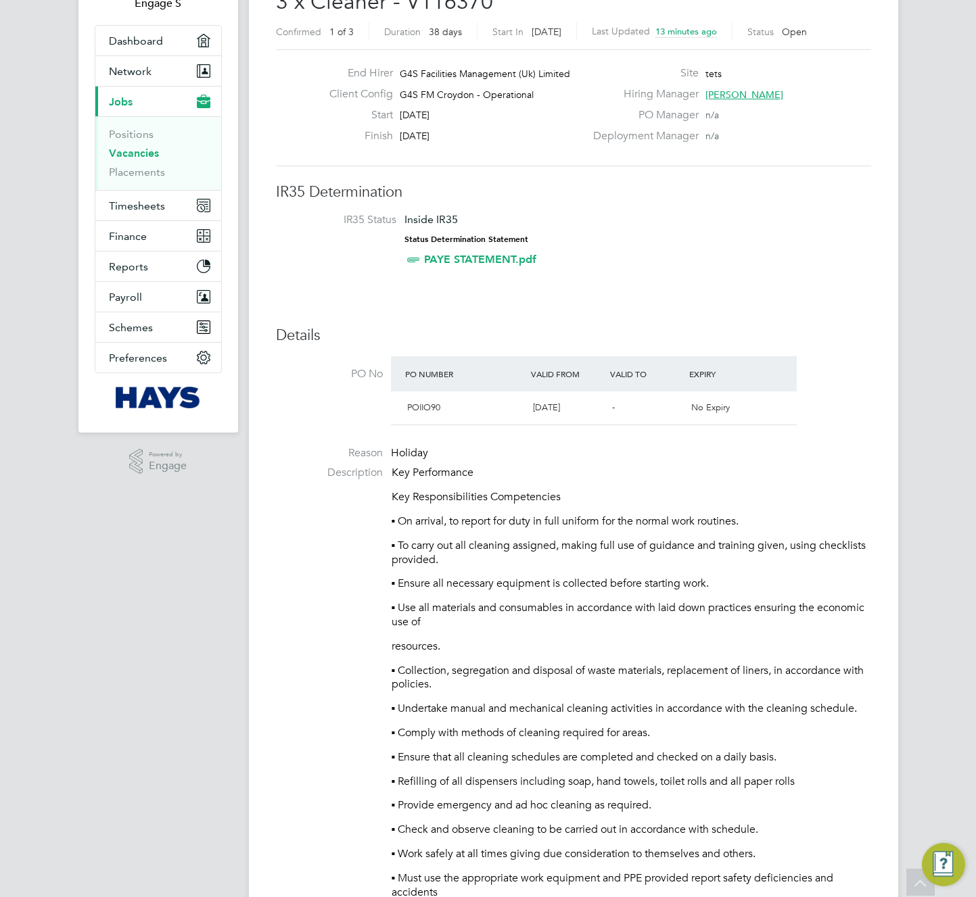
scroll to position [0, 0]
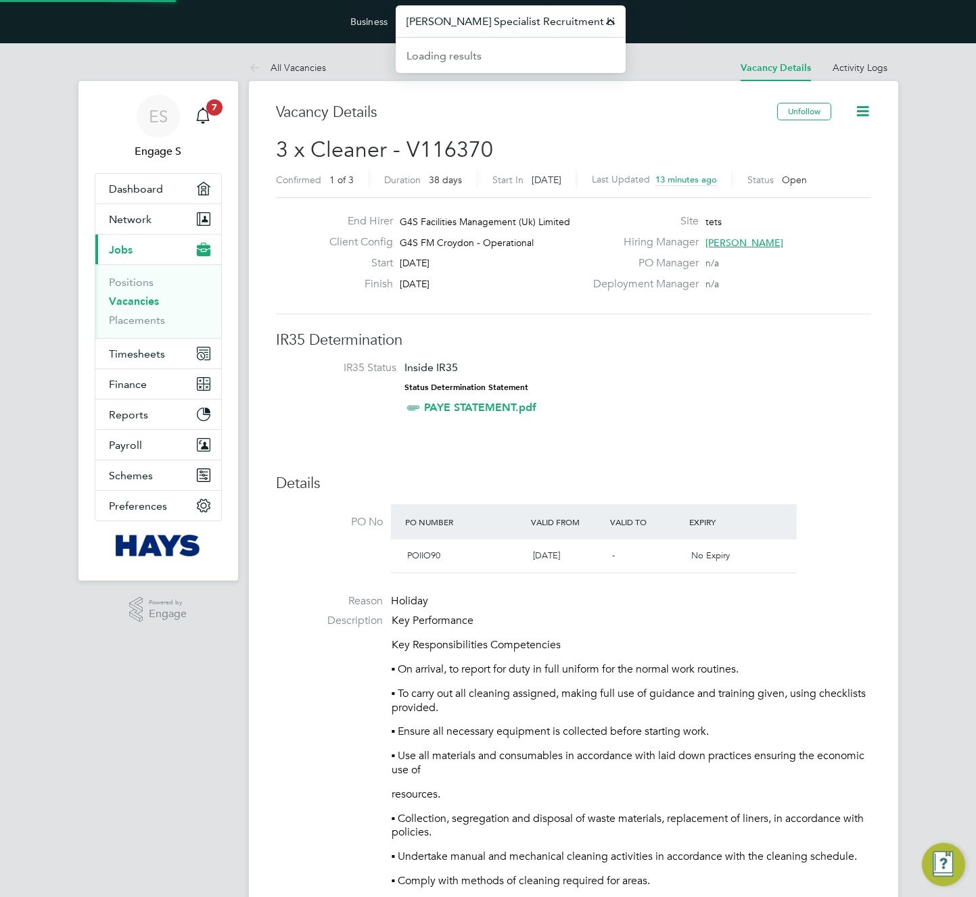
click at [538, 25] on input "Hays Specialist Recruitment Limited" at bounding box center [511, 21] width 230 height 32
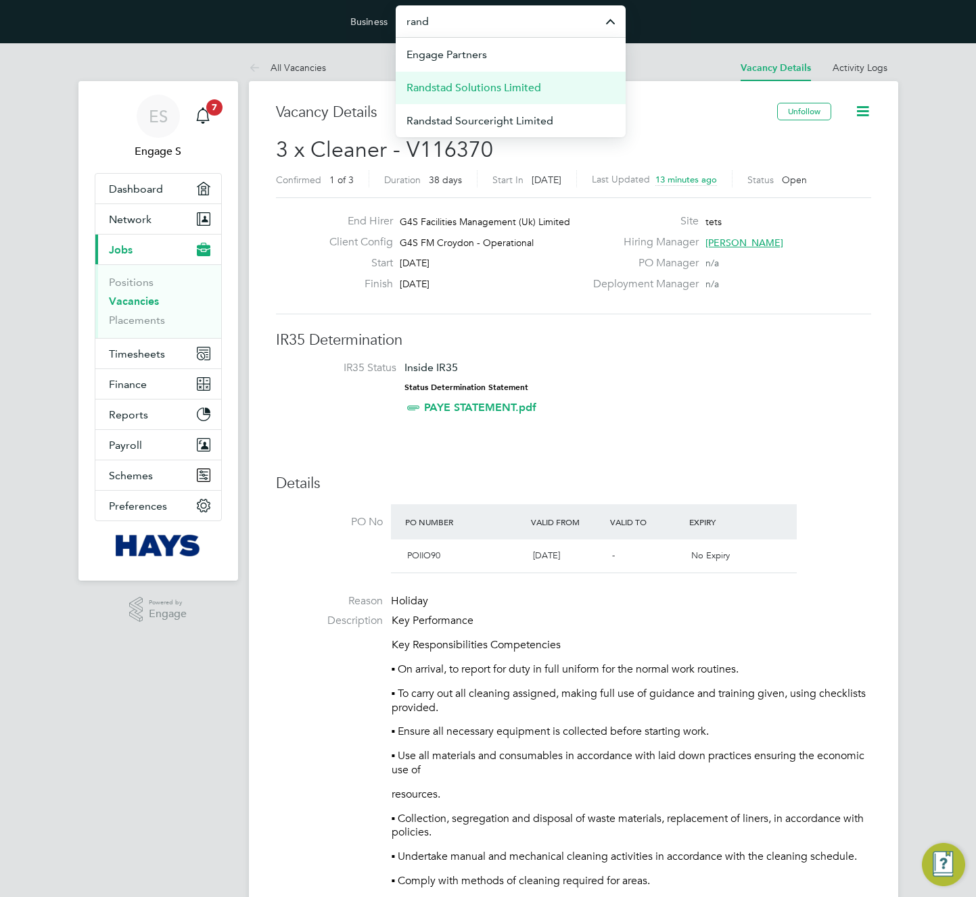
click at [459, 91] on span "Randstad Solutions Limited" at bounding box center [473, 88] width 135 height 16
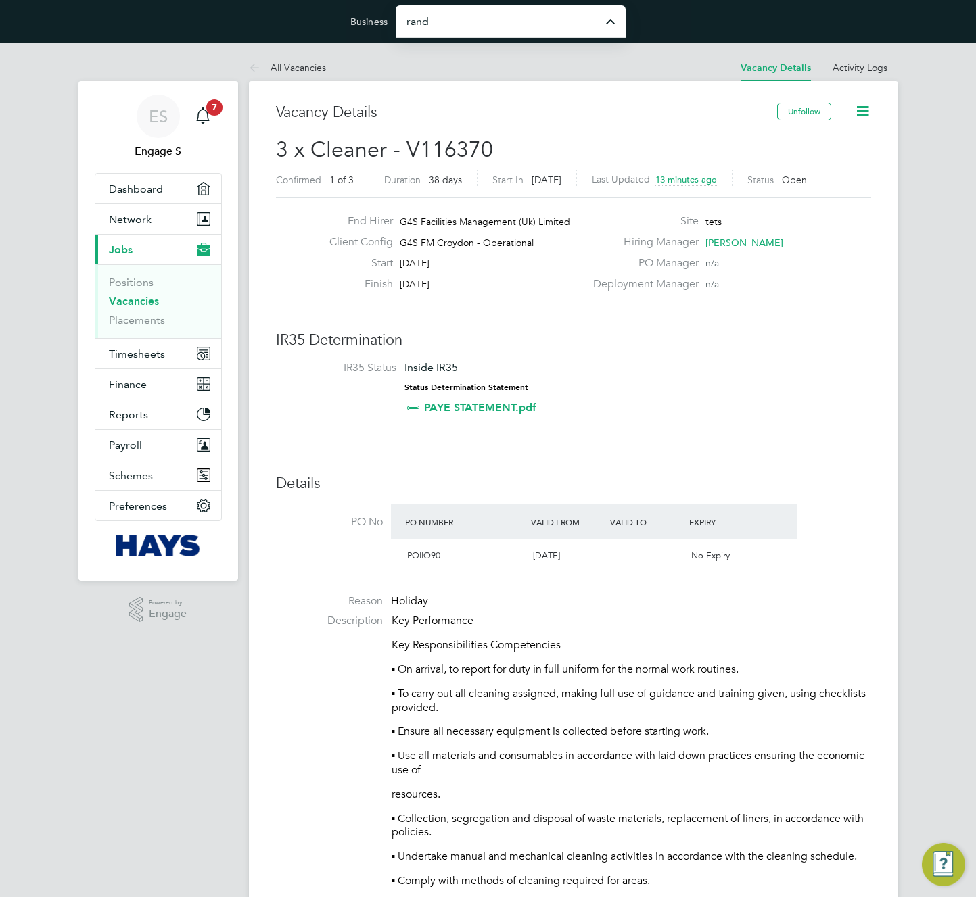
type input "Randstad Solutions Limited"
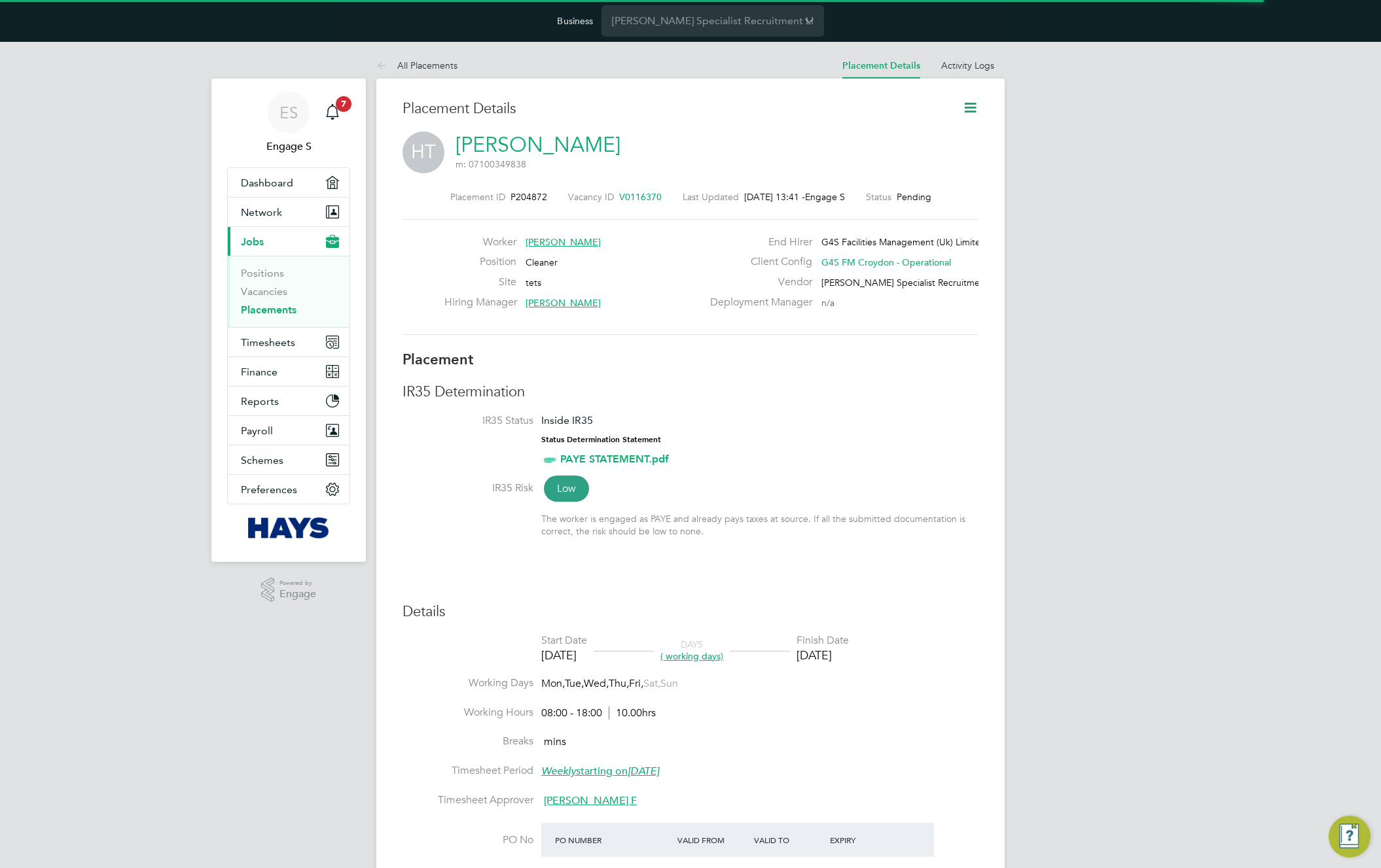
scroll to position [7, 7]
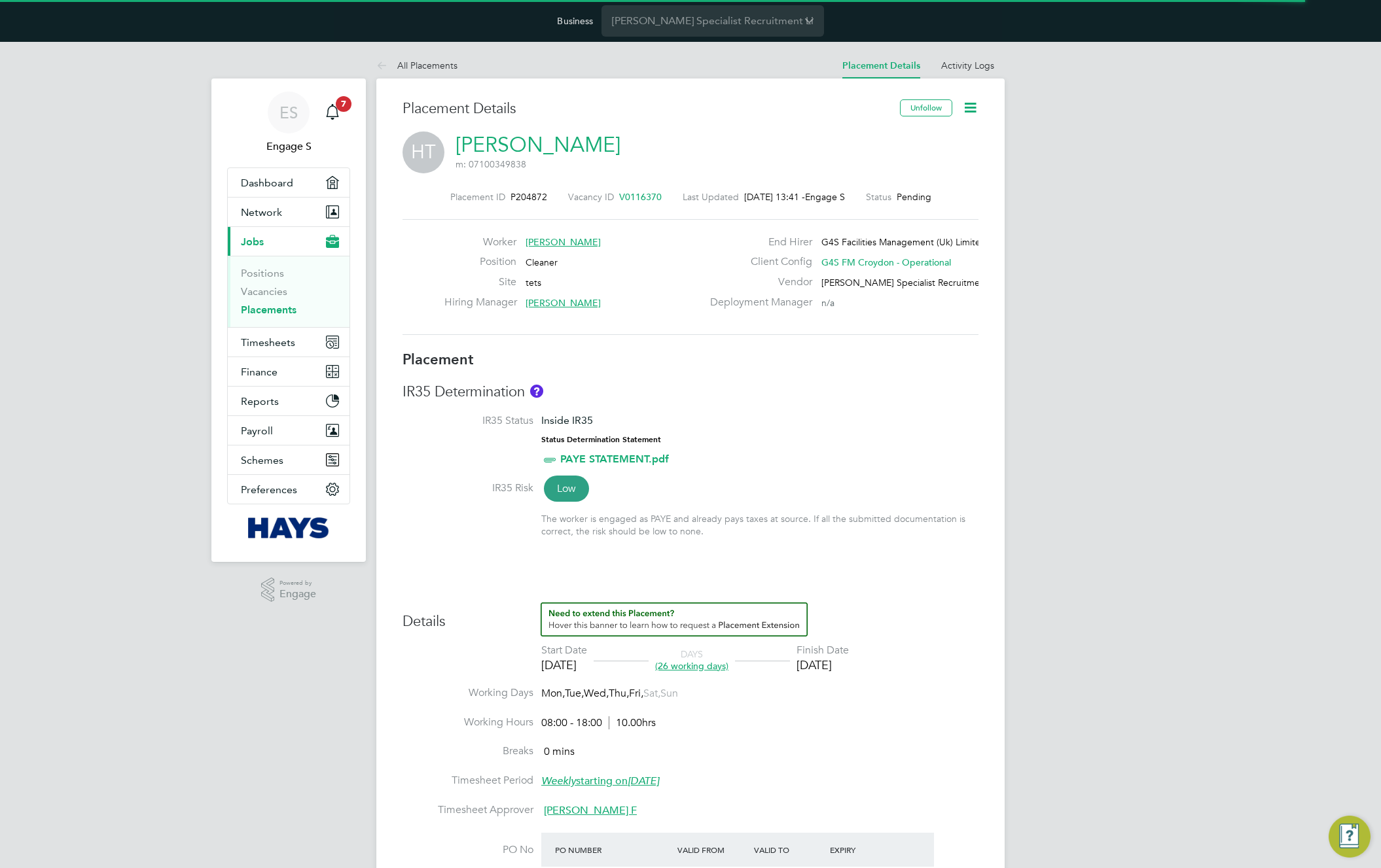
click at [965, 110] on icon at bounding box center [970, 107] width 16 height 16
click at [896, 179] on li "Start" at bounding box center [927, 182] width 96 height 18
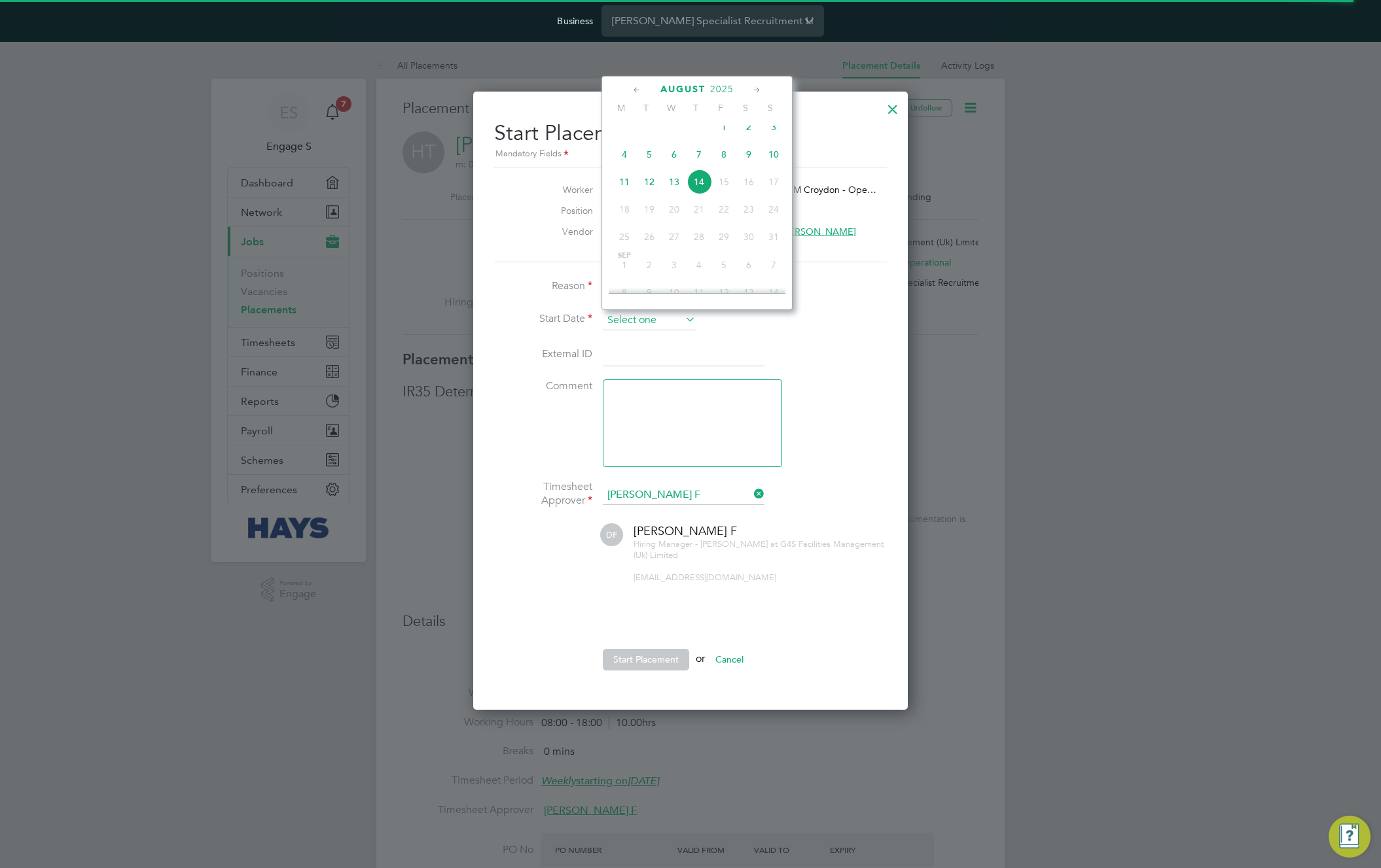
click at [645, 324] on input at bounding box center [649, 320] width 93 height 19
click at [695, 167] on span "26" at bounding box center [699, 164] width 25 height 25
type input "26 Jun 2025"
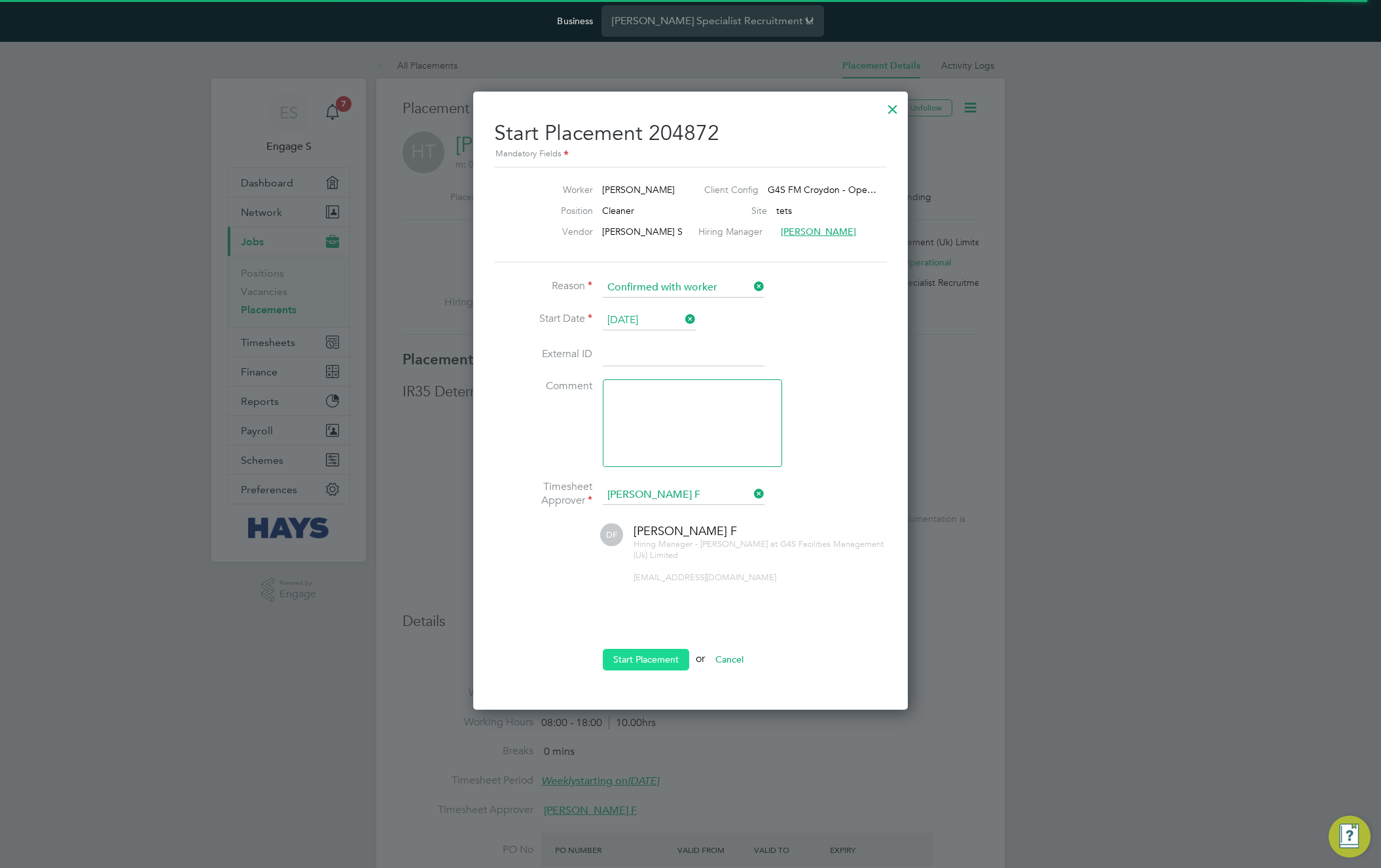
click at [641, 668] on button "Start Placement" at bounding box center [645, 660] width 86 height 21
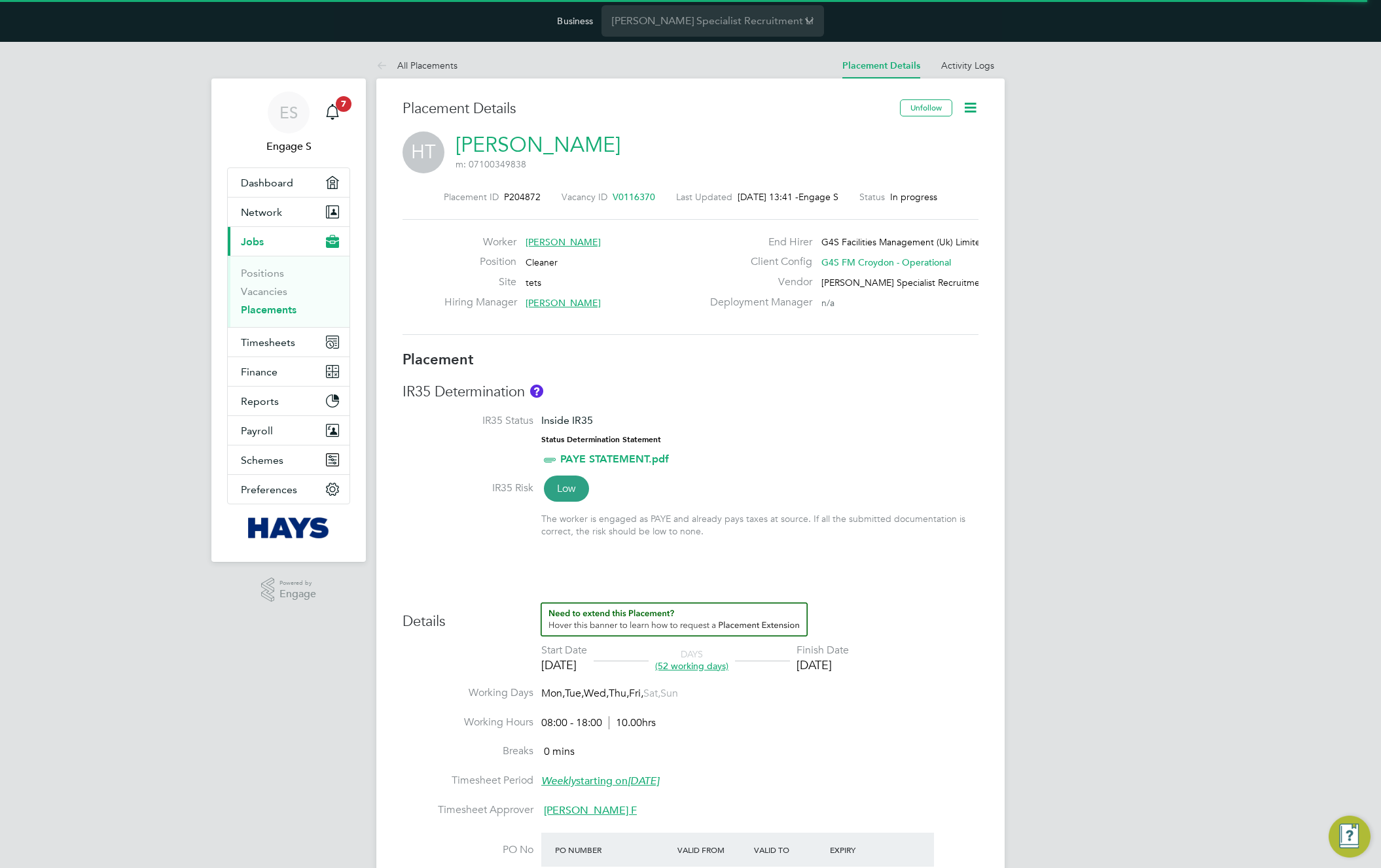
click at [965, 106] on icon at bounding box center [970, 107] width 16 height 16
click at [593, 165] on div "HT Haydn T m: 07100349838" at bounding box center [690, 154] width 576 height 45
click at [520, 147] on link "Haydn T" at bounding box center [538, 145] width 165 height 25
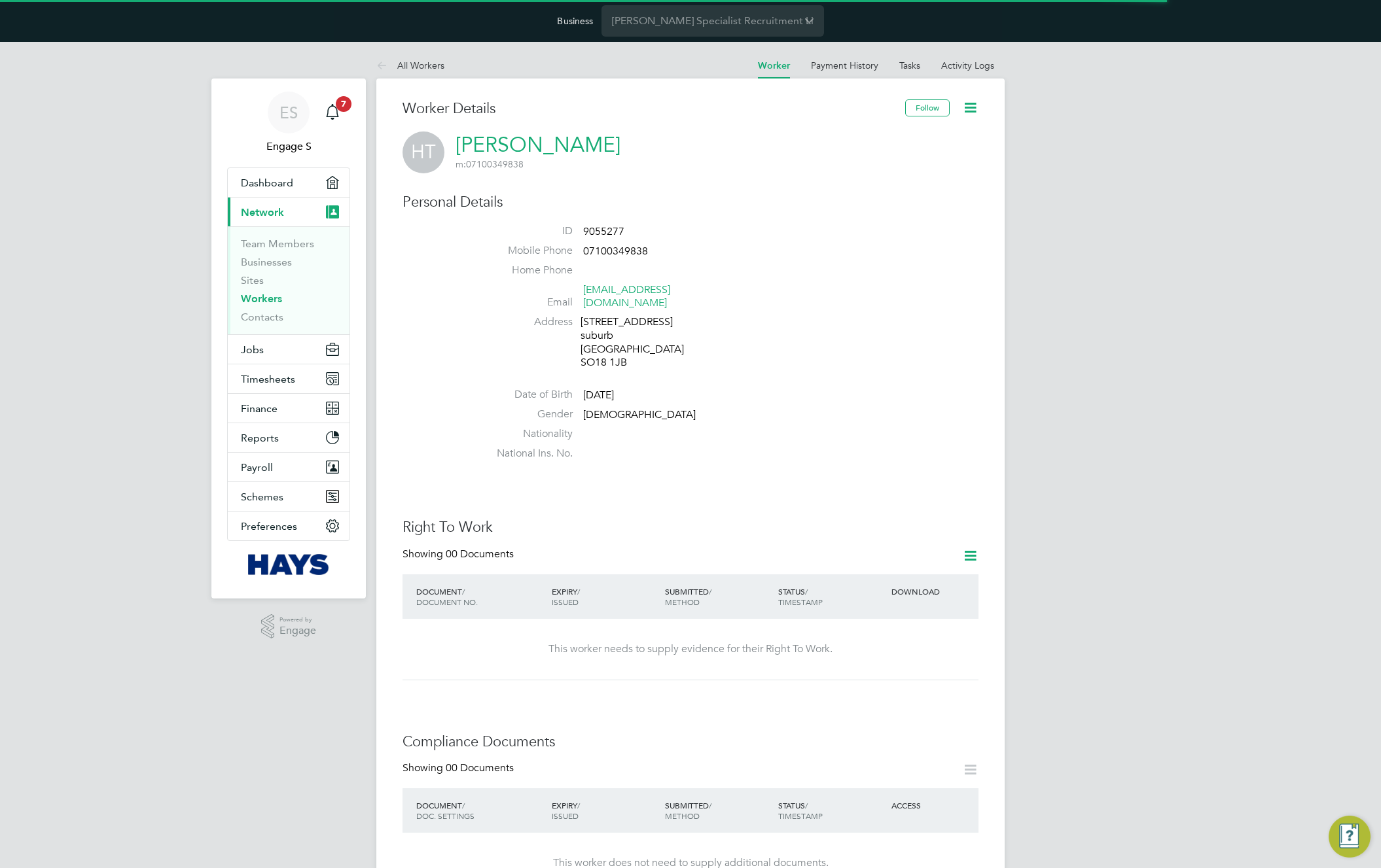
click at [969, 105] on icon at bounding box center [970, 107] width 16 height 16
click at [834, 231] on li "Impersonate" at bounding box center [895, 230] width 164 height 18
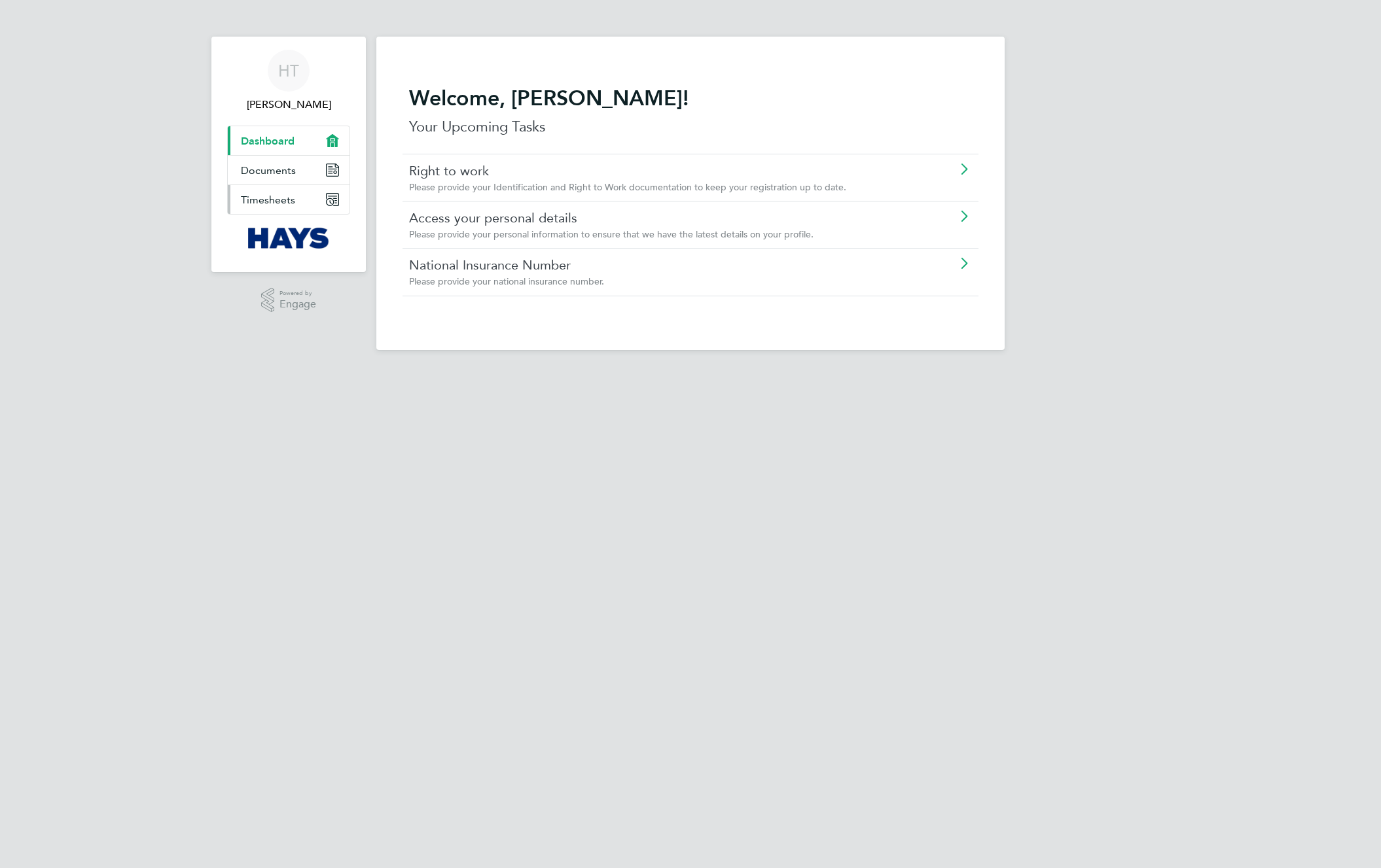
click at [288, 200] on span "Timesheets" at bounding box center [268, 199] width 54 height 13
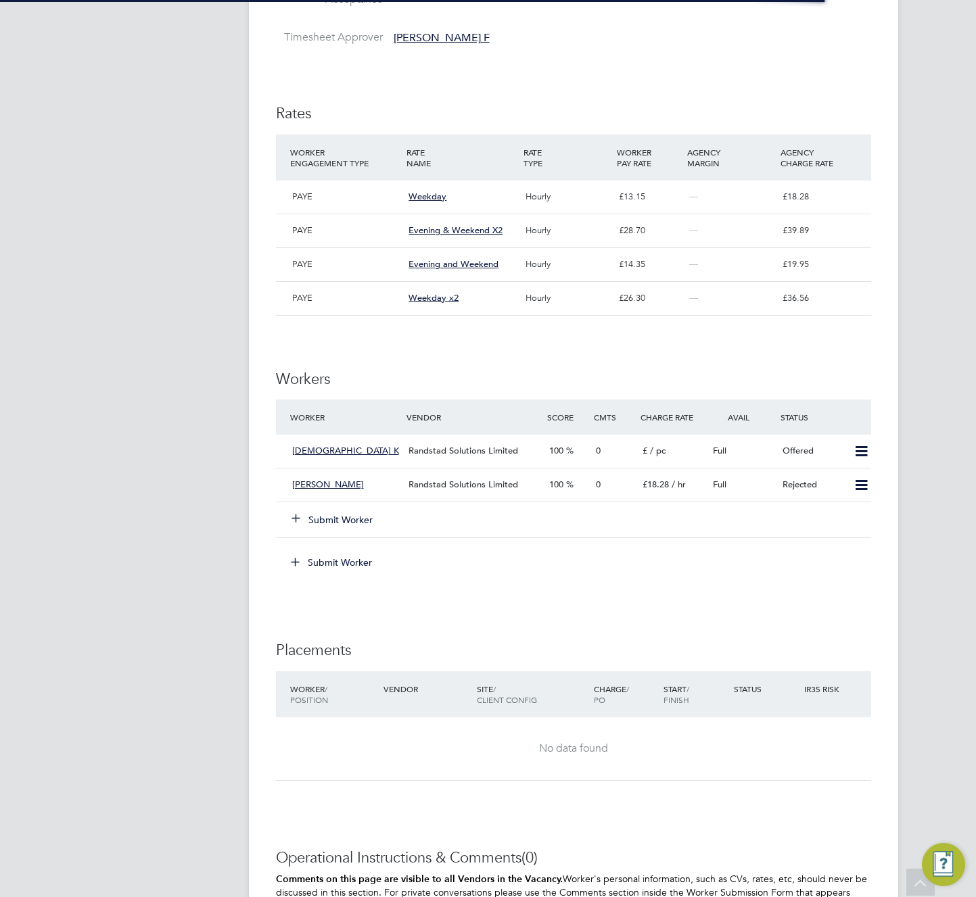
scroll to position [1764, 0]
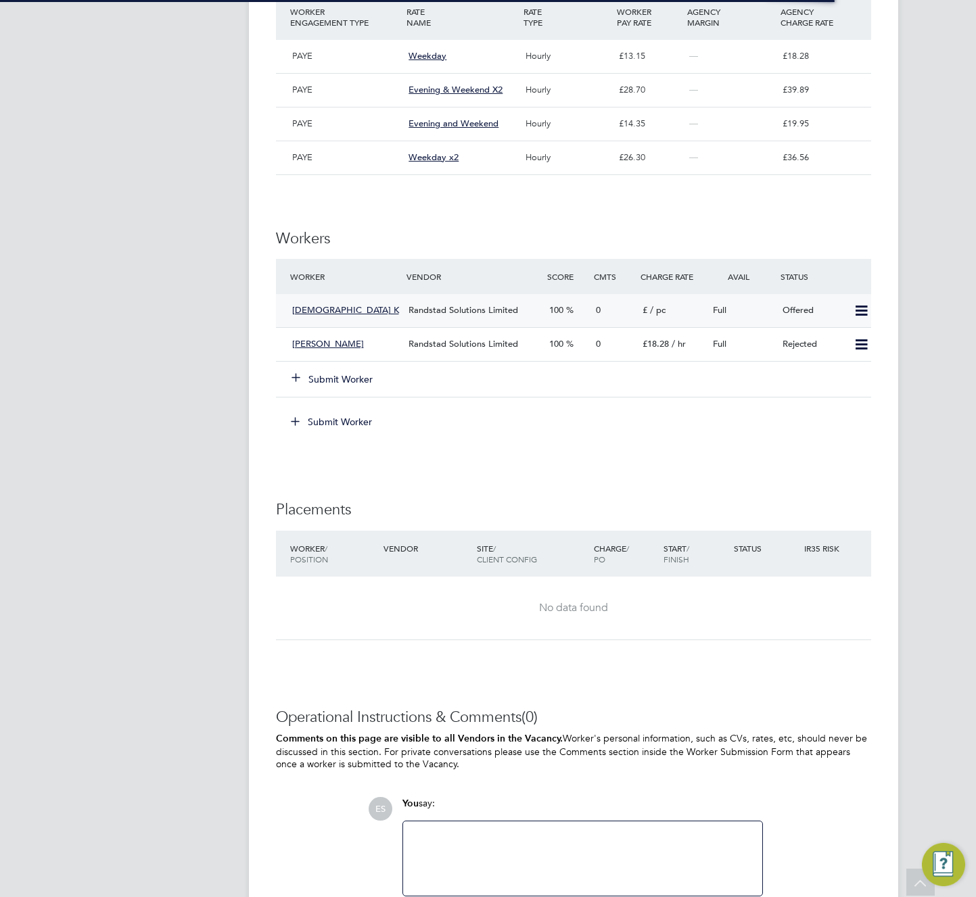
click at [861, 316] on icon at bounding box center [861, 311] width 17 height 11
click at [842, 352] on li "Confirm" at bounding box center [841, 353] width 51 height 19
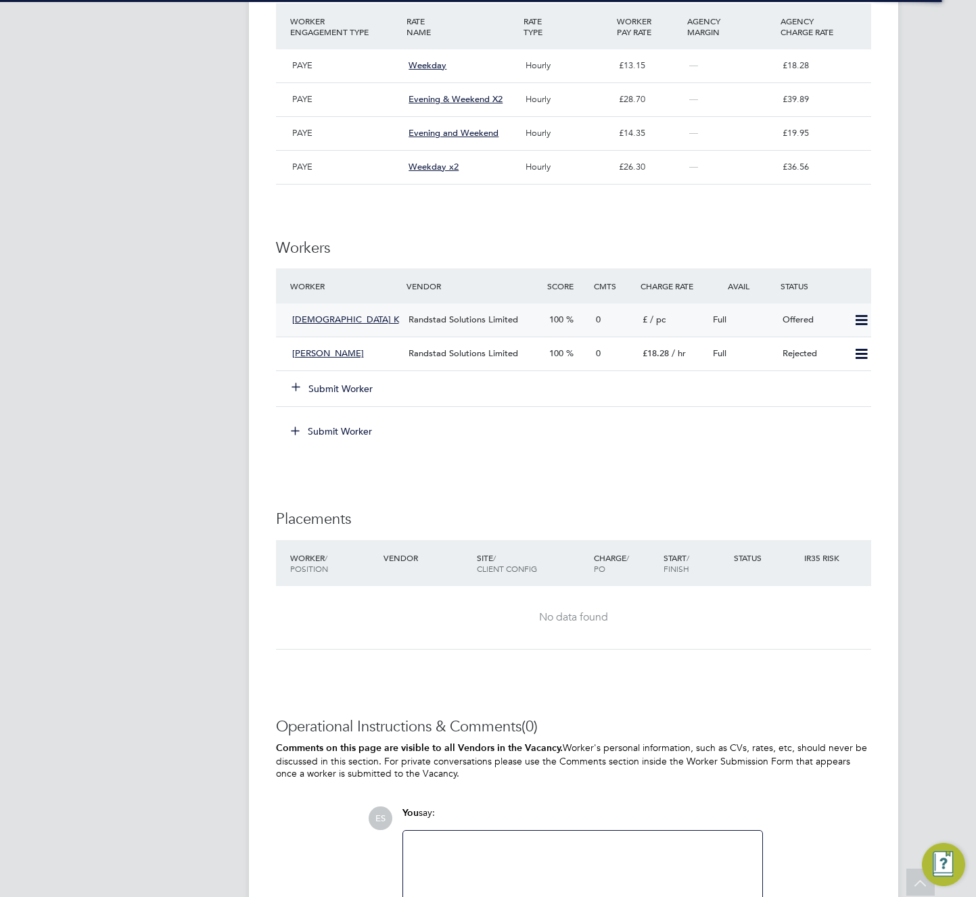
scroll to position [1678, 0]
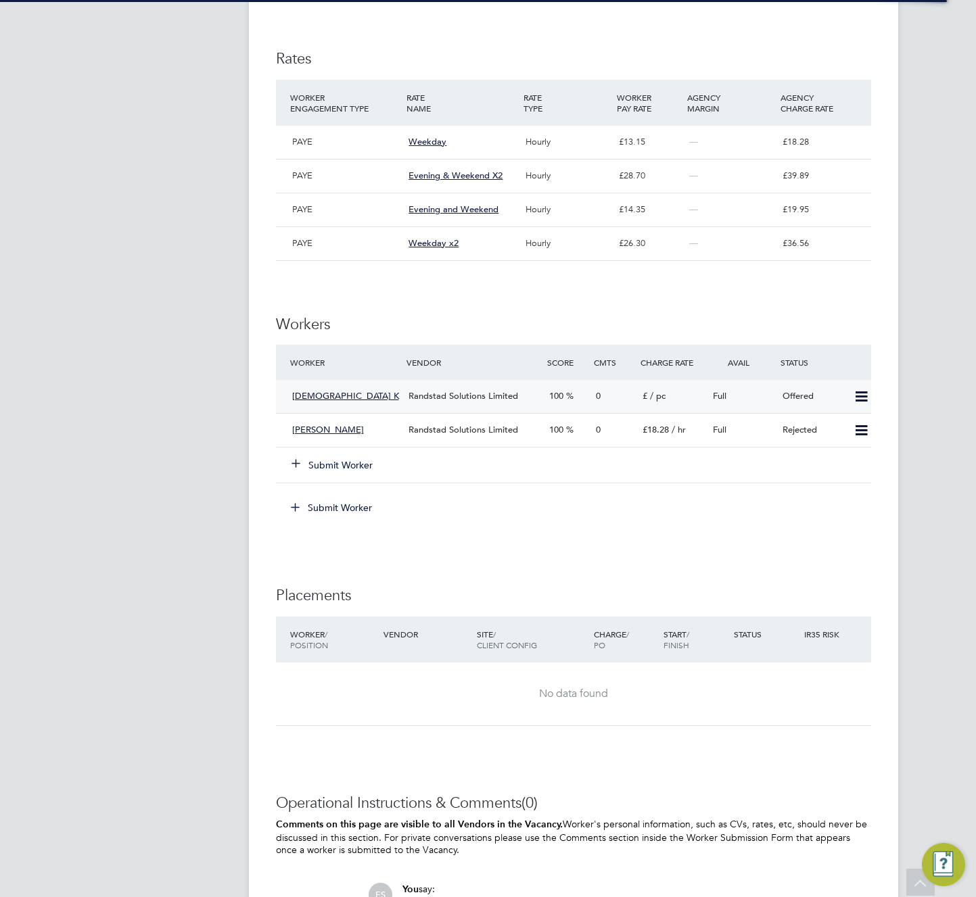
click at [860, 402] on icon at bounding box center [861, 397] width 17 height 11
click at [683, 408] on div "£ / pc" at bounding box center [672, 396] width 70 height 22
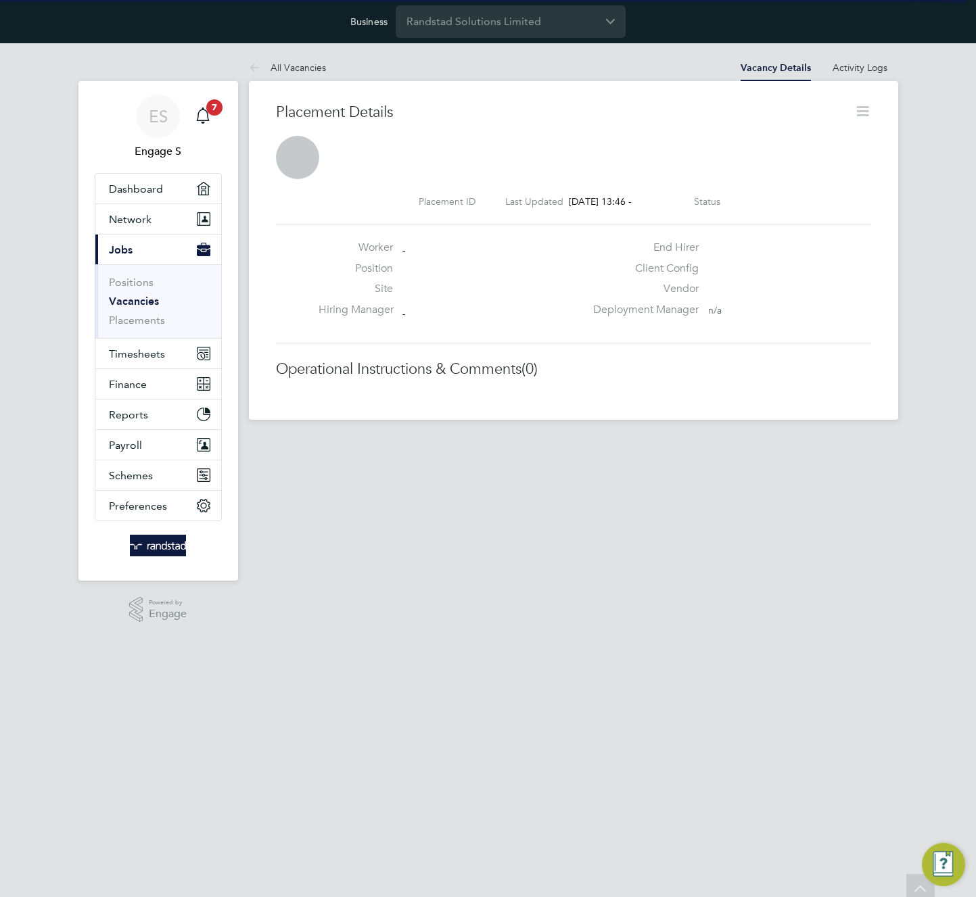
scroll to position [7, 7]
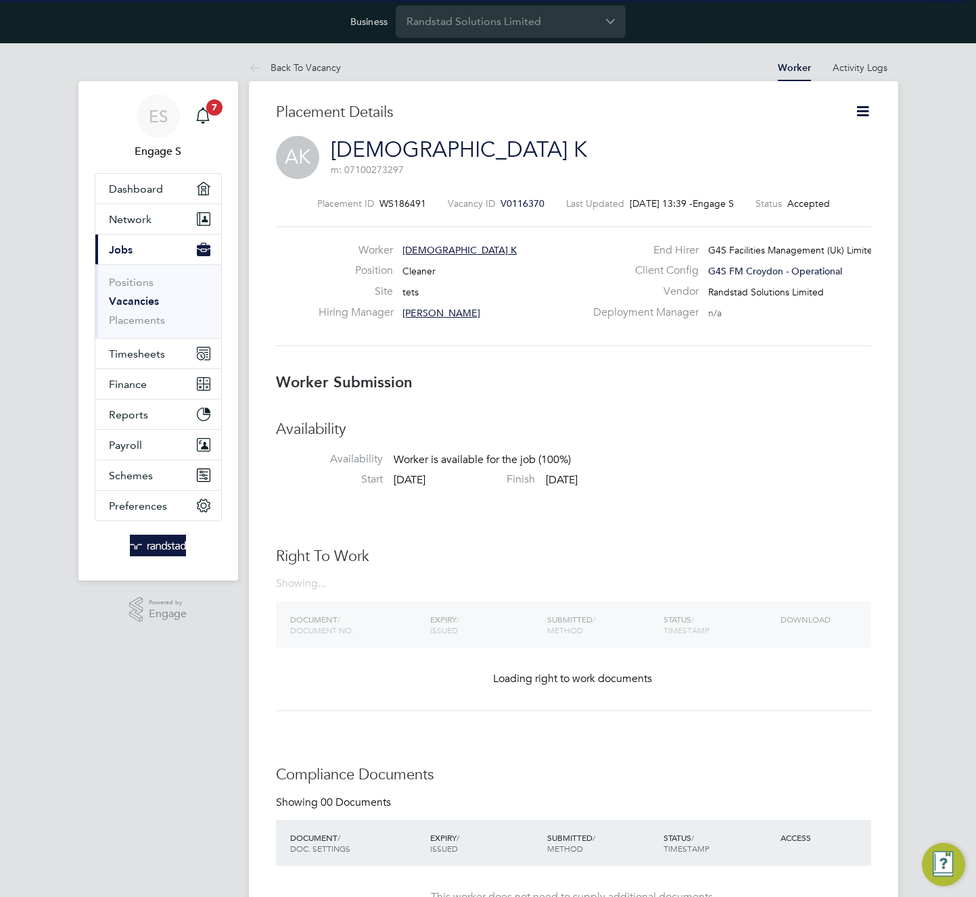
click at [683, 408] on div "Worker Submission Availability Availability Worker is available for the job (10…" at bounding box center [573, 879] width 595 height 1013
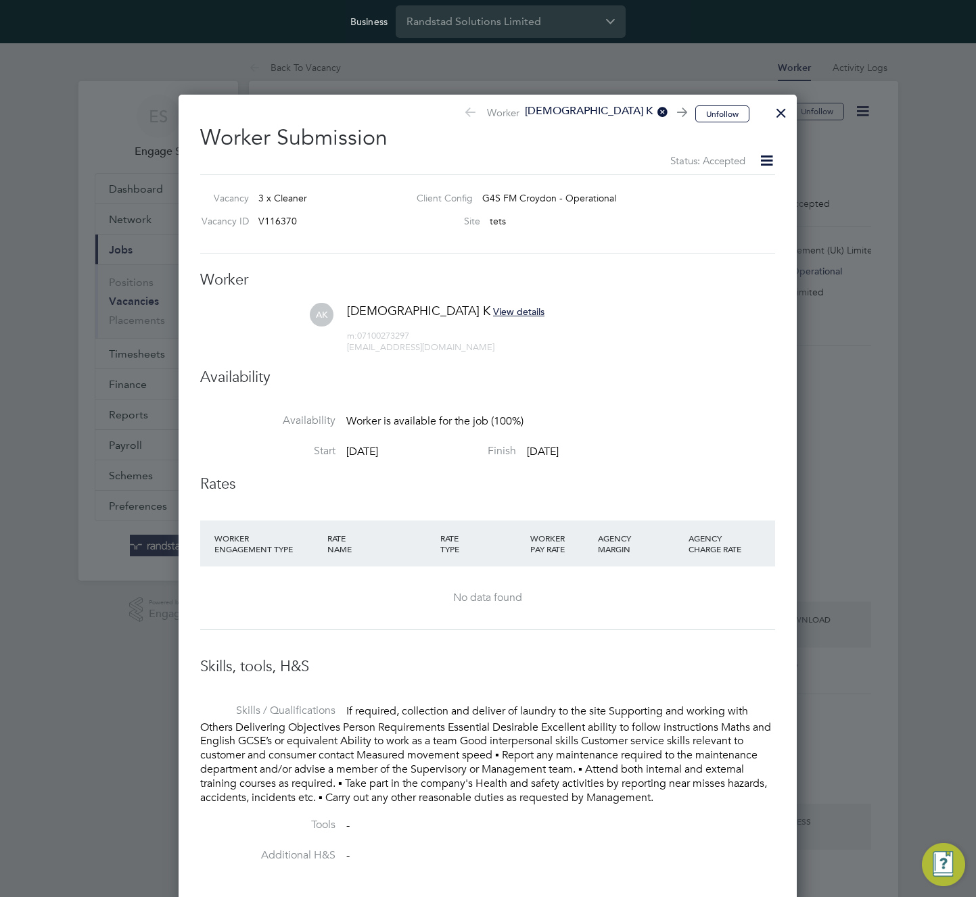
click at [775, 112] on div at bounding box center [781, 109] width 24 height 24
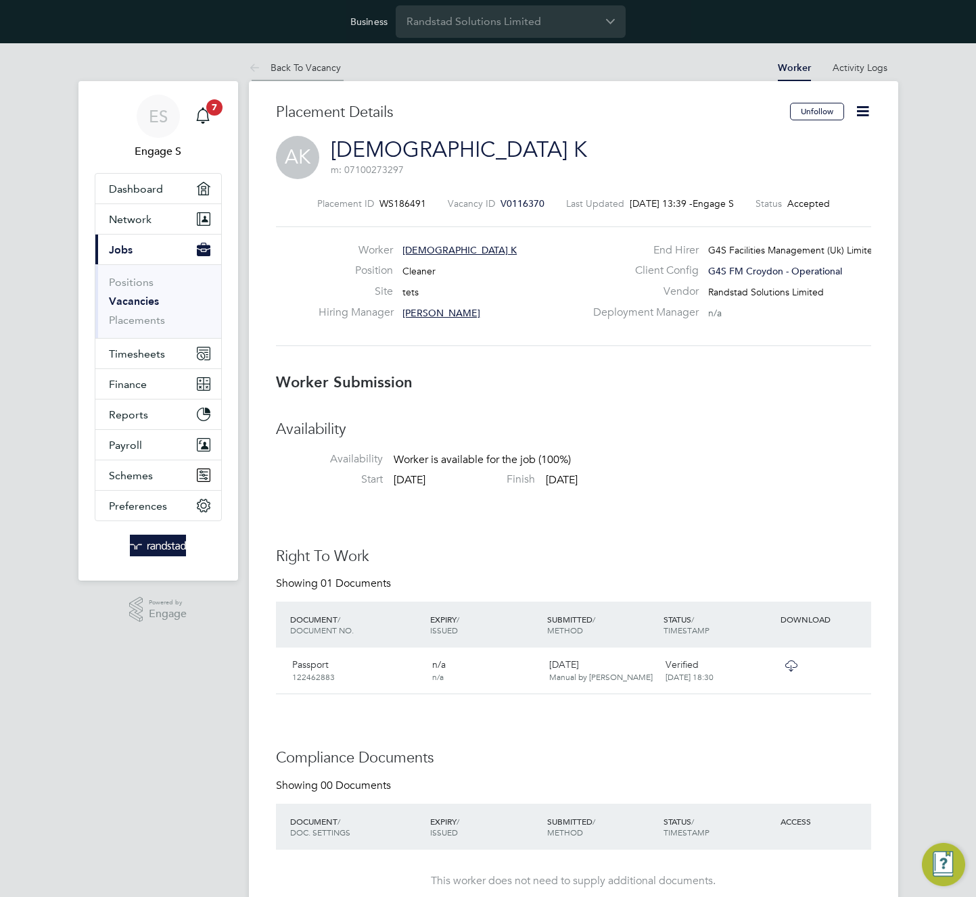
click at [292, 73] on li "Back To Vacancy" at bounding box center [295, 67] width 92 height 27
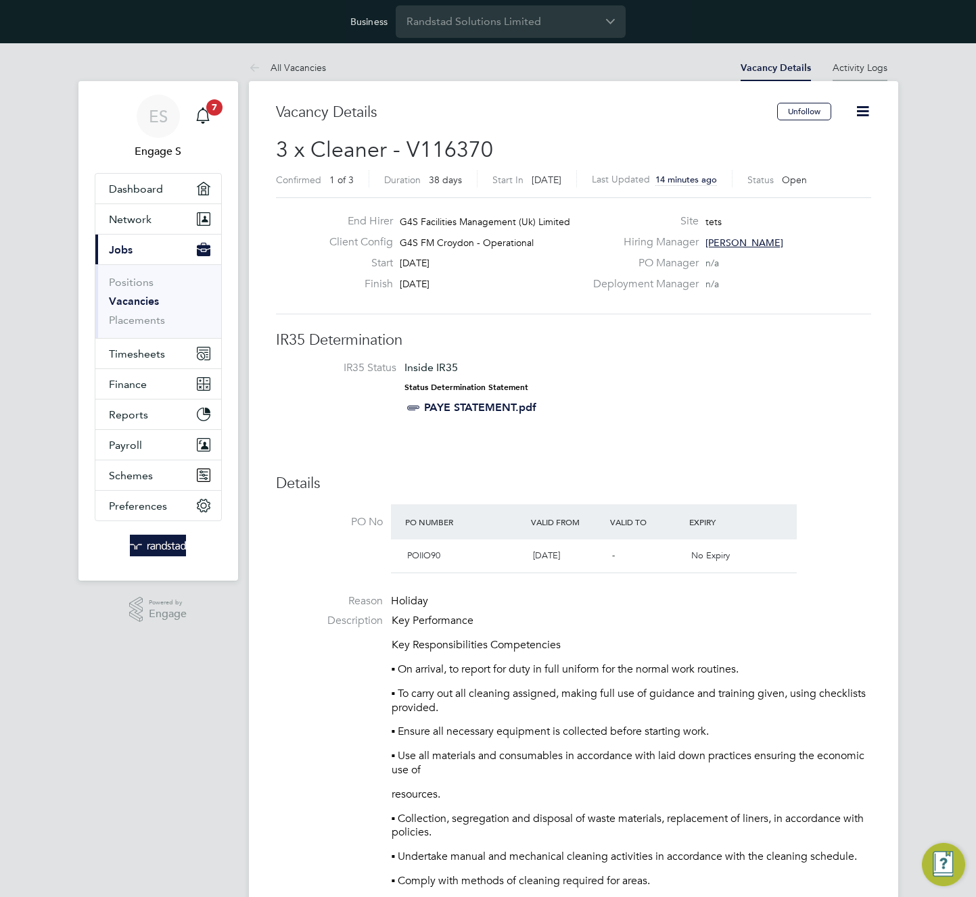
click at [878, 63] on link "Activity Logs" at bounding box center [859, 68] width 55 height 12
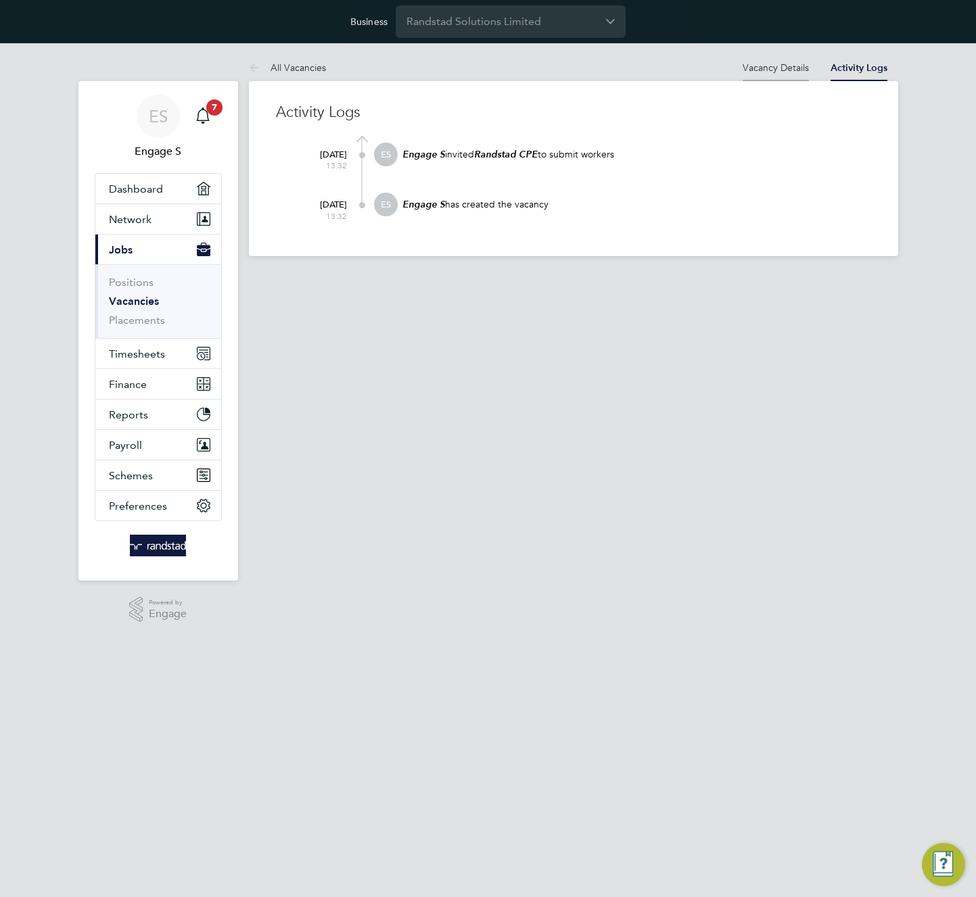
click at [787, 63] on link "Vacancy Details" at bounding box center [775, 68] width 66 height 12
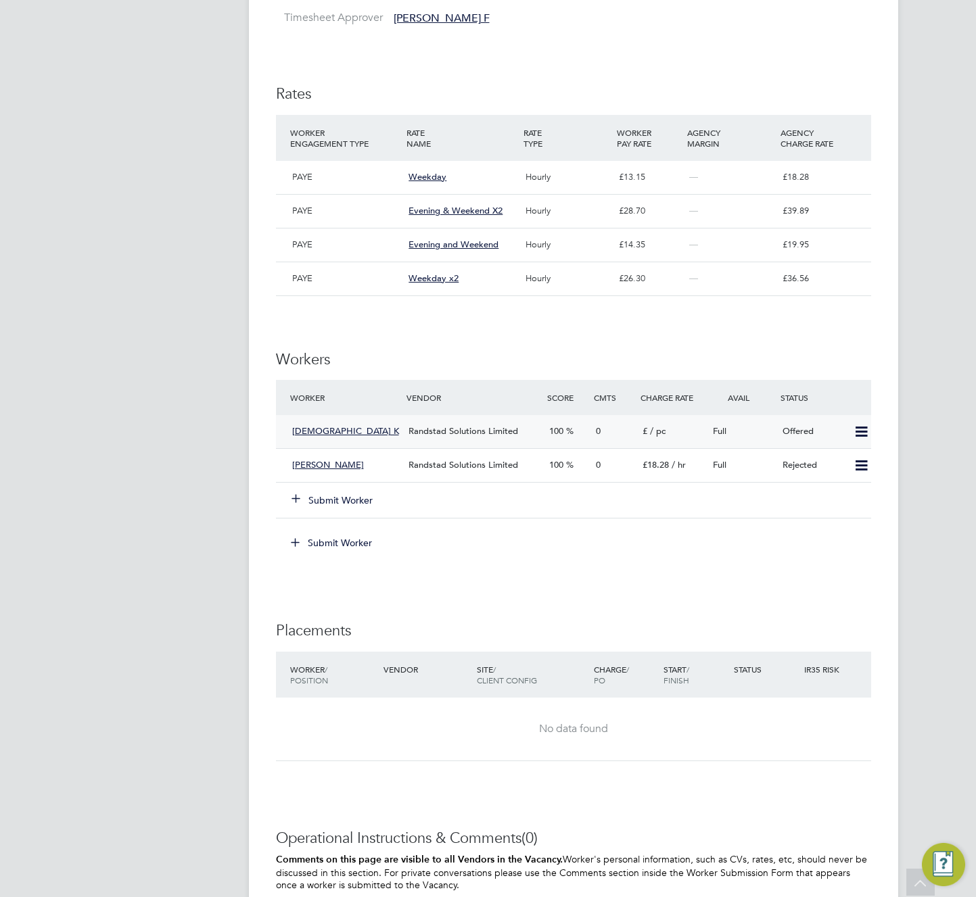
click at [858, 438] on icon at bounding box center [861, 432] width 17 height 11
click at [823, 474] on li "Confirm" at bounding box center [841, 474] width 51 height 19
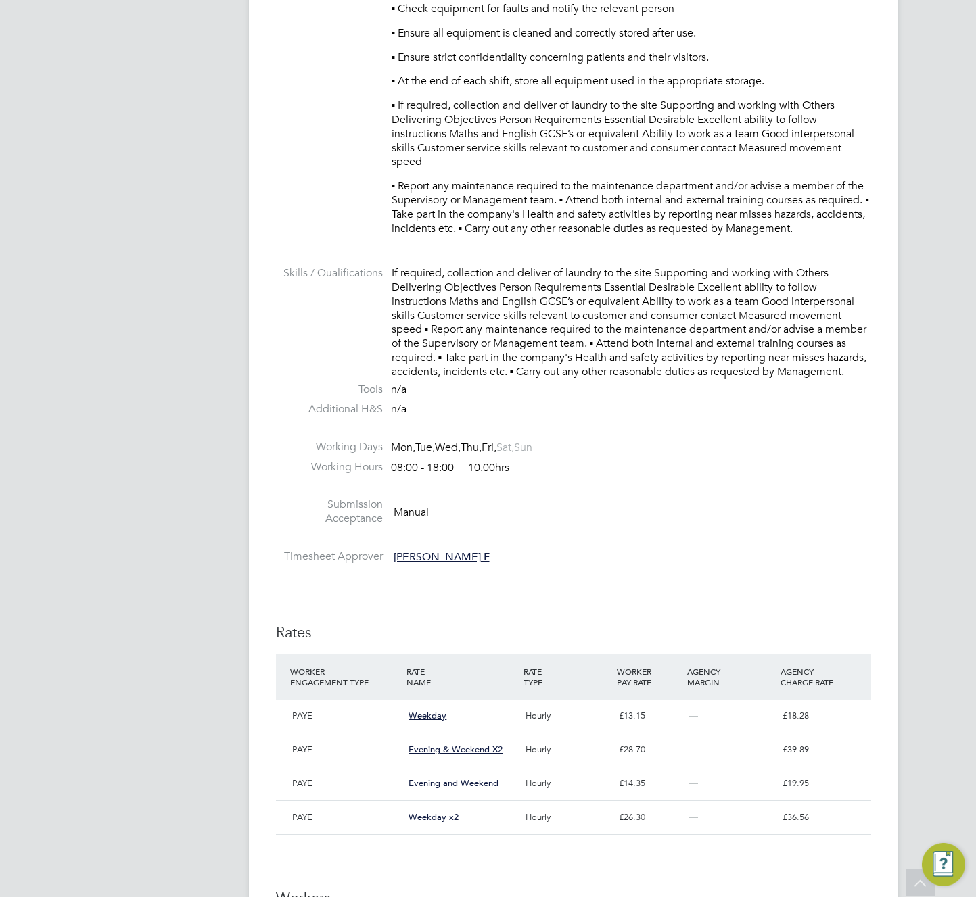
scroll to position [1654, 0]
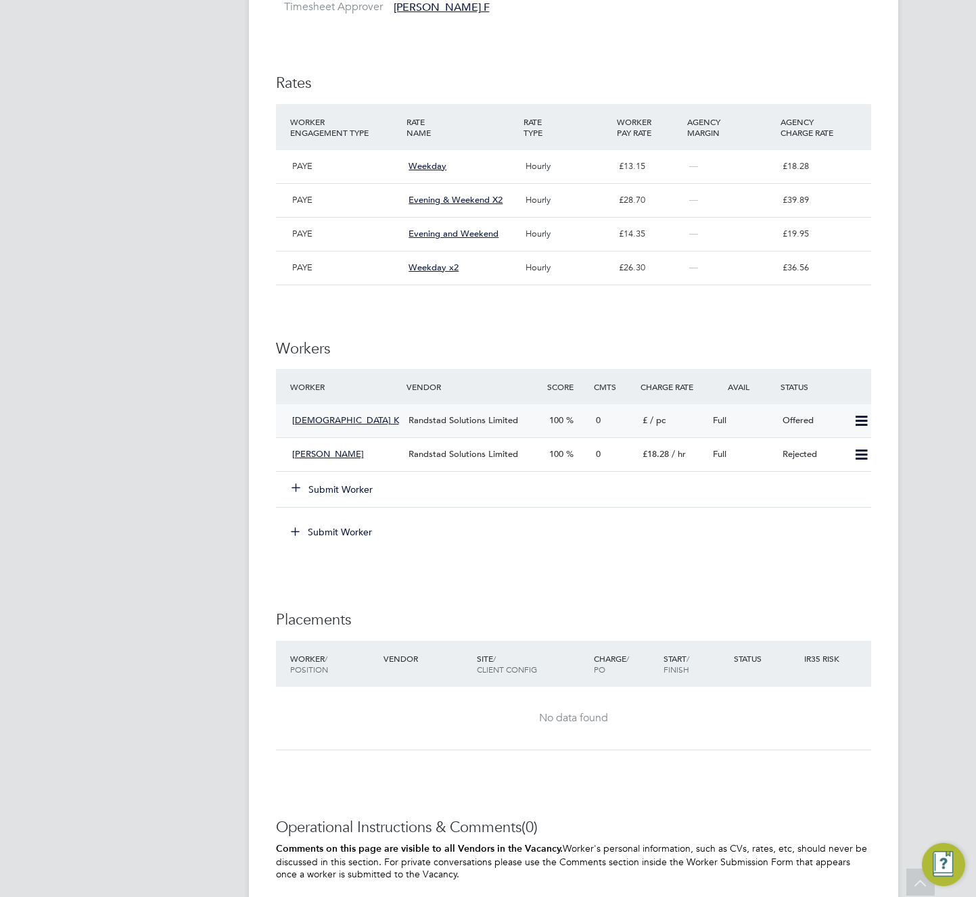
click at [862, 427] on icon at bounding box center [861, 421] width 17 height 11
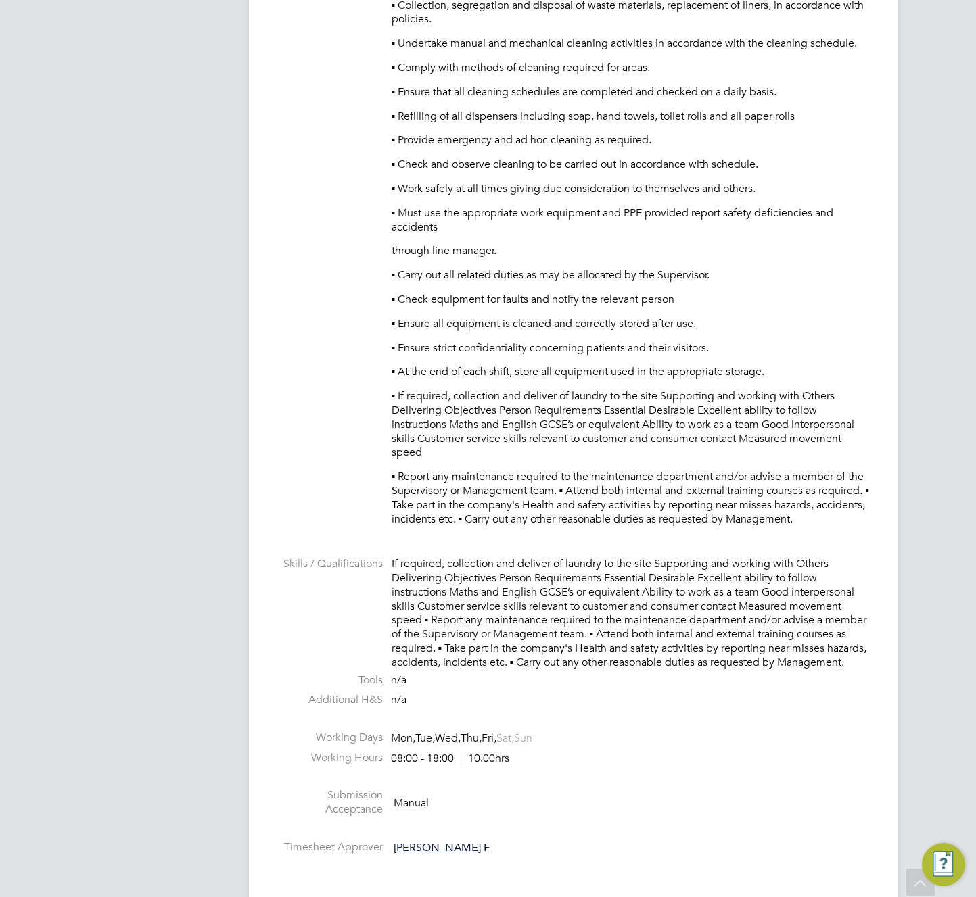
scroll to position [1210, 0]
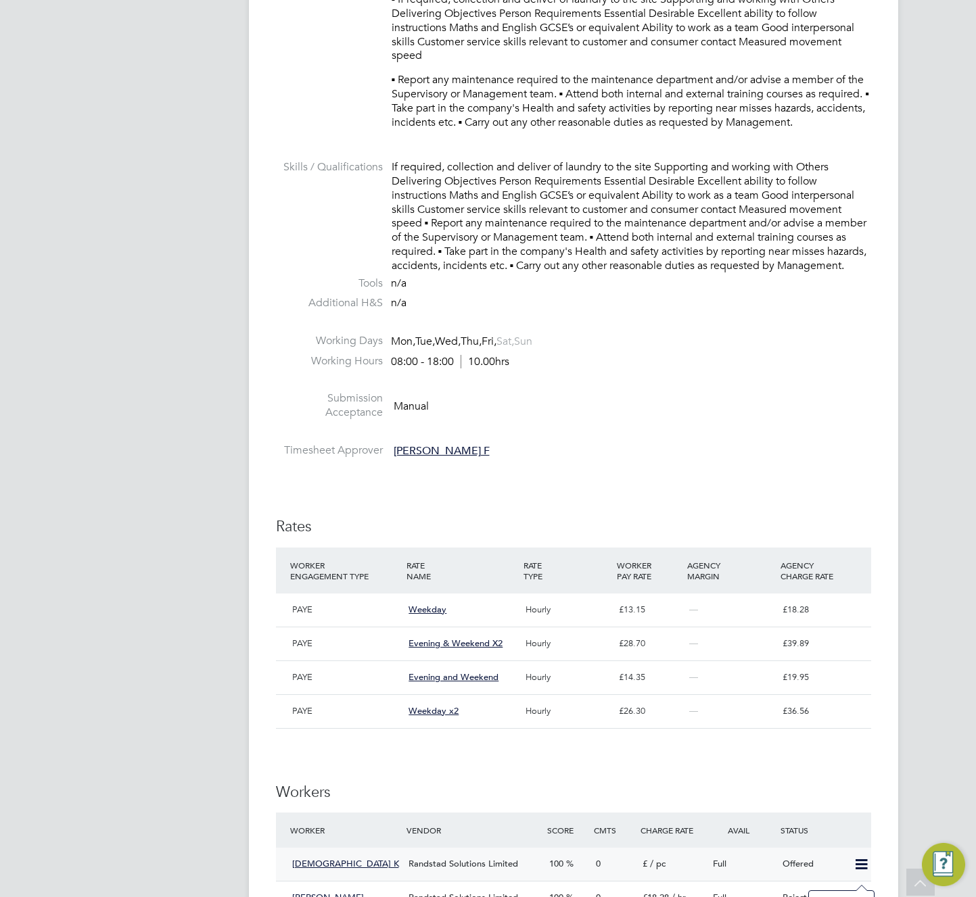
click at [757, 375] on li "Working Hours 08:00 - 18:00 10.00hrs" at bounding box center [573, 364] width 595 height 20
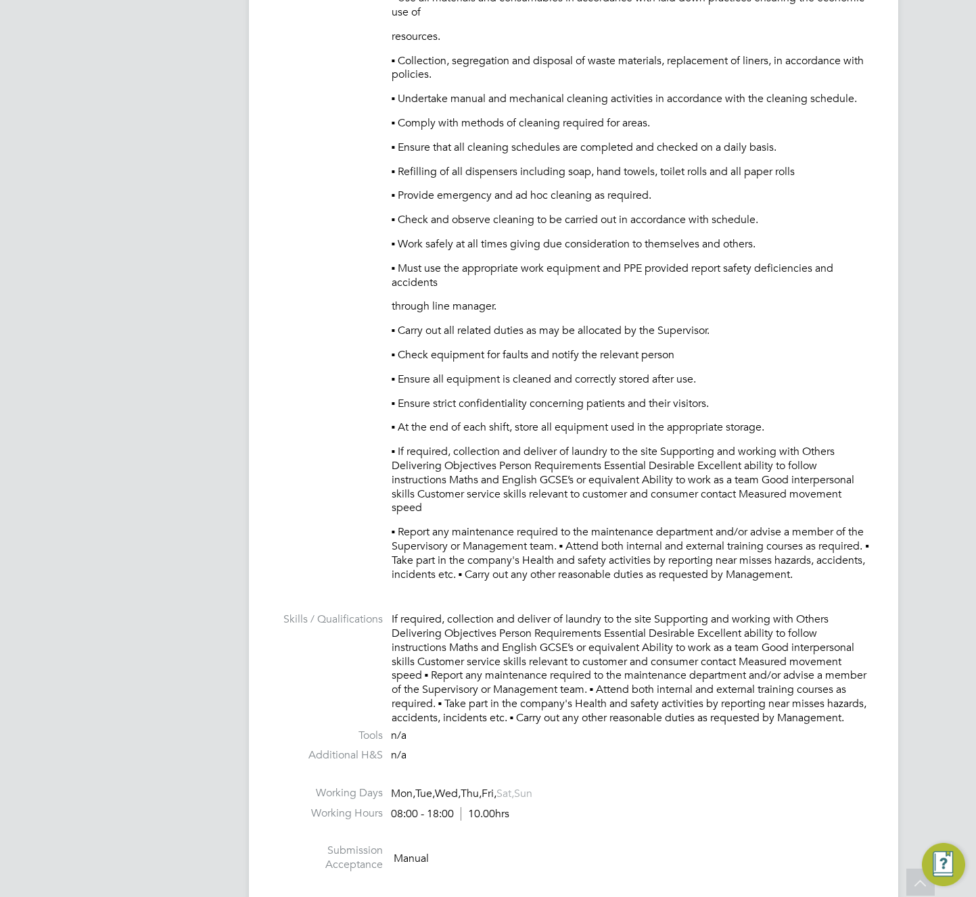
scroll to position [559, 0]
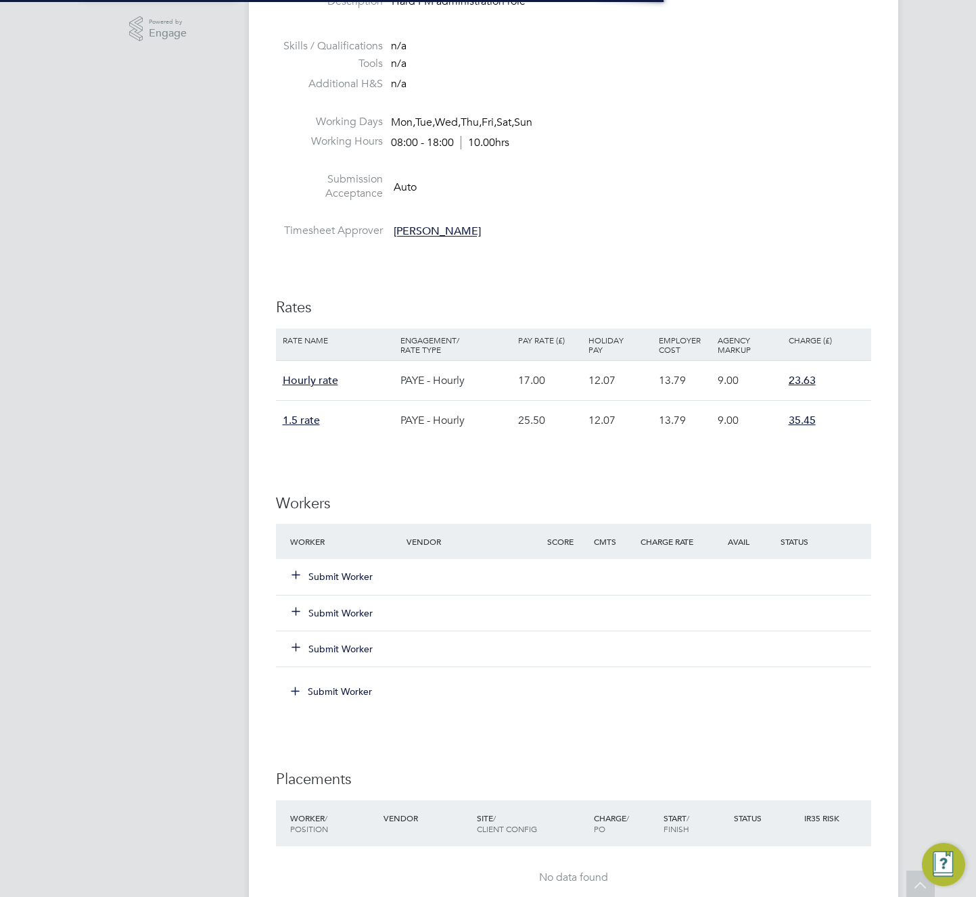
scroll to position [619, 0]
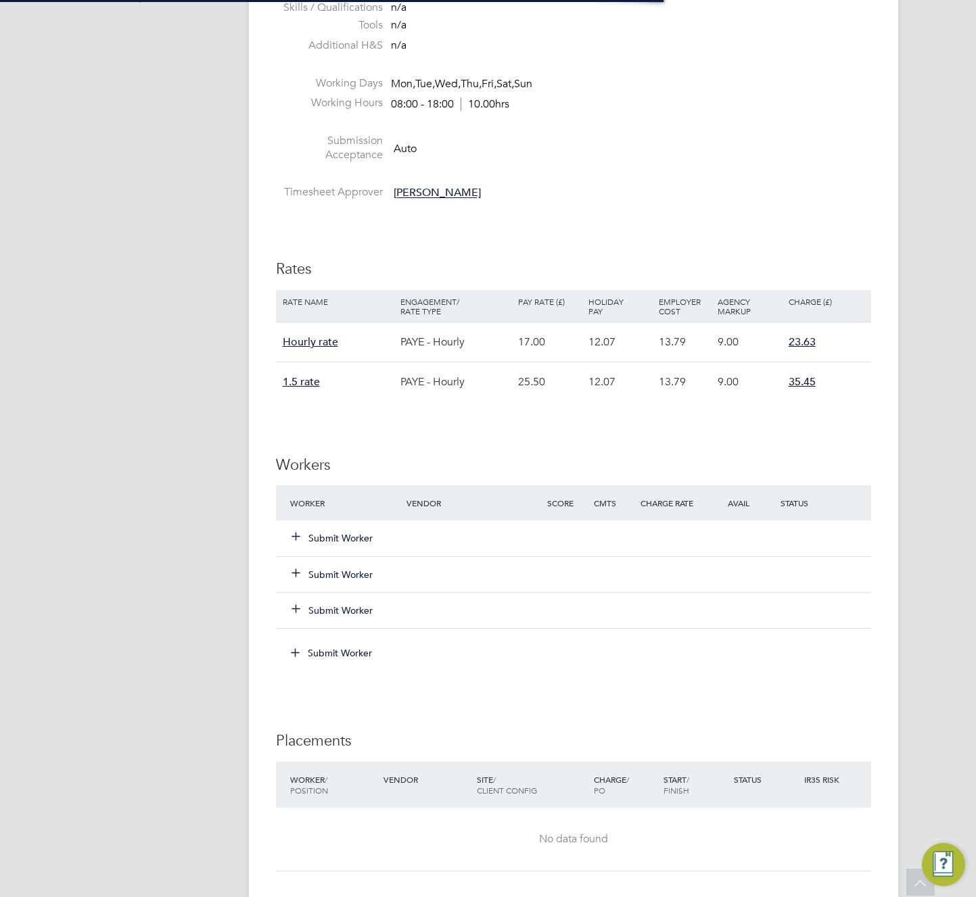
click at [348, 533] on button "Submit Worker" at bounding box center [332, 539] width 81 height 14
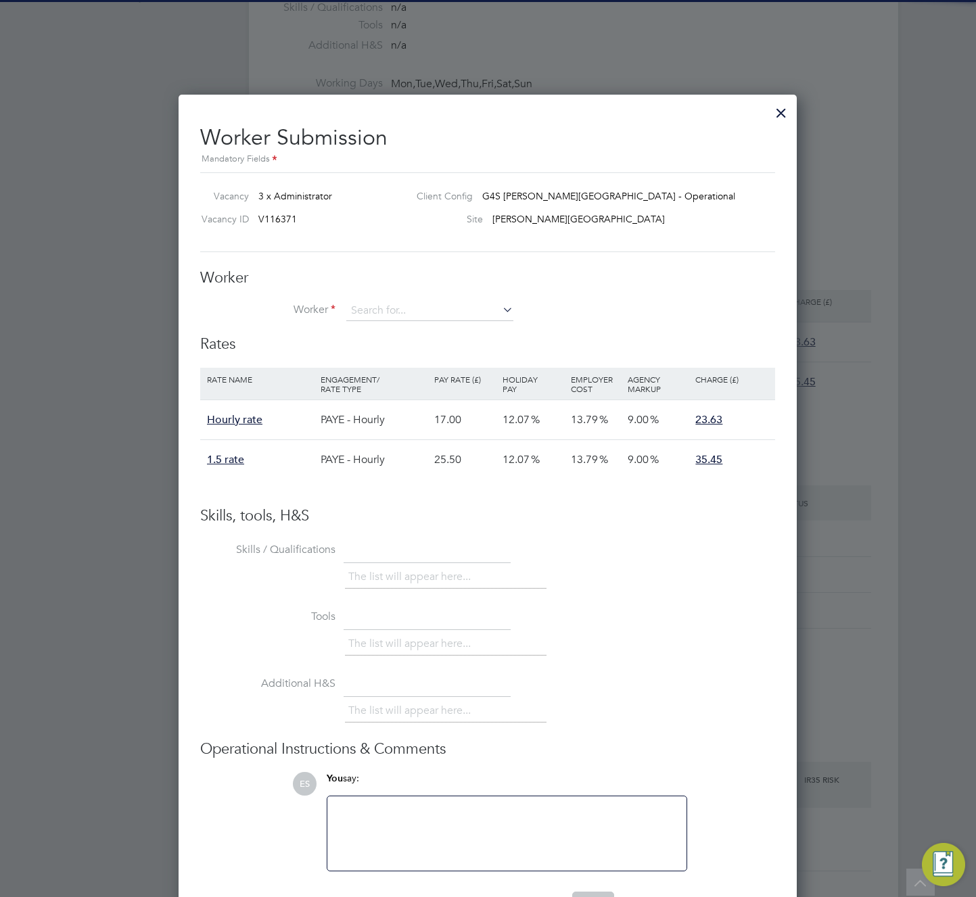
scroll to position [40, 114]
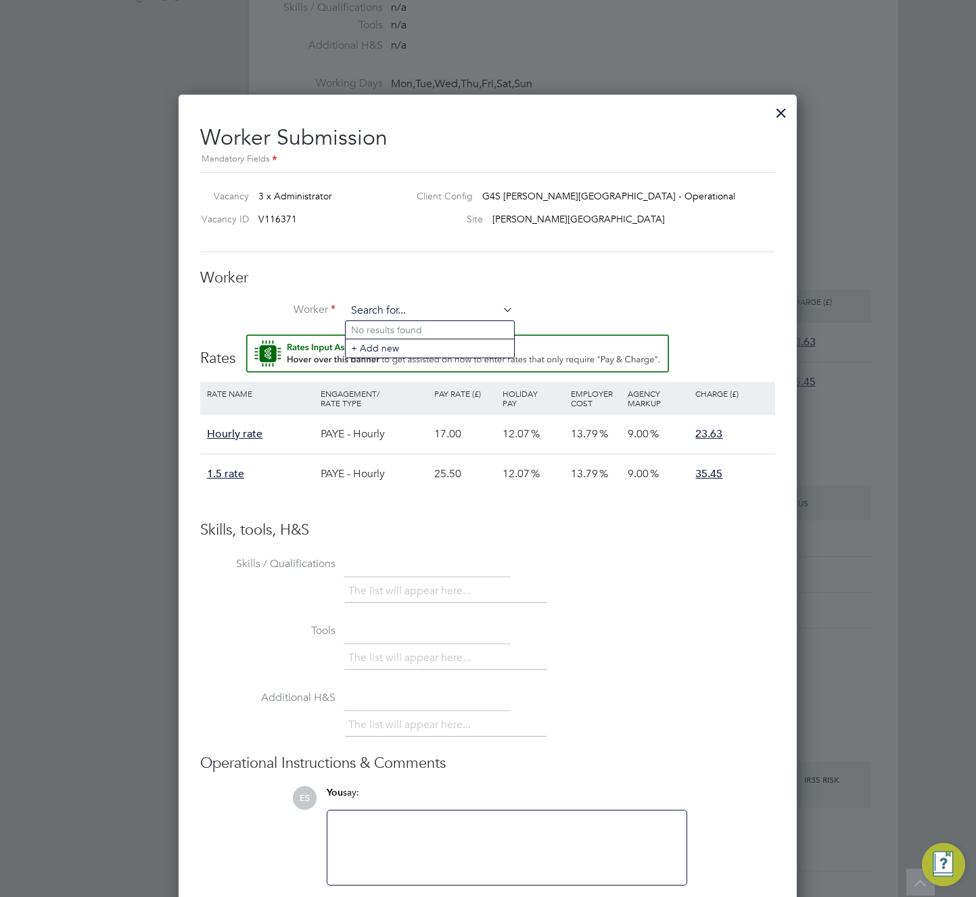
click at [402, 316] on input at bounding box center [429, 311] width 167 height 20
click at [398, 329] on li "Y ordan R (C-000212660)" at bounding box center [434, 330] width 177 height 18
type input "Yordan R (C-000212660)"
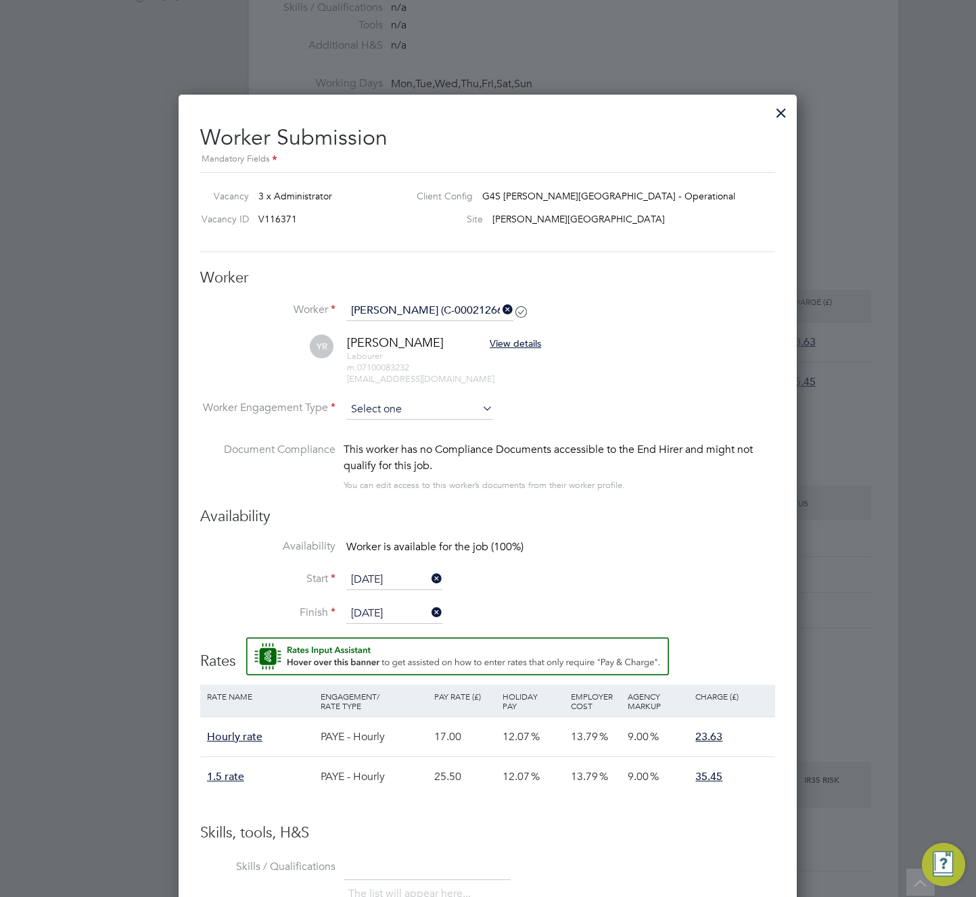
click at [448, 405] on input at bounding box center [419, 410] width 147 height 20
click at [439, 442] on li "PAYE" at bounding box center [420, 446] width 148 height 18
type input "PAYE"
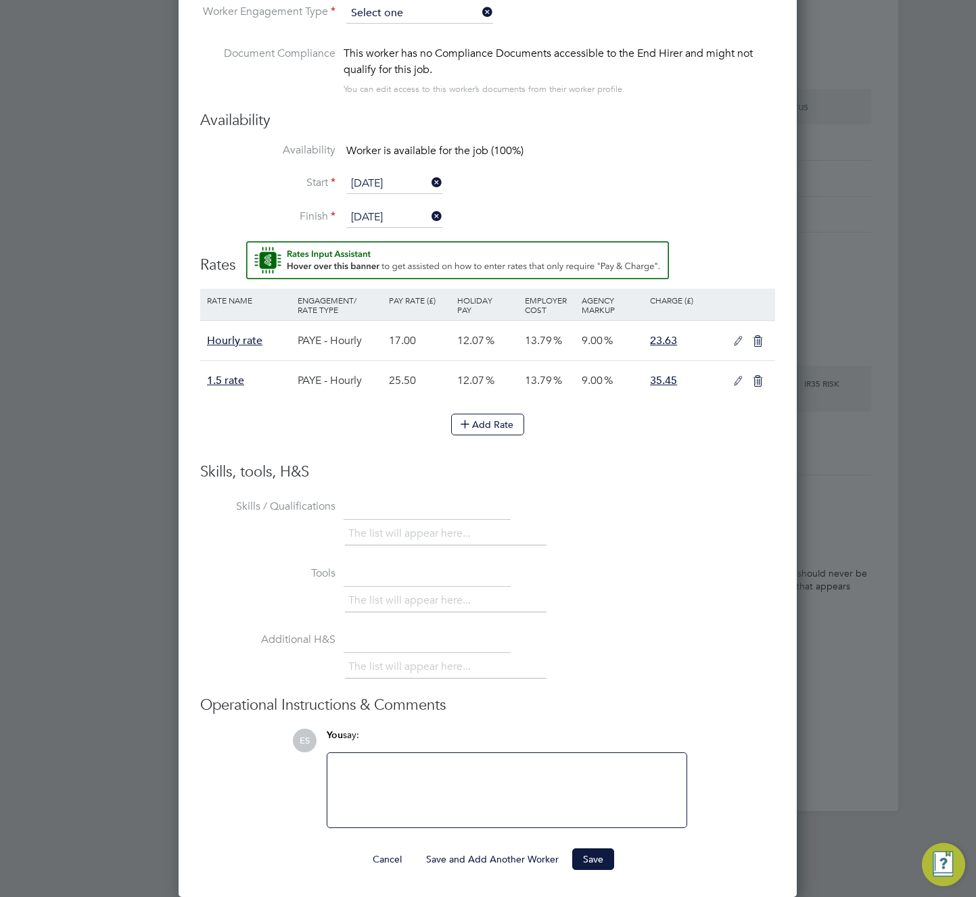
click at [422, 11] on ul "Worker Yordan R (C-000212660) YR Yordan R View details Labourer m: 07100083232 …" at bounding box center [487, 8] width 575 height 206
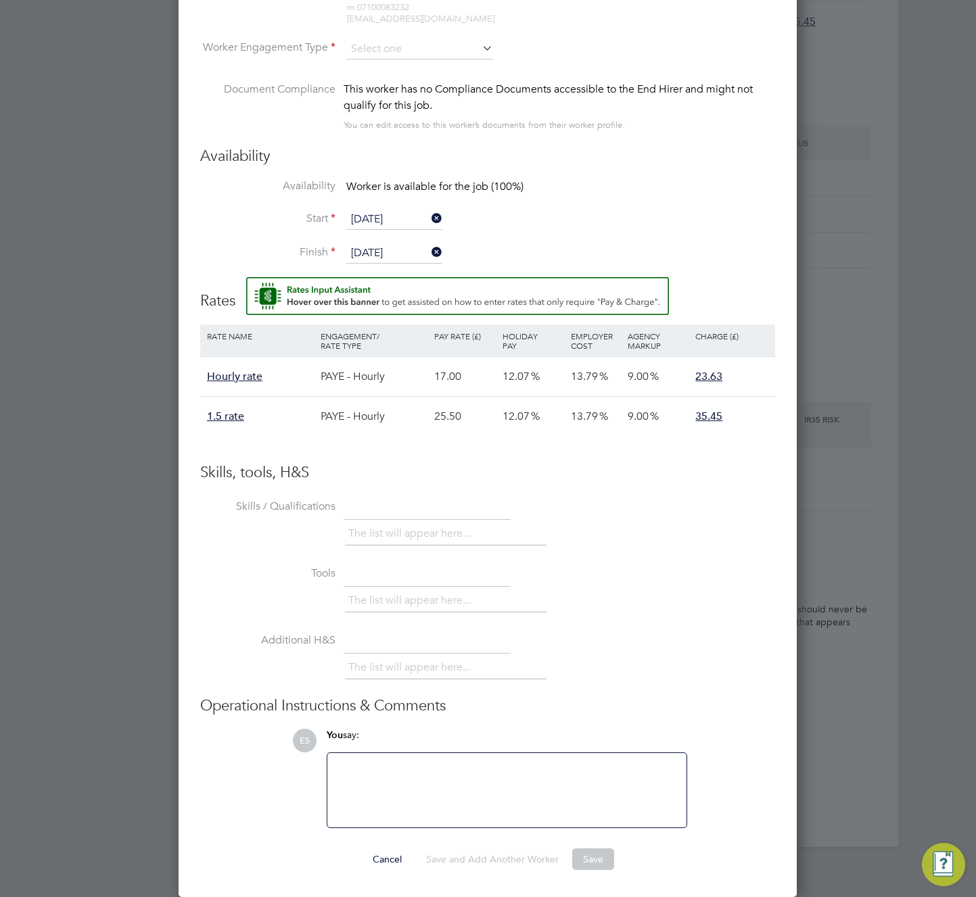
click at [400, 64] on li "Contract" at bounding box center [420, 68] width 148 height 18
type input "Contract"
click at [400, 50] on input at bounding box center [419, 49] width 147 height 20
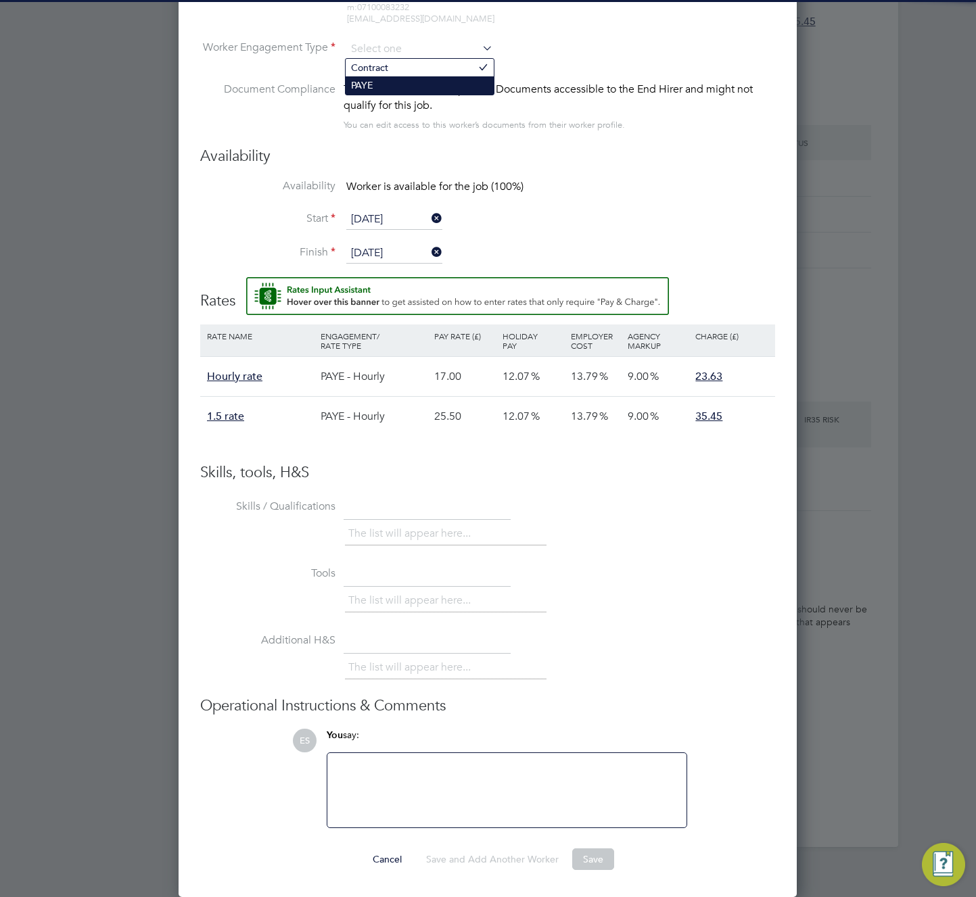
click at [390, 81] on li "PAYE" at bounding box center [420, 85] width 148 height 18
type input "PAYE"
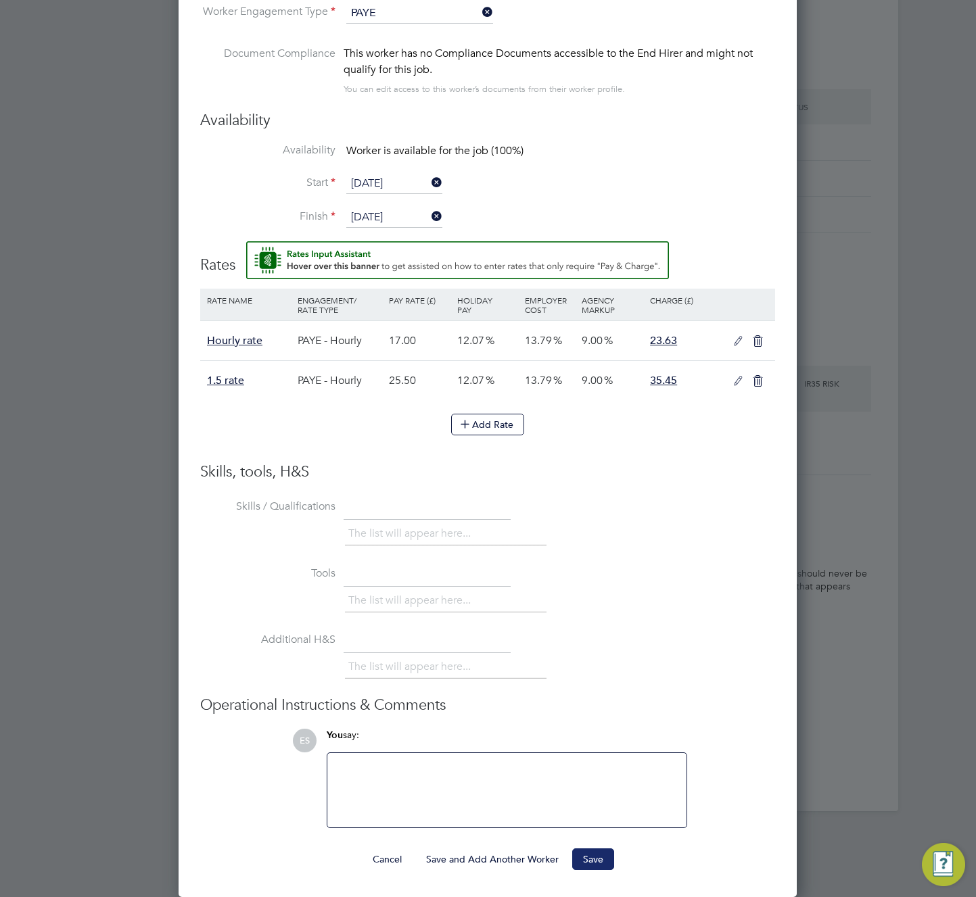
click at [594, 860] on button "Save" at bounding box center [593, 860] width 42 height 22
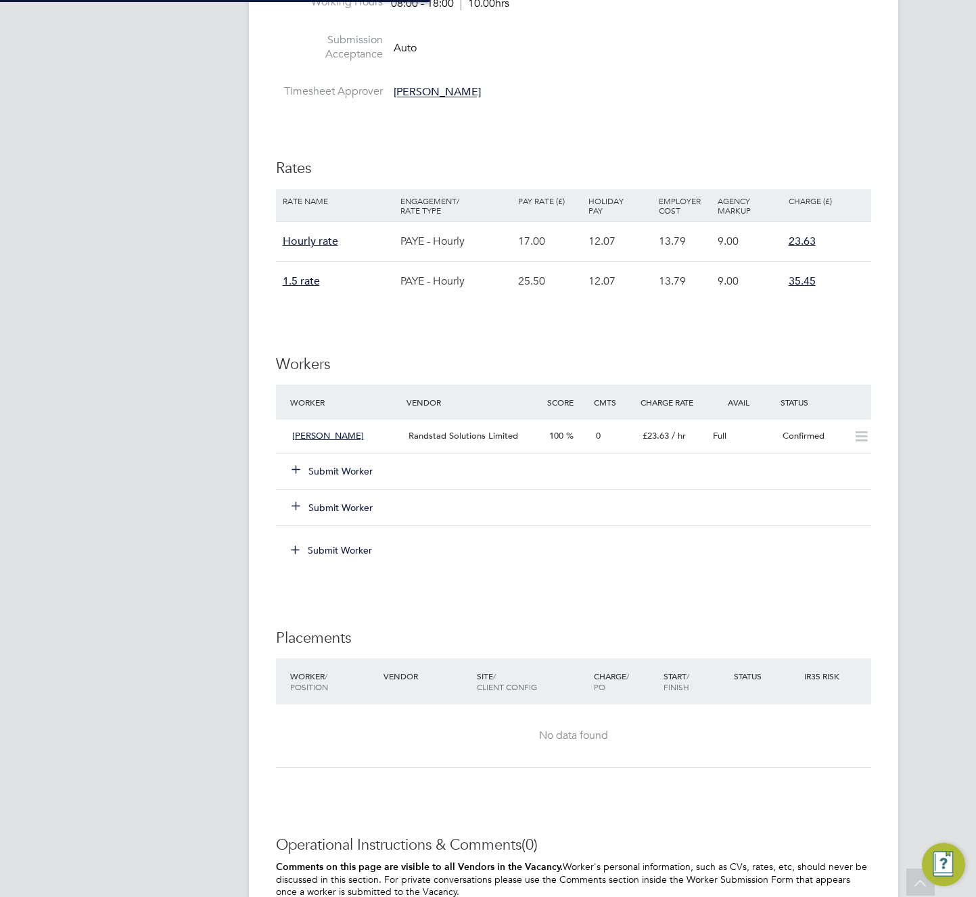
click at [603, 639] on h3 "Placements" at bounding box center [573, 639] width 595 height 20
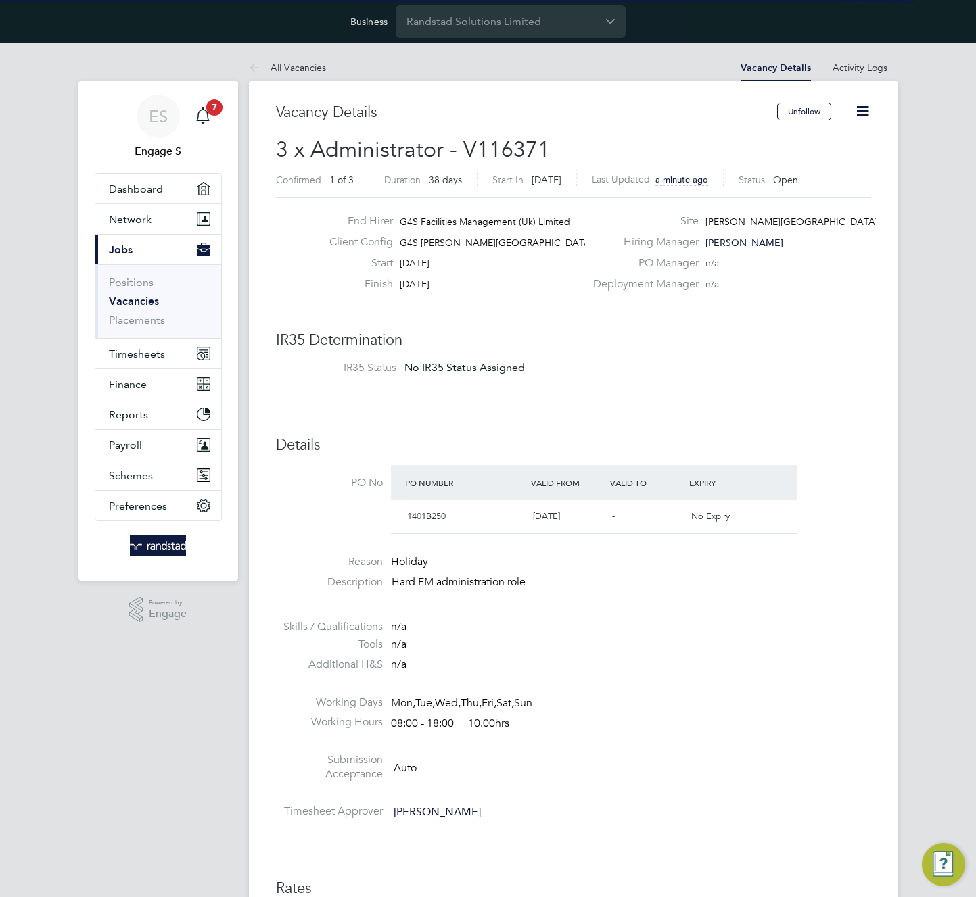
click at [643, 652] on li "Tools n/a" at bounding box center [573, 648] width 595 height 20
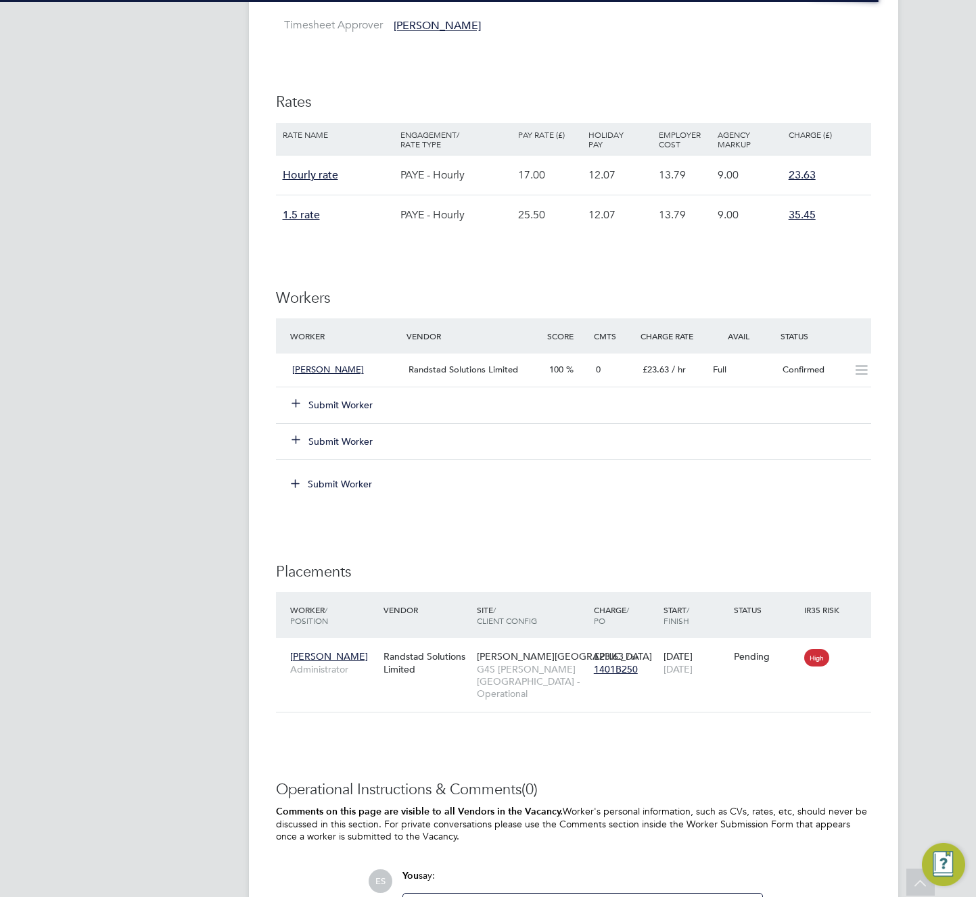
scroll to position [947, 0]
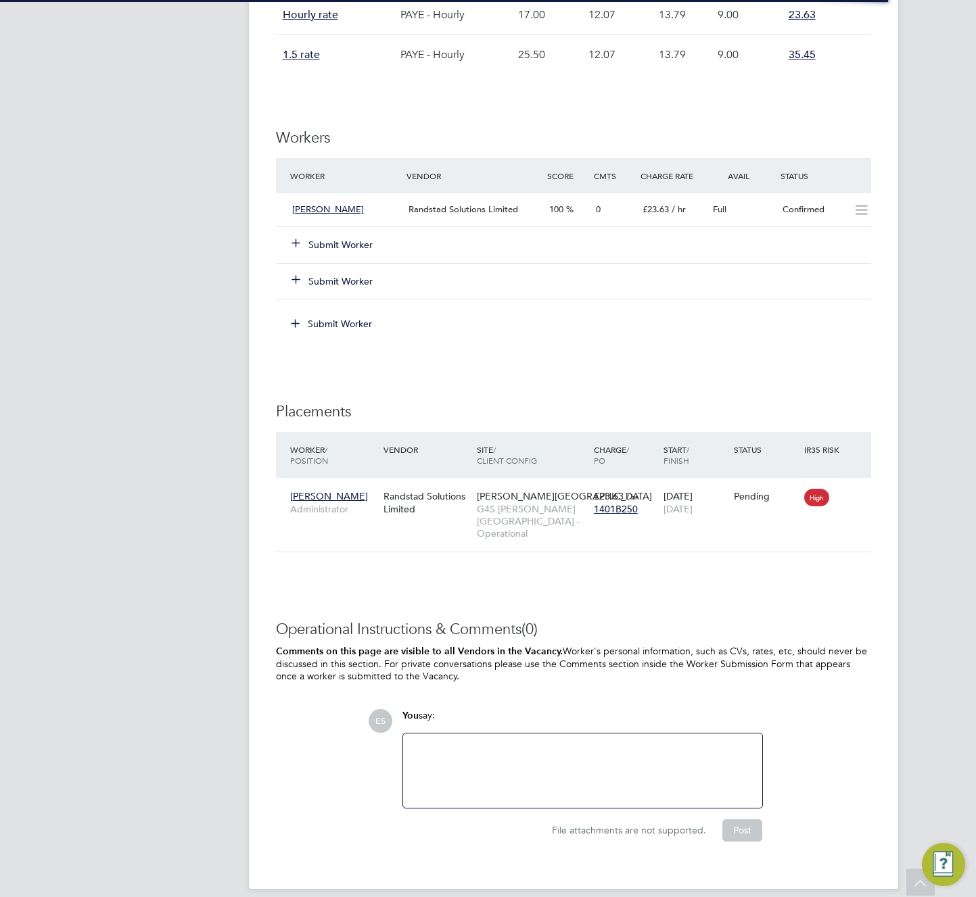
click at [341, 249] on button "Submit Worker" at bounding box center [332, 245] width 81 height 14
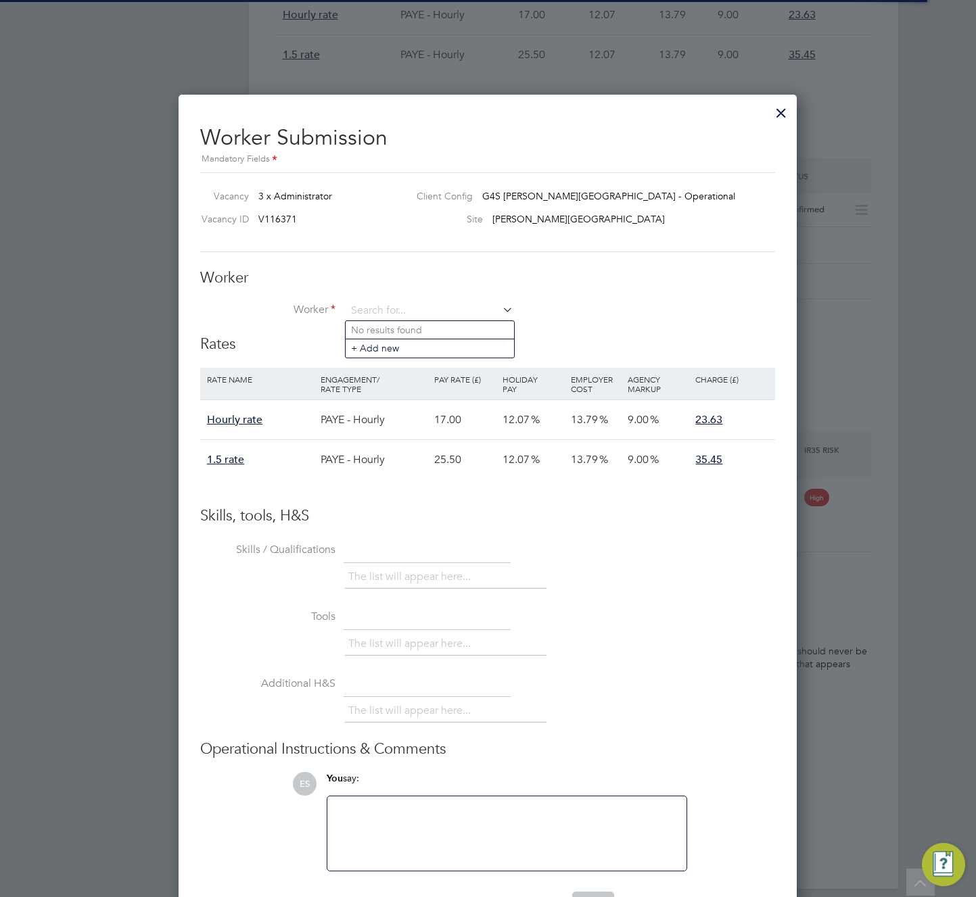
scroll to position [7, 7]
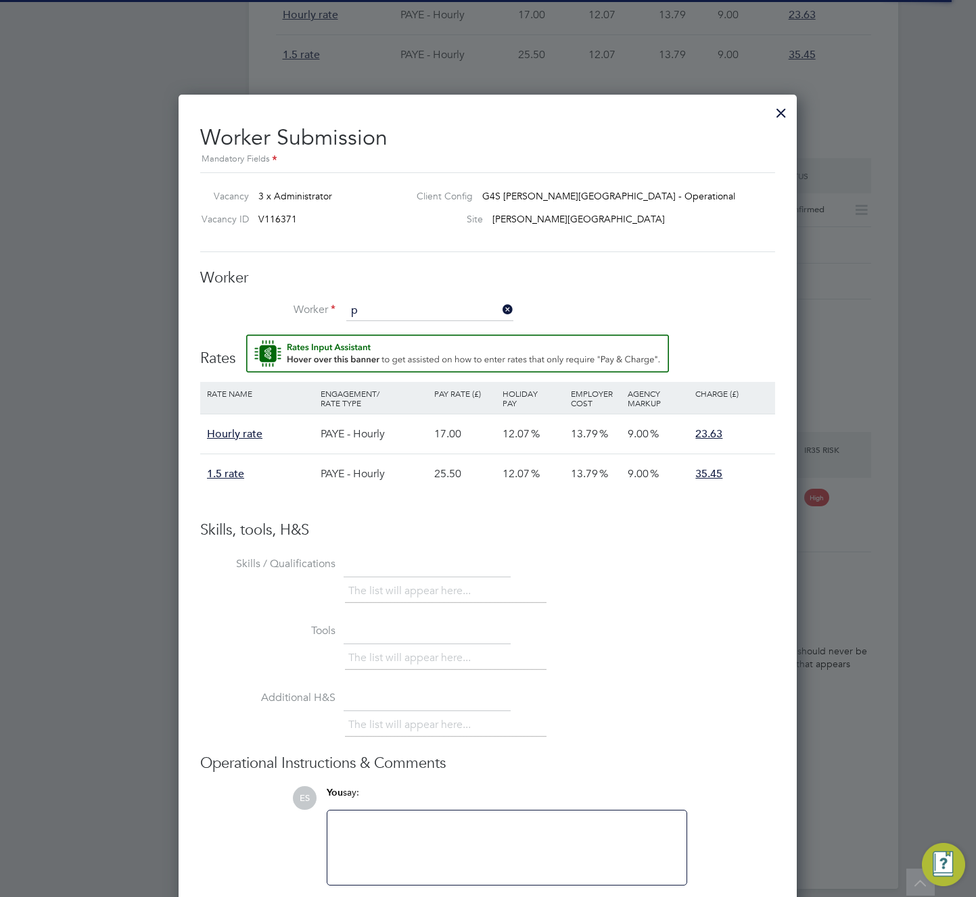
click at [420, 383] on li "Andre P (T1L5834265)" at bounding box center [430, 386] width 168 height 18
type input "Andre P (T1L5834265)"
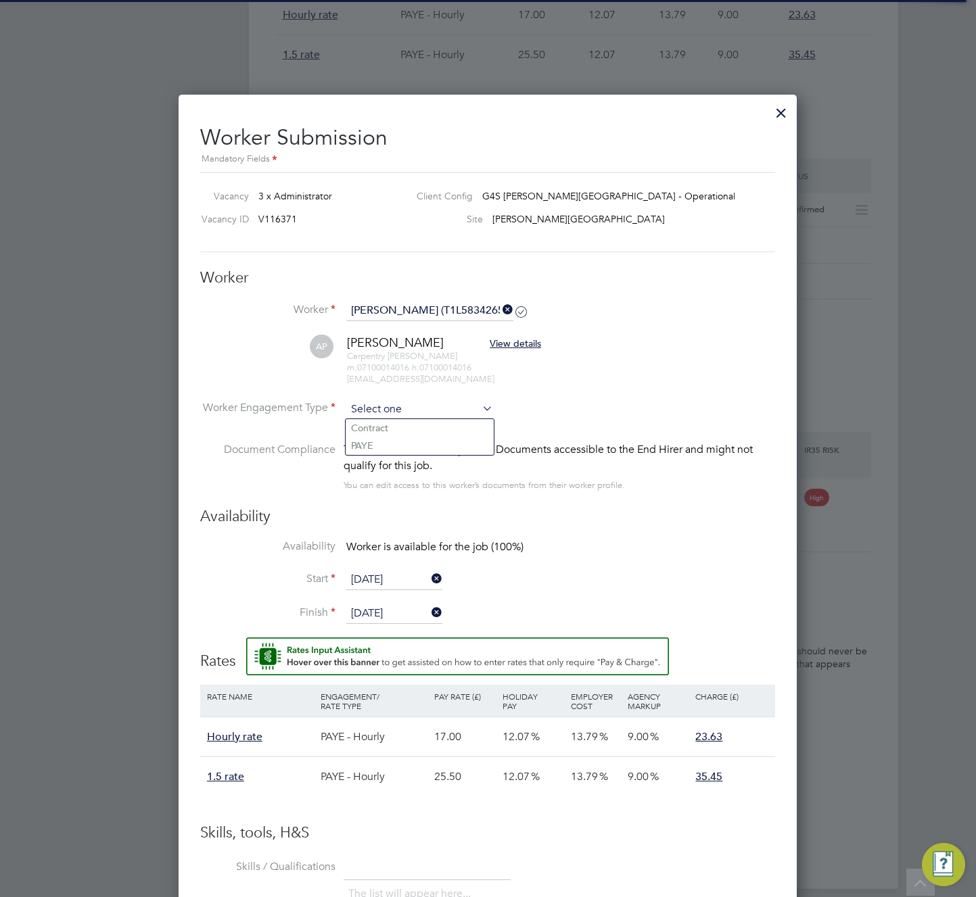
click at [412, 408] on input at bounding box center [419, 410] width 147 height 20
click at [387, 446] on li "PAYE" at bounding box center [420, 446] width 148 height 18
type input "PAYE"
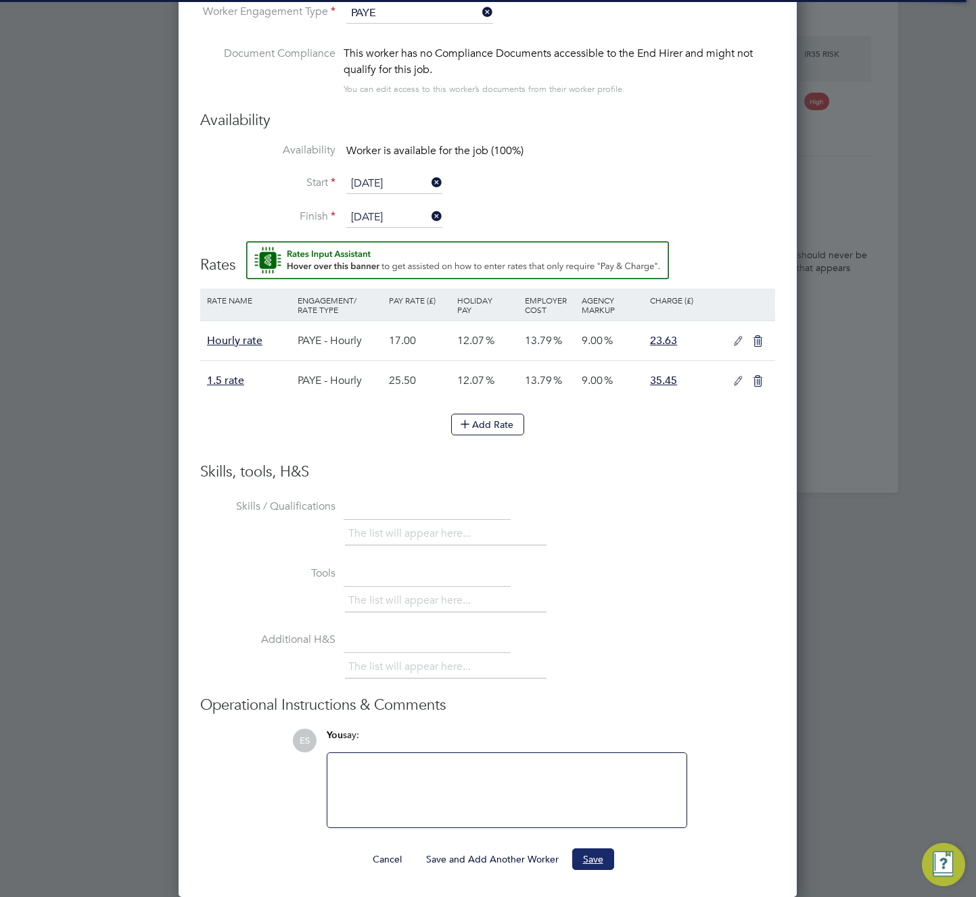
click at [589, 858] on button "Save" at bounding box center [593, 860] width 42 height 22
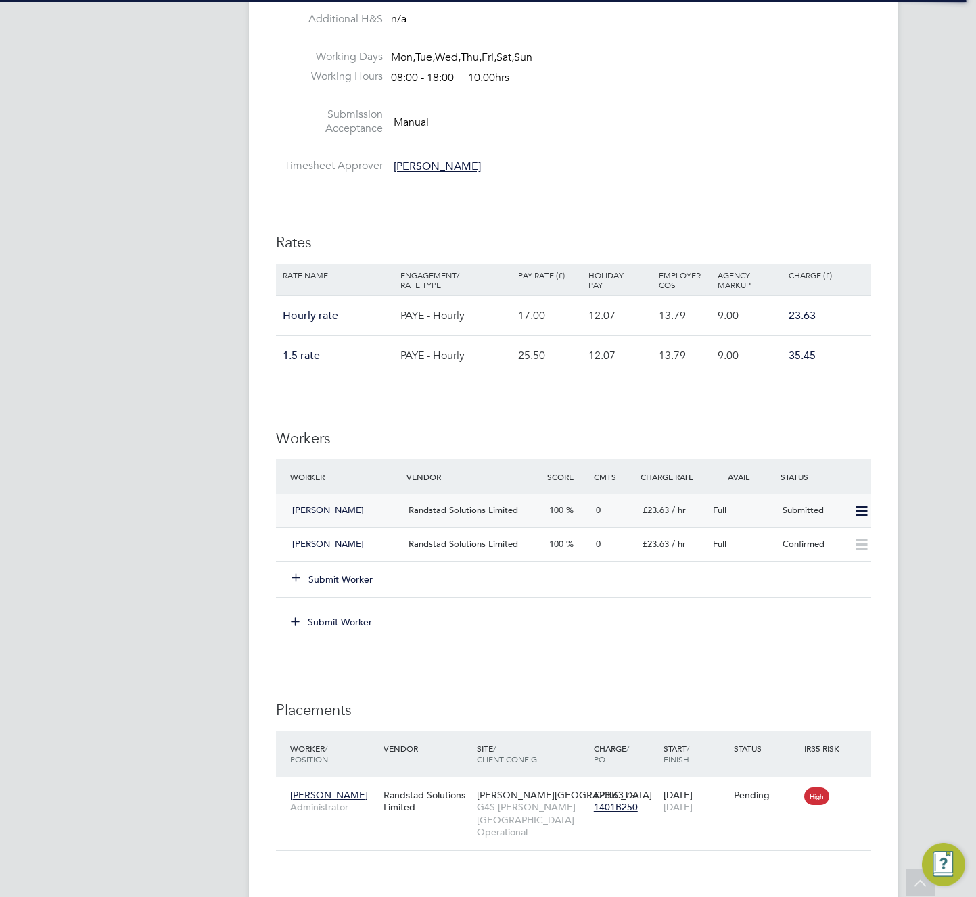
click at [863, 513] on icon at bounding box center [861, 511] width 17 height 11
click at [859, 410] on div "IR35 Determination IR35 Status No IR35 Status Assigned Details PO No PO Number …" at bounding box center [573, 423] width 595 height 1476
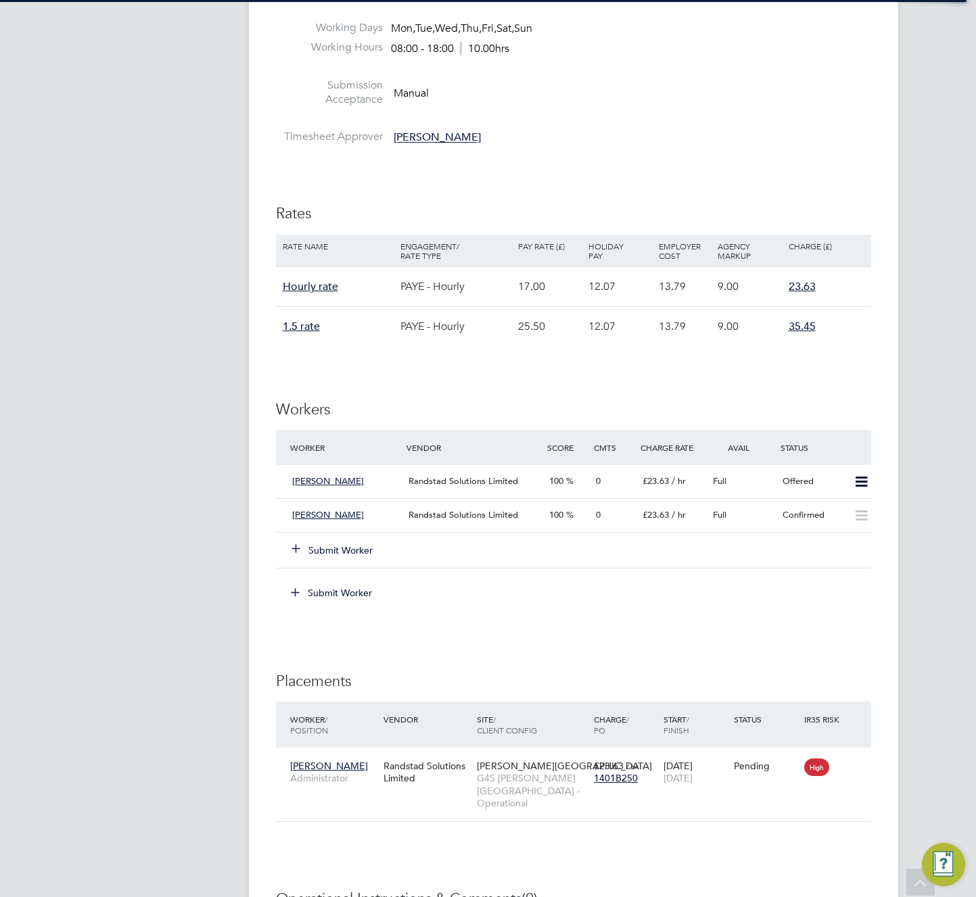
scroll to position [898, 0]
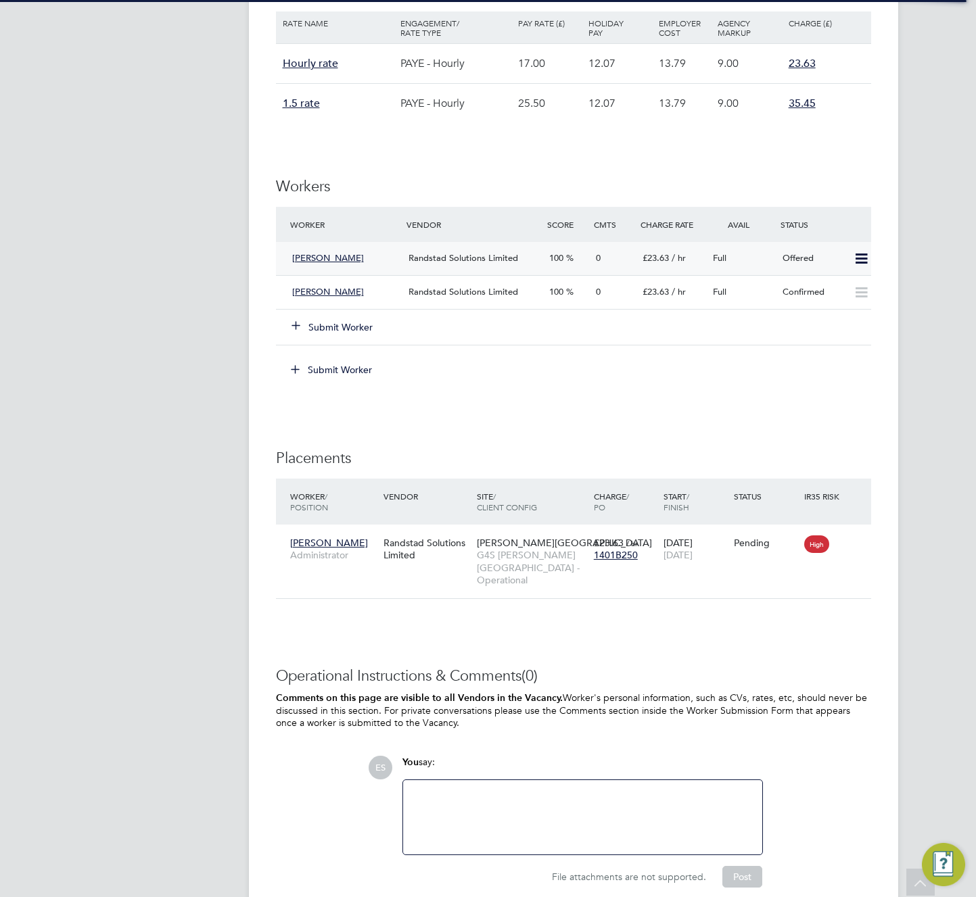
click at [860, 258] on icon at bounding box center [861, 259] width 17 height 11
click at [843, 289] on li "Confirm" at bounding box center [841, 288] width 51 height 19
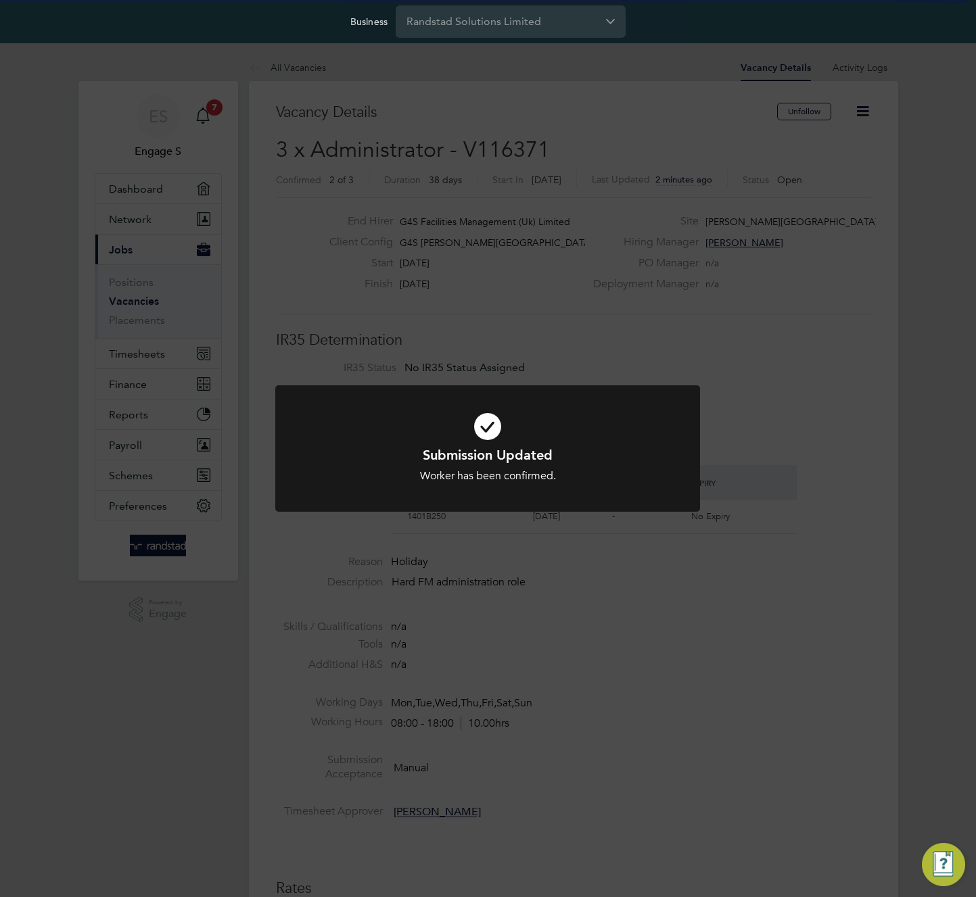
click at [784, 394] on div "Submission Updated Worker has been confirmed. Cancel Okay" at bounding box center [488, 448] width 976 height 897
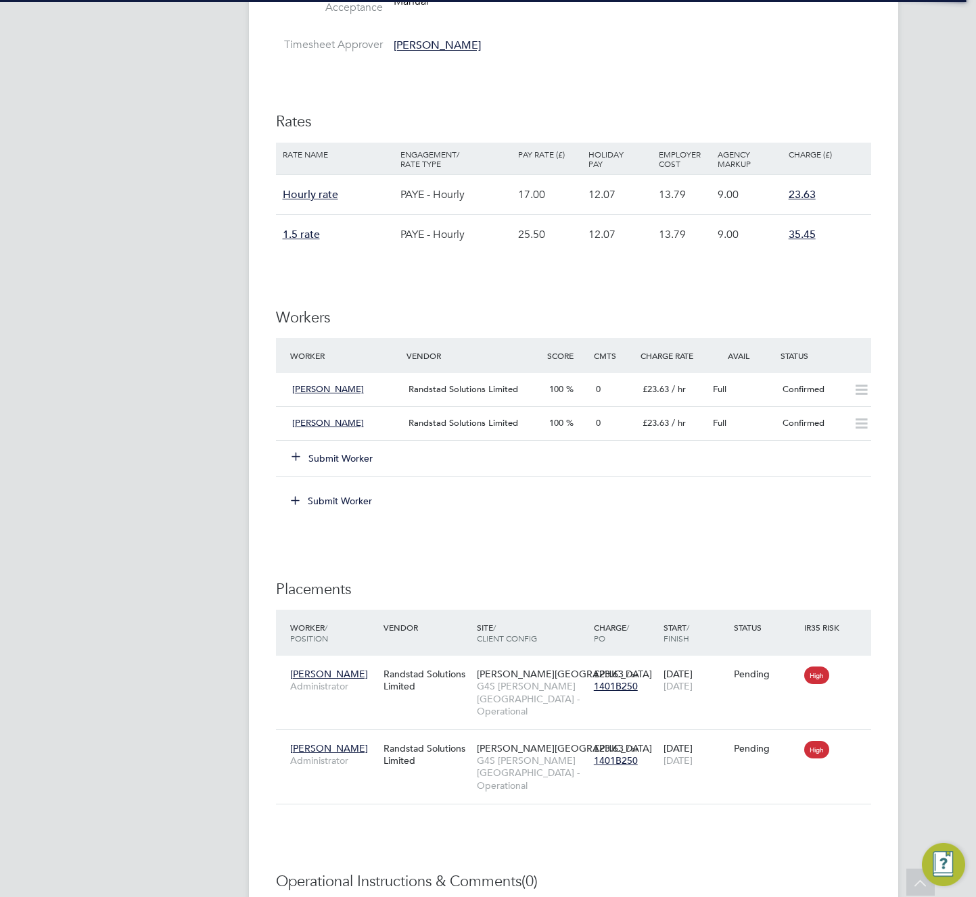
scroll to position [1007, 0]
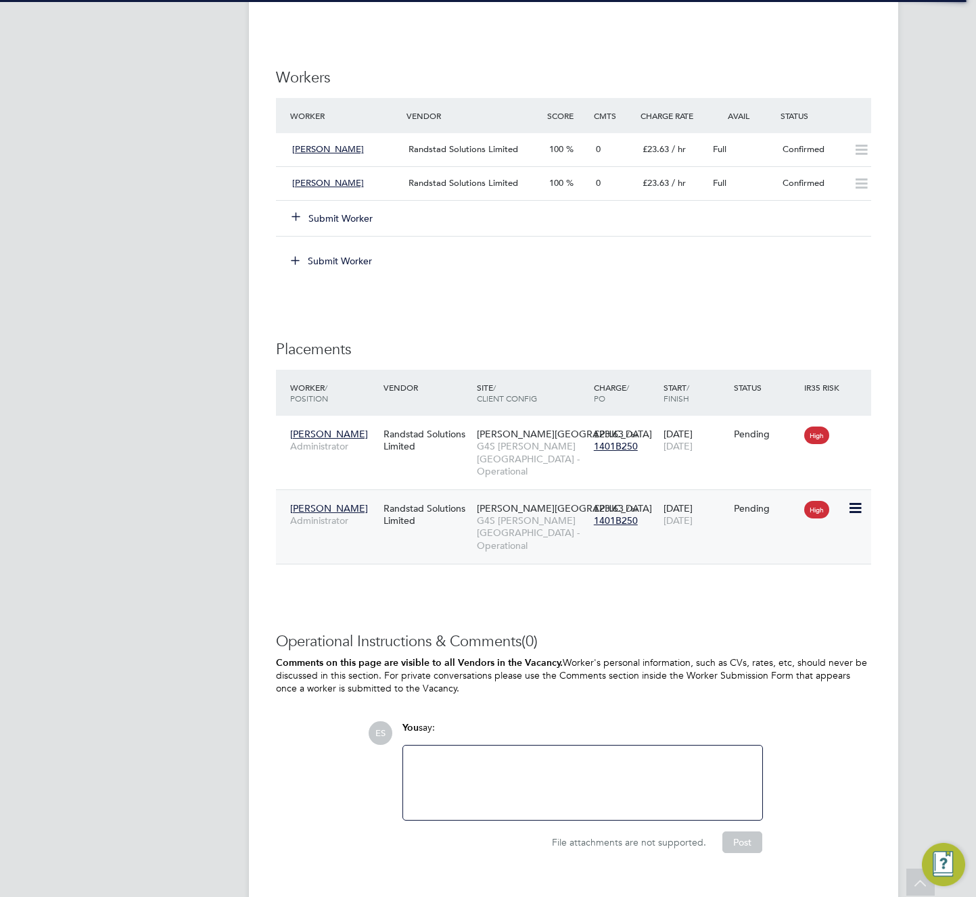
click at [513, 515] on span "G4S [PERSON_NAME][GEOGRAPHIC_DATA] - Operational" at bounding box center [532, 533] width 110 height 37
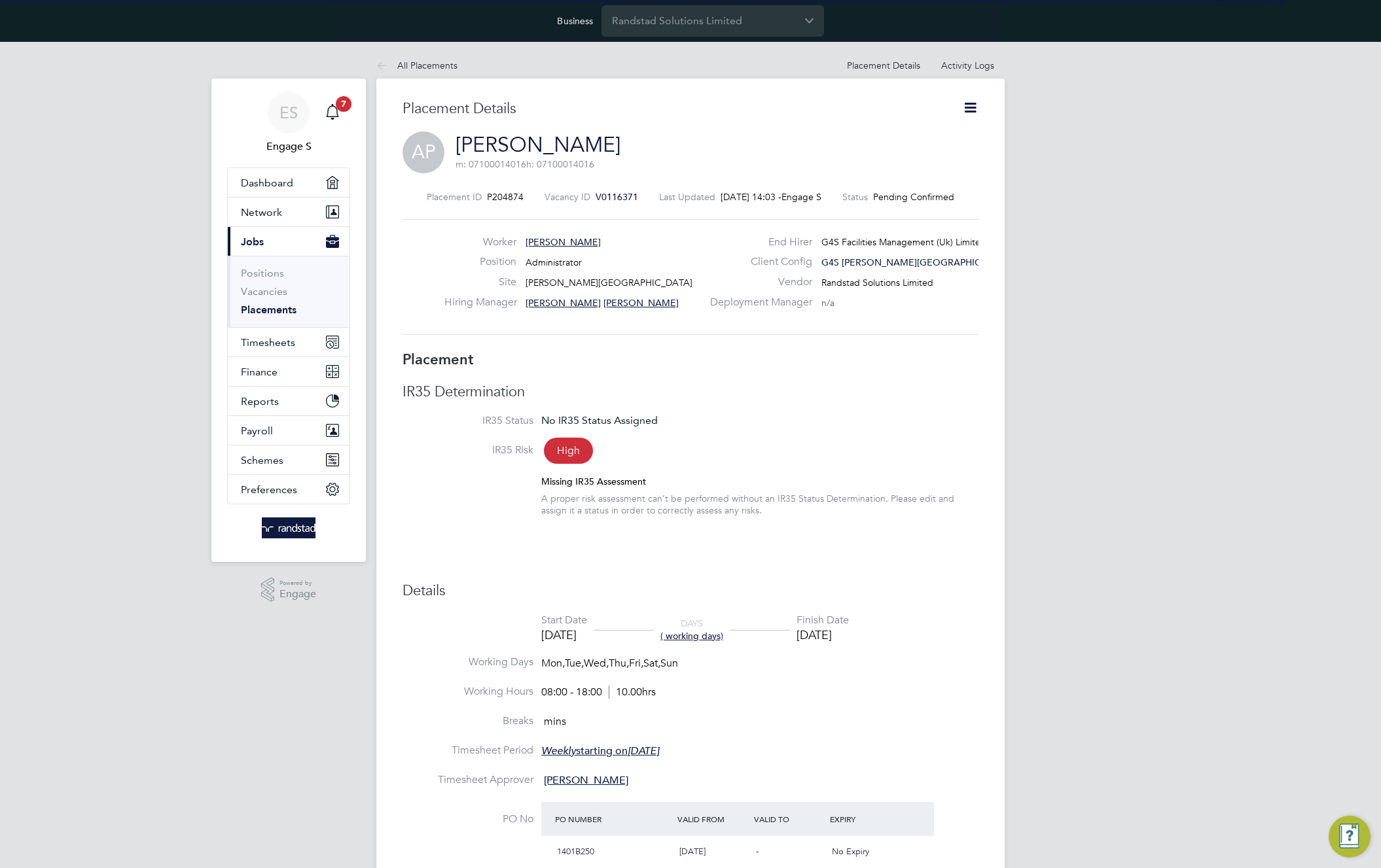
click at [969, 107] on icon at bounding box center [970, 107] width 16 height 16
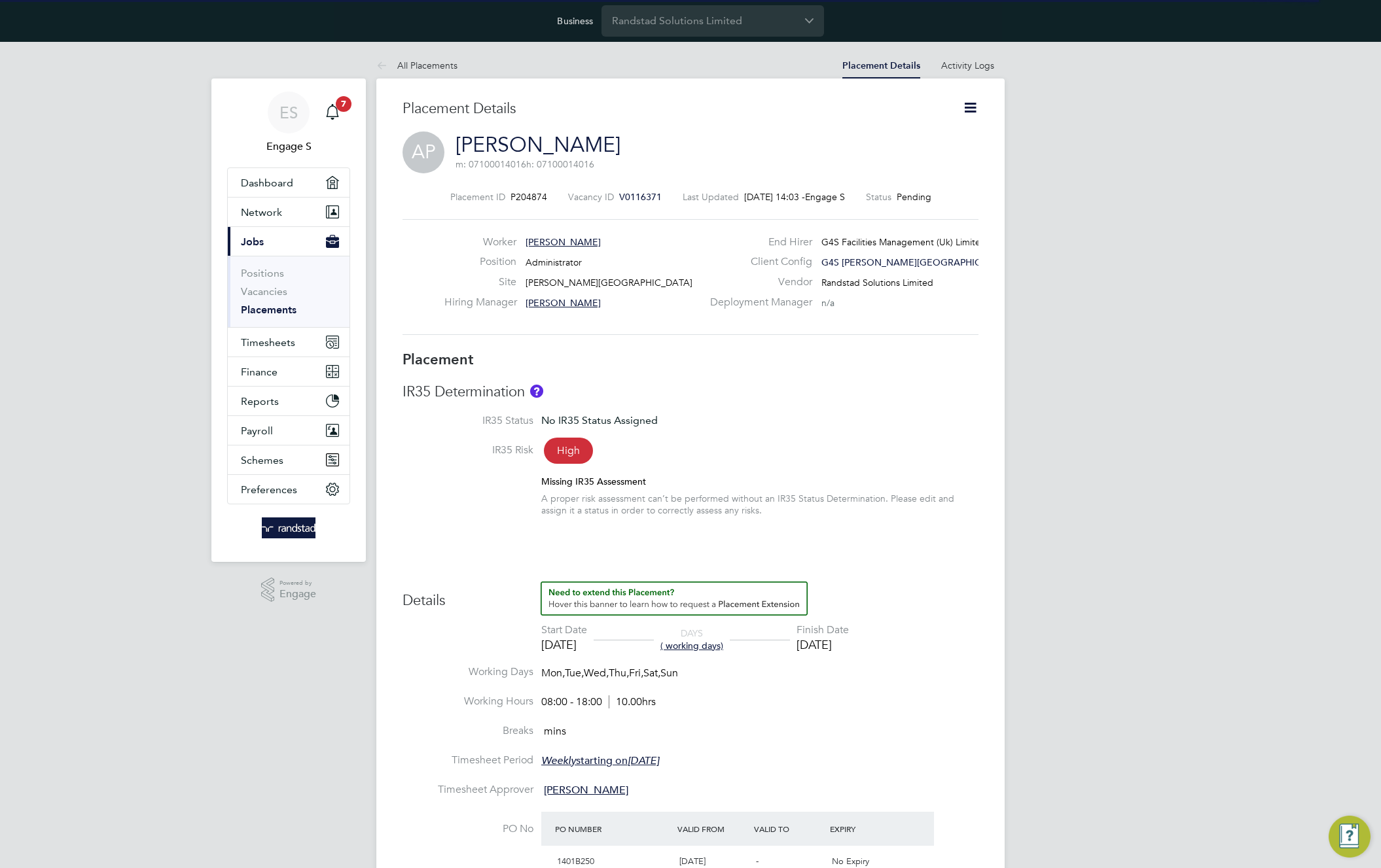
scroll to position [7, 7]
click at [900, 184] on li "Start" at bounding box center [927, 182] width 96 height 18
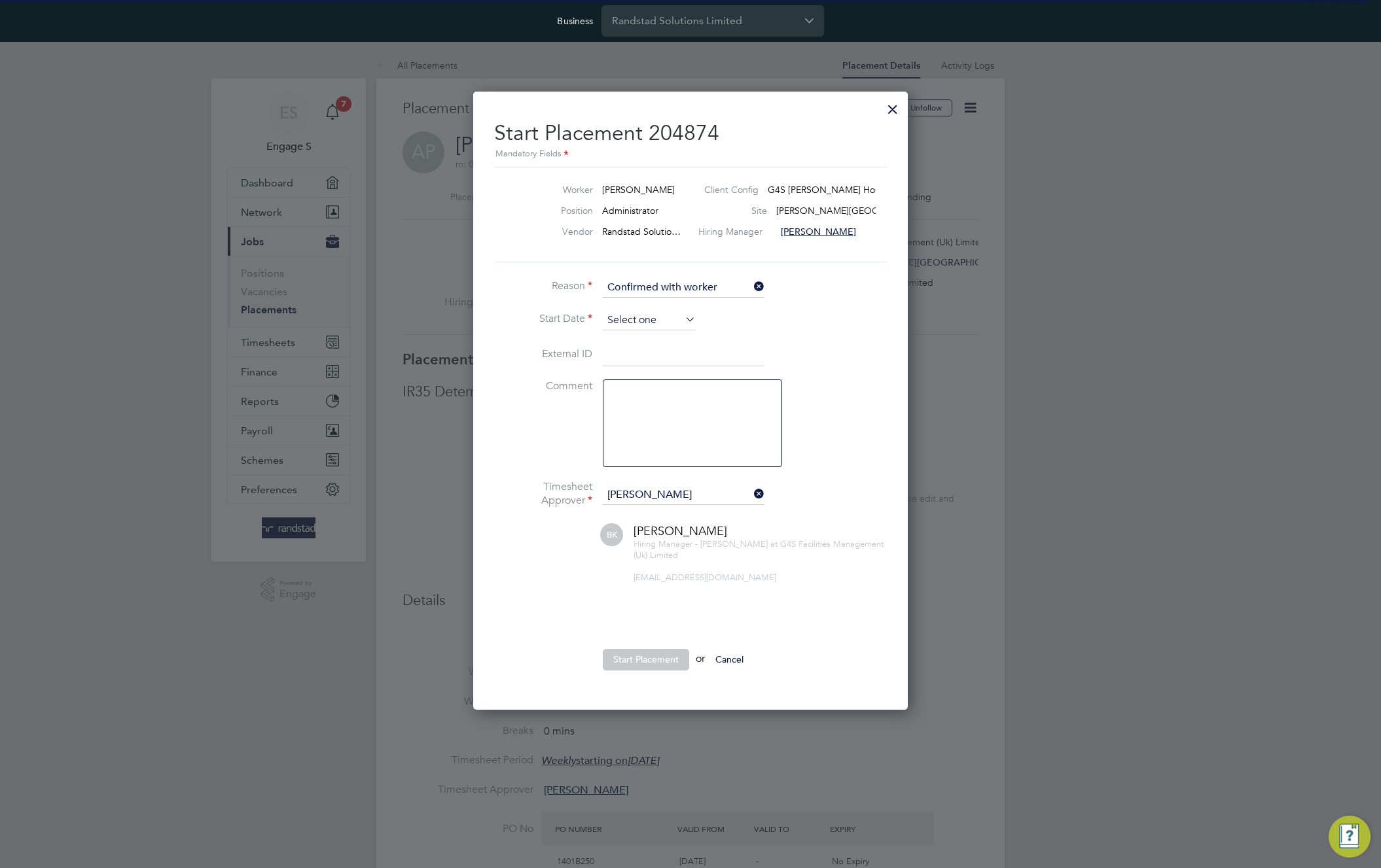
click at [648, 324] on input at bounding box center [649, 320] width 93 height 19
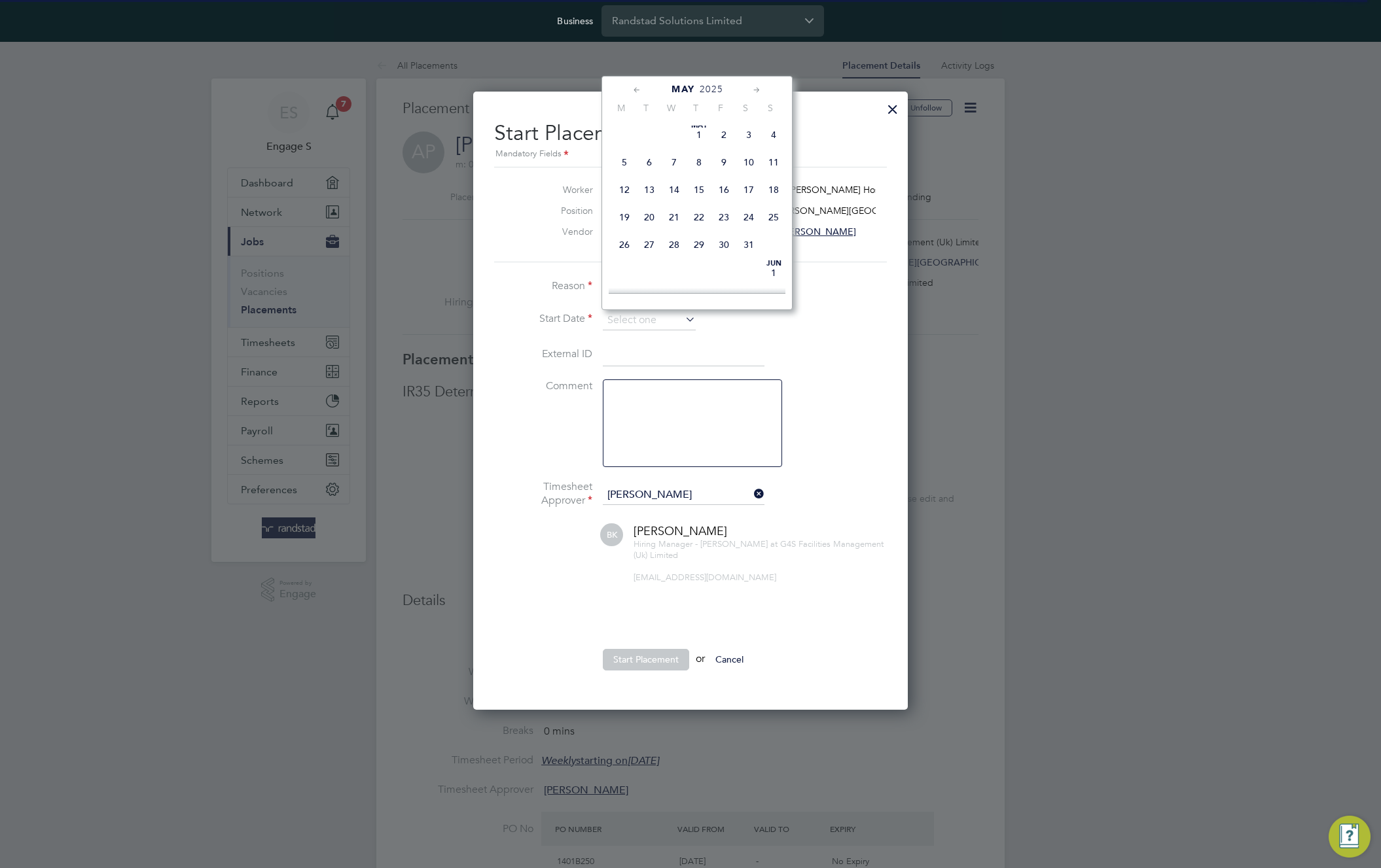
click at [658, 208] on div "[DATE] 2 3 4 5 6 7 8 9 10 11 12 13 14 15 16 17 18 19 20 21 22 23 24 25 26 27 28…" at bounding box center [705, 191] width 193 height 138
click at [774, 276] on span "[DATE]" at bounding box center [773, 273] width 25 height 25
type input "[DATE]"
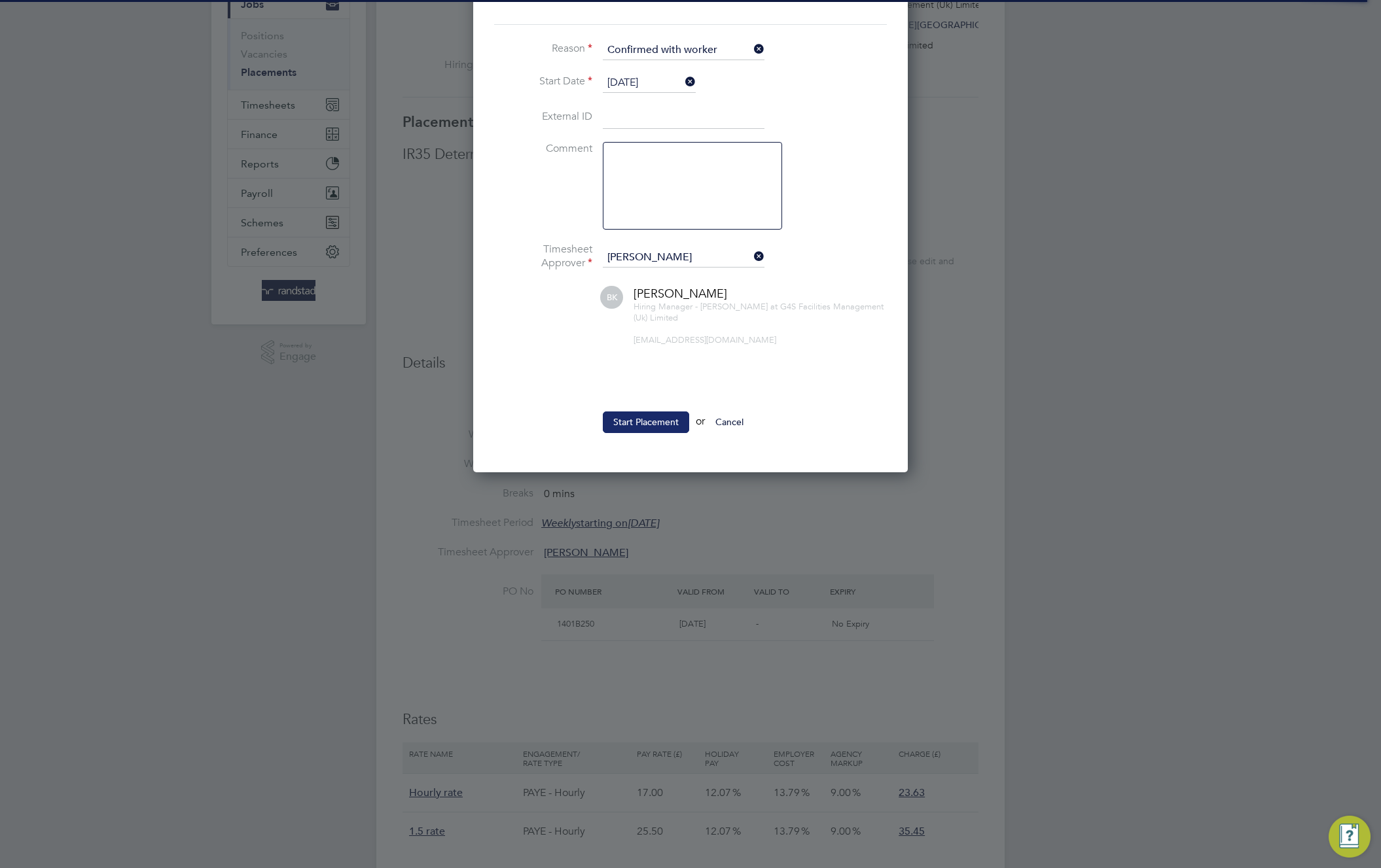
click at [644, 423] on button "Start Placement" at bounding box center [645, 422] width 86 height 21
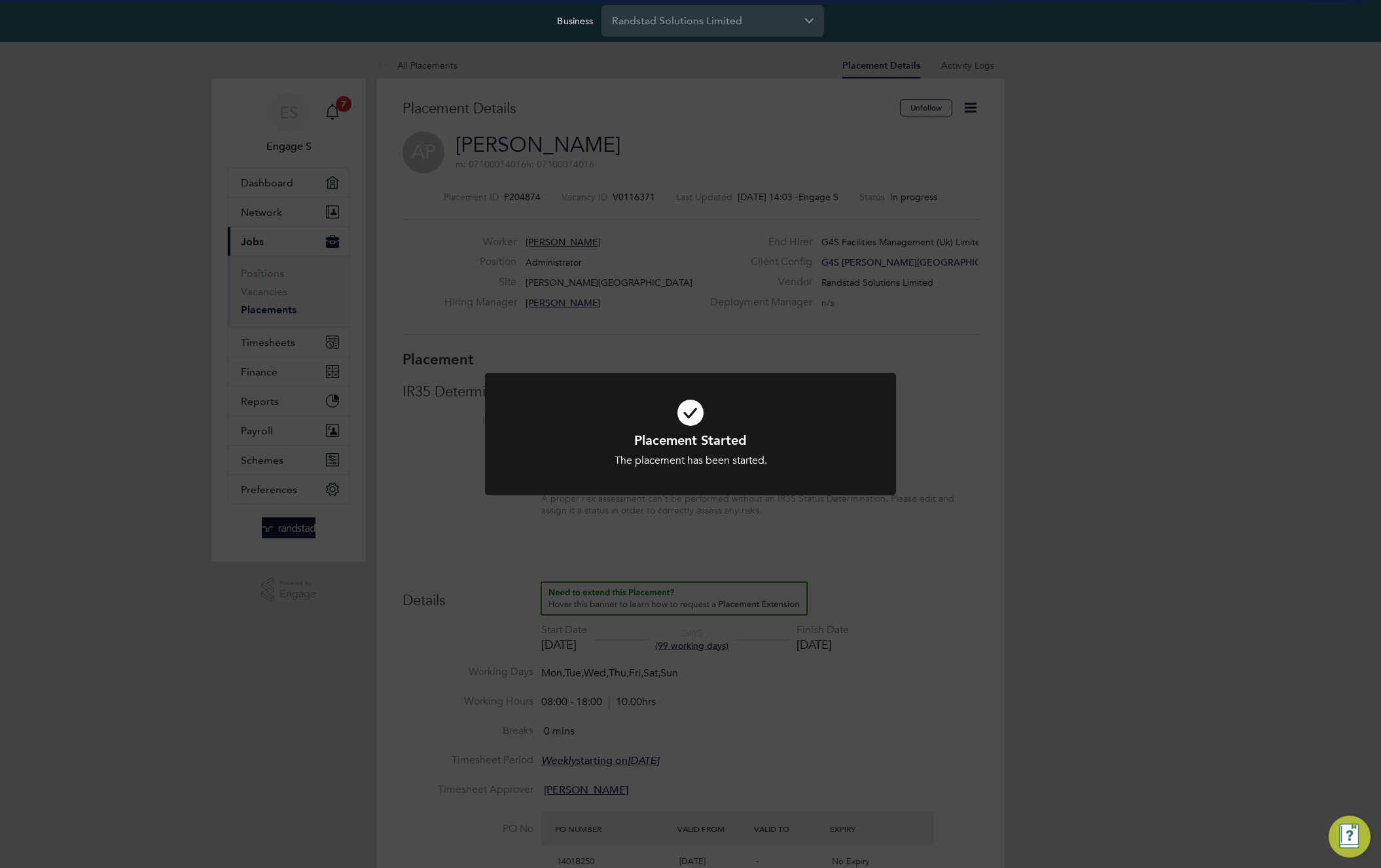
click at [662, 294] on div "Placement Started The placement has been started. Cancel Okay" at bounding box center [690, 434] width 1381 height 868
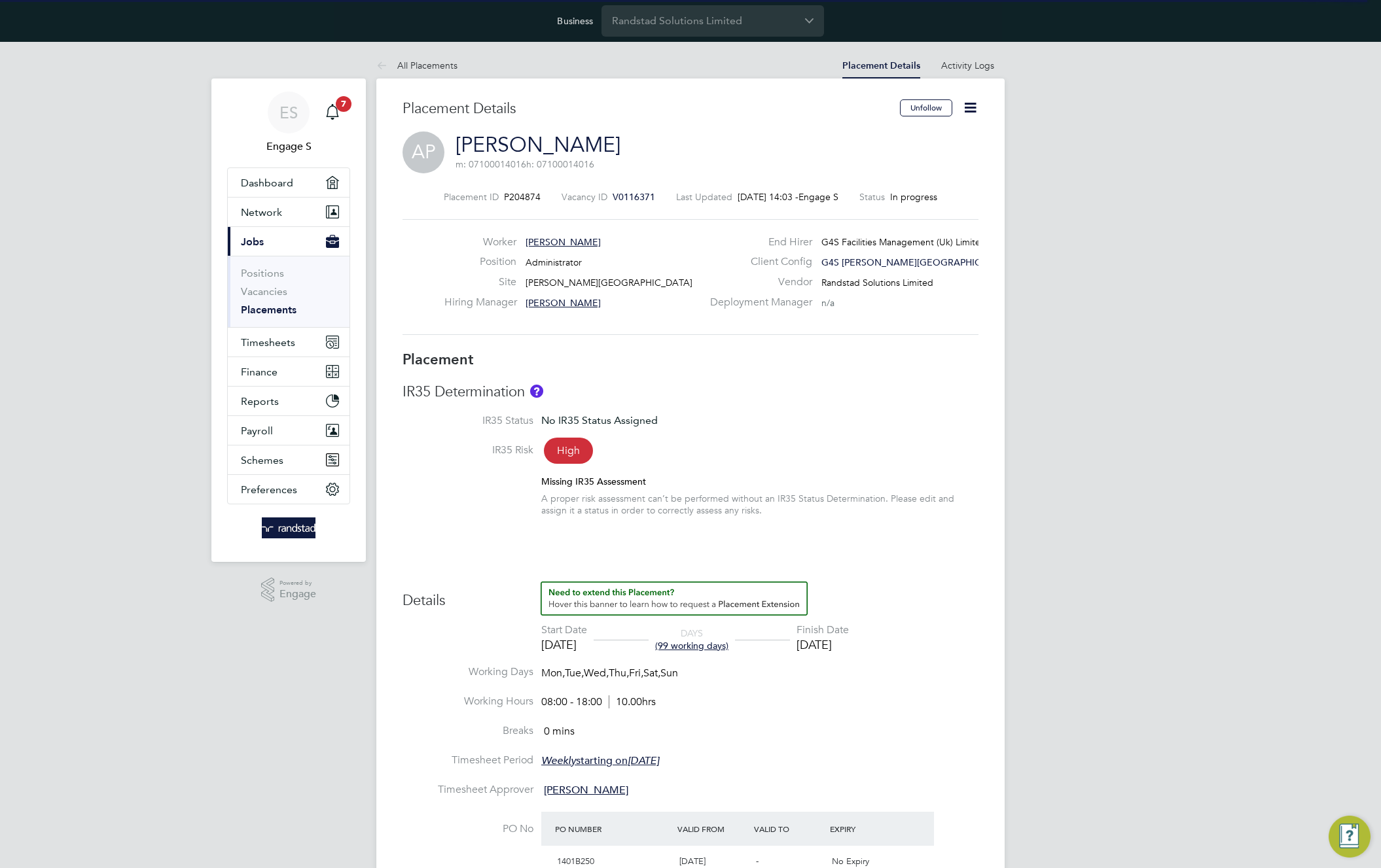
click at [478, 159] on span "m: 07100014016" at bounding box center [491, 165] width 71 height 12
click at [498, 141] on link "[PERSON_NAME]" at bounding box center [538, 145] width 165 height 25
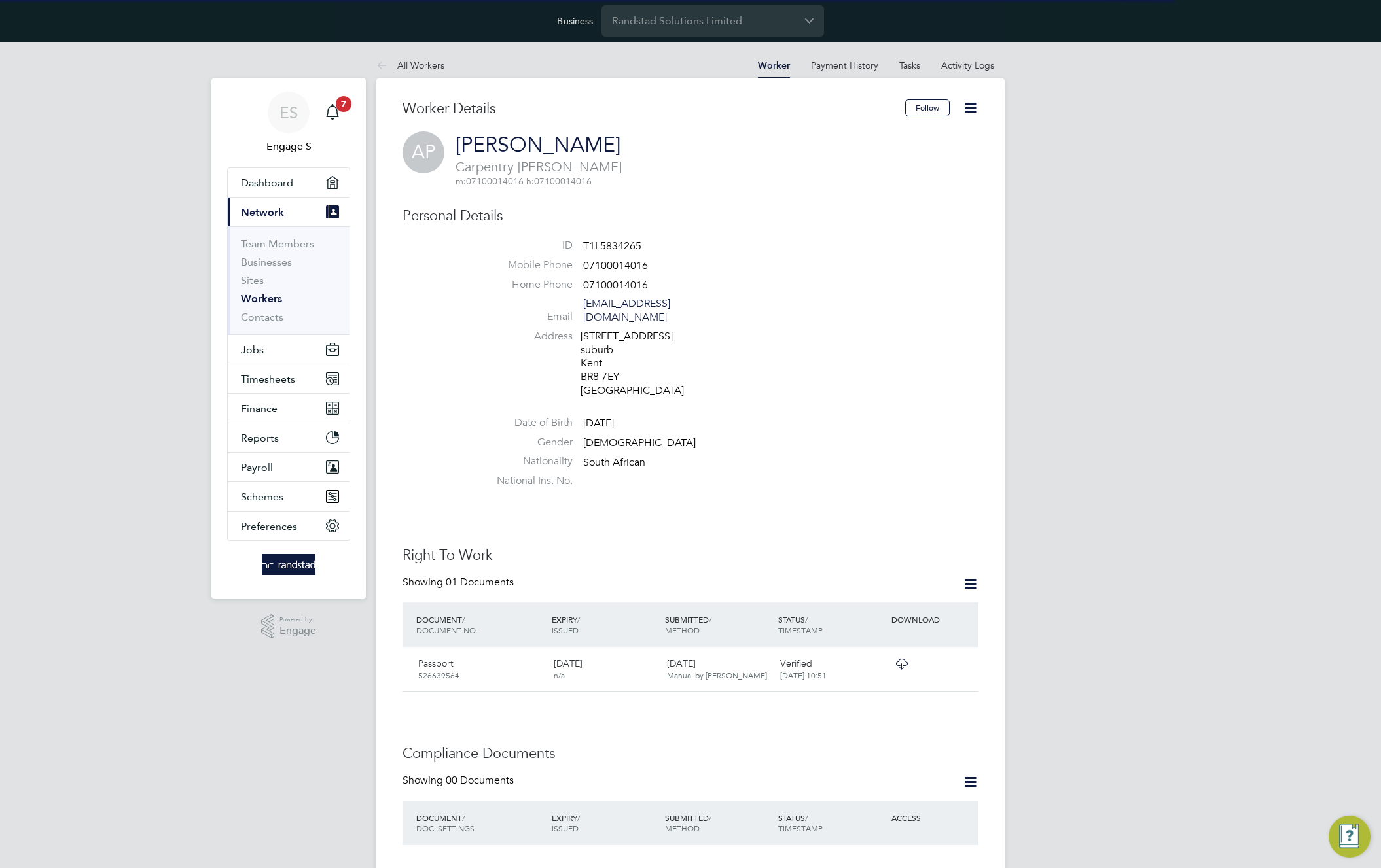
click at [975, 109] on icon at bounding box center [970, 107] width 16 height 16
click at [844, 231] on li "Impersonate" at bounding box center [895, 230] width 164 height 18
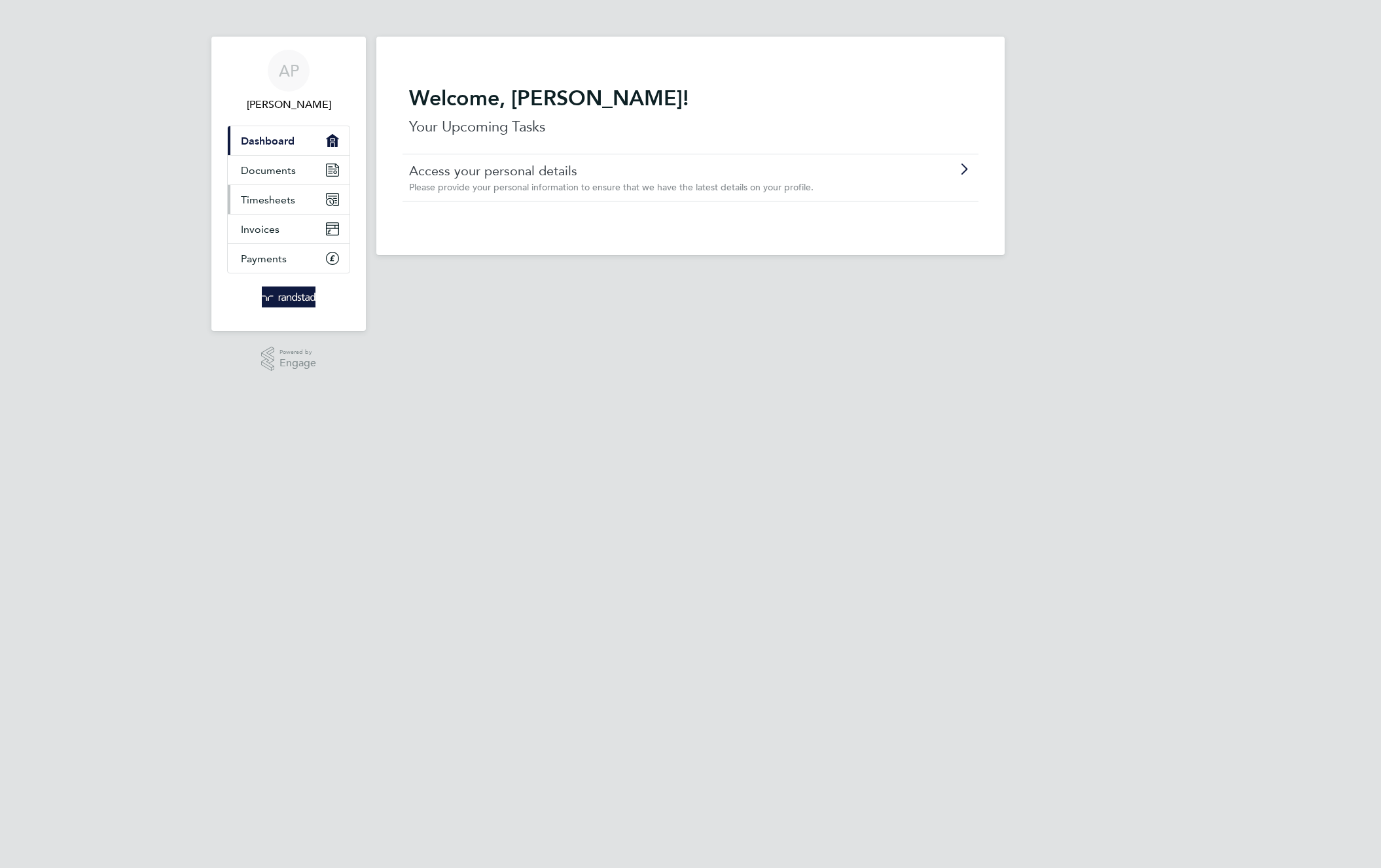
click at [310, 201] on link "Timesheets" at bounding box center [288, 199] width 122 height 29
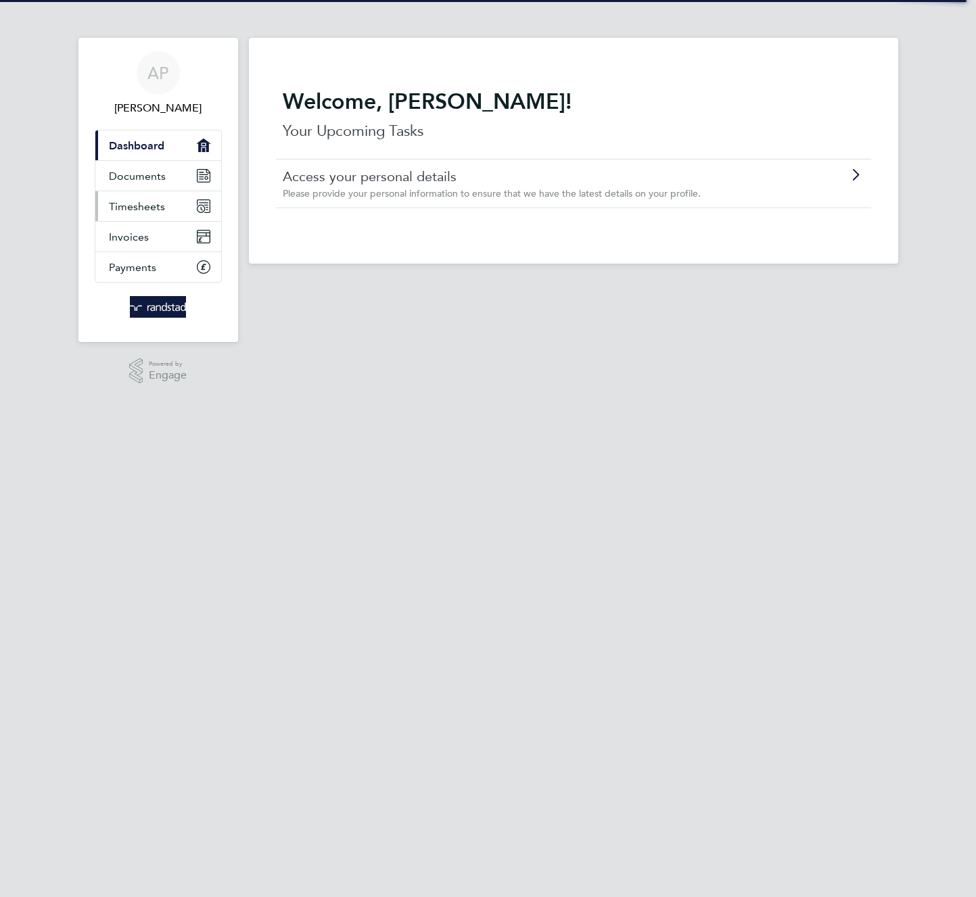
click at [139, 208] on span "Timesheets" at bounding box center [137, 206] width 56 height 13
click at [137, 206] on span "Timesheets" at bounding box center [137, 206] width 56 height 13
click at [609, 400] on html "AP Andre P Applications: Current page: Dashboard Documents Timesheets Invoices …" at bounding box center [488, 200] width 976 height 400
click at [140, 206] on span "Timesheets" at bounding box center [137, 206] width 56 height 13
